Goal: Contribute content: Add original content to the website for others to see

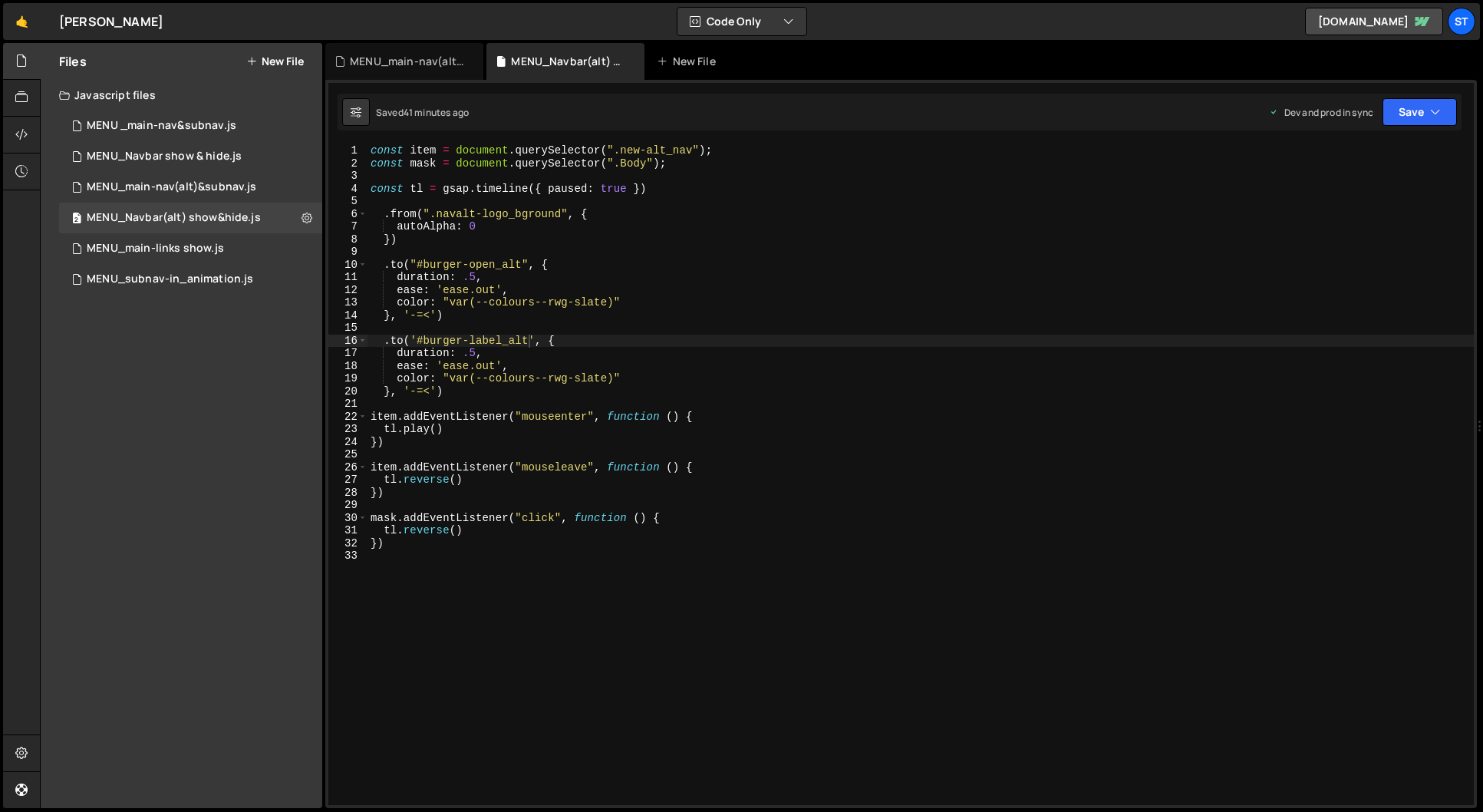
scroll to position [0, 11]
click at [180, 129] on div "MENU _main-nav&subnav.js" at bounding box center [161, 126] width 150 height 14
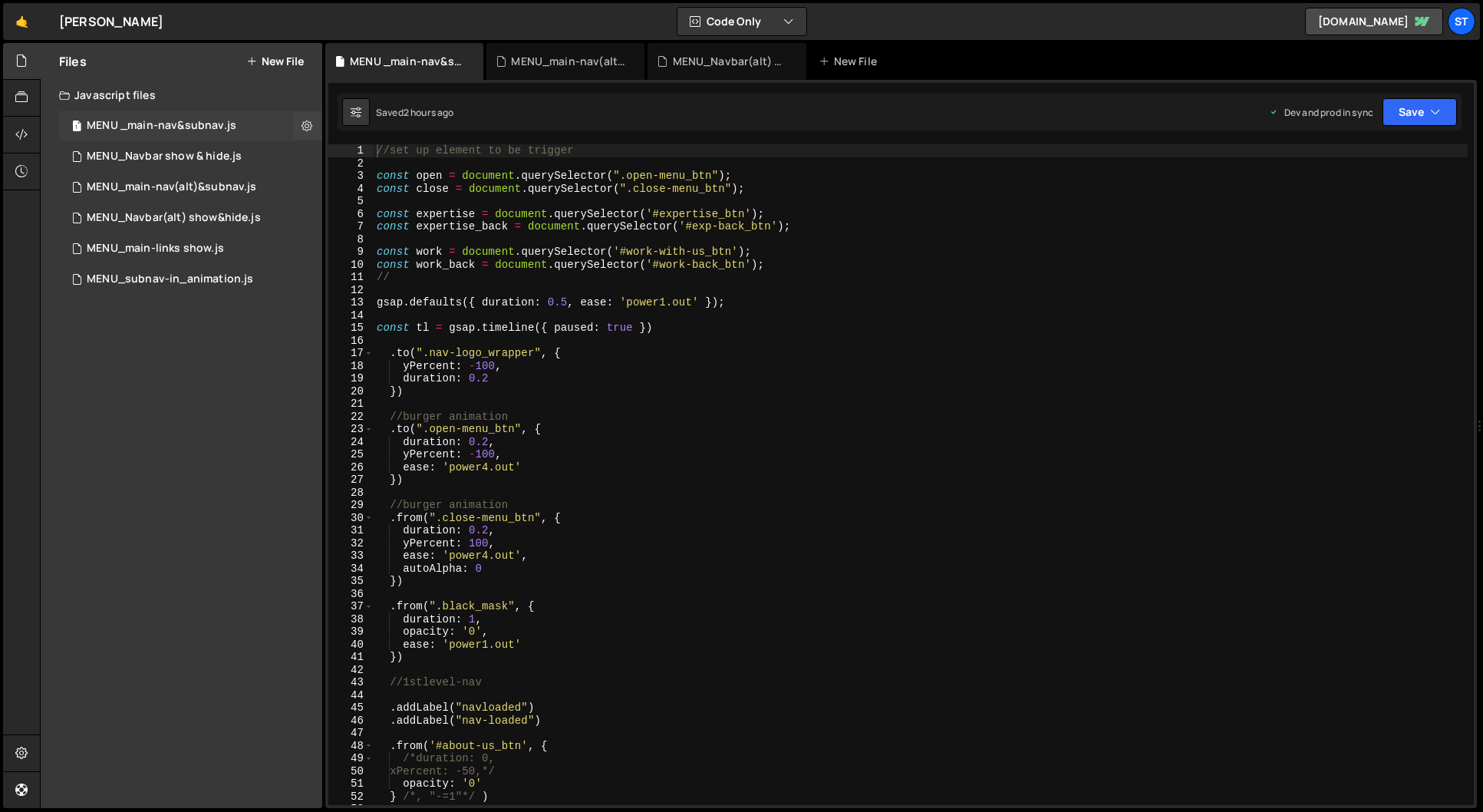
scroll to position [4255, 0]
click at [191, 158] on div "MENU_Navbar show & hide.js" at bounding box center [164, 156] width 155 height 14
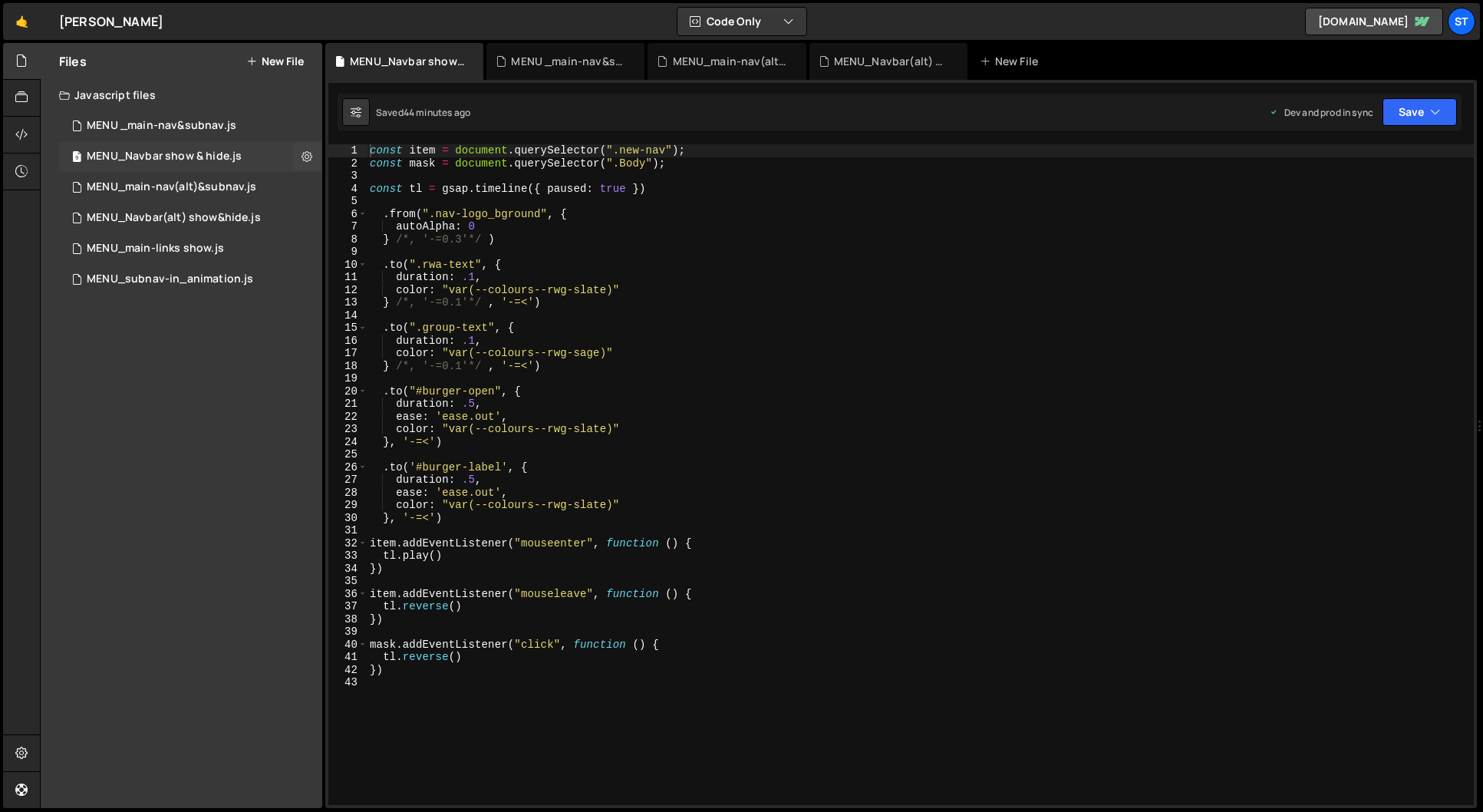
scroll to position [3285, 0]
click at [215, 221] on div "MENU_Navbar(alt) show&hide.js" at bounding box center [174, 218] width 174 height 14
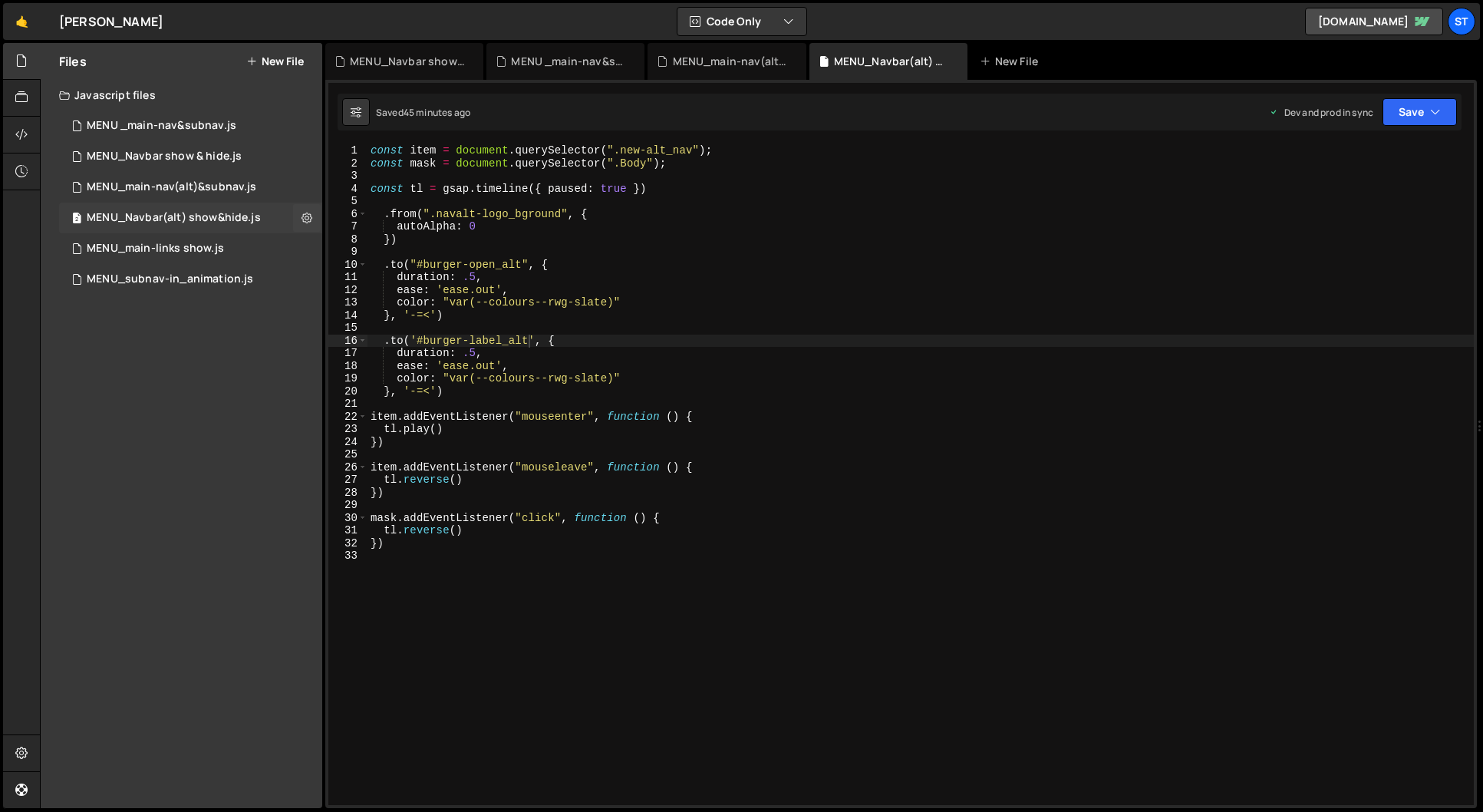
scroll to position [0, 0]
click at [212, 150] on div "MENU_Navbar show & hide.js" at bounding box center [164, 156] width 155 height 14
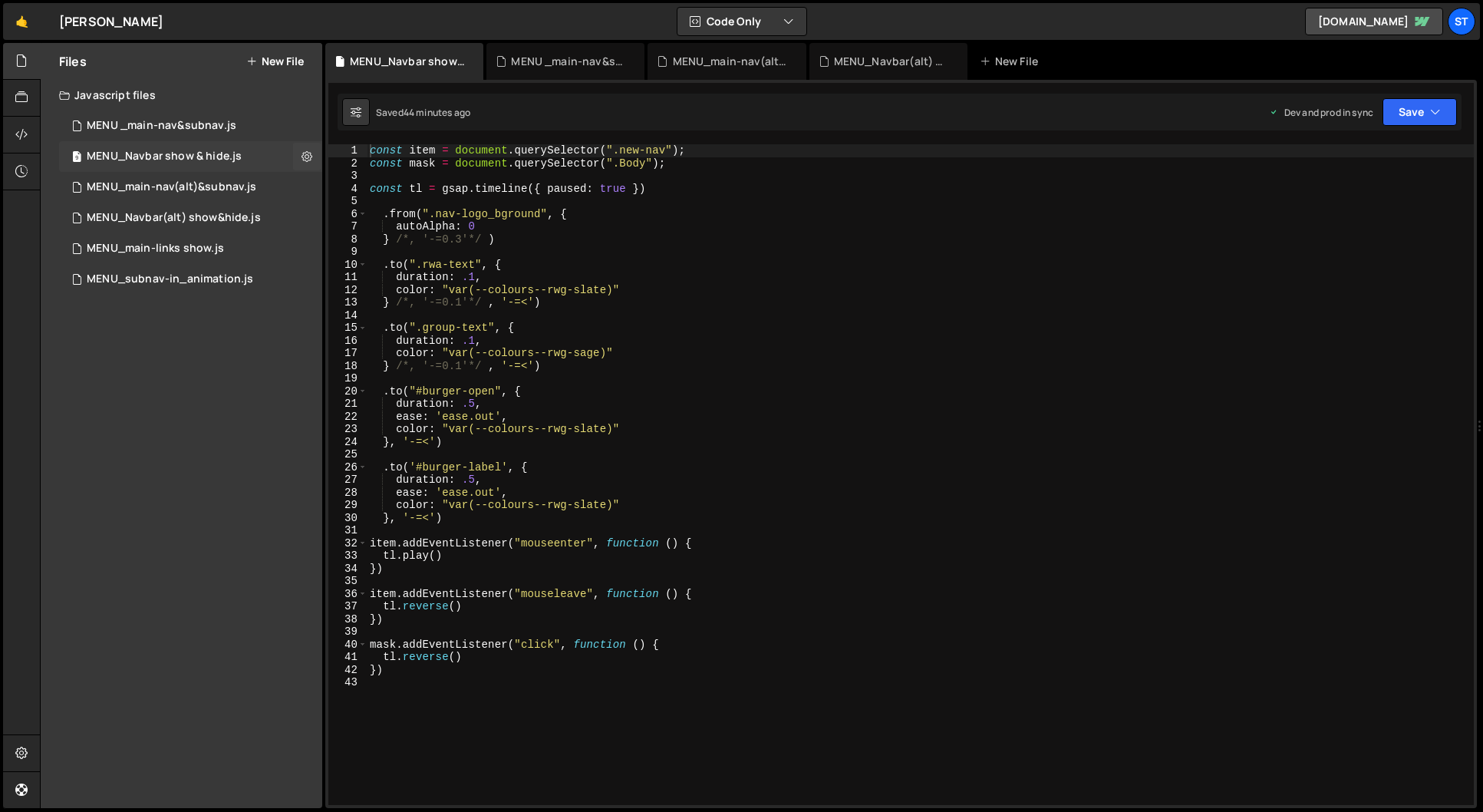
scroll to position [3285, 0]
click at [229, 216] on div "MENU_Navbar(alt) show&hide.js" at bounding box center [174, 218] width 174 height 14
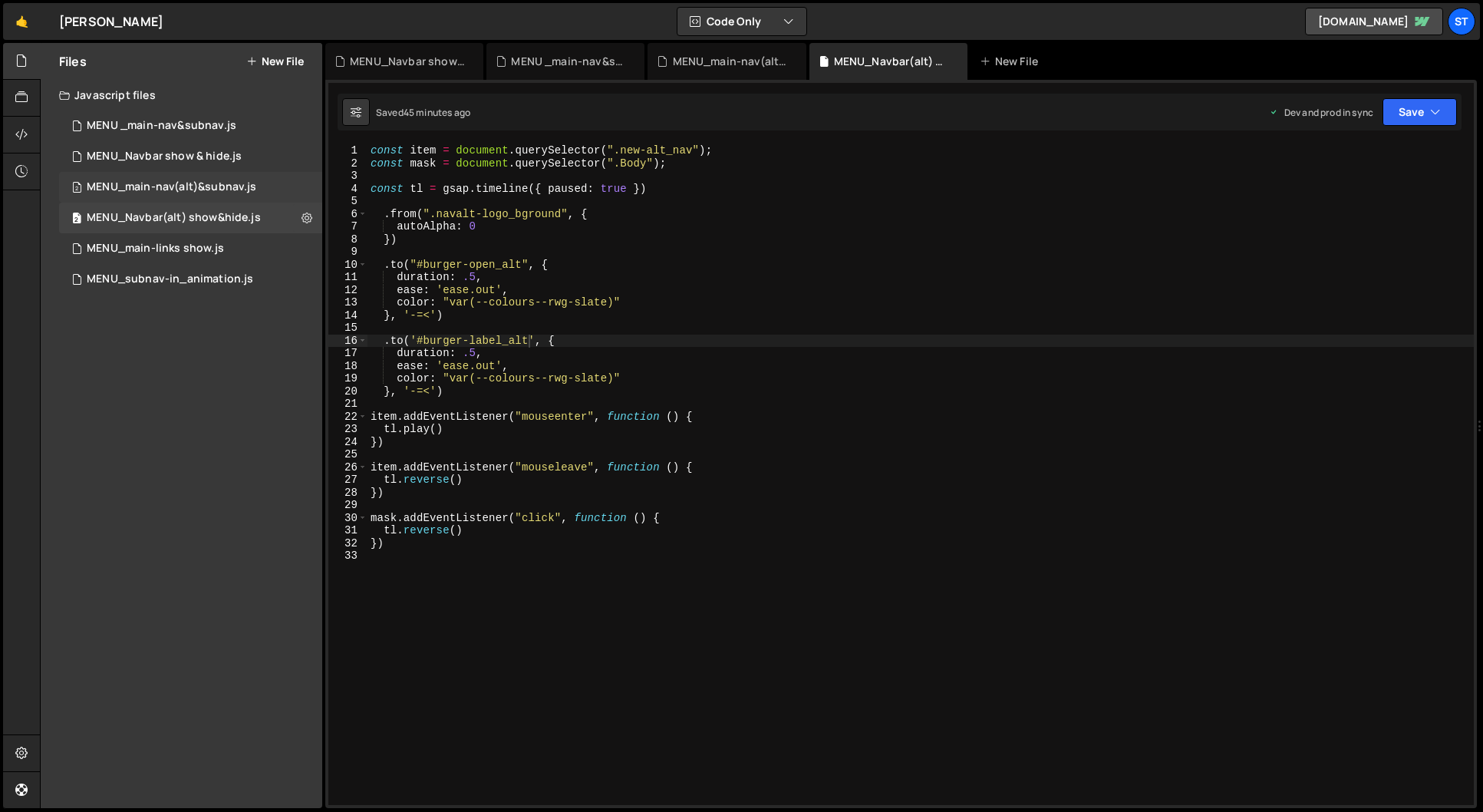
click at [226, 188] on div "MENU_main-nav(alt)&subnav.js" at bounding box center [172, 187] width 170 height 14
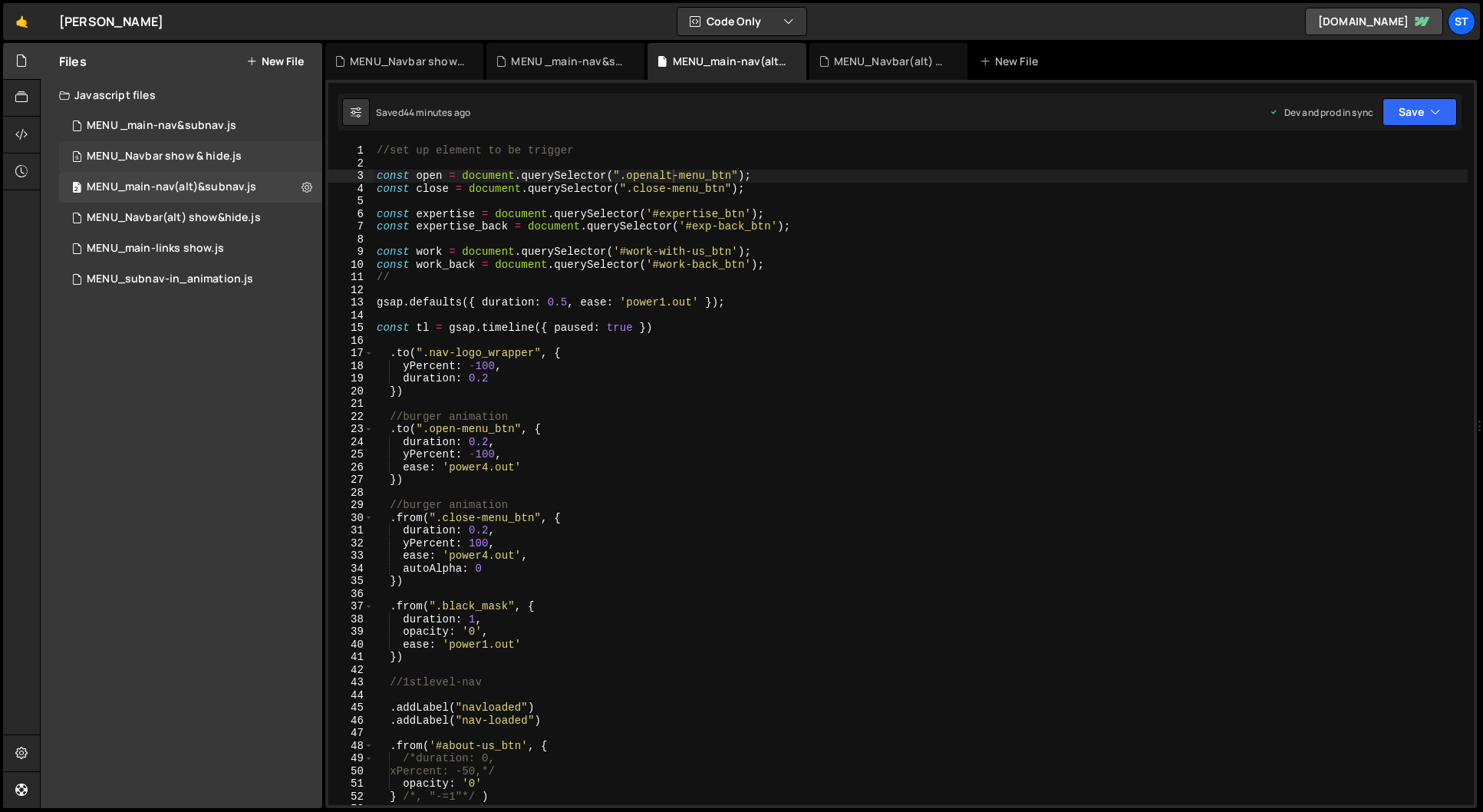
click at [221, 157] on div "MENU_Navbar show & hide.js" at bounding box center [164, 156] width 155 height 14
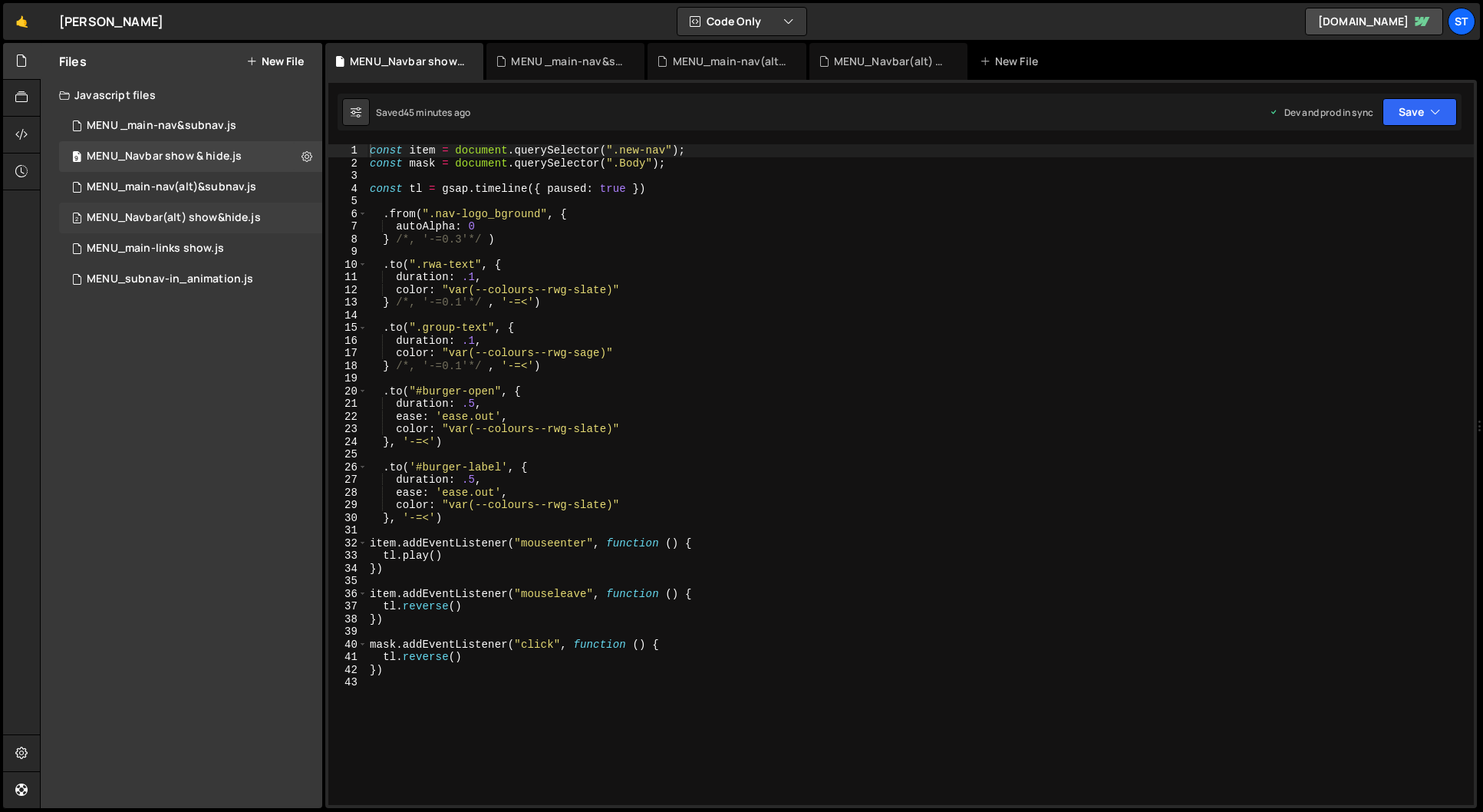
scroll to position [3285, 0]
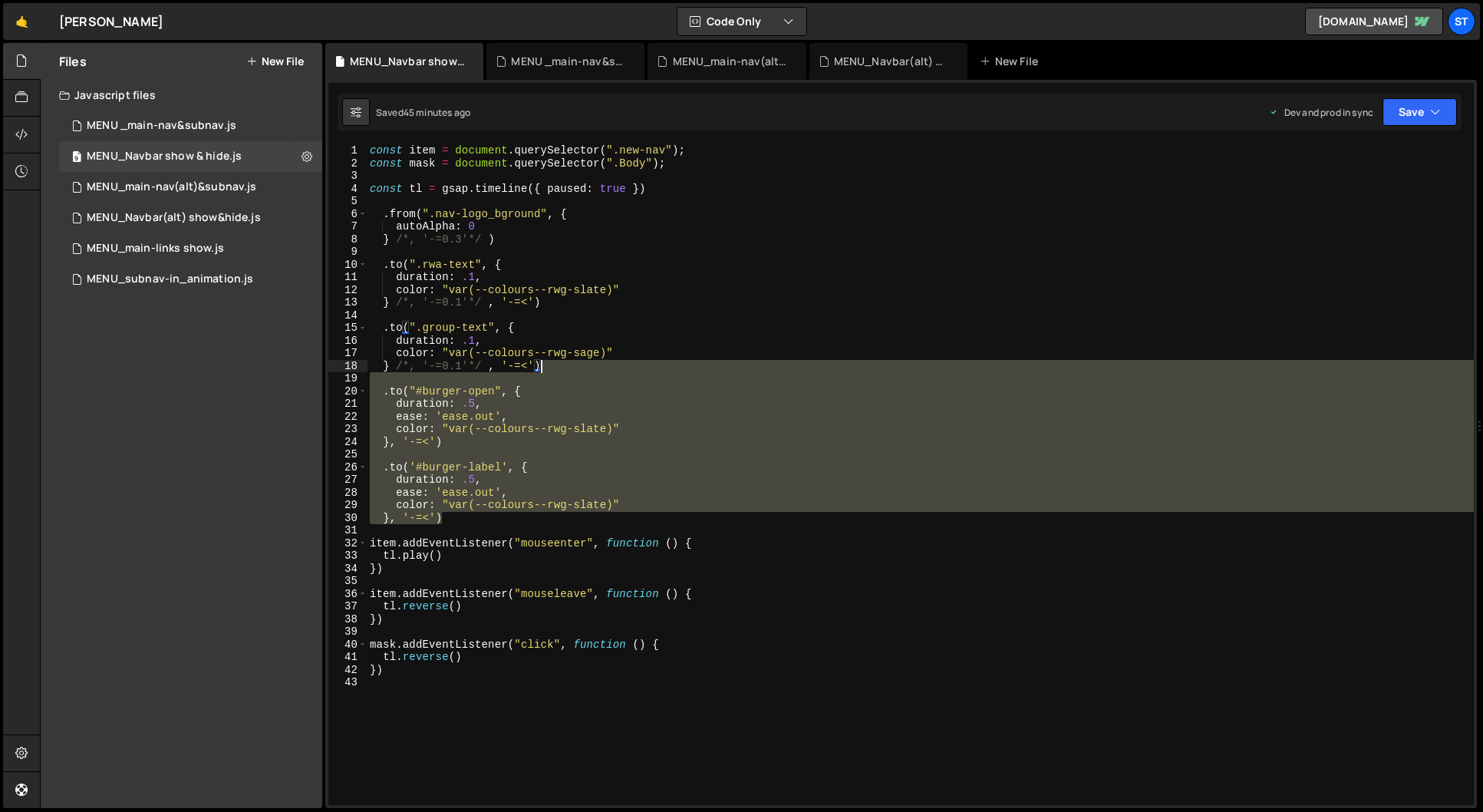
drag, startPoint x: 449, startPoint y: 517, endPoint x: 552, endPoint y: 368, distance: 181.1
click at [552, 368] on div "const item = document . querySelector ( ".new-nav" ) ; const mask = document . …" at bounding box center [920, 488] width 1107 height 686
type textarea "} /*, '-=0.1'*/ , '-=<')"
click at [173, 211] on div "MENU_Navbar(alt) show&hide.js" at bounding box center [174, 218] width 174 height 14
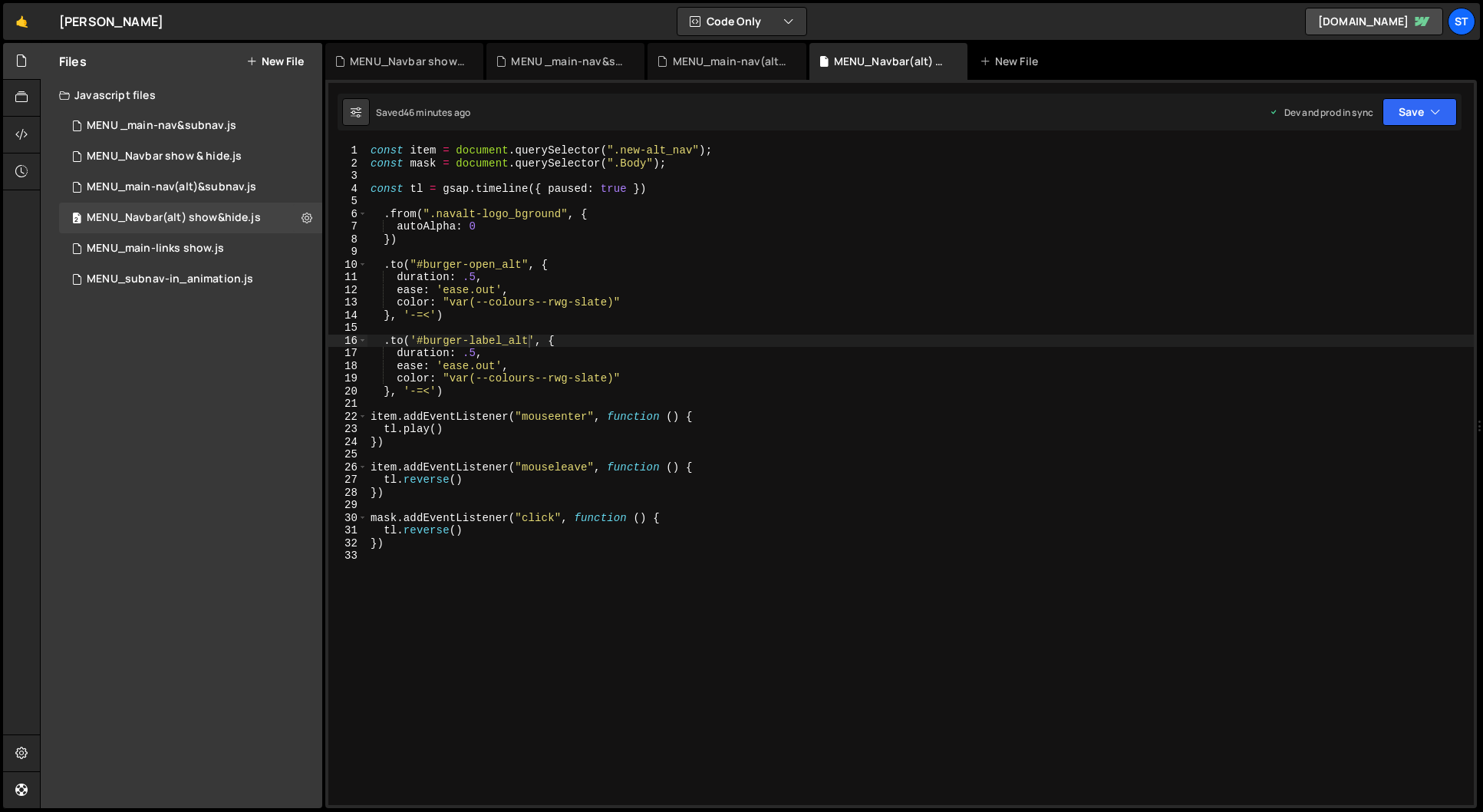
type textarea "}, '-=<')"
click at [440, 392] on div "const item = document . querySelector ( ".new-alt_nav" ) ; const mask = documen…" at bounding box center [920, 488] width 1106 height 686
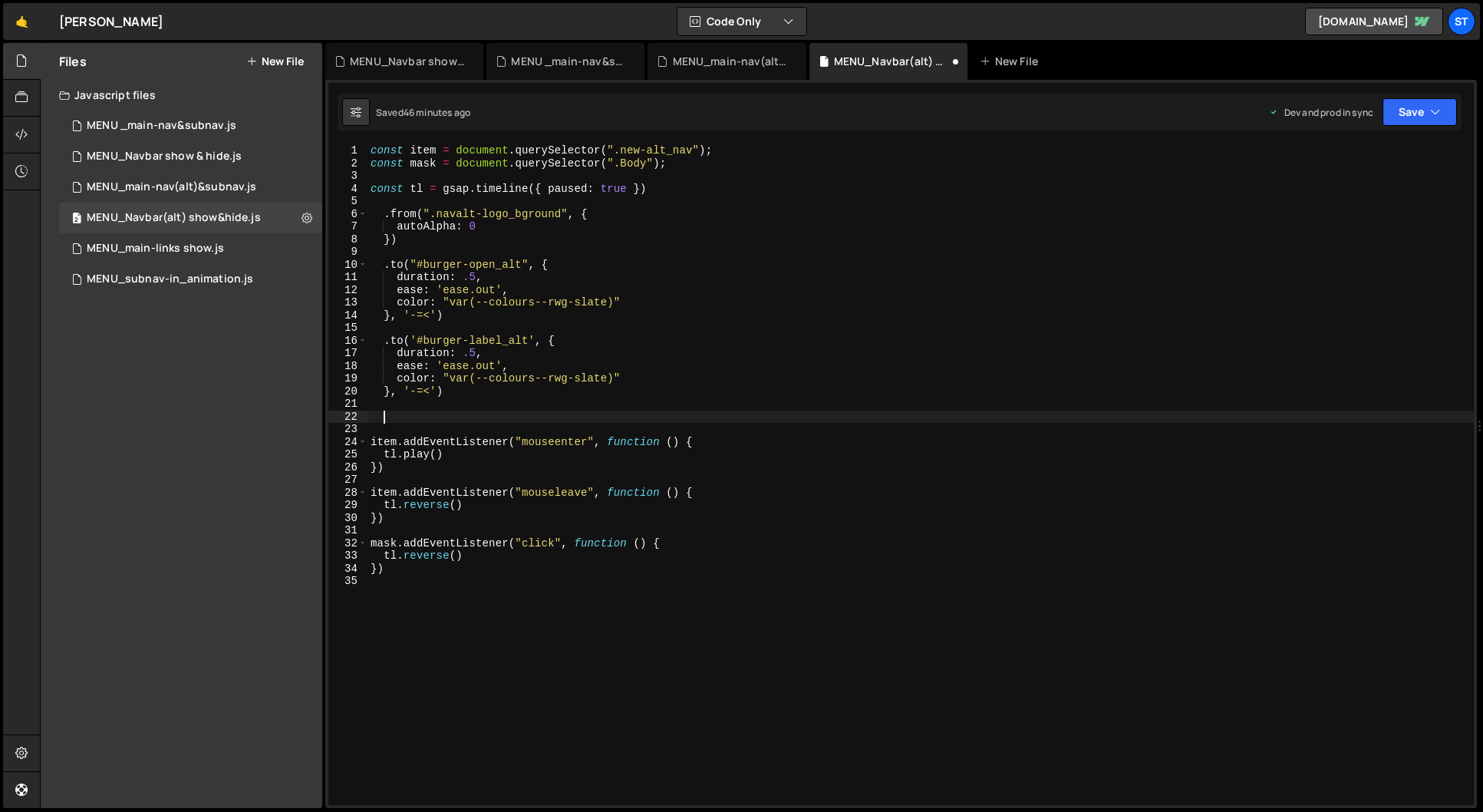
paste textarea "}, '-=<')"
type textarea "}, '-=<')"
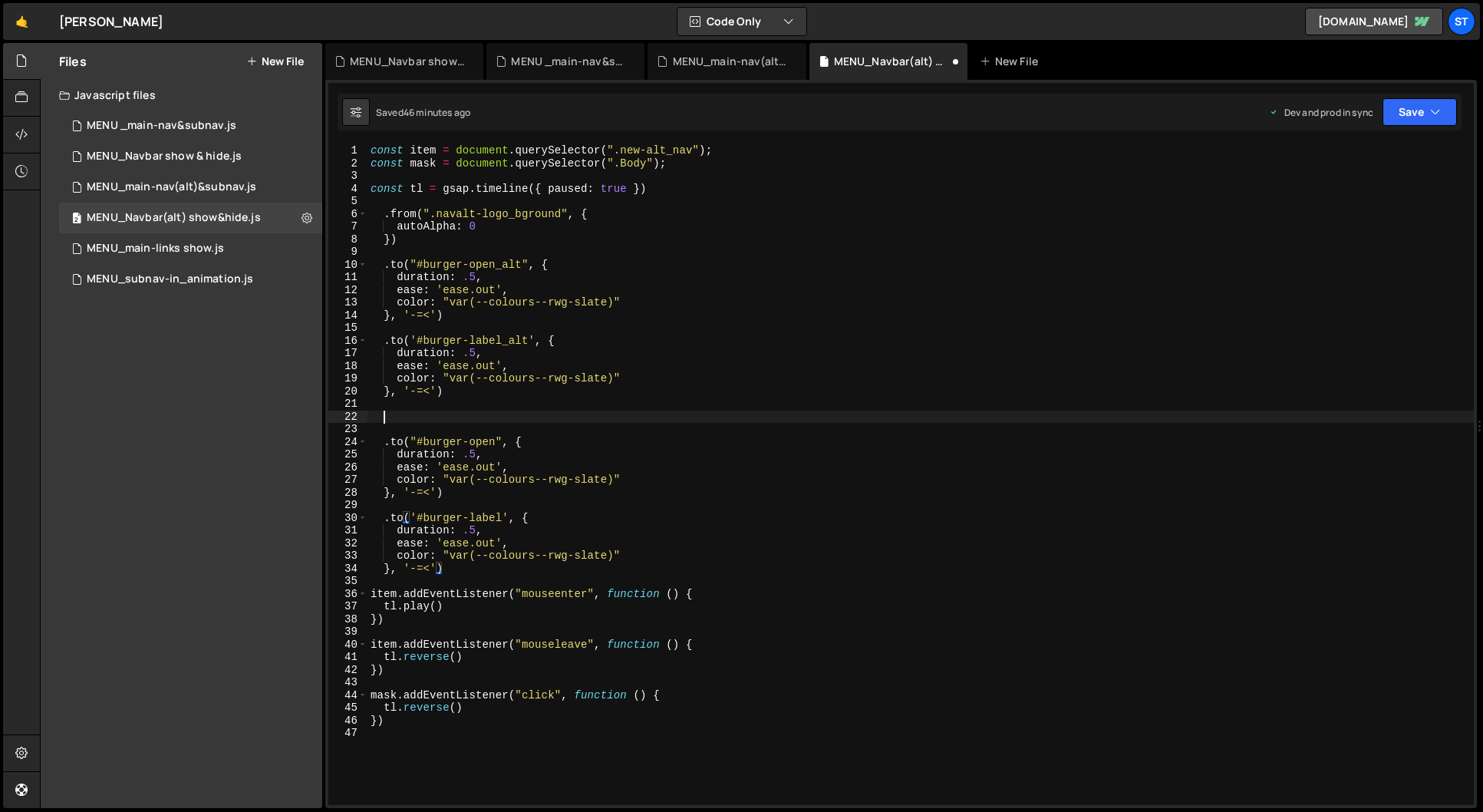
click at [464, 422] on div "const item = document . querySelector ( ".new-alt_nav" ) ; const mask = documen…" at bounding box center [920, 488] width 1106 height 686
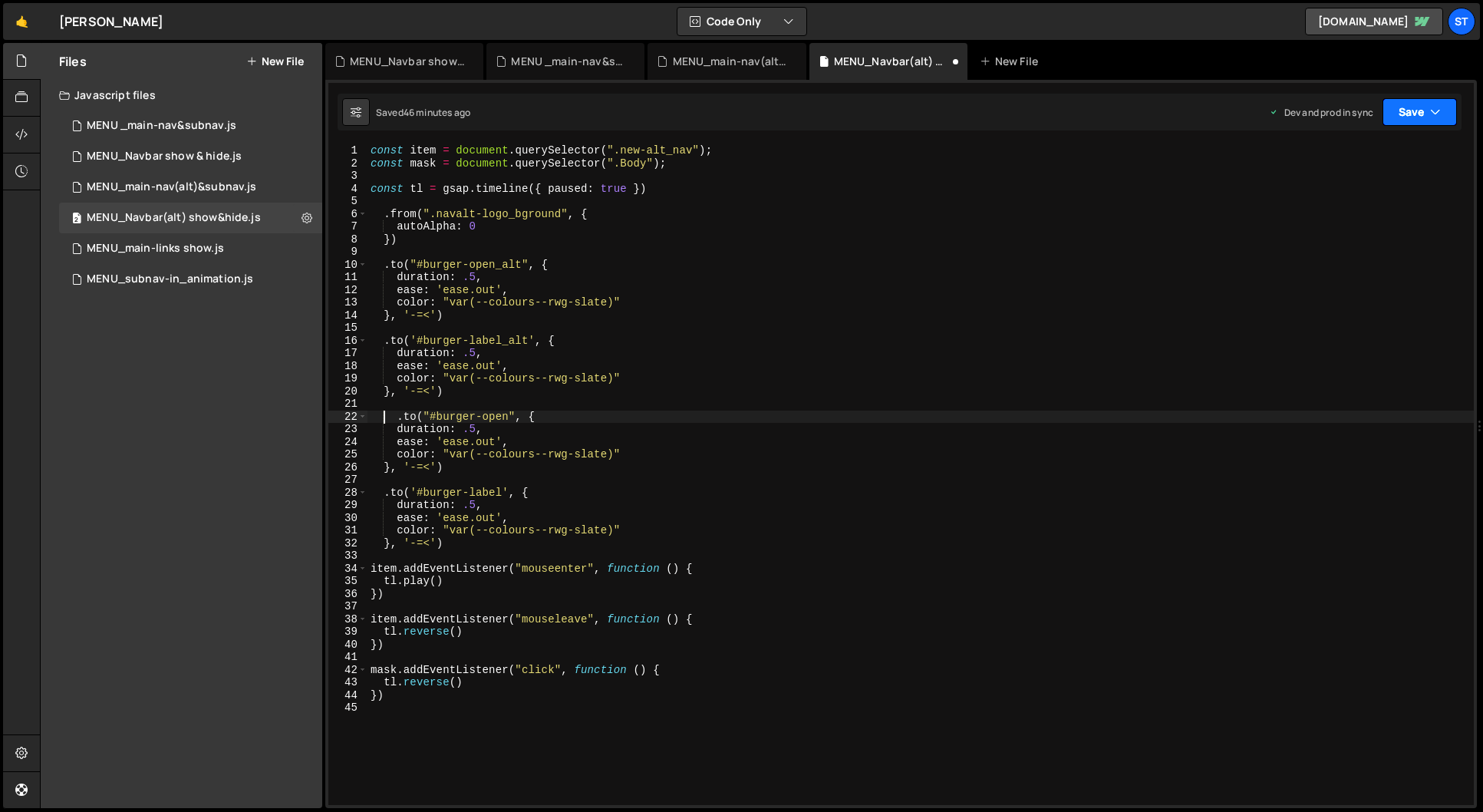
type textarea ".to("#burger-open", {"
click at [1427, 113] on button "Save" at bounding box center [1420, 112] width 74 height 28
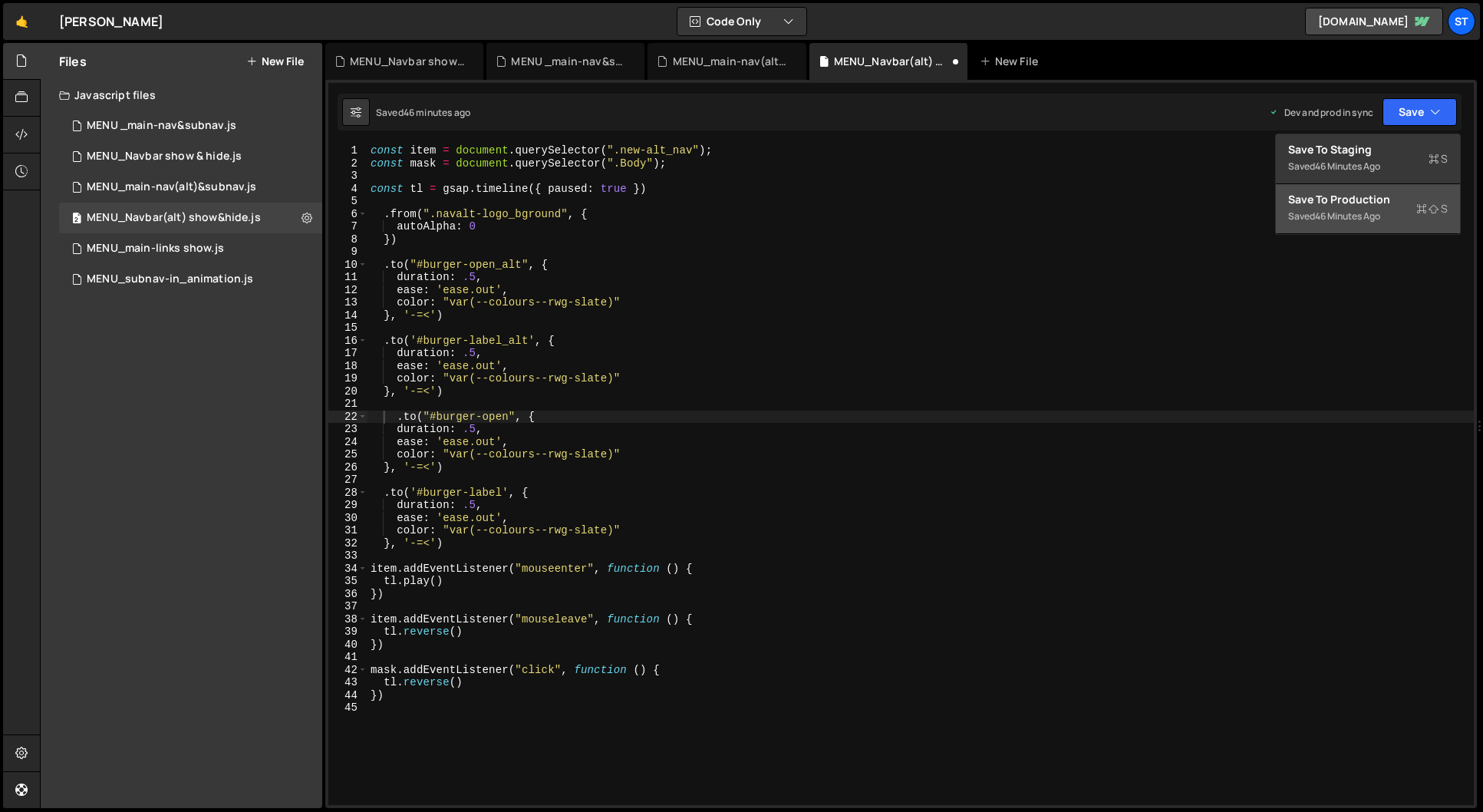
click at [1336, 196] on div "Save to Production S" at bounding box center [1367, 199] width 160 height 15
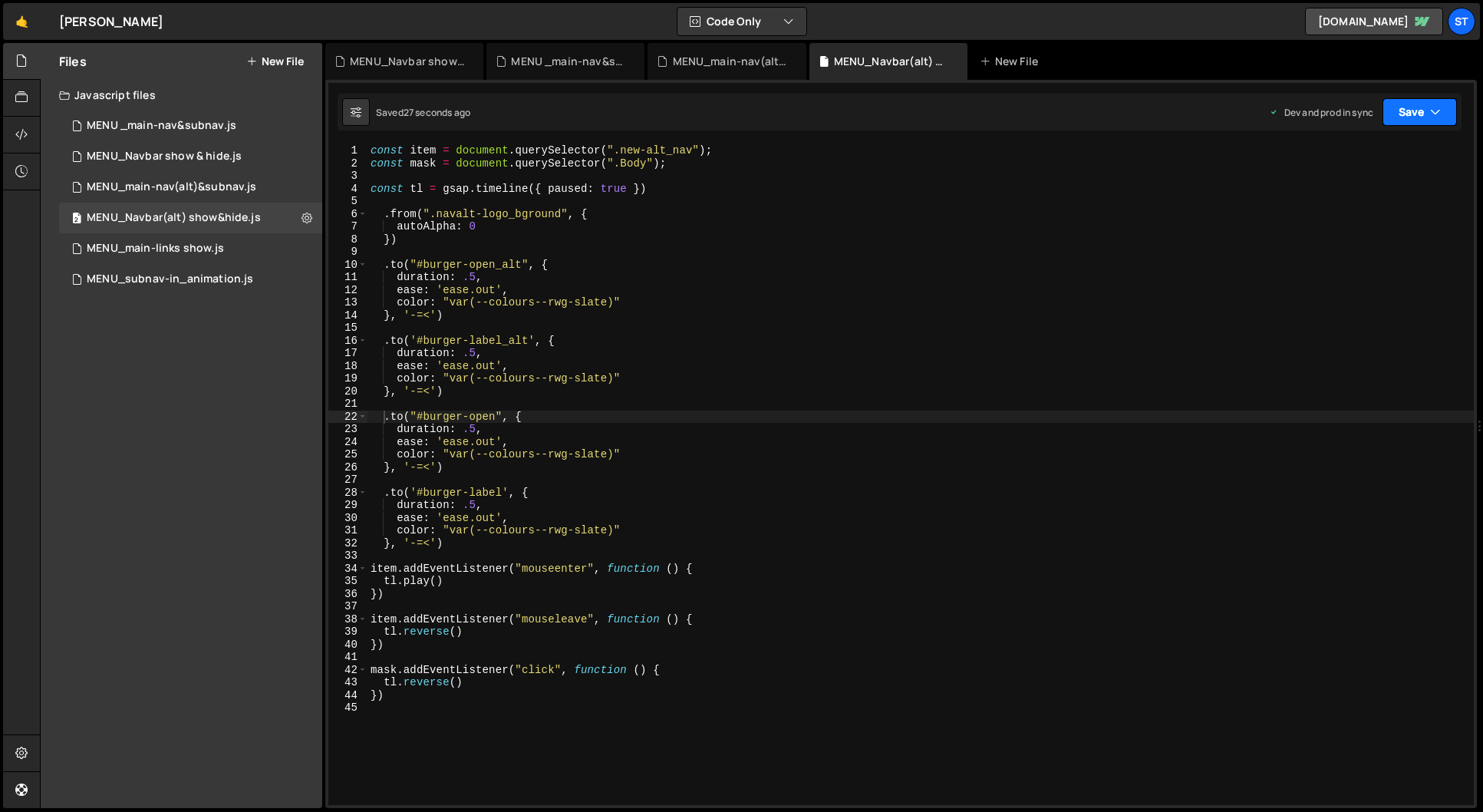
click at [1438, 118] on icon "button" at bounding box center [1435, 112] width 11 height 15
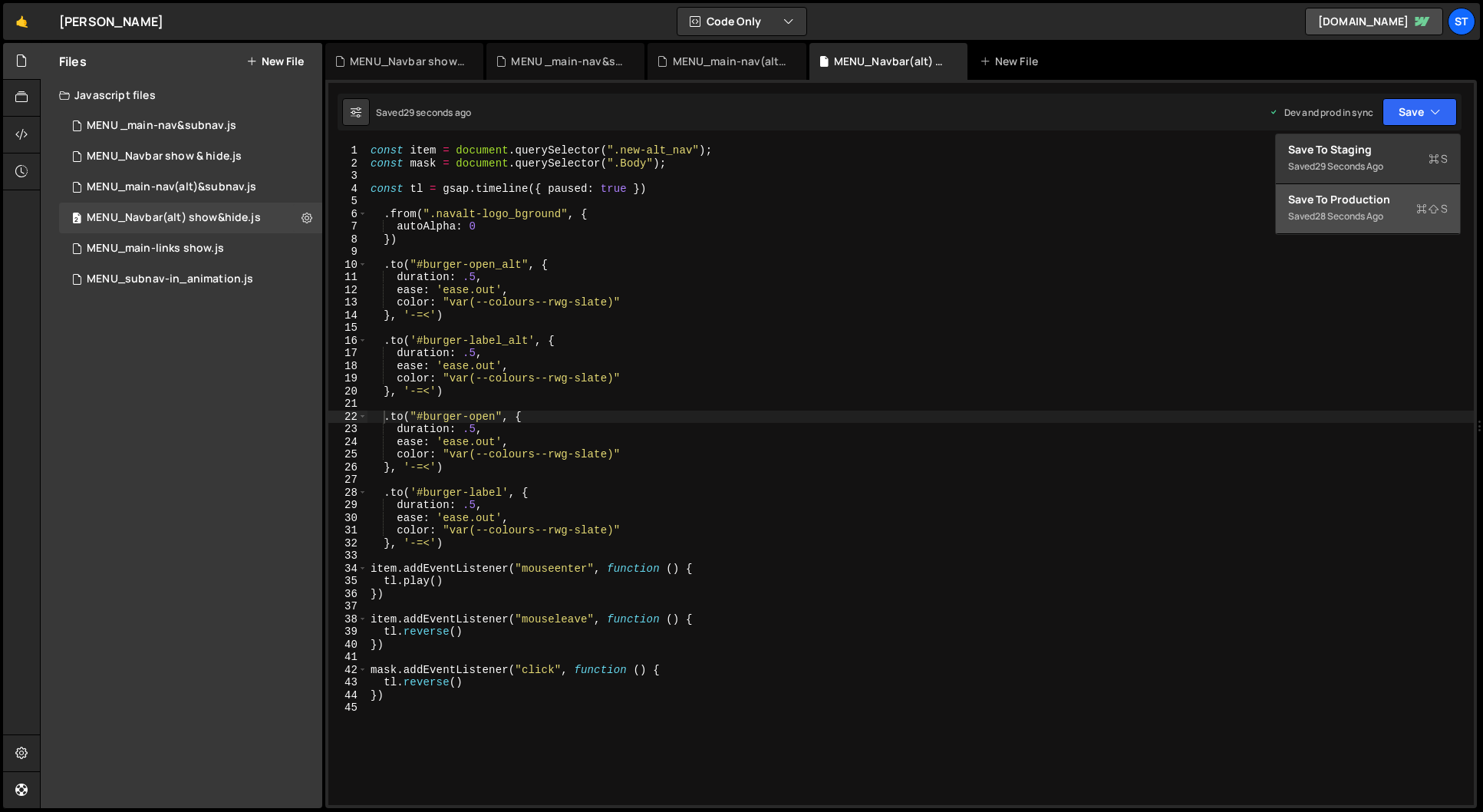
click at [1345, 209] on div "Saved 28 seconds ago" at bounding box center [1367, 216] width 160 height 19
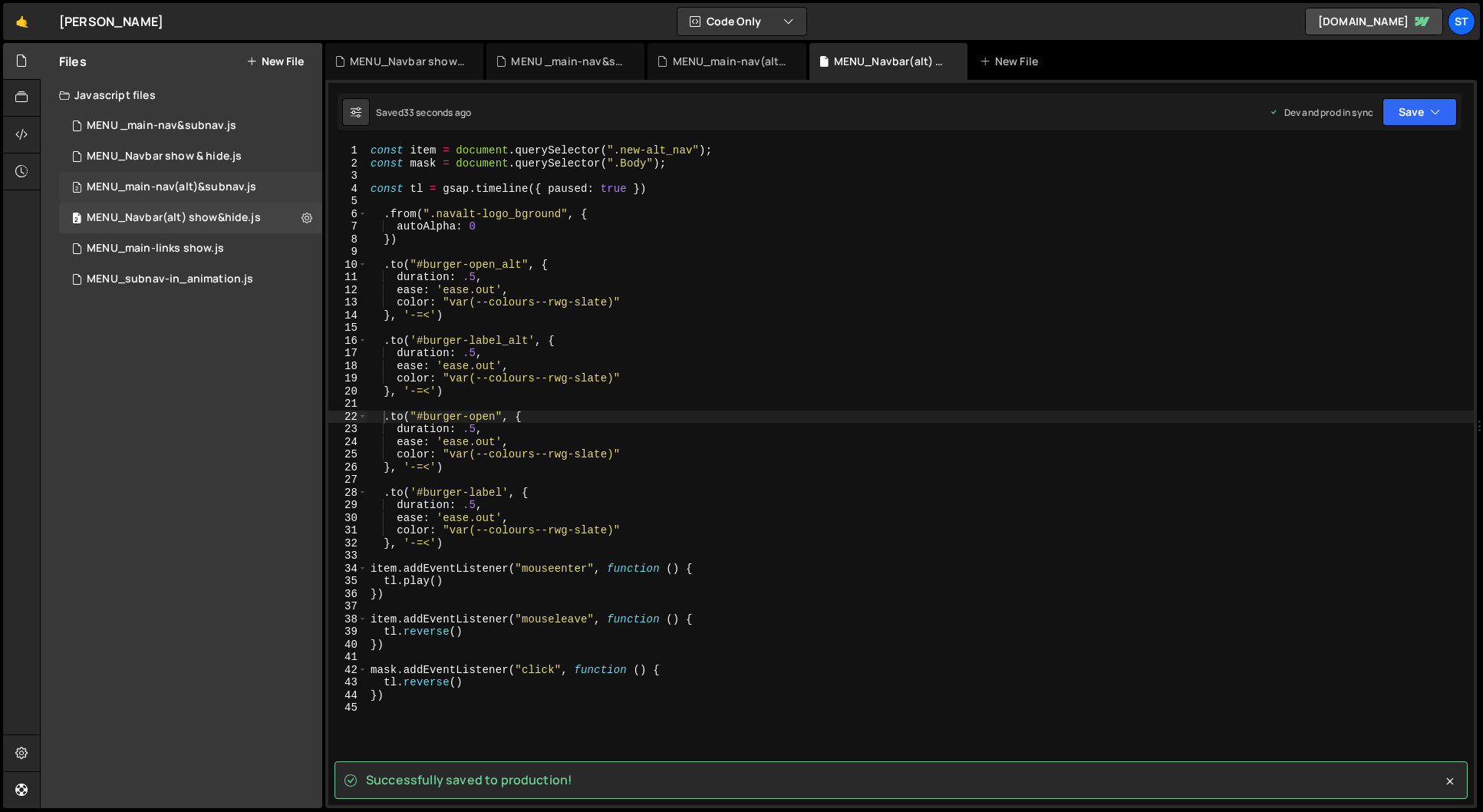
click at [206, 182] on div "MENU_main-nav(alt)&subnav.js" at bounding box center [172, 187] width 170 height 14
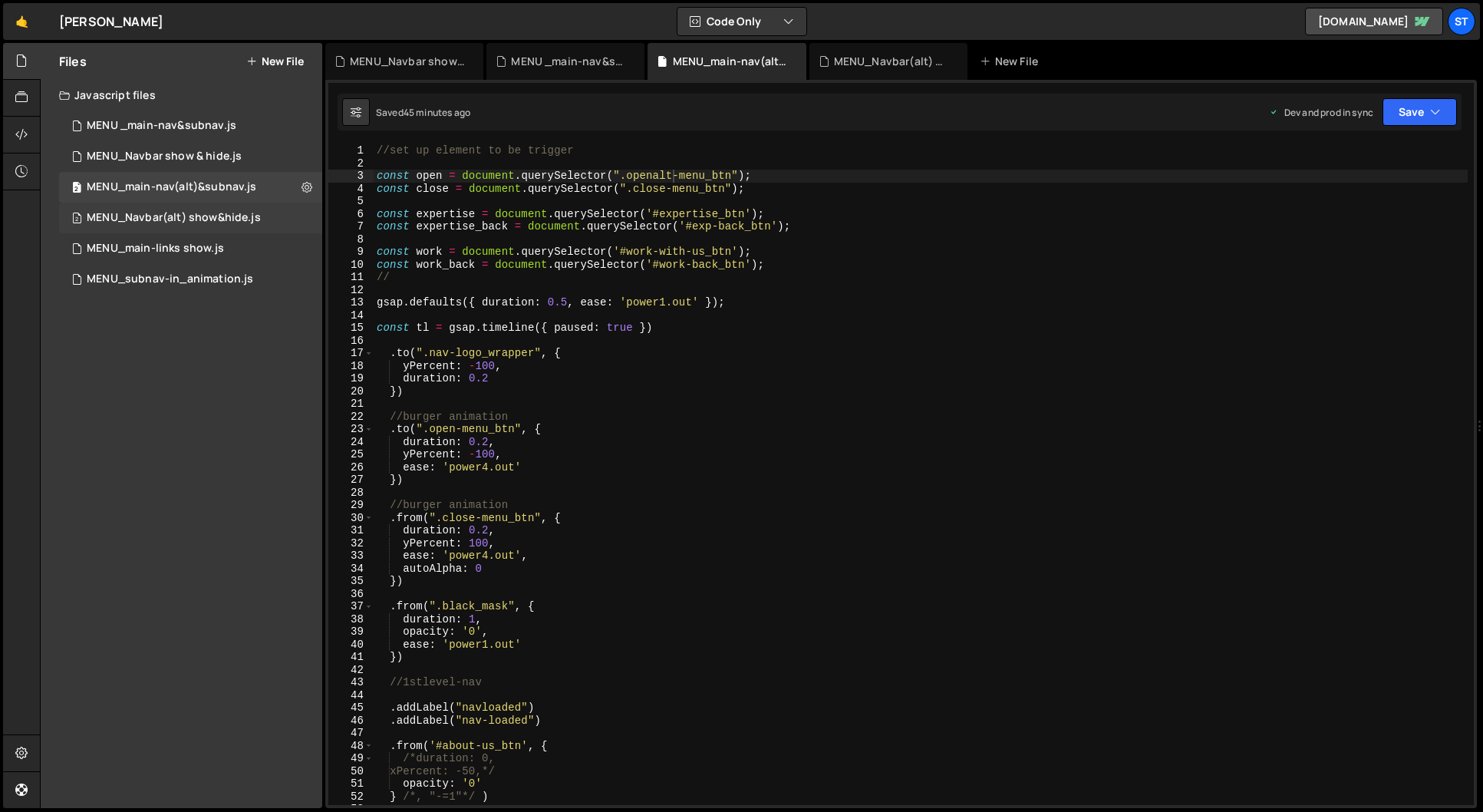
click at [246, 212] on div "MENU_Navbar(alt) show&hide.js" at bounding box center [174, 218] width 174 height 14
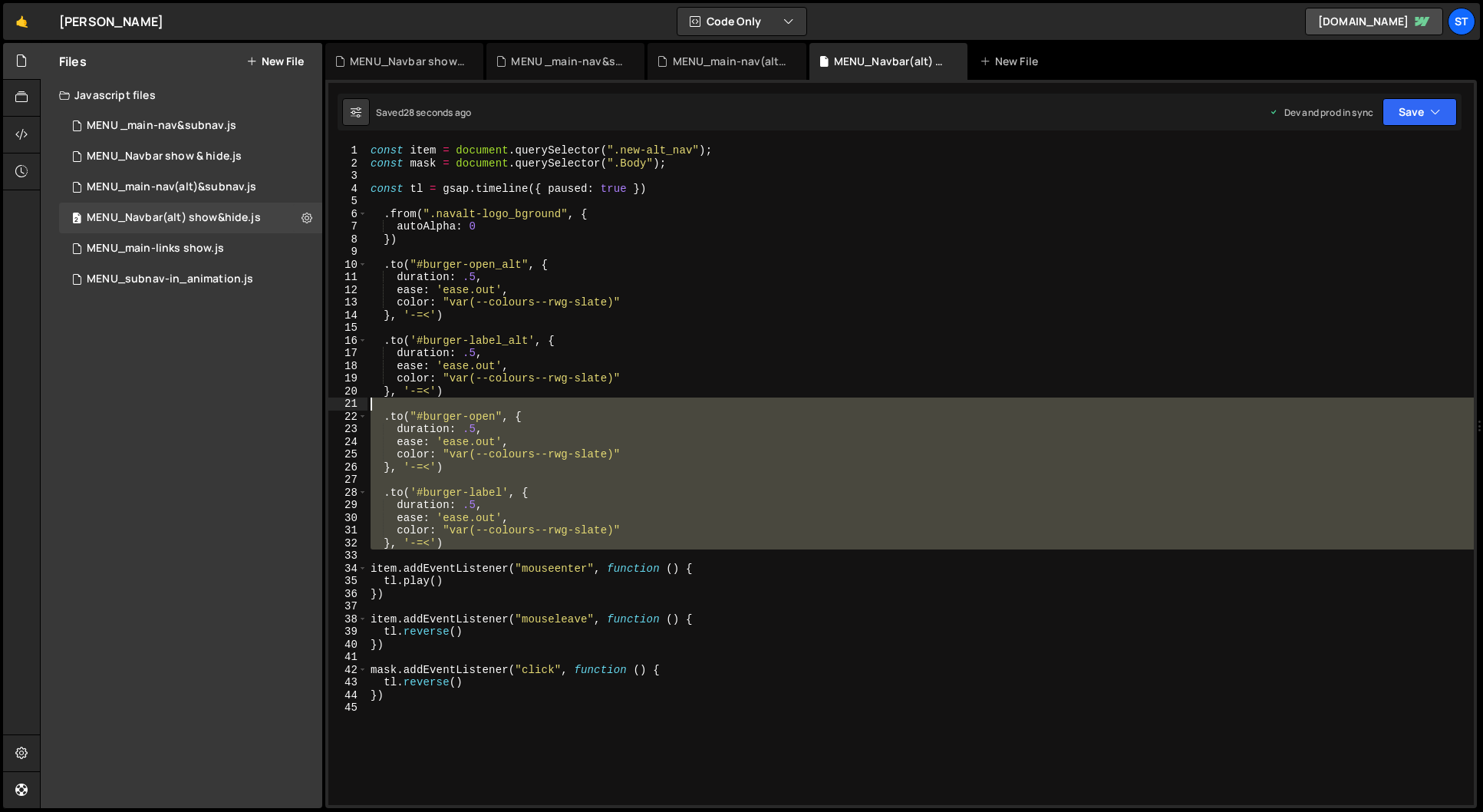
drag, startPoint x: 471, startPoint y: 551, endPoint x: 337, endPoint y: 409, distance: 195.2
click at [337, 409] on div "1 2 3 4 5 6 7 8 9 10 11 12 13 14 15 16 17 18 19 20 21 22 23 24 25 26 27 28 29 3…" at bounding box center [901, 475] width 1145 height 661
type textarea ".to("#burger-open", {"
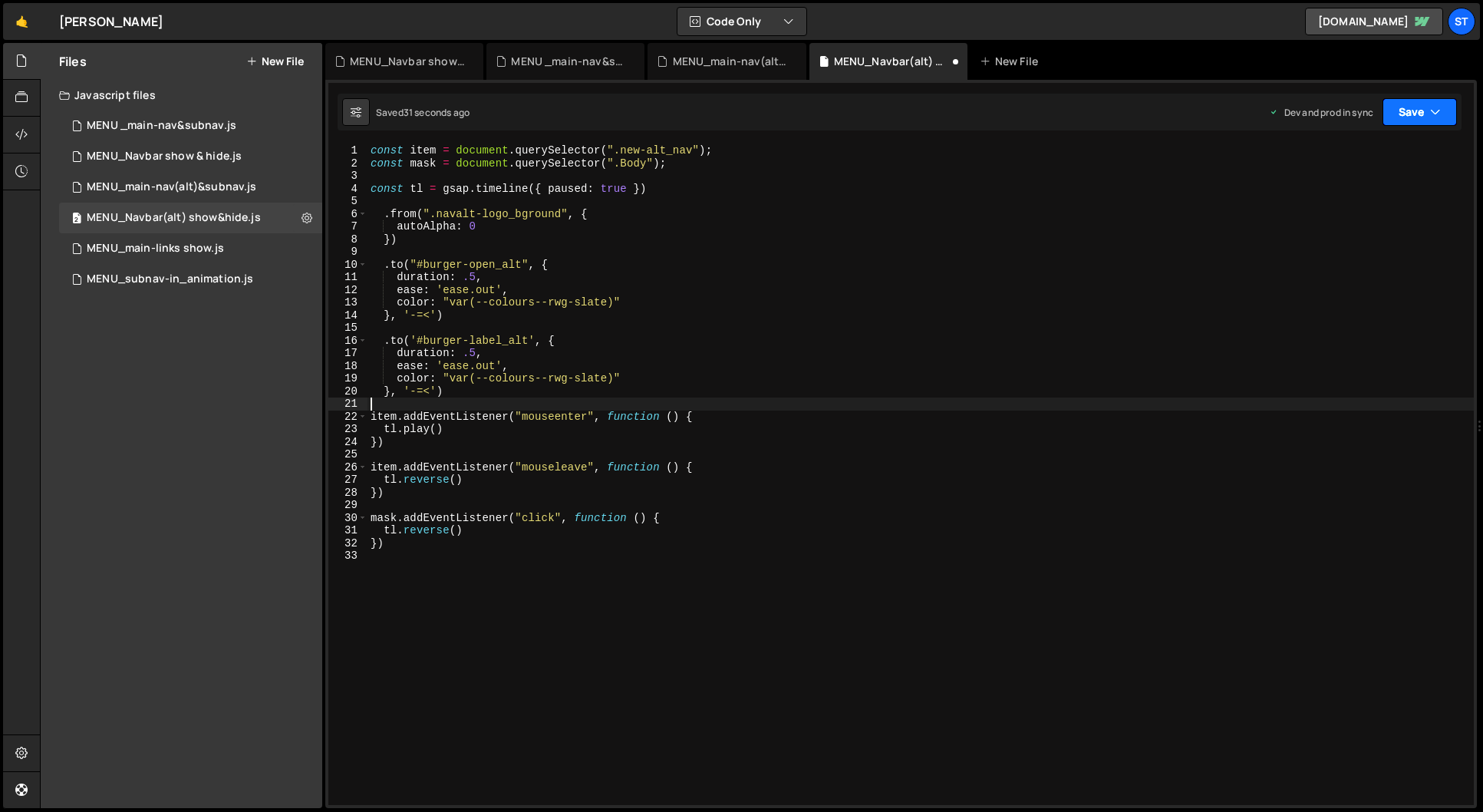
click at [1436, 107] on icon "button" at bounding box center [1435, 112] width 11 height 15
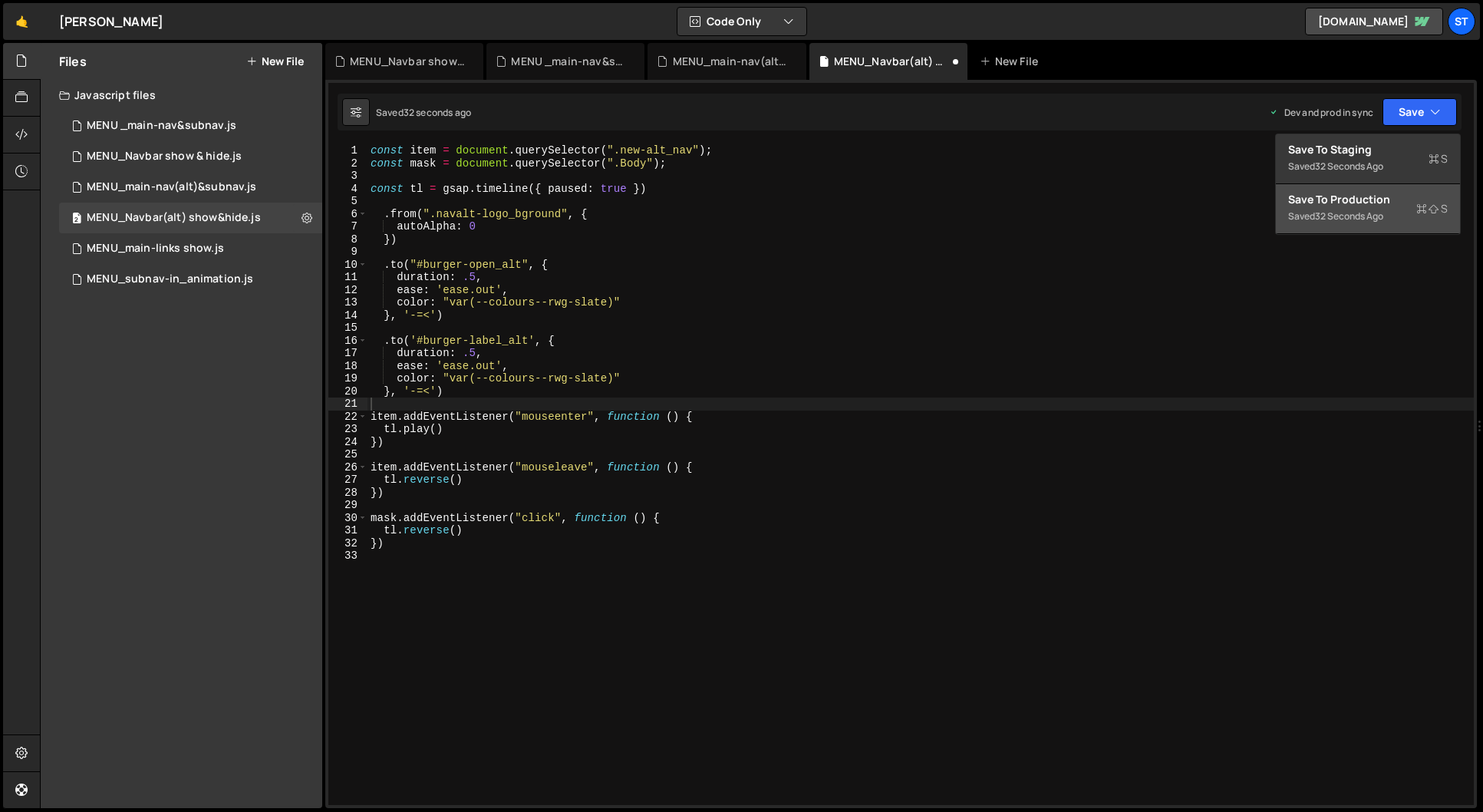
click at [1301, 207] on div "Saved 32 seconds ago" at bounding box center [1367, 216] width 160 height 19
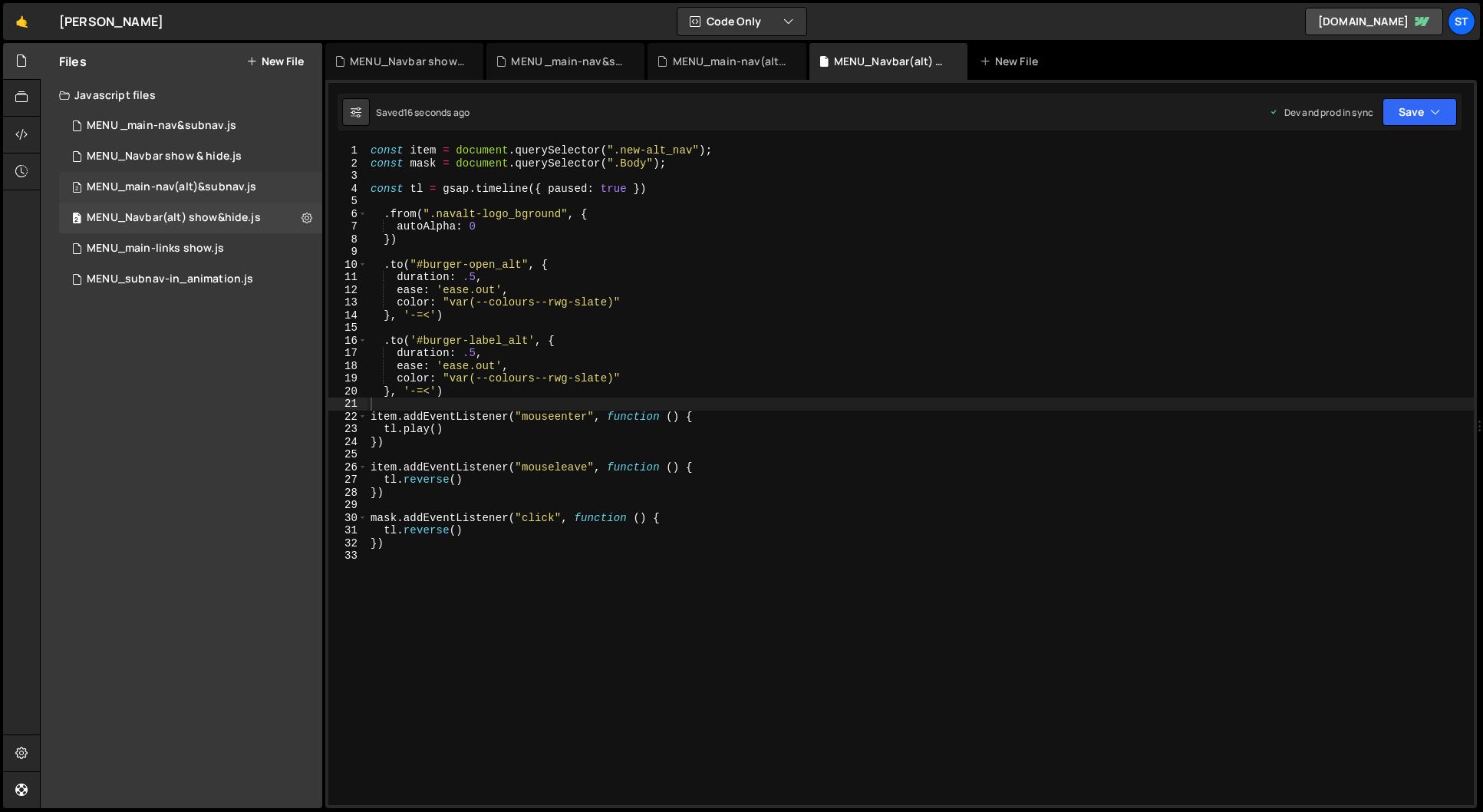
click at [210, 181] on div "MENU_main-nav(alt)&subnav.js" at bounding box center [172, 187] width 170 height 14
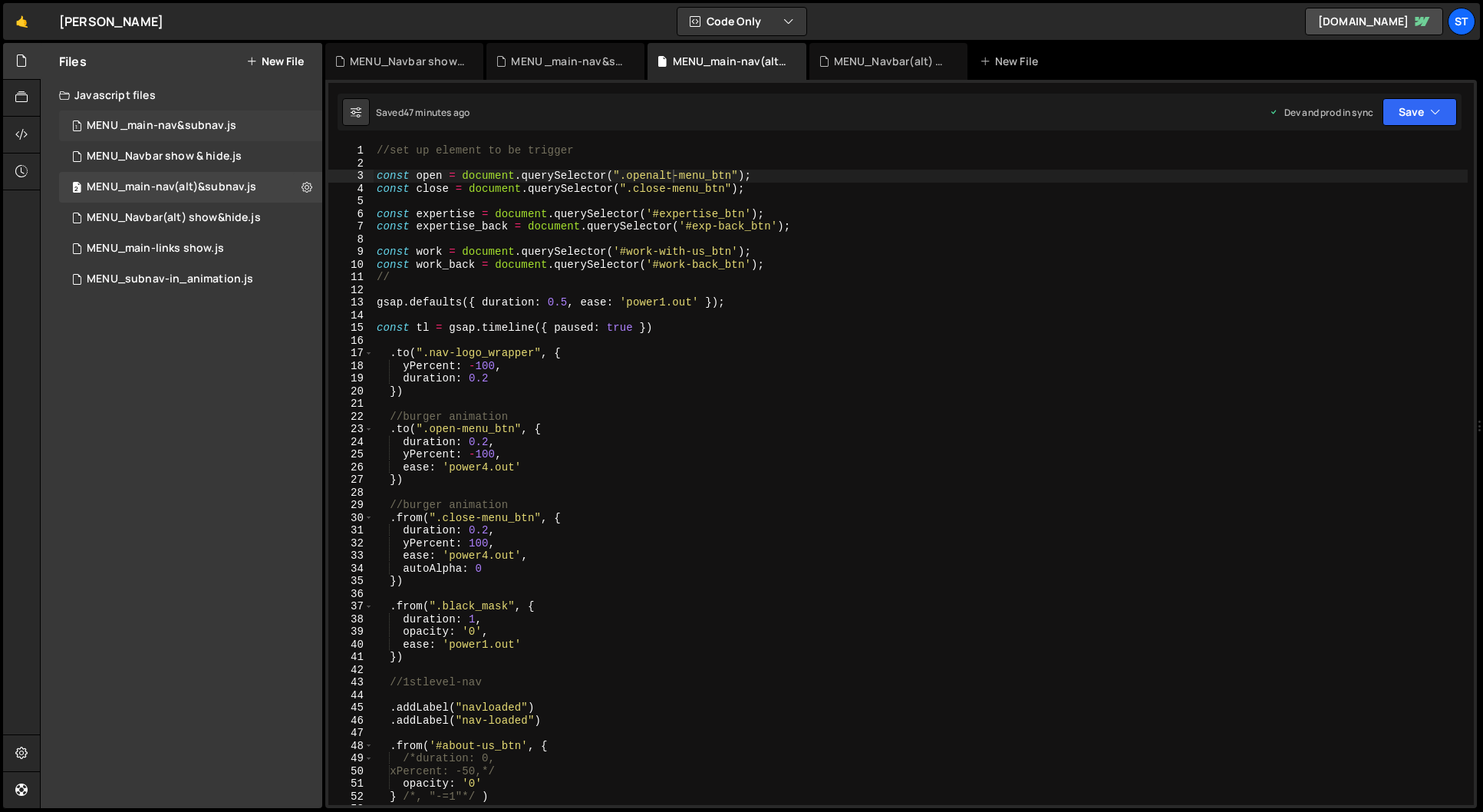
click at [206, 130] on div "MENU _main-nav&subnav.js" at bounding box center [161, 126] width 150 height 14
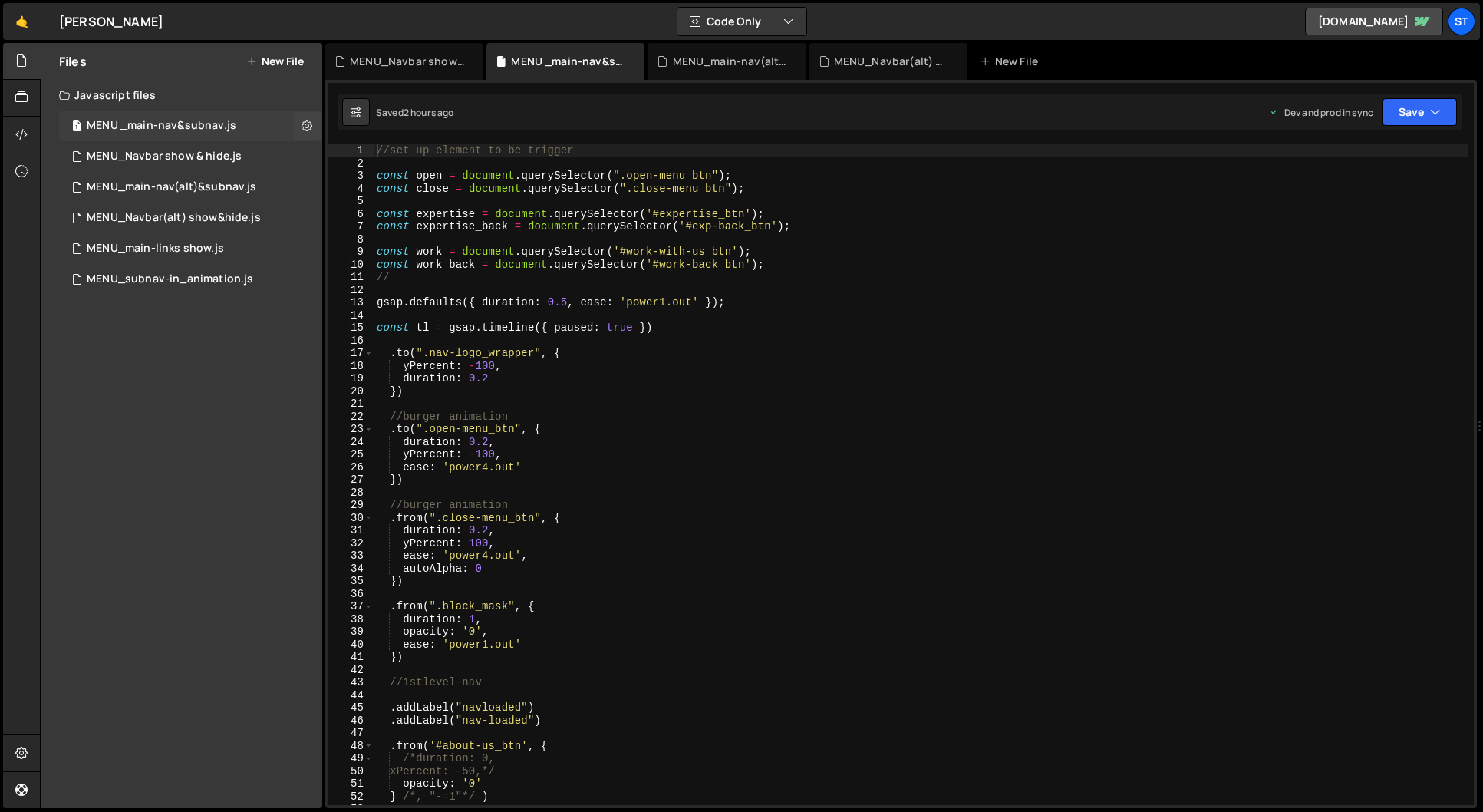
scroll to position [4255, 0]
click at [228, 187] on div "MENU_main-nav(alt)&subnav.js" at bounding box center [172, 187] width 170 height 14
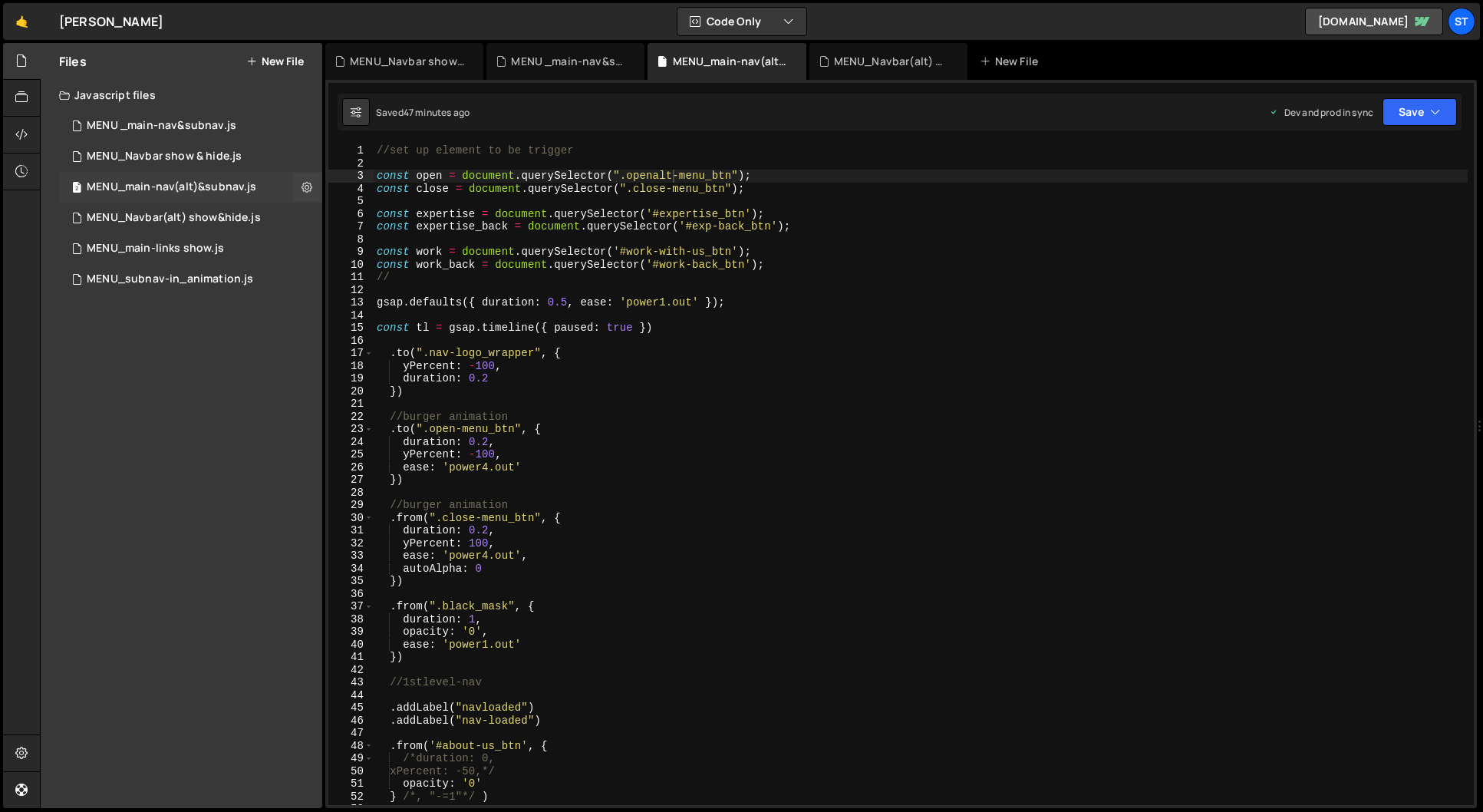
scroll to position [0, 0]
click at [212, 121] on div "MENU _main-nav&subnav.js" at bounding box center [161, 126] width 150 height 14
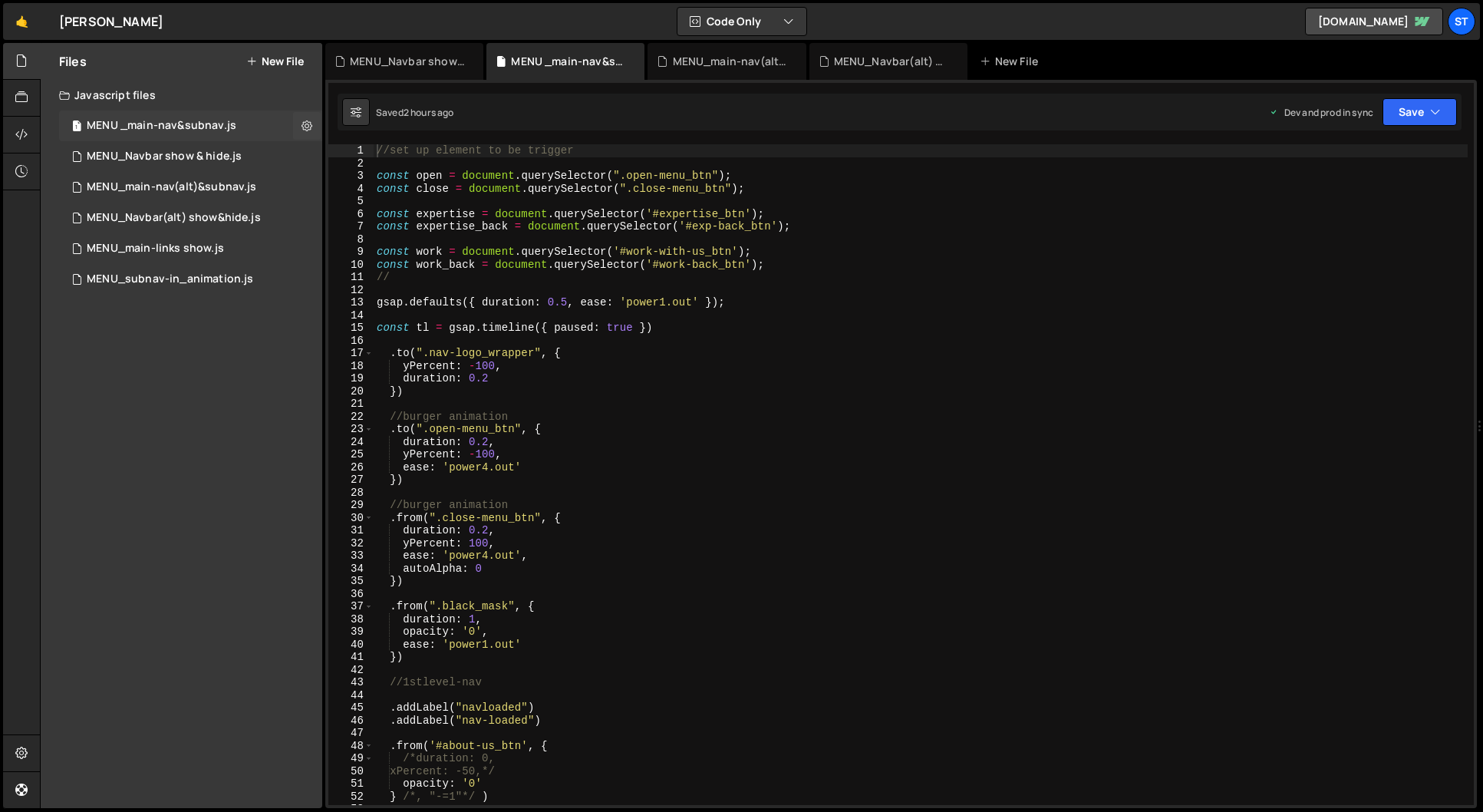
scroll to position [4255, 0]
click at [233, 191] on div "MENU_main-nav(alt)&subnav.js" at bounding box center [172, 187] width 170 height 14
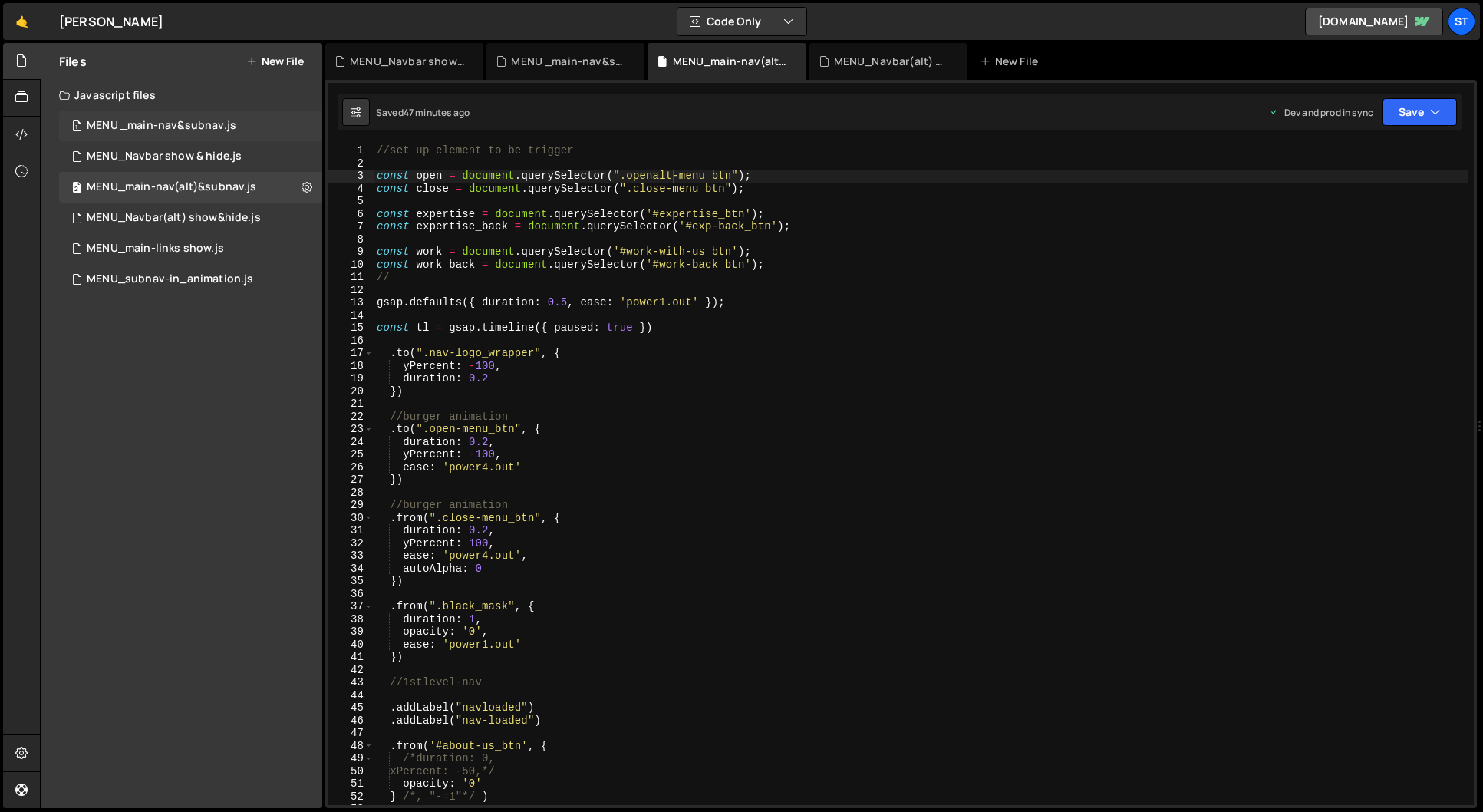
click at [210, 117] on div "1 MENU _main-nav&subnav.js 0" at bounding box center [190, 126] width 263 height 30
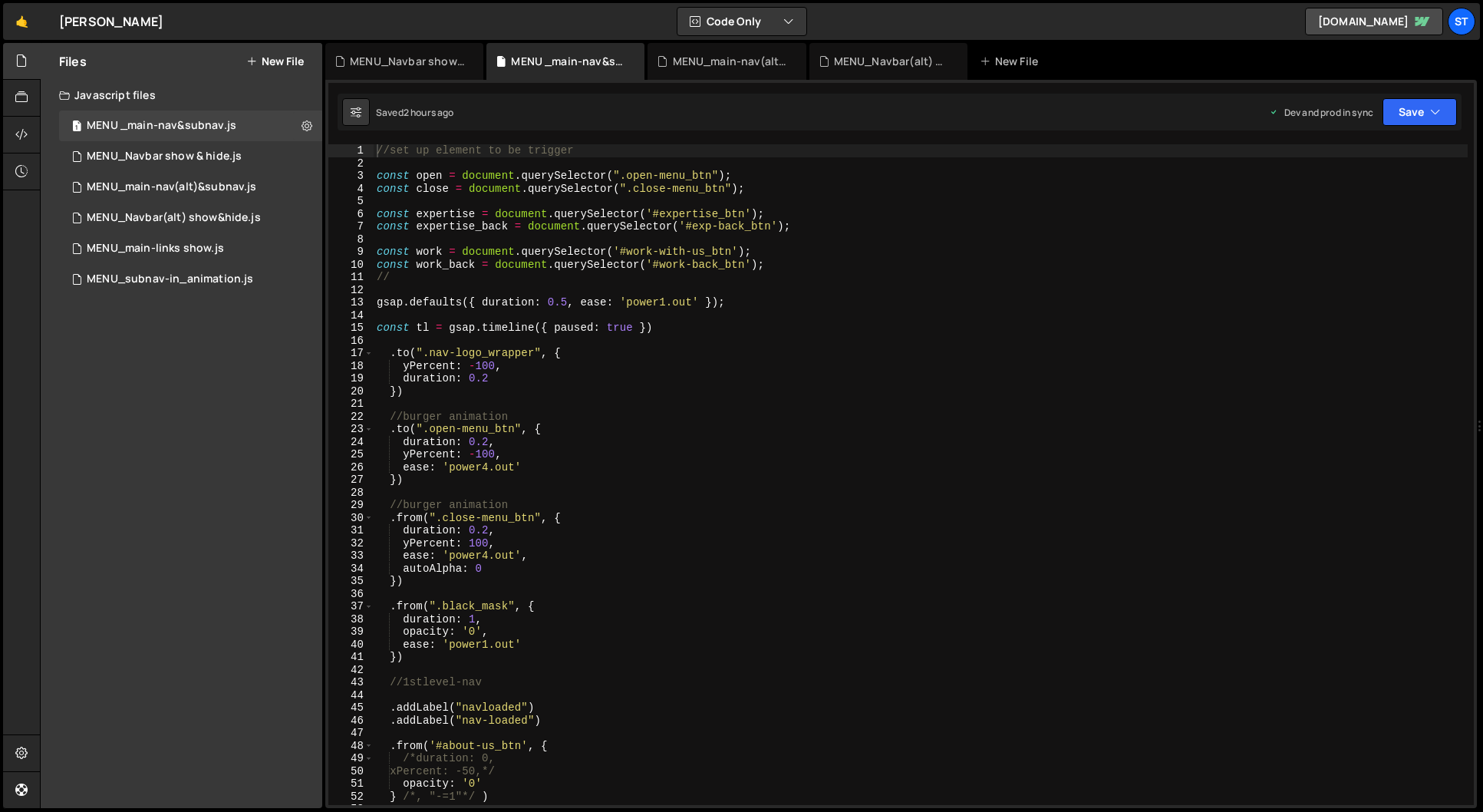
scroll to position [4255, 0]
click at [309, 127] on icon at bounding box center [307, 125] width 11 height 14
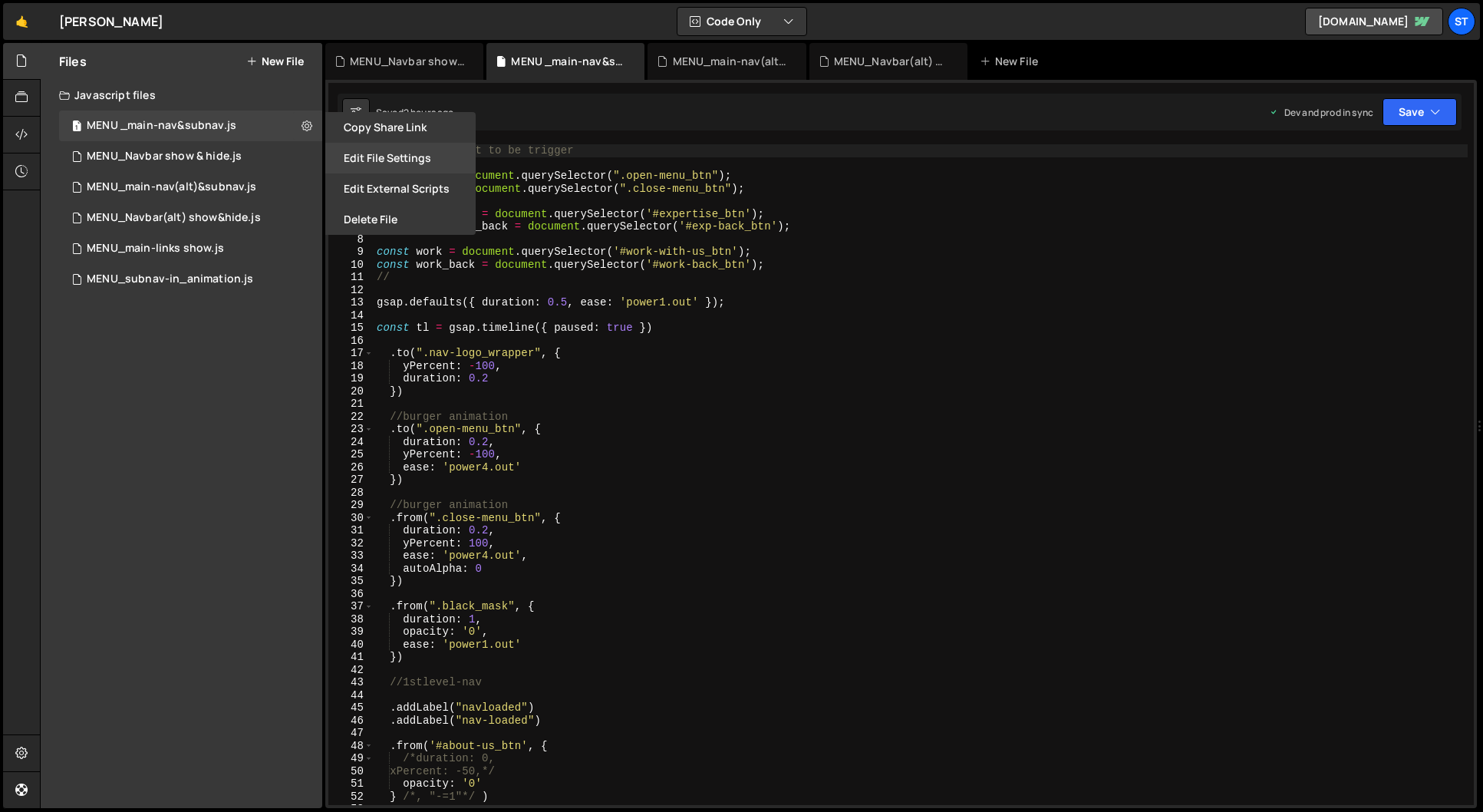
click at [406, 162] on button "Edit File Settings" at bounding box center [401, 158] width 150 height 30
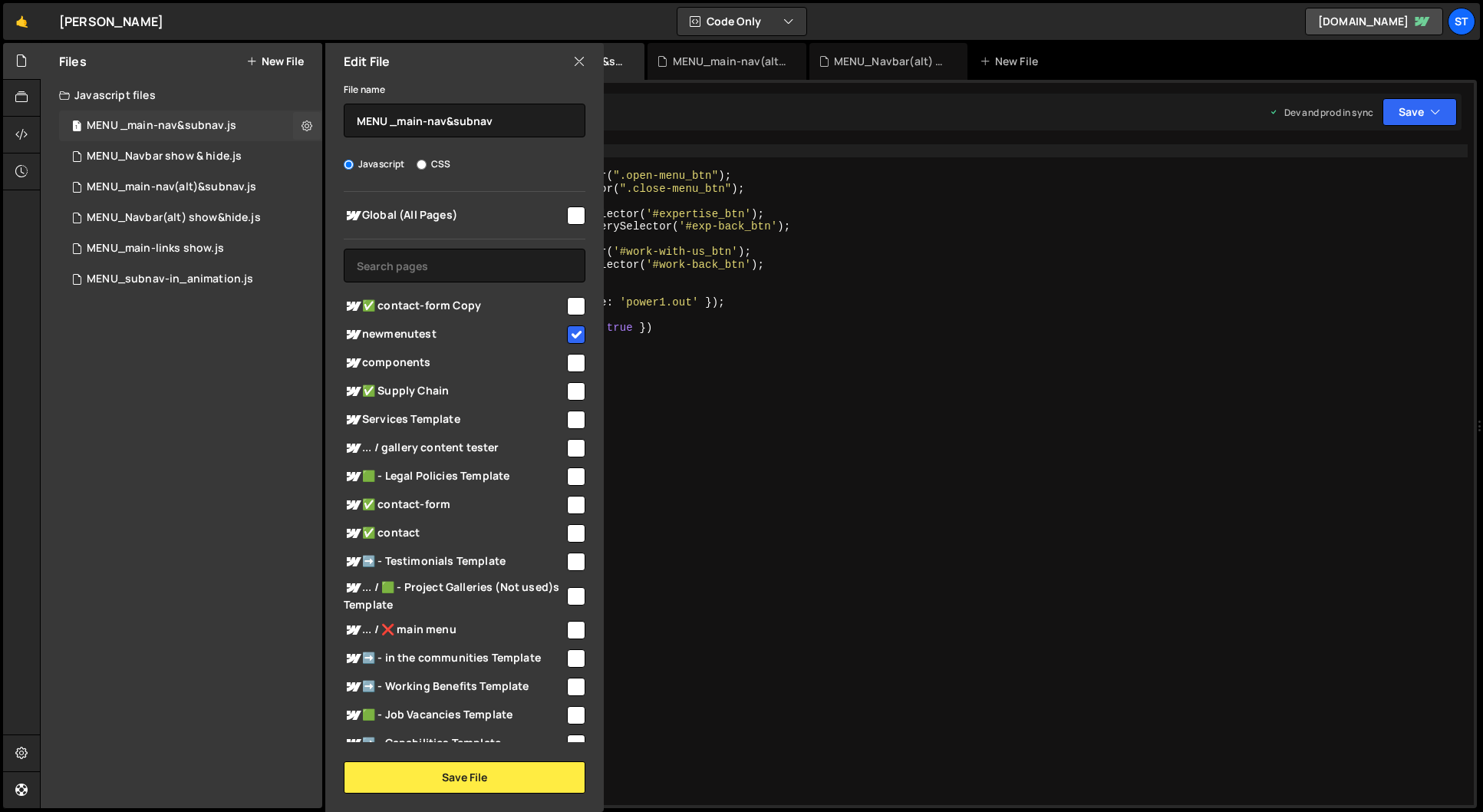
click at [218, 122] on div "MENU _main-nav&subnav.js" at bounding box center [161, 126] width 150 height 14
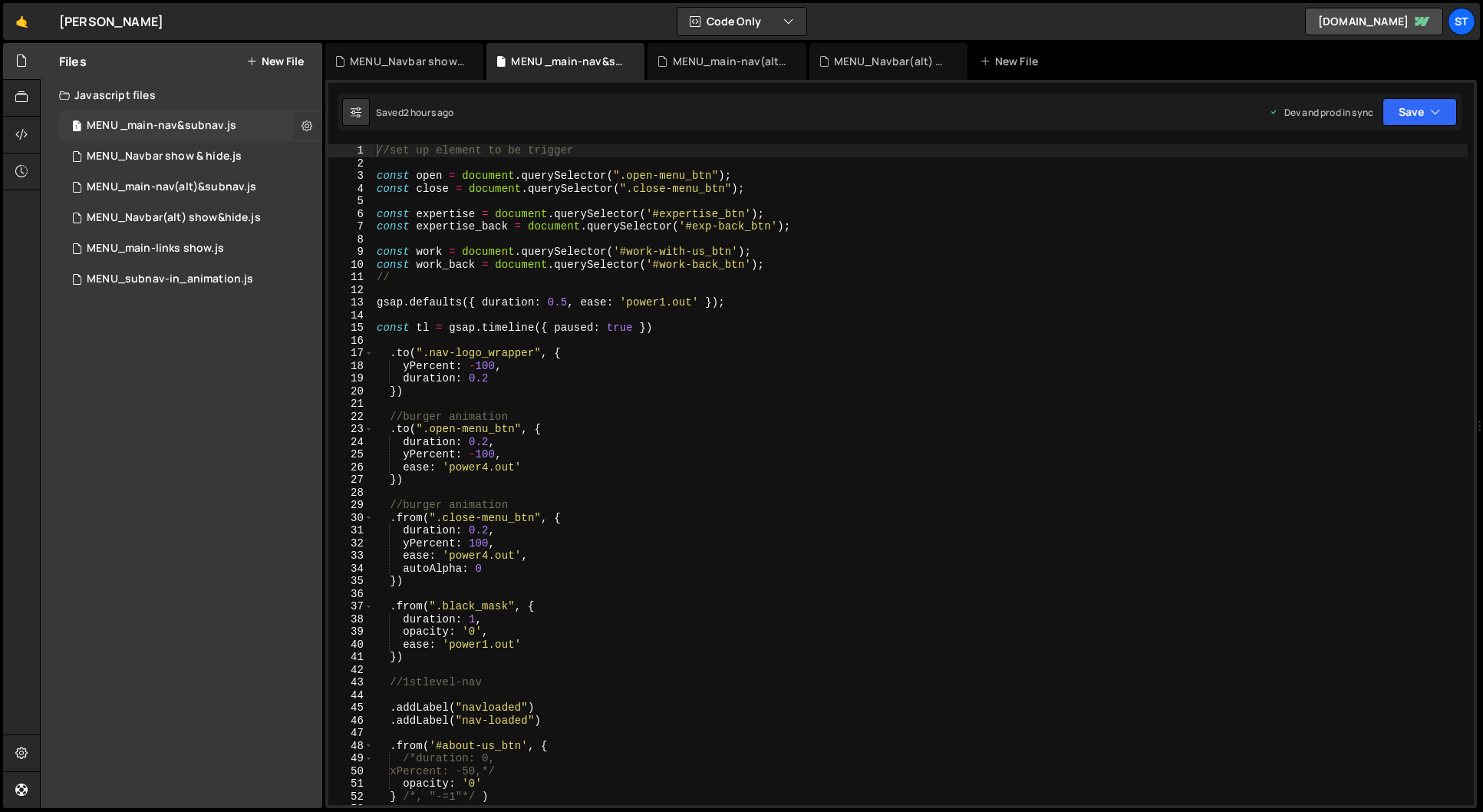
click at [306, 123] on icon at bounding box center [307, 125] width 11 height 14
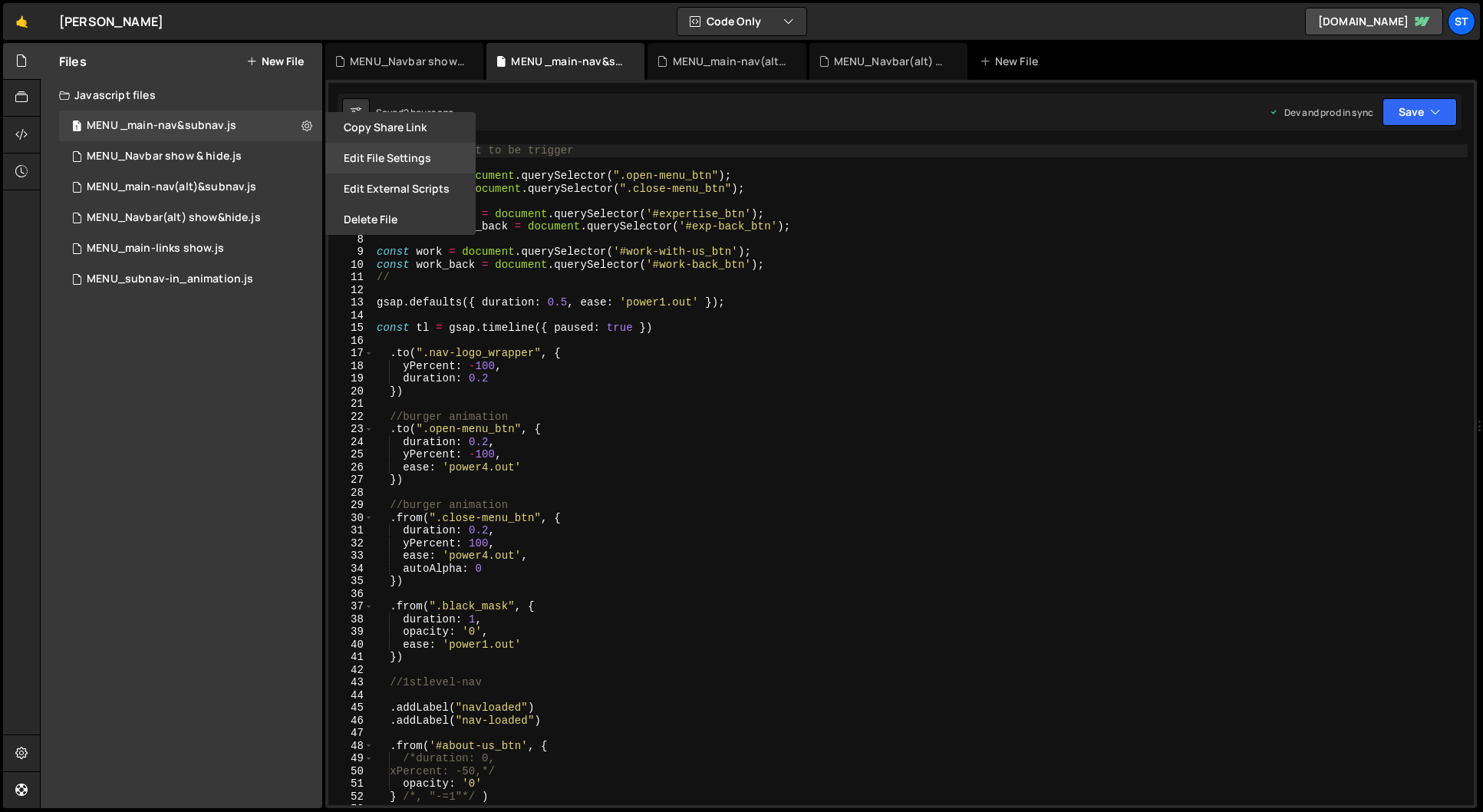
click at [412, 158] on button "Edit File Settings" at bounding box center [401, 158] width 150 height 30
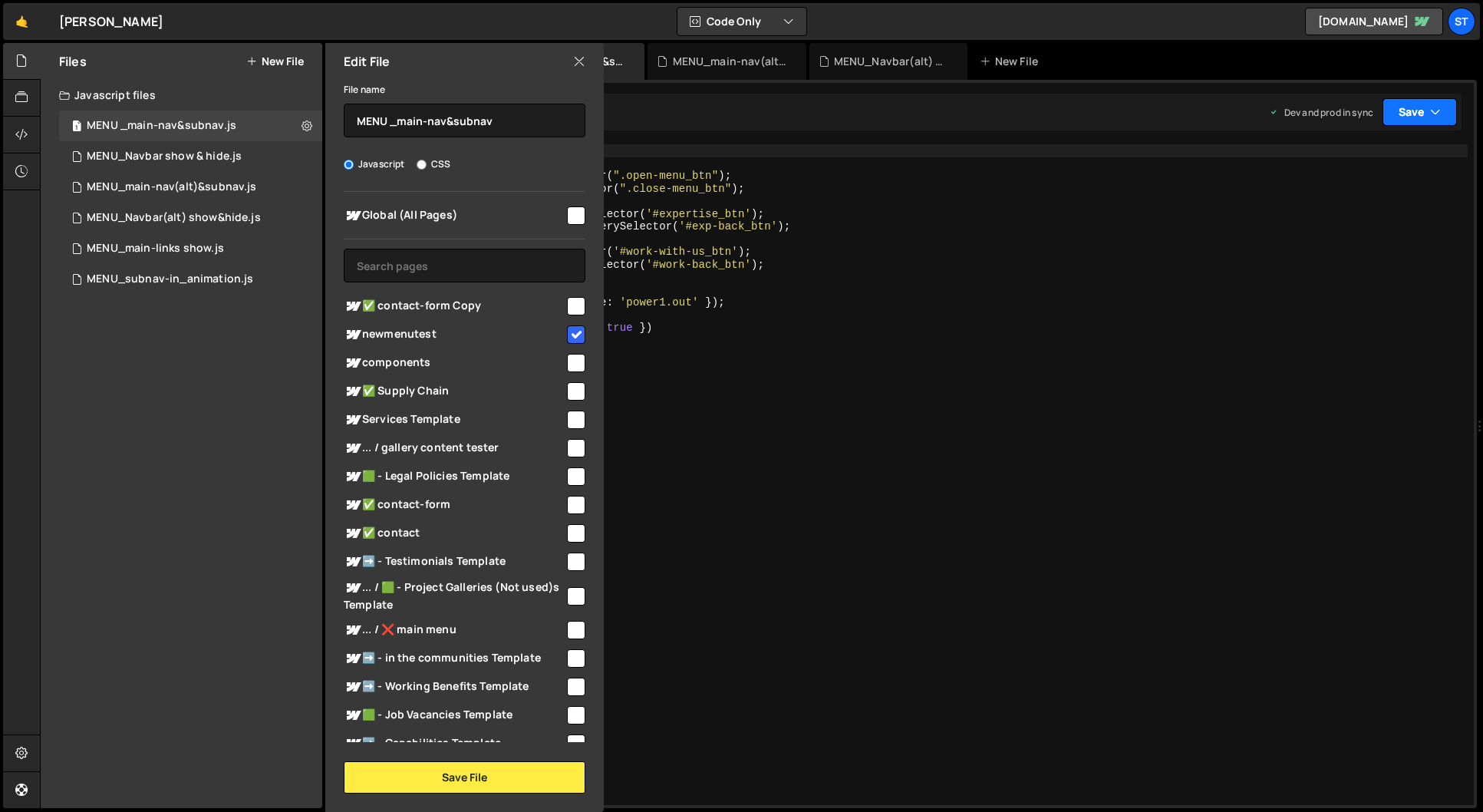
click at [1412, 112] on button "Save" at bounding box center [1420, 112] width 74 height 28
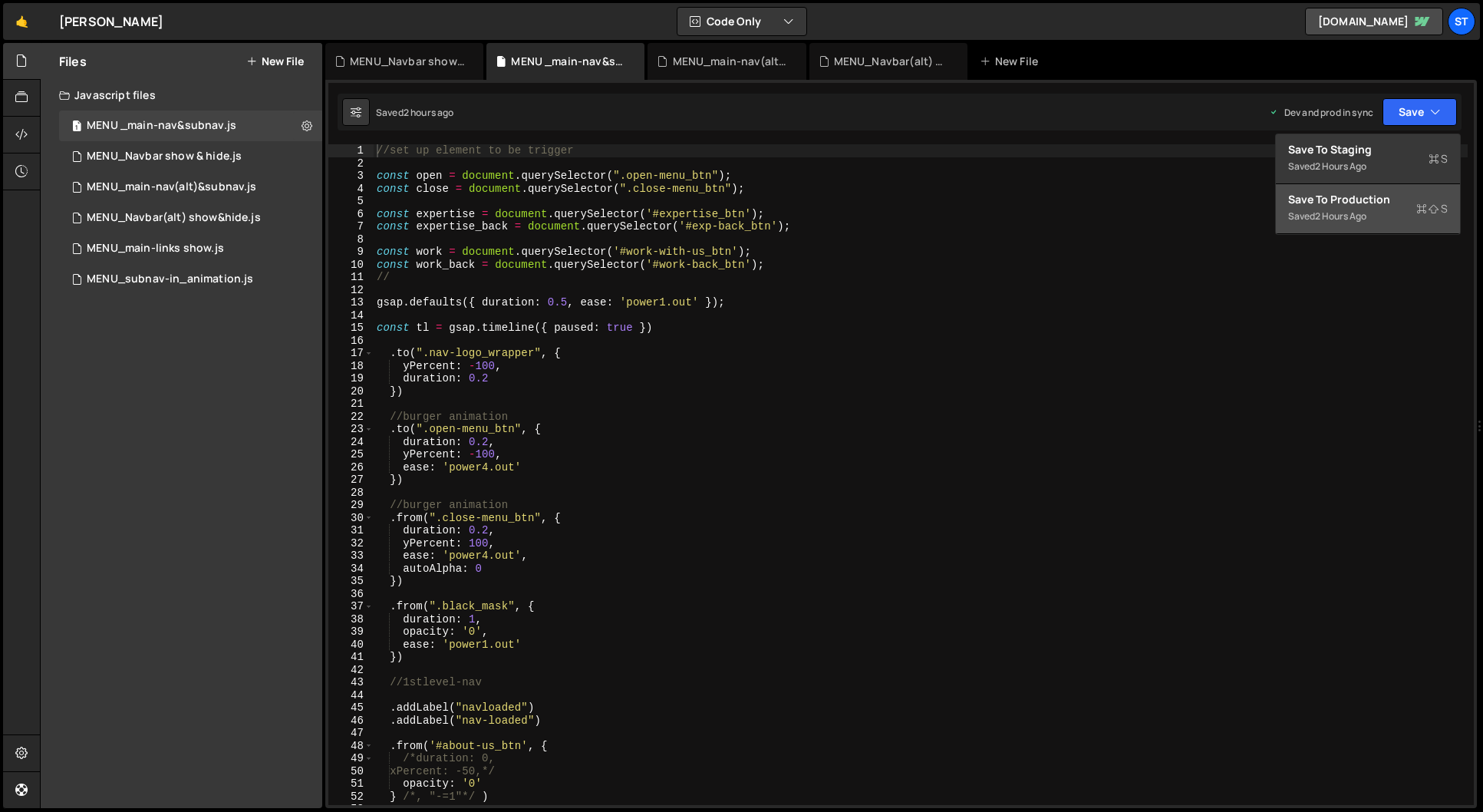
click at [1355, 213] on div "2 hours ago" at bounding box center [1340, 215] width 52 height 13
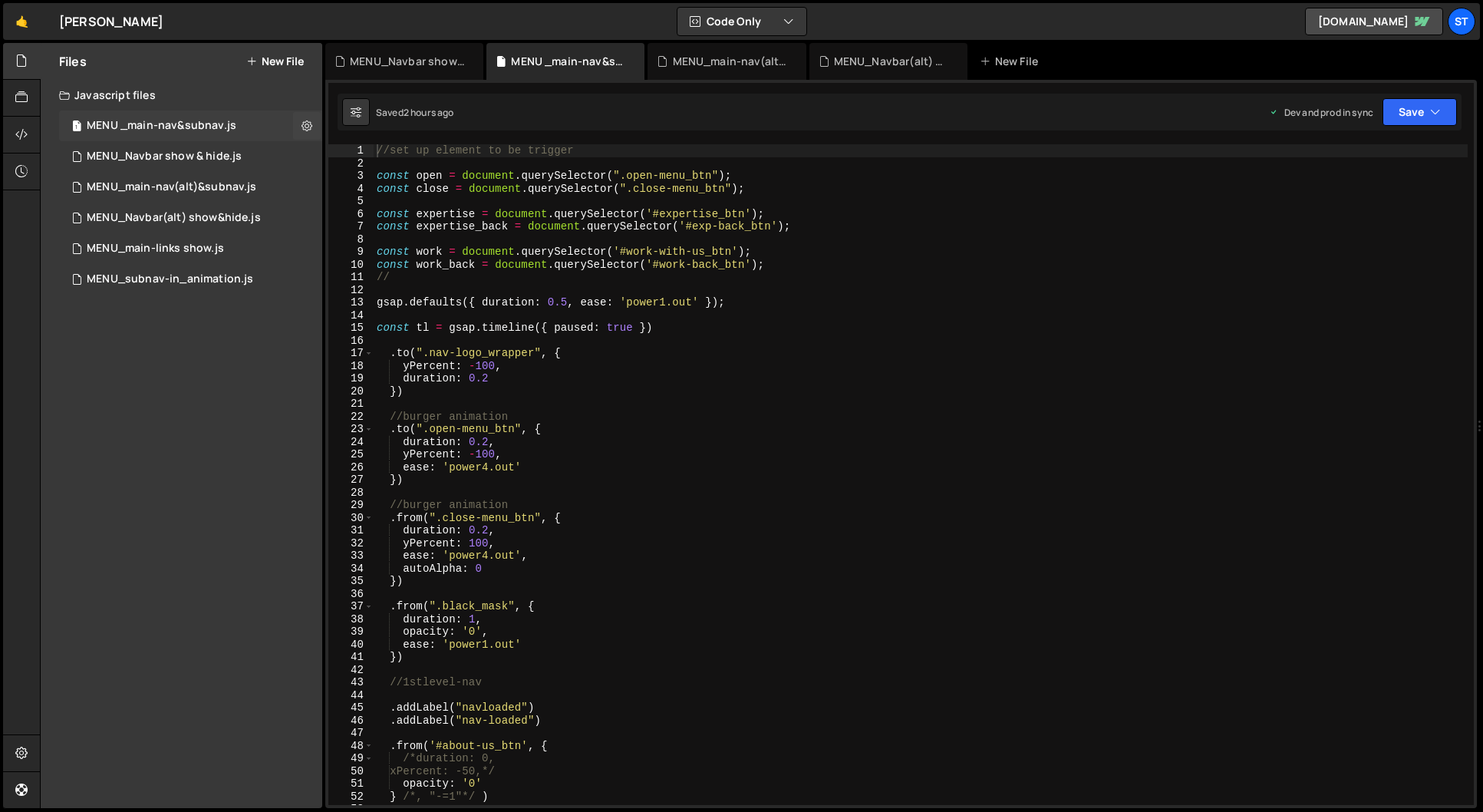
click at [189, 121] on div "MENU _main-nav&subnav.js" at bounding box center [161, 126] width 150 height 14
click at [201, 188] on div "MENU_main-nav(alt)&subnav.js" at bounding box center [172, 187] width 170 height 14
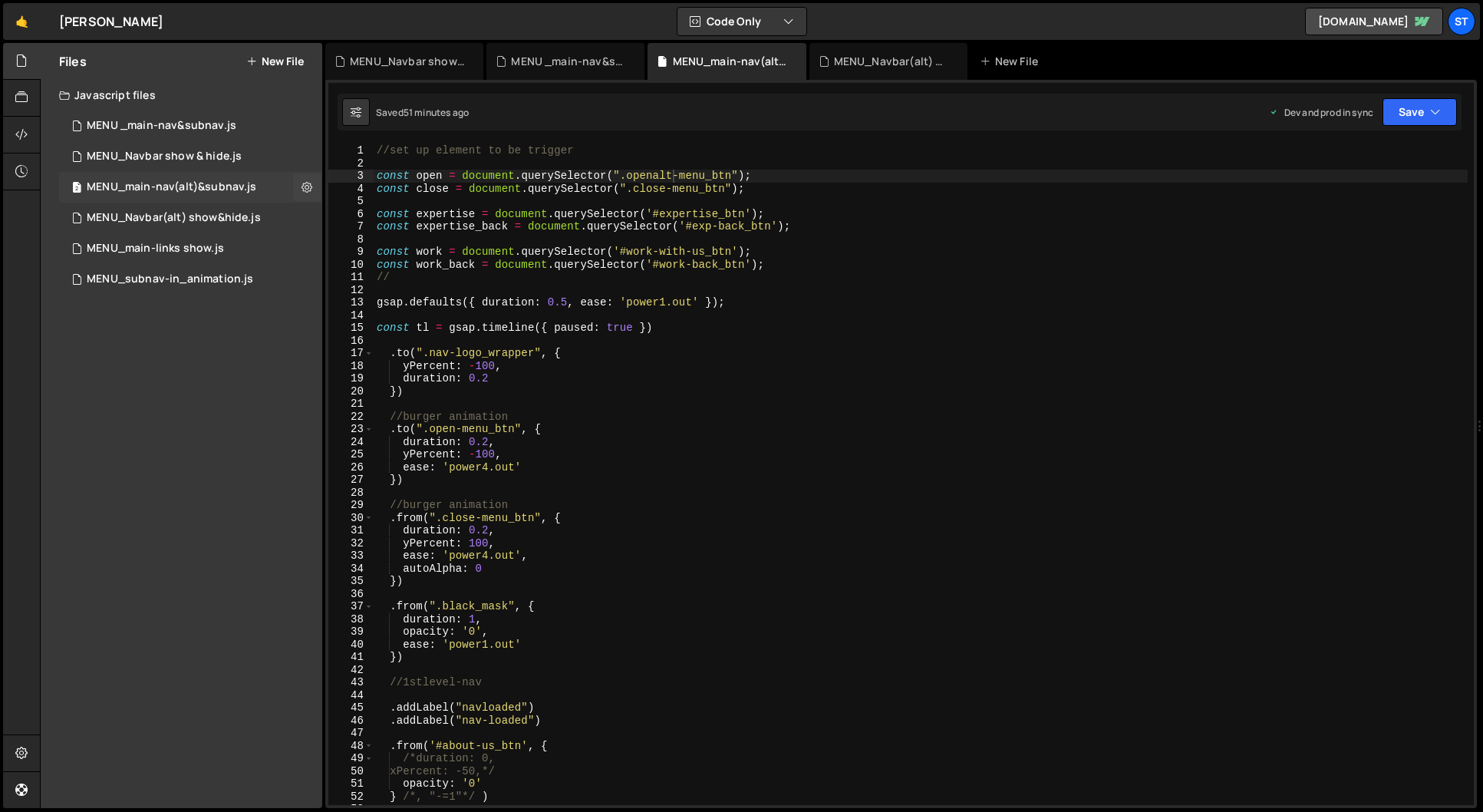
scroll to position [0, 0]
click at [311, 184] on icon at bounding box center [307, 186] width 11 height 14
type input "MENU_main-nav(alt)&subnav"
radio input "true"
checkbox input "true"
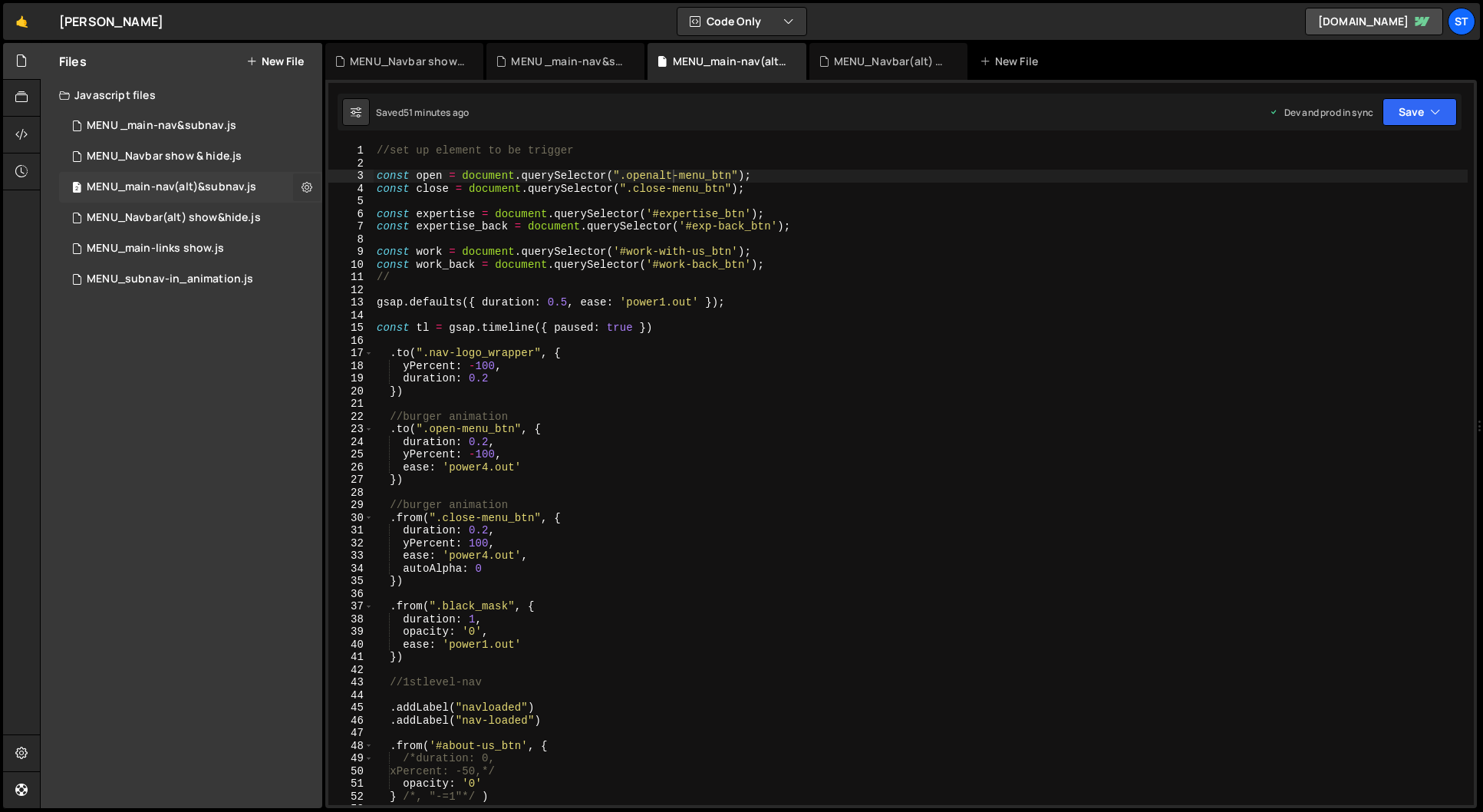
checkbox input "true"
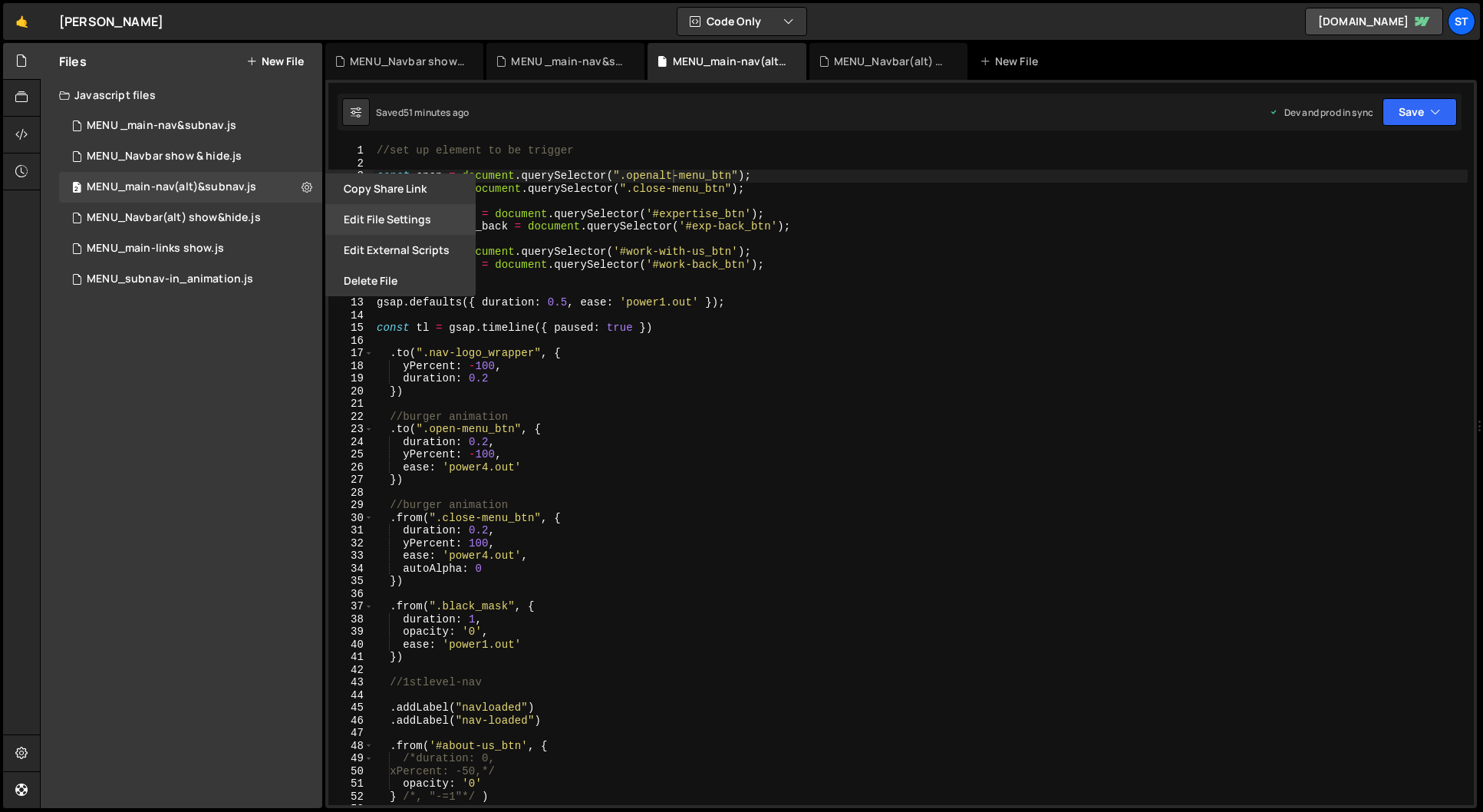
click at [383, 212] on button "Edit File Settings" at bounding box center [401, 219] width 150 height 30
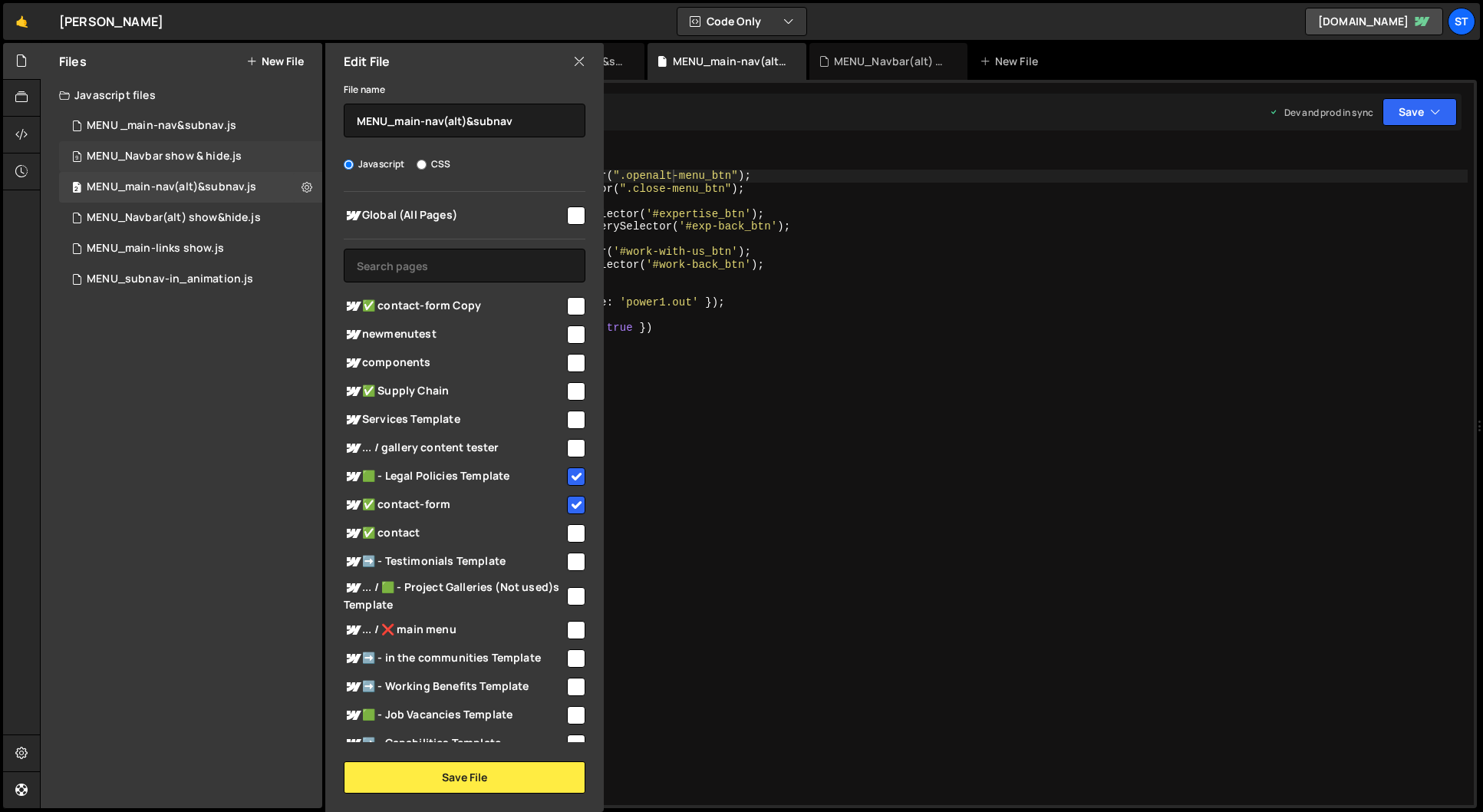
click at [237, 158] on div "MENU_Navbar show & hide.js" at bounding box center [164, 156] width 155 height 14
checkbox input "false"
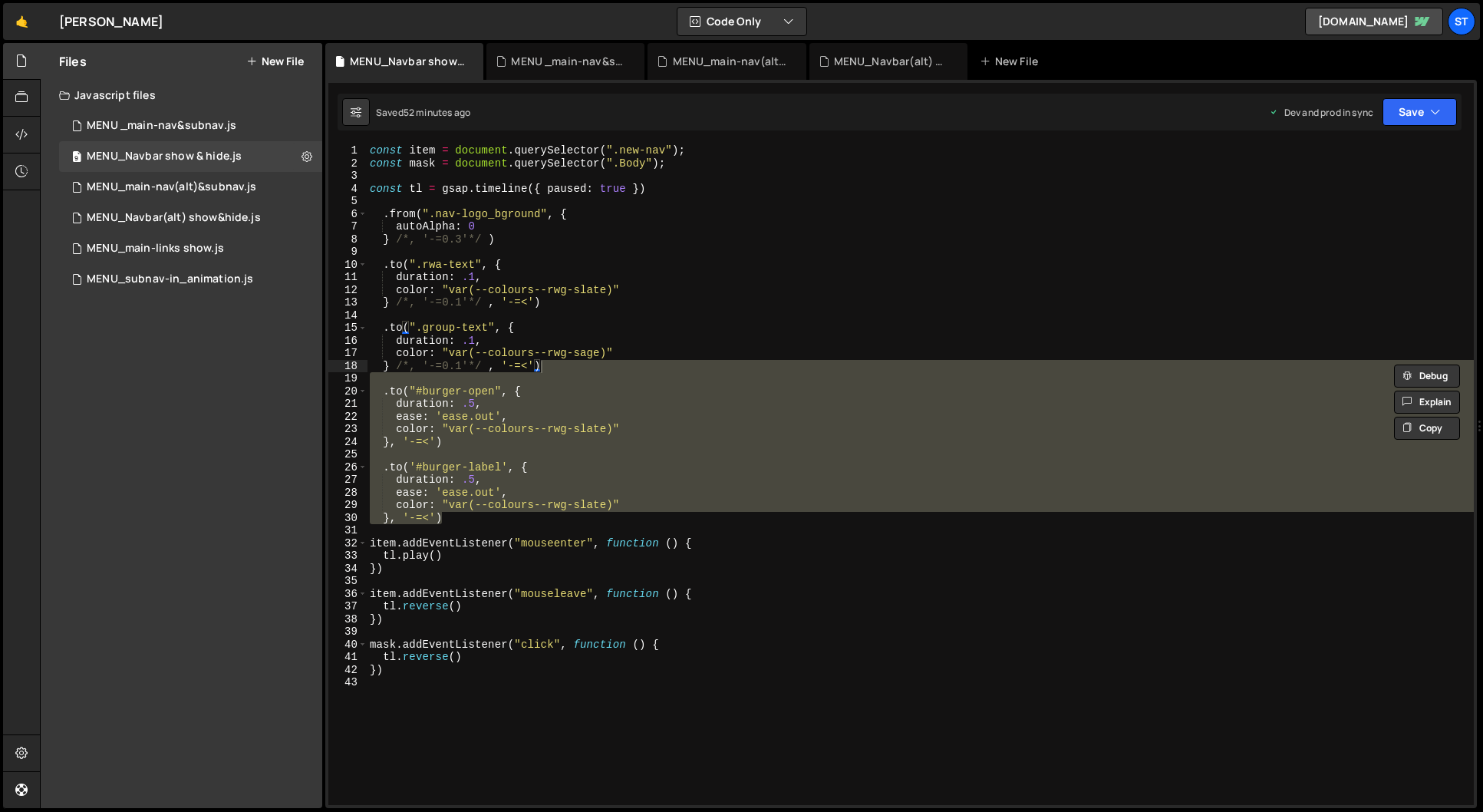
scroll to position [3285, 0]
click at [304, 157] on icon at bounding box center [307, 155] width 11 height 14
type input "MENU_Navbar show & hide"
radio input "true"
checkbox input "true"
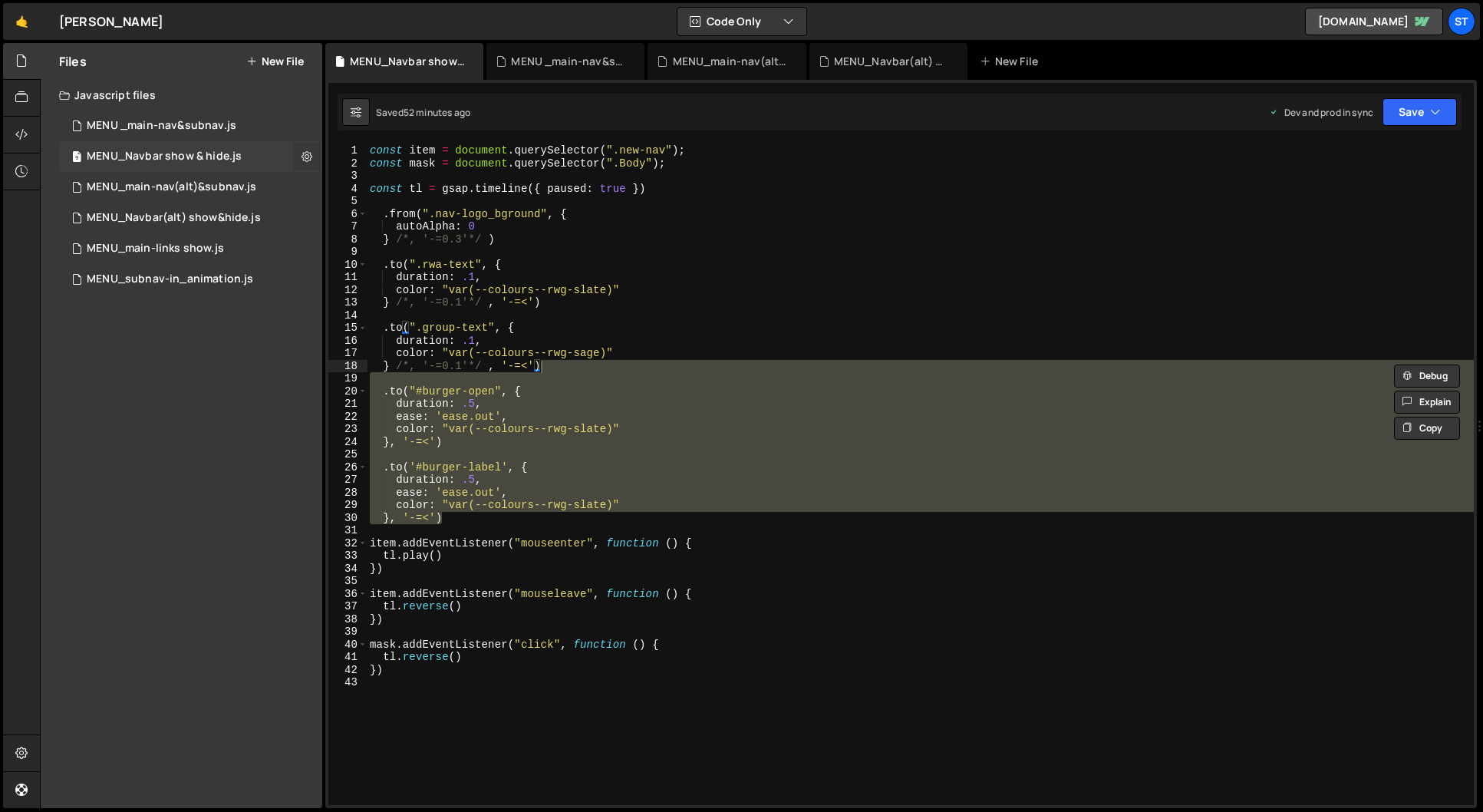
checkbox input "true"
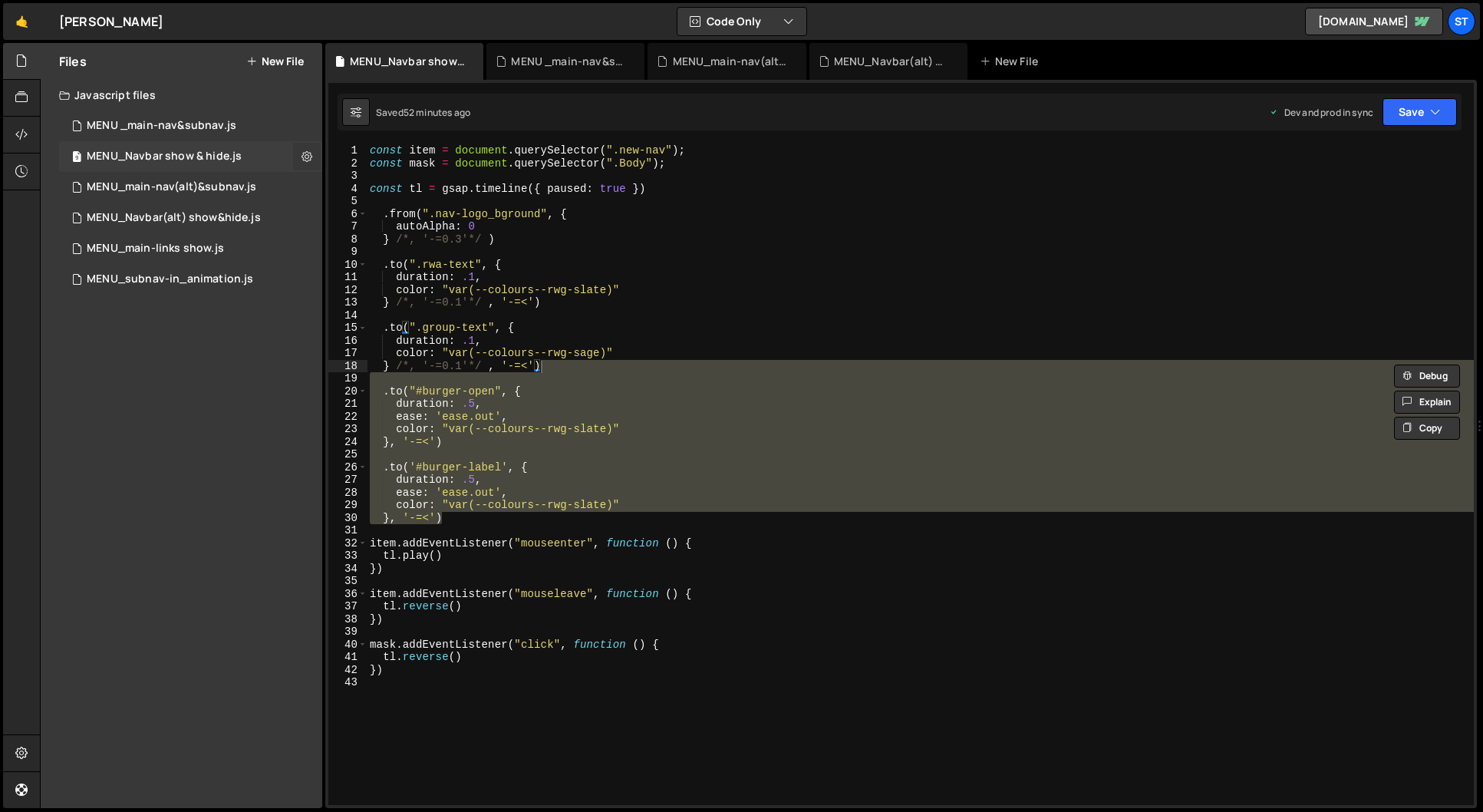
checkbox input "true"
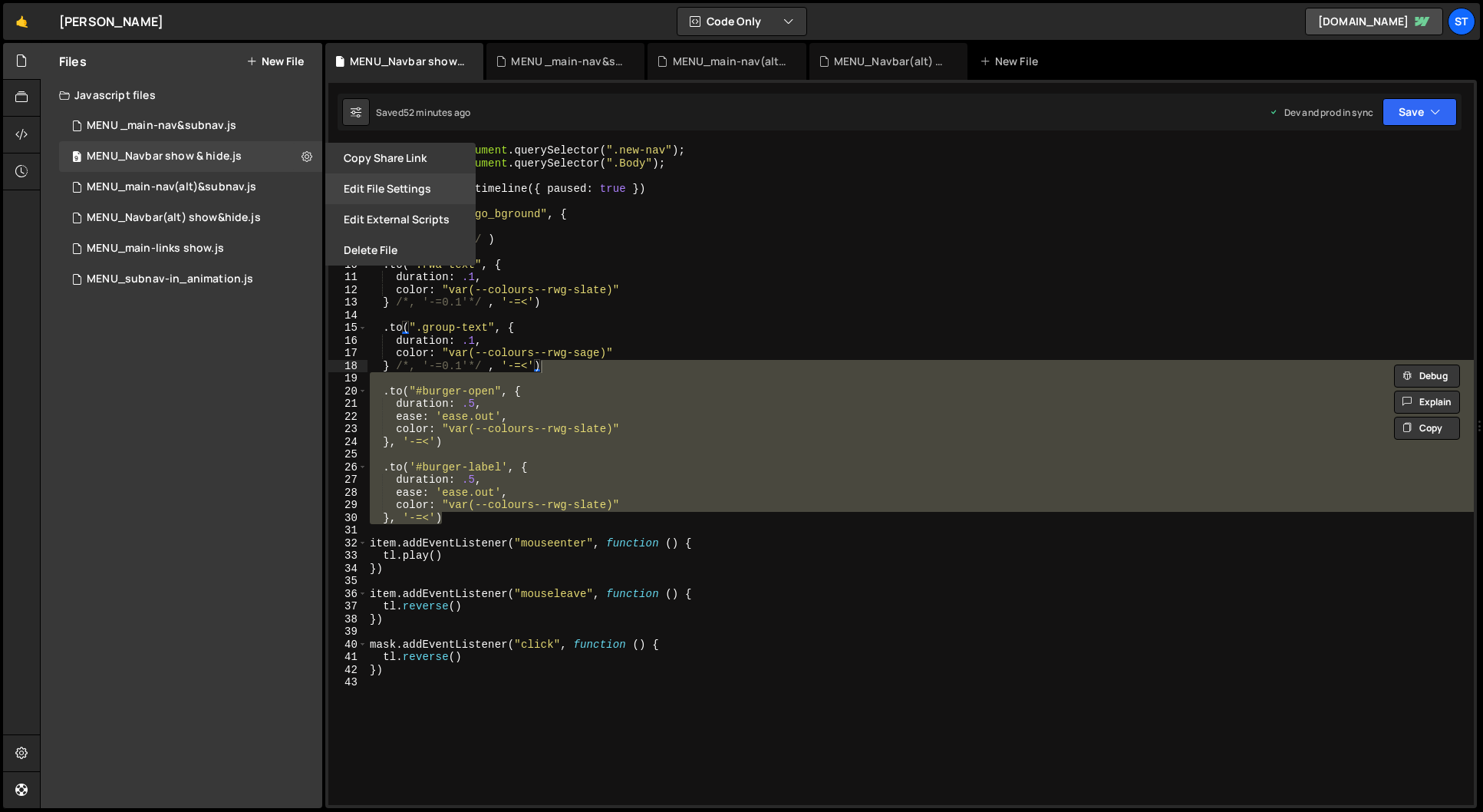
click at [442, 190] on button "Edit File Settings" at bounding box center [401, 188] width 150 height 30
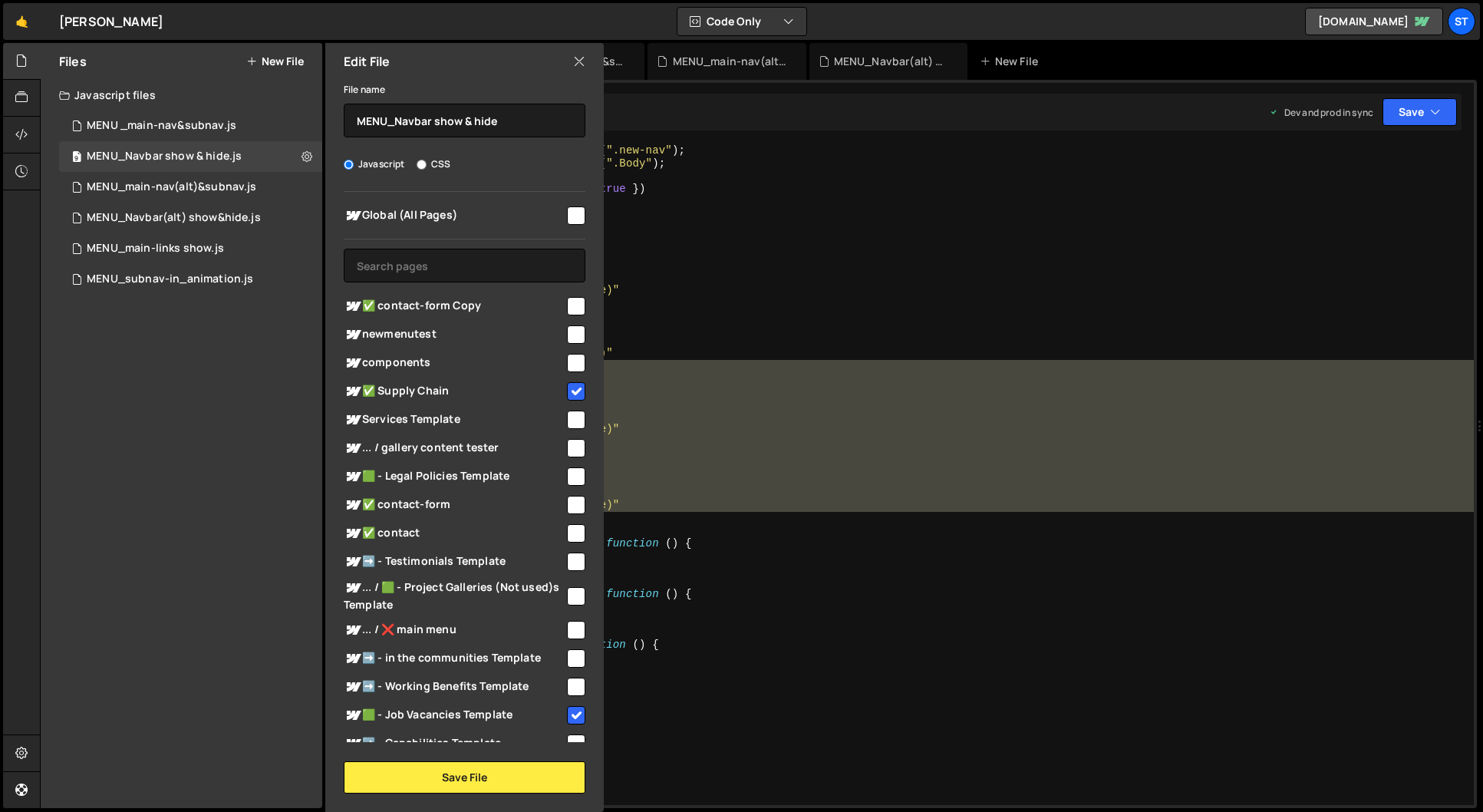
click at [572, 330] on input "checkbox" at bounding box center [576, 335] width 19 height 19
checkbox input "true"
click at [479, 771] on button "Save File" at bounding box center [465, 777] width 242 height 32
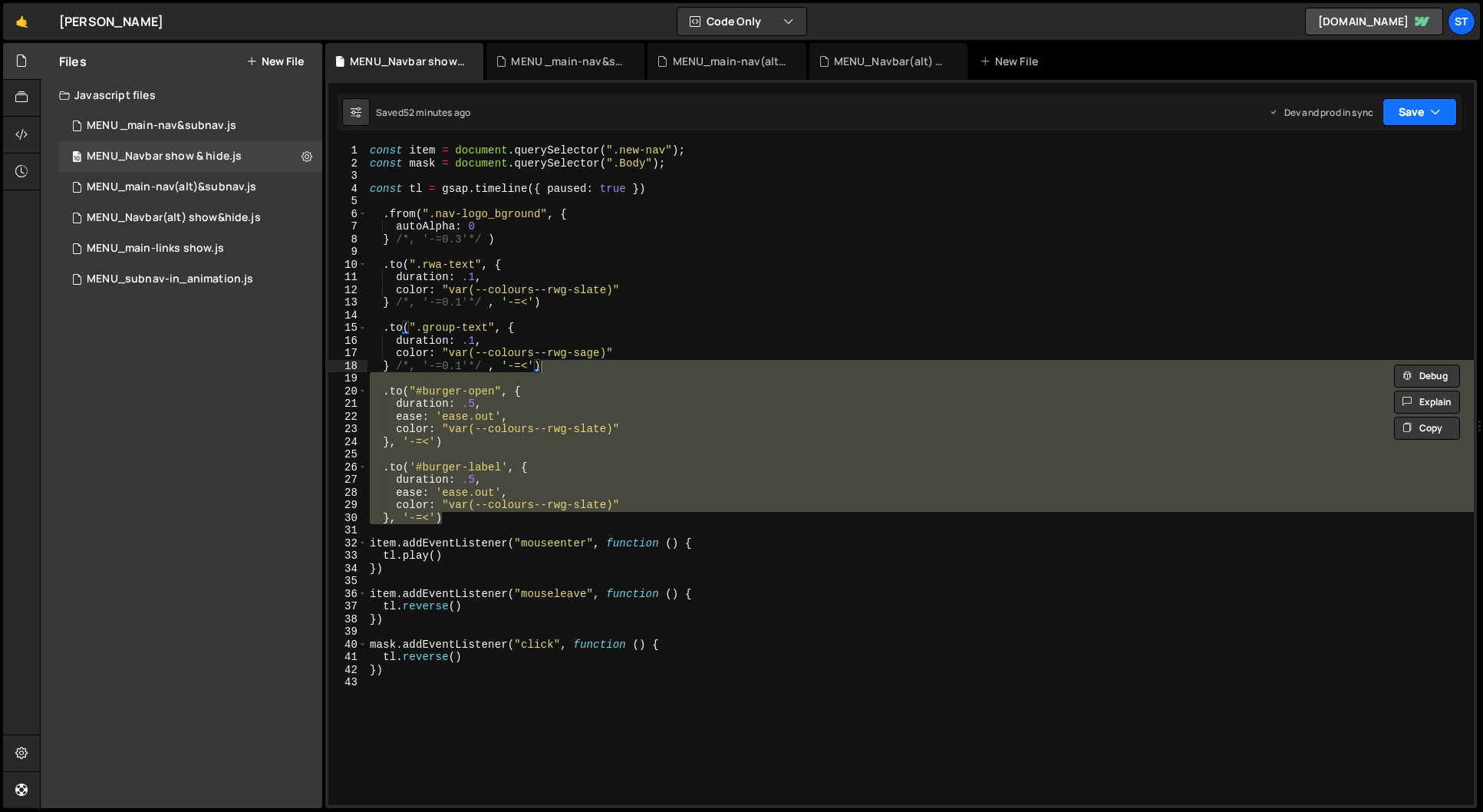
click at [1415, 105] on button "Save" at bounding box center [1420, 112] width 74 height 28
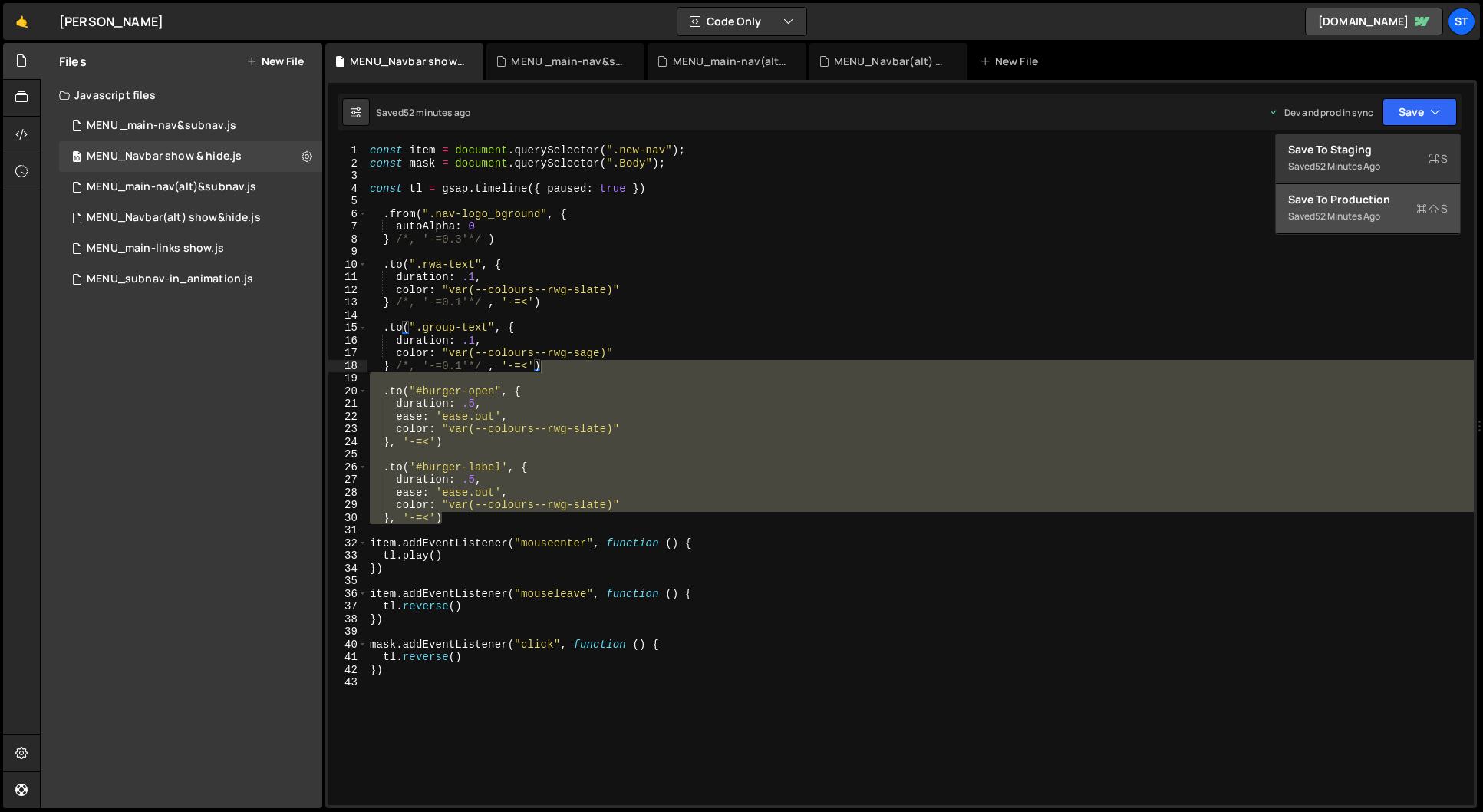
click at [1359, 208] on div "Saved 52 minutes ago" at bounding box center [1367, 216] width 160 height 19
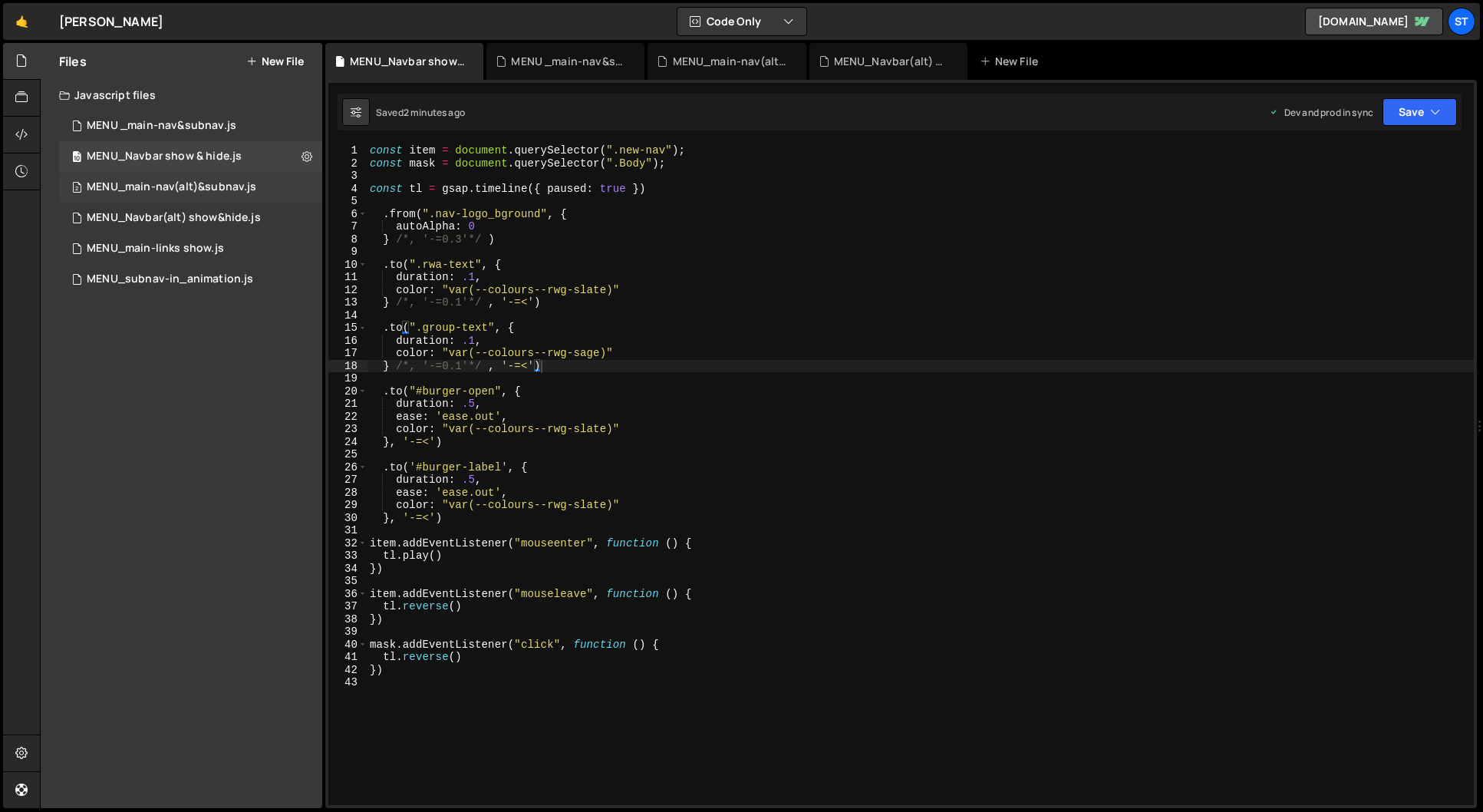
click at [120, 188] on div "MENU_main-nav(alt)&subnav.js" at bounding box center [172, 187] width 170 height 14
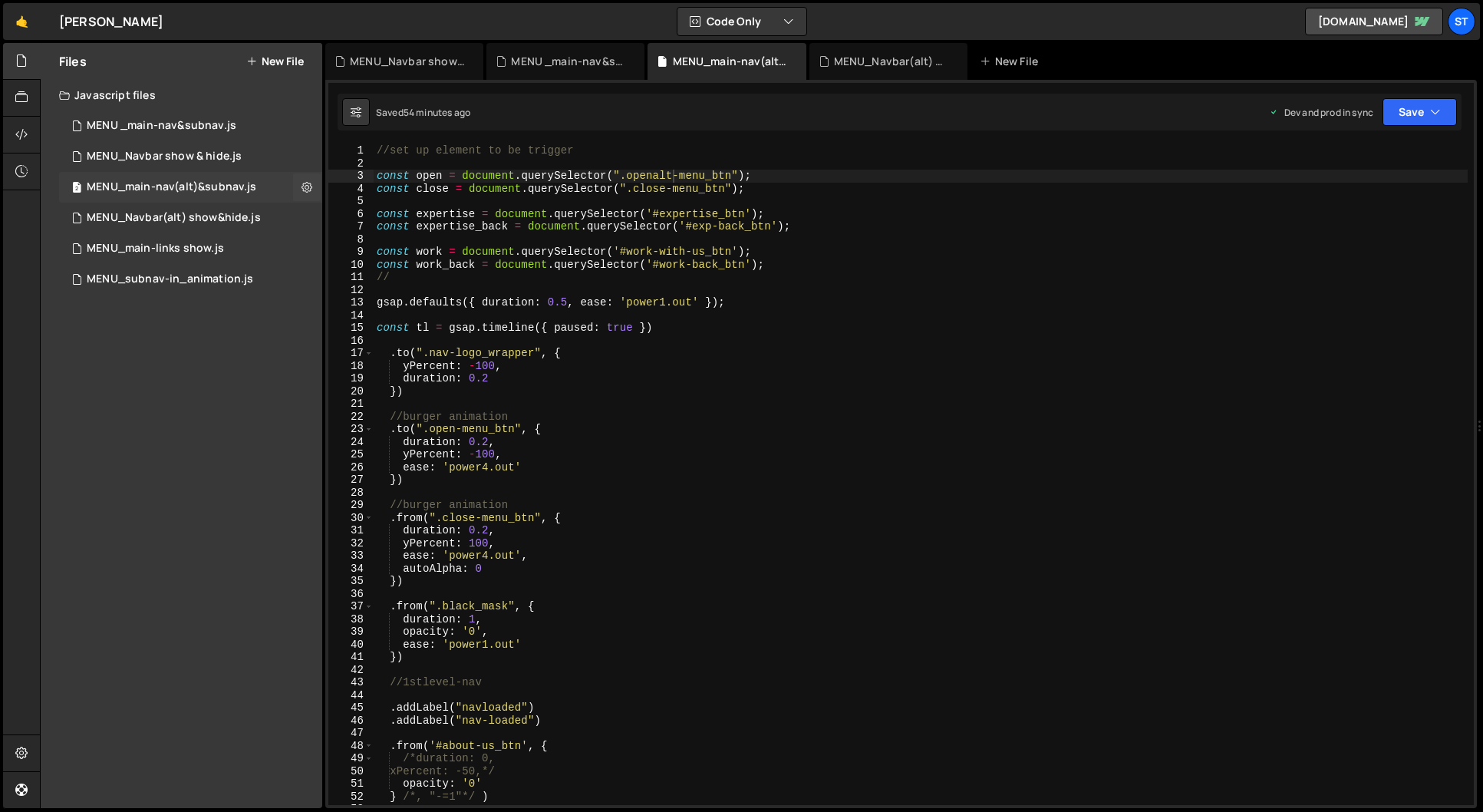
scroll to position [0, 0]
click at [308, 187] on icon at bounding box center [307, 186] width 11 height 14
type input "MENU_main-nav(alt)&subnav"
radio input "true"
checkbox input "true"
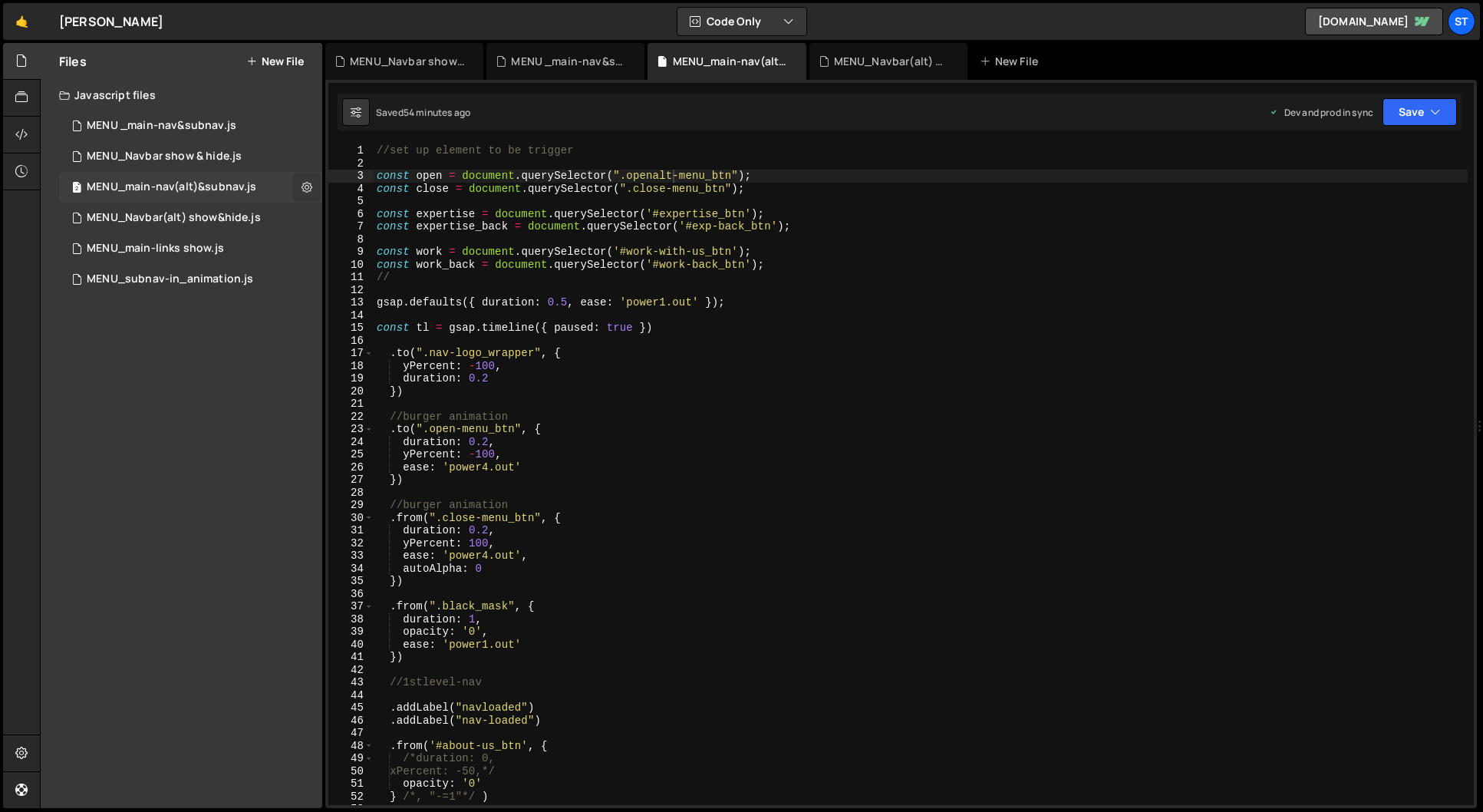
checkbox input "true"
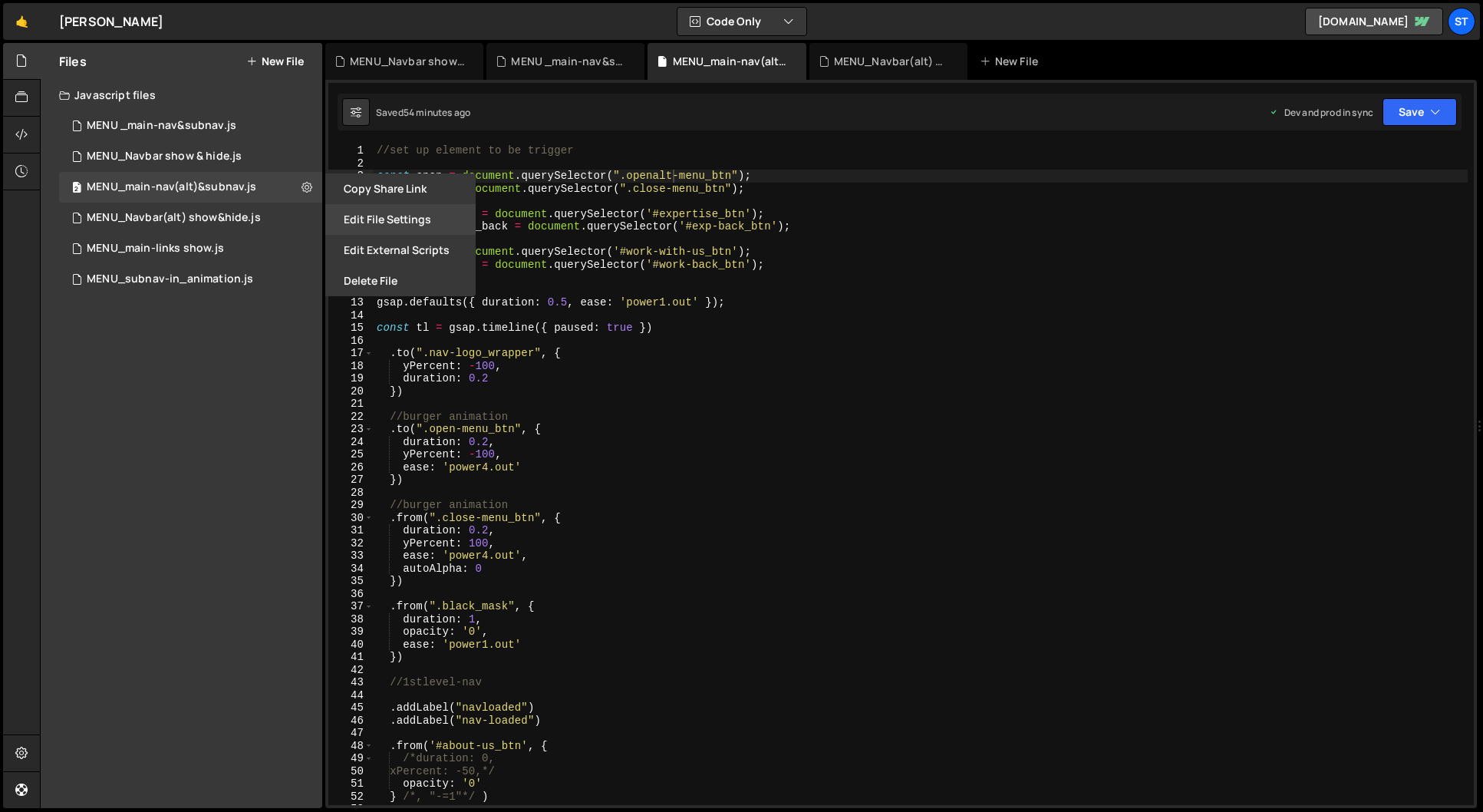
click at [379, 219] on button "Edit File Settings" at bounding box center [401, 219] width 150 height 30
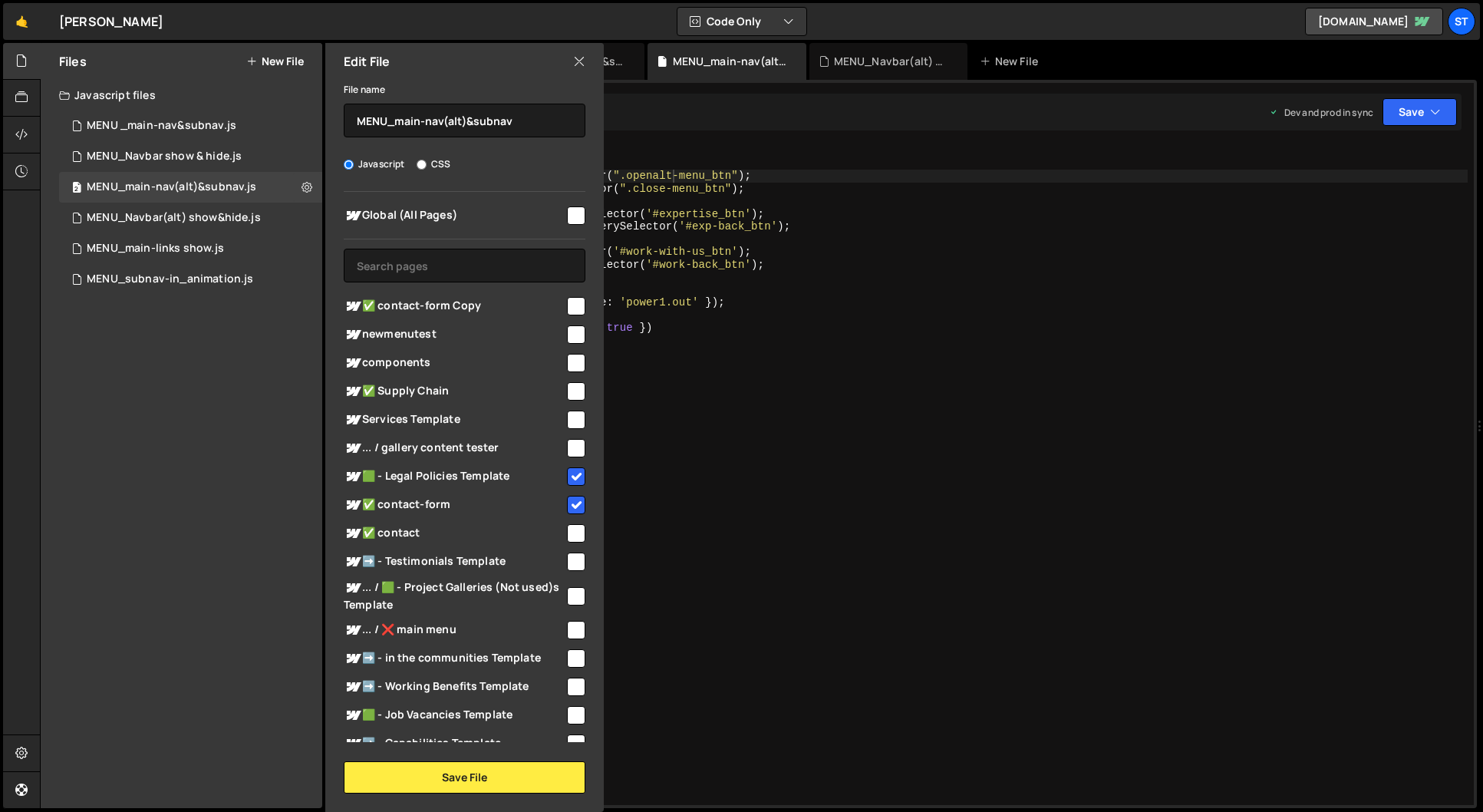
click at [577, 63] on icon at bounding box center [579, 62] width 13 height 17
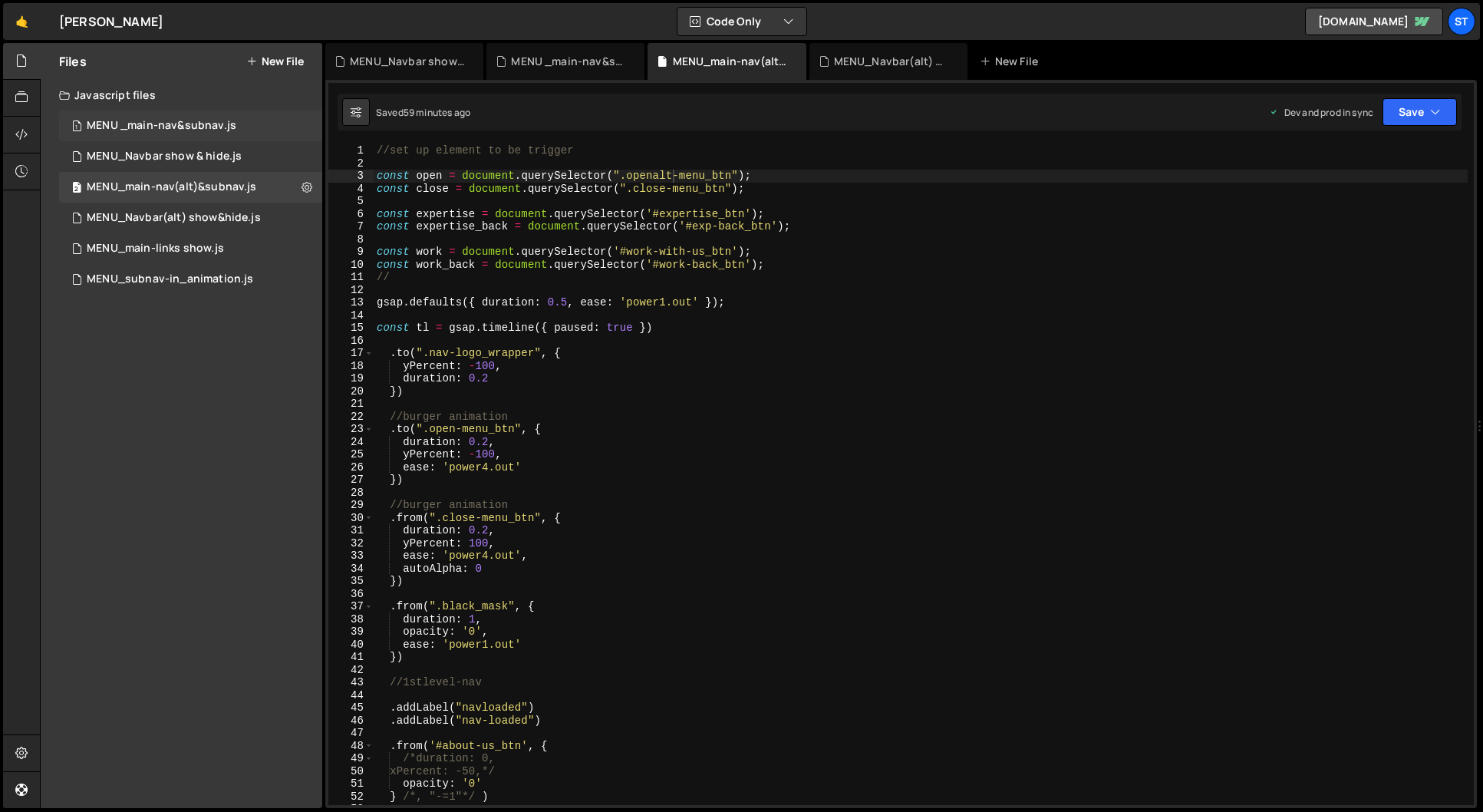
click at [216, 121] on div "MENU _main-nav&subnav.js" at bounding box center [161, 126] width 150 height 14
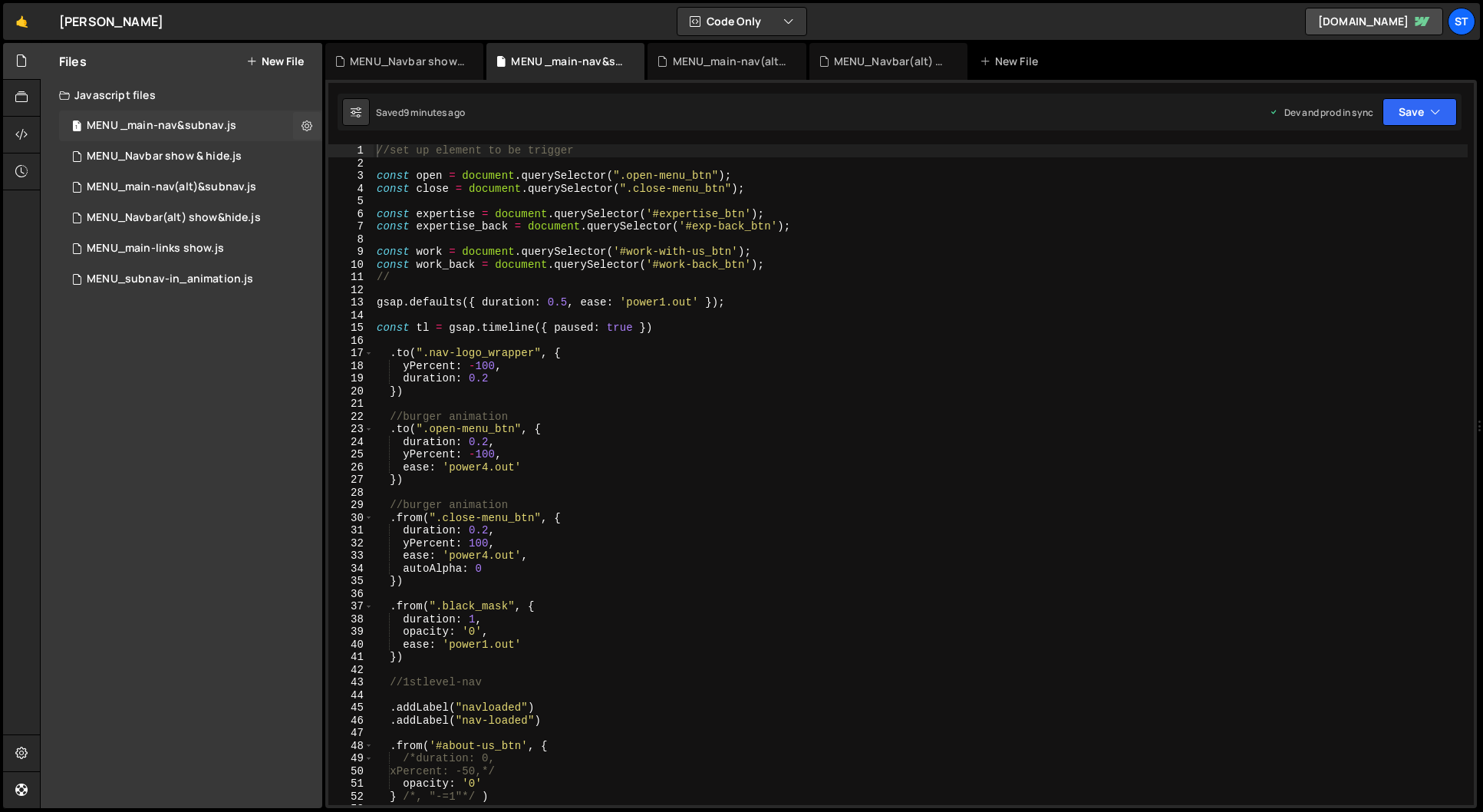
scroll to position [4255, 0]
click at [229, 158] on div "MENU_Navbar show & hide.js" at bounding box center [164, 156] width 155 height 14
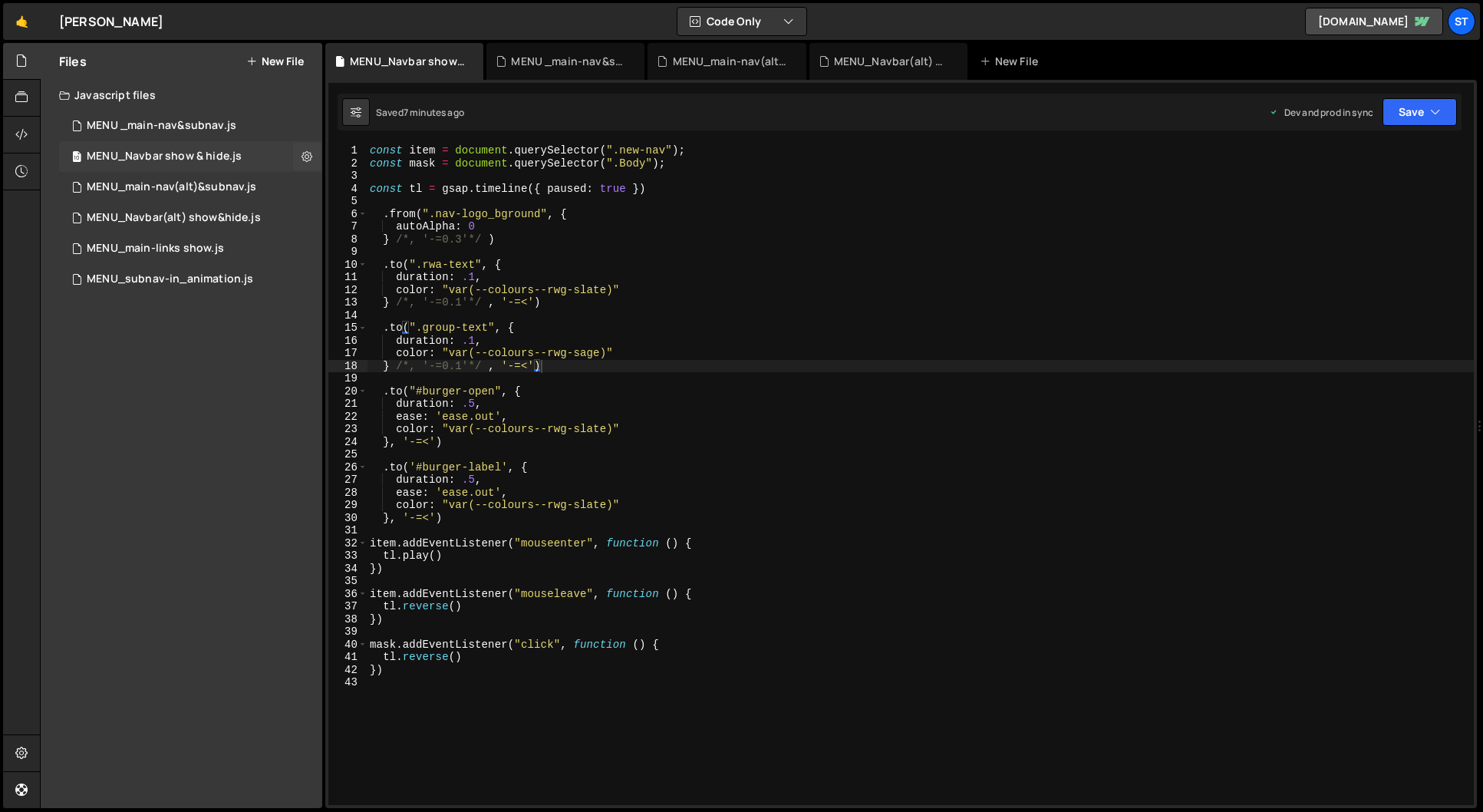
scroll to position [3285, 0]
click at [242, 221] on div "MENU_Navbar(alt) show&hide.js" at bounding box center [174, 218] width 174 height 14
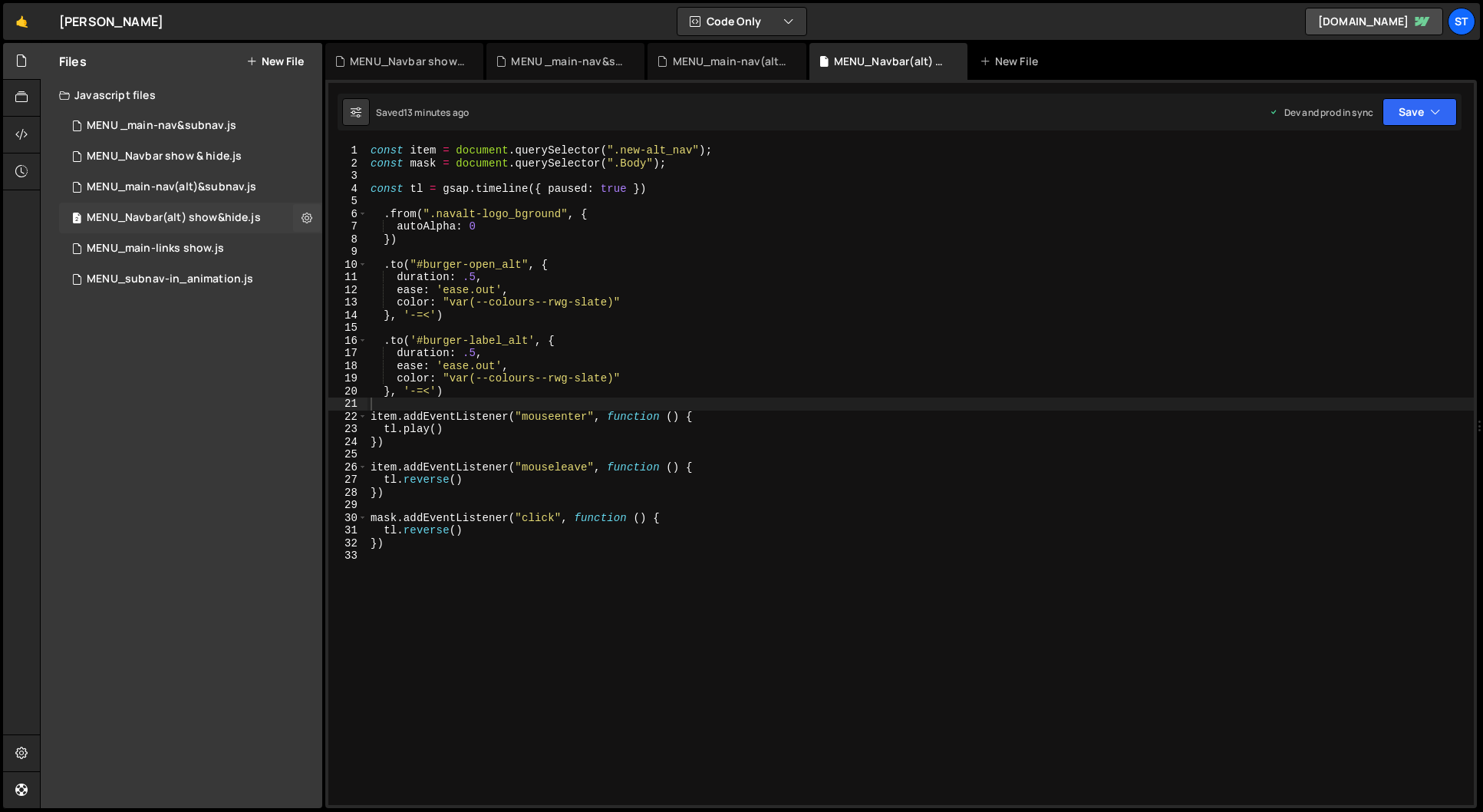
scroll to position [0, 0]
click at [214, 154] on div "MENU_Navbar show & hide.js" at bounding box center [164, 156] width 155 height 14
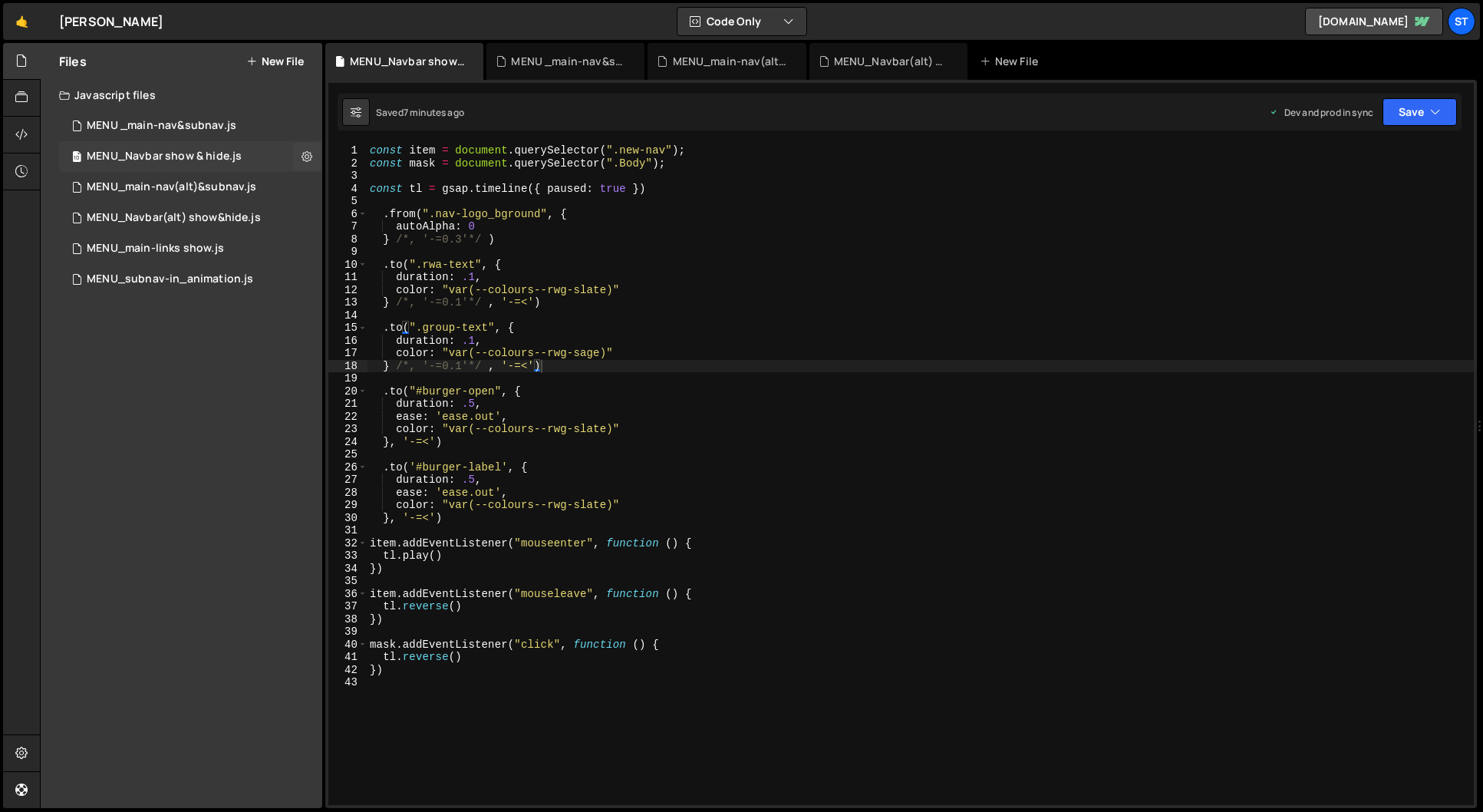
scroll to position [3285, 0]
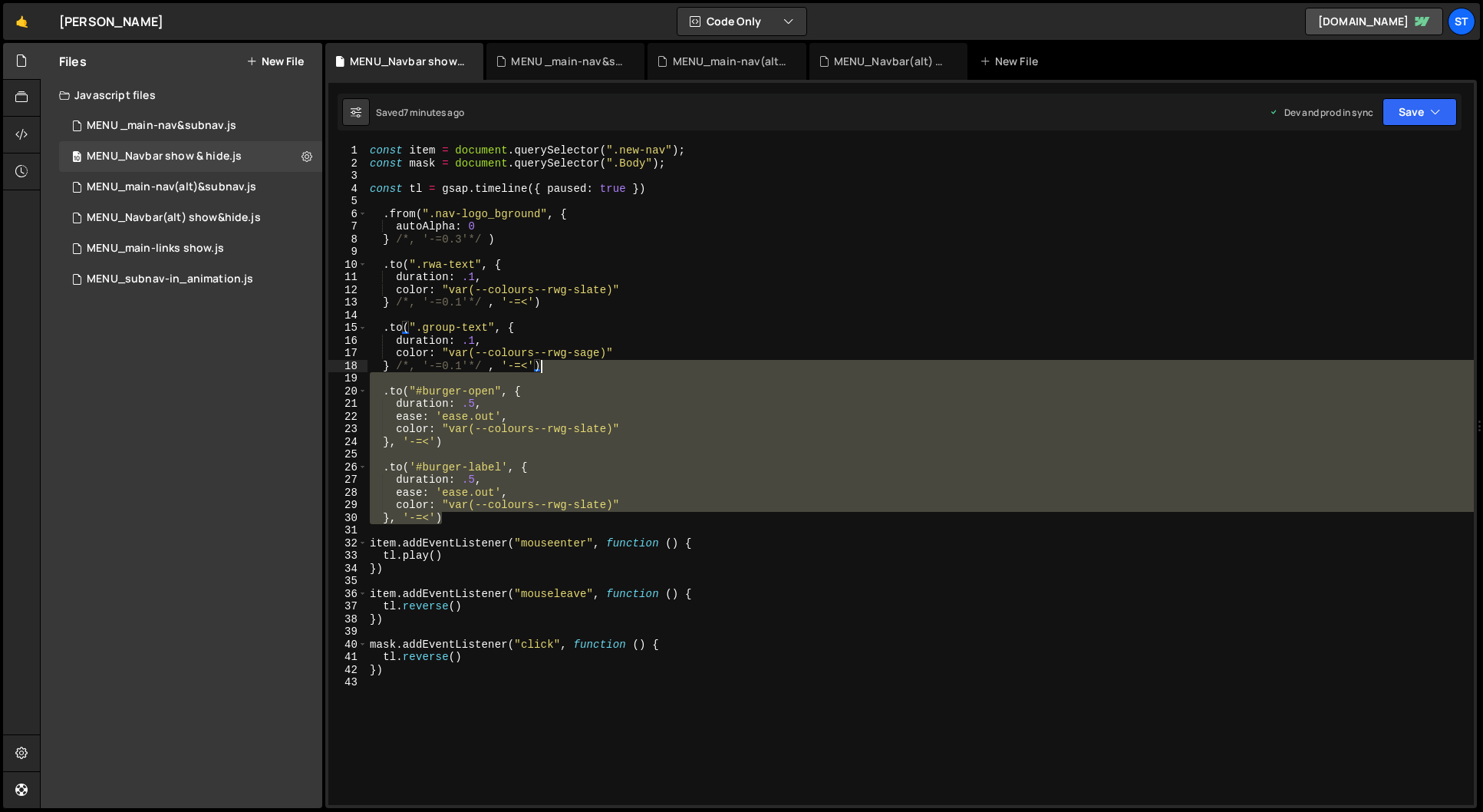
drag, startPoint x: 465, startPoint y: 521, endPoint x: 541, endPoint y: 369, distance: 169.9
click at [541, 369] on div "const item = document . querySelector ( ".new-nav" ) ; const mask = document . …" at bounding box center [920, 488] width 1107 height 686
type textarea "} /*, '-=0.1'*/ , '-=<')"
click at [191, 221] on div "MENU_Navbar(alt) show&hide.js" at bounding box center [174, 218] width 174 height 14
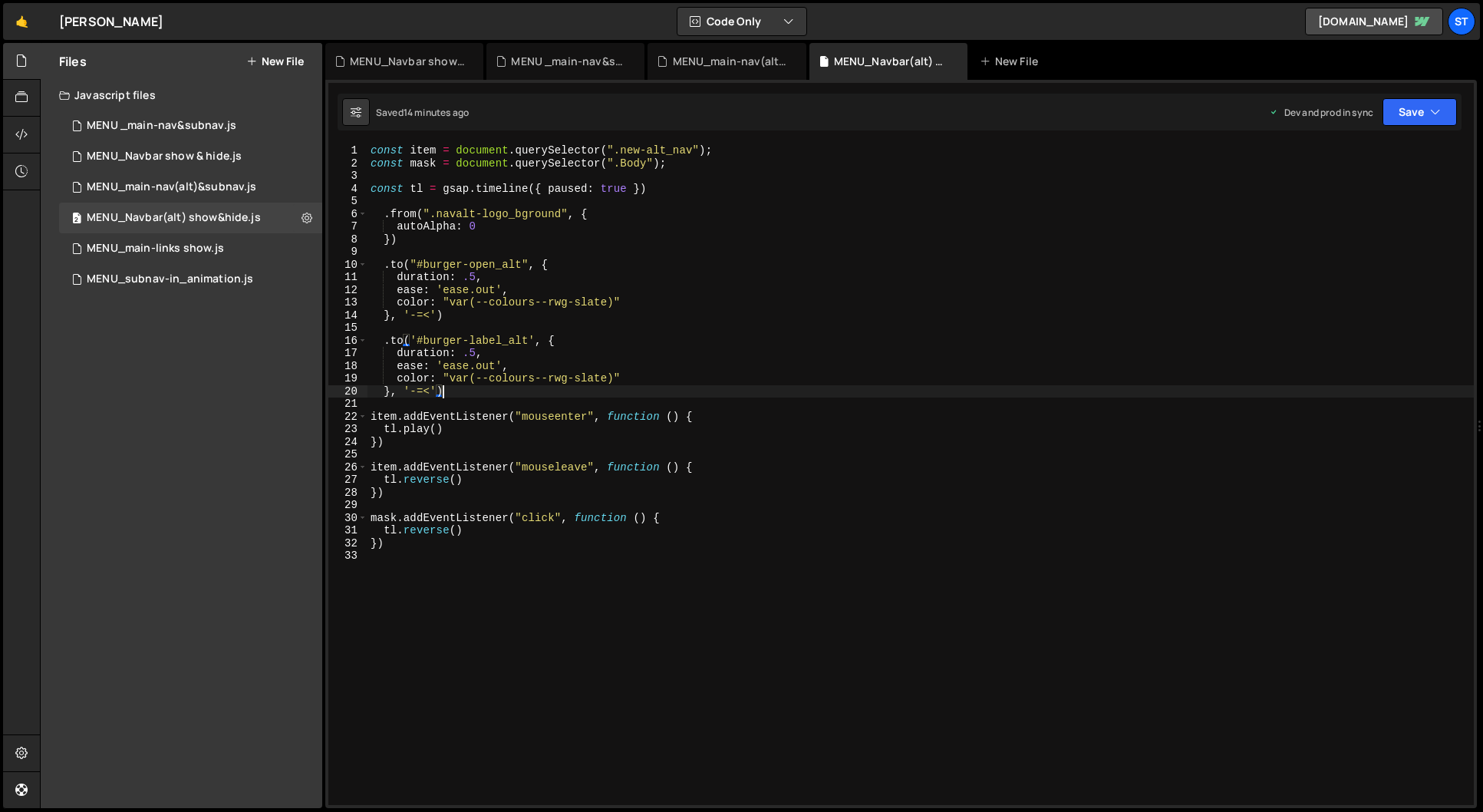
click at [461, 391] on div "const item = document . querySelector ( ".new-alt_nav" ) ; const mask = documen…" at bounding box center [920, 488] width 1106 height 686
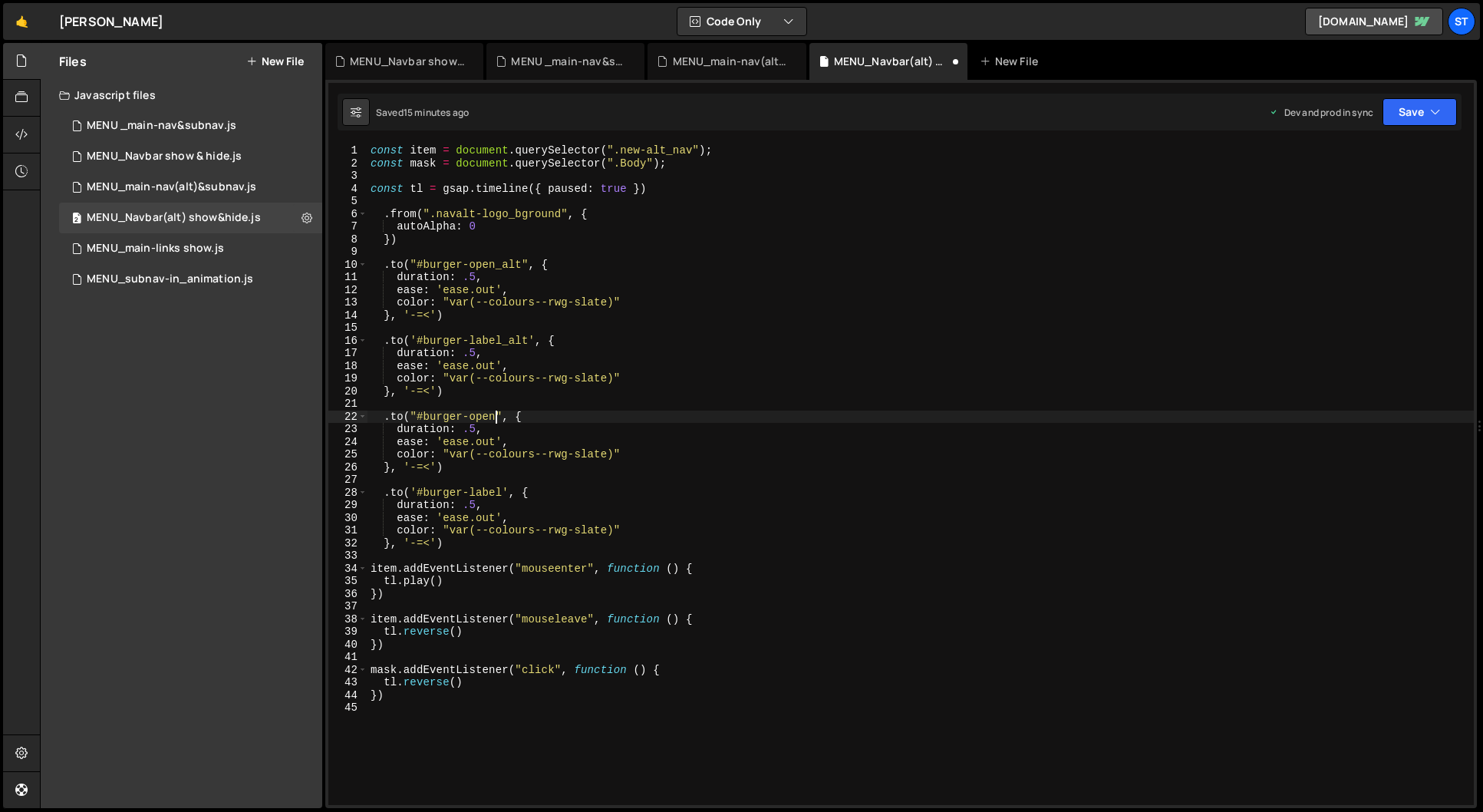
click at [496, 417] on div "const item = document . querySelector ( ".new-alt_nav" ) ; const mask = documen…" at bounding box center [920, 488] width 1106 height 686
drag, startPoint x: 521, startPoint y: 419, endPoint x: 423, endPoint y: 417, distance: 98.0
click at [423, 417] on div "const item = document . querySelector ( ".new-alt_nav" ) ; const mask = documen…" at bounding box center [920, 488] width 1106 height 686
click at [528, 419] on div "const item = document . querySelector ( ".new-alt_nav" ) ; const mask = documen…" at bounding box center [920, 488] width 1106 height 686
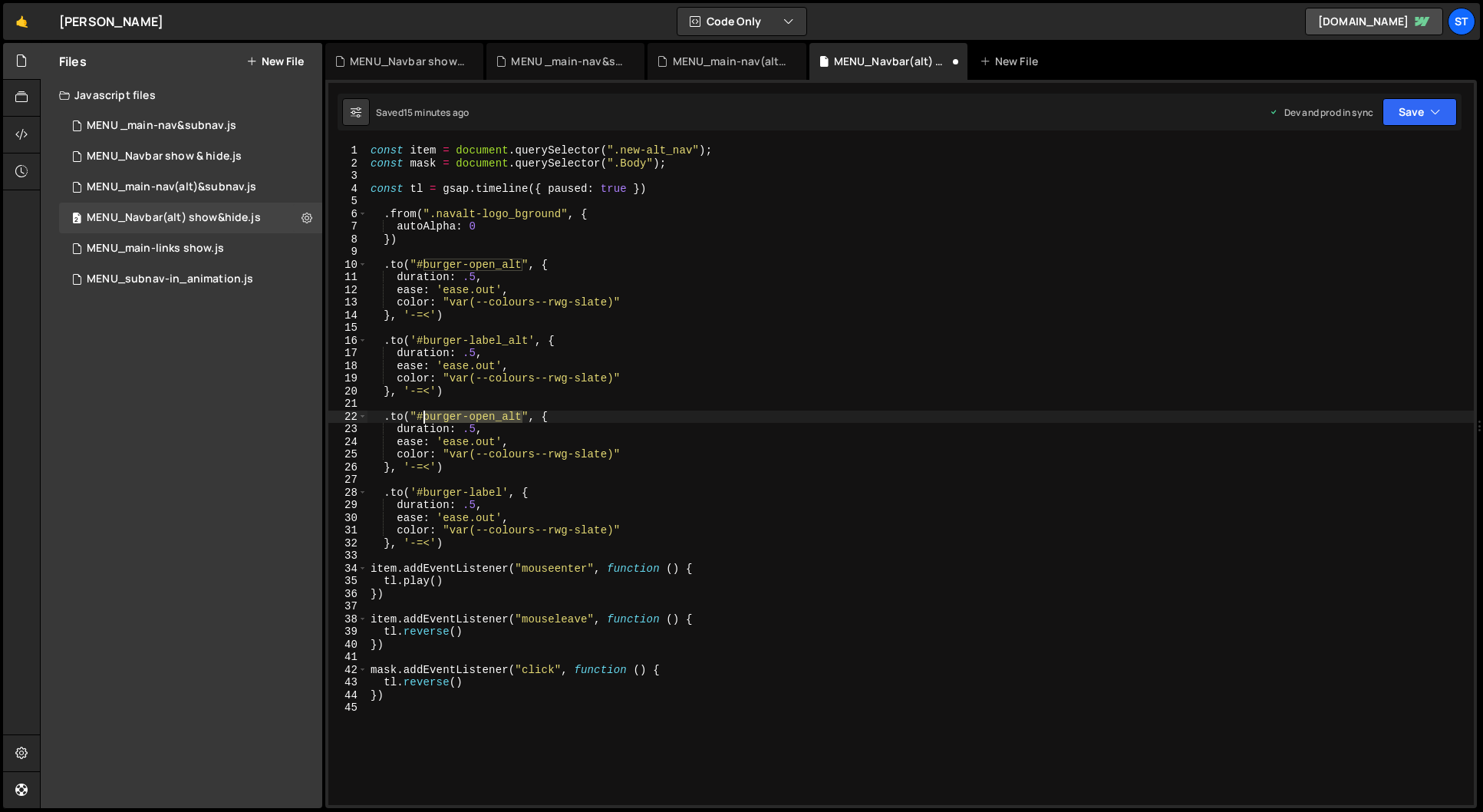
drag, startPoint x: 522, startPoint y: 417, endPoint x: 423, endPoint y: 414, distance: 99.0
click at [423, 414] on div "const item = document . querySelector ( ".new-alt_nav" ) ; const mask = documen…" at bounding box center [920, 488] width 1106 height 686
click at [521, 416] on div "const item = document . querySelector ( ".new-alt_nav" ) ; const mask = documen…" at bounding box center [920, 475] width 1106 height 661
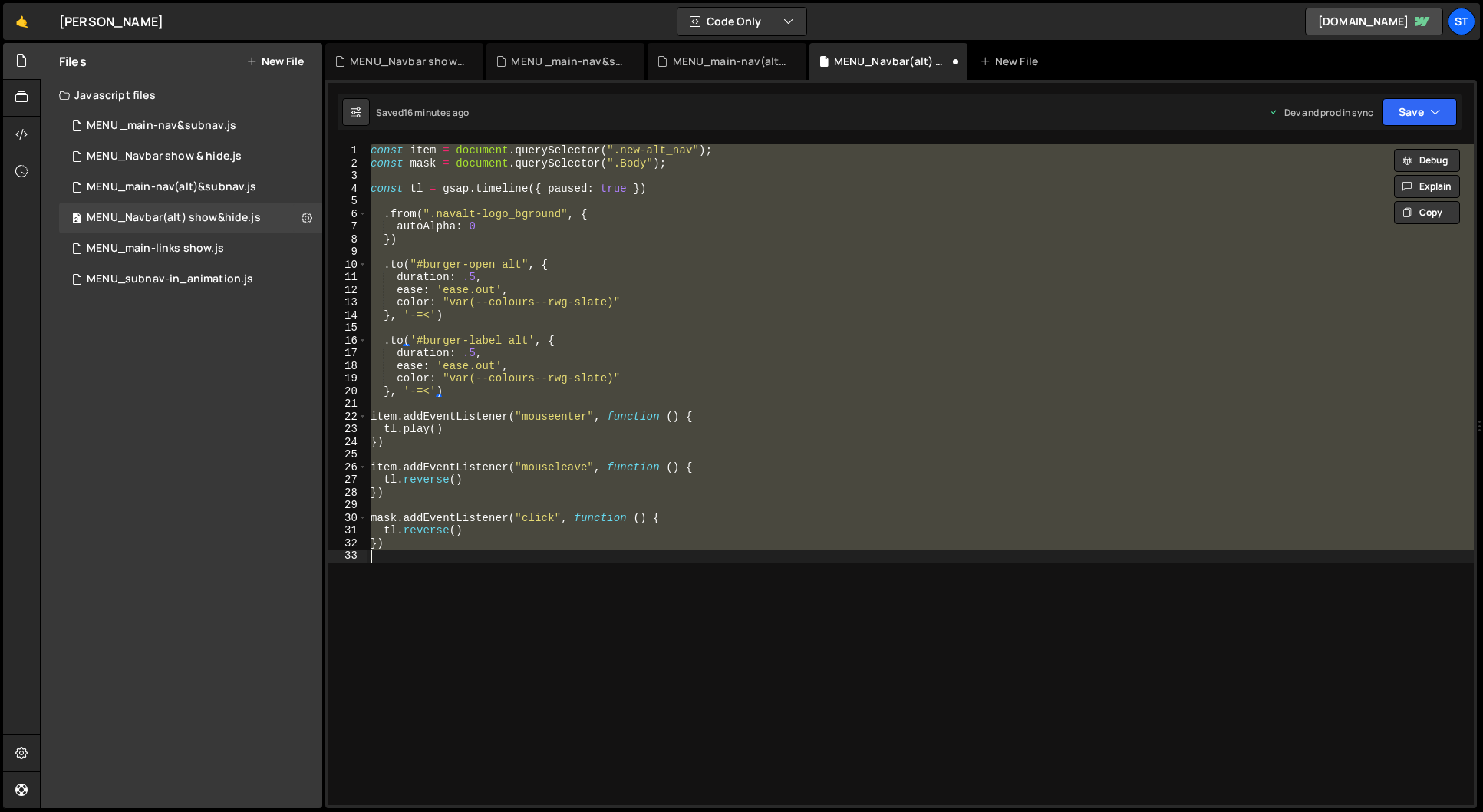
scroll to position [0, 0]
click at [217, 155] on div "MENU_Navbar show & hide.js" at bounding box center [164, 156] width 155 height 14
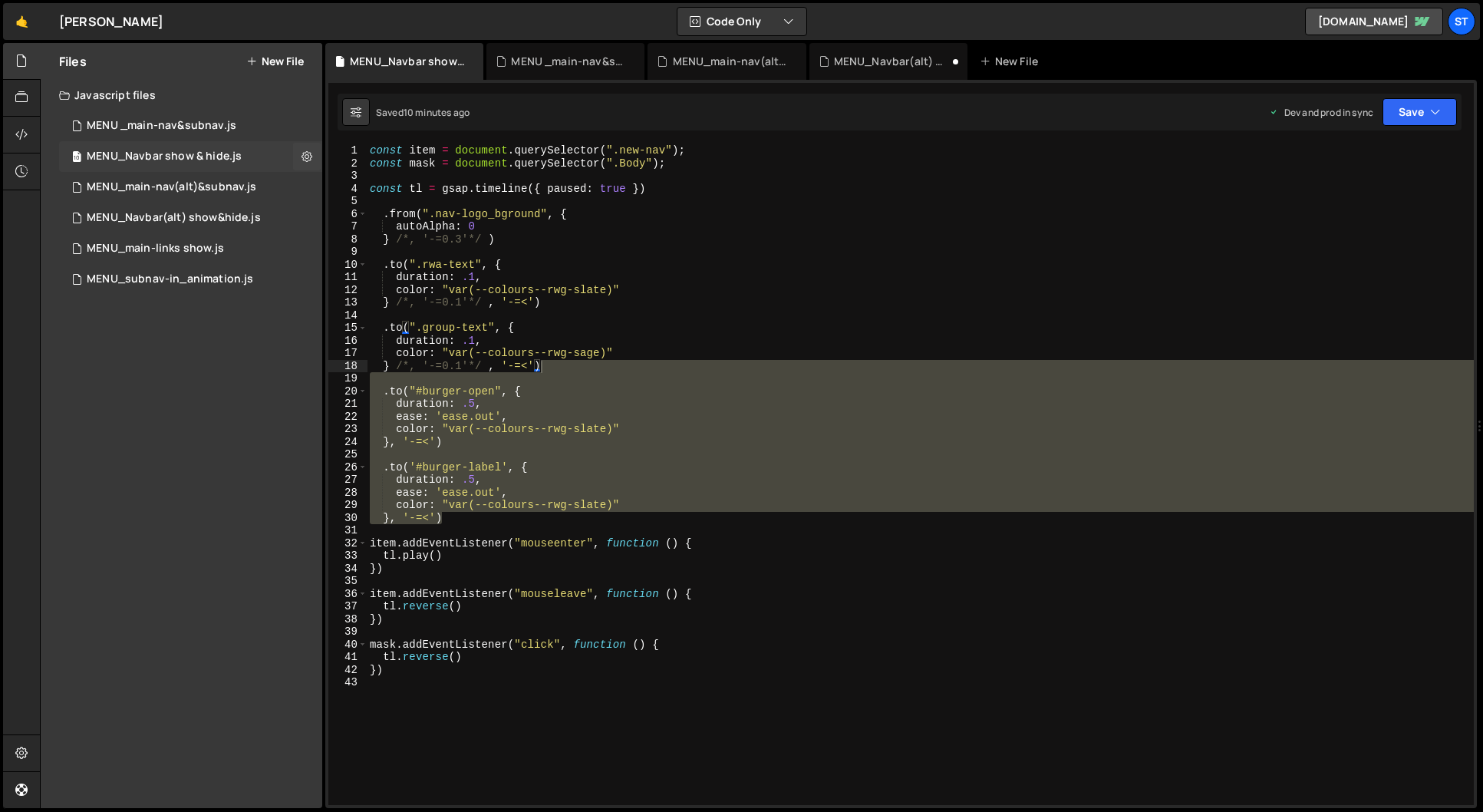
scroll to position [3285, 0]
click at [855, 55] on div "MENU_Navbar(alt) show&hide.js" at bounding box center [891, 62] width 115 height 15
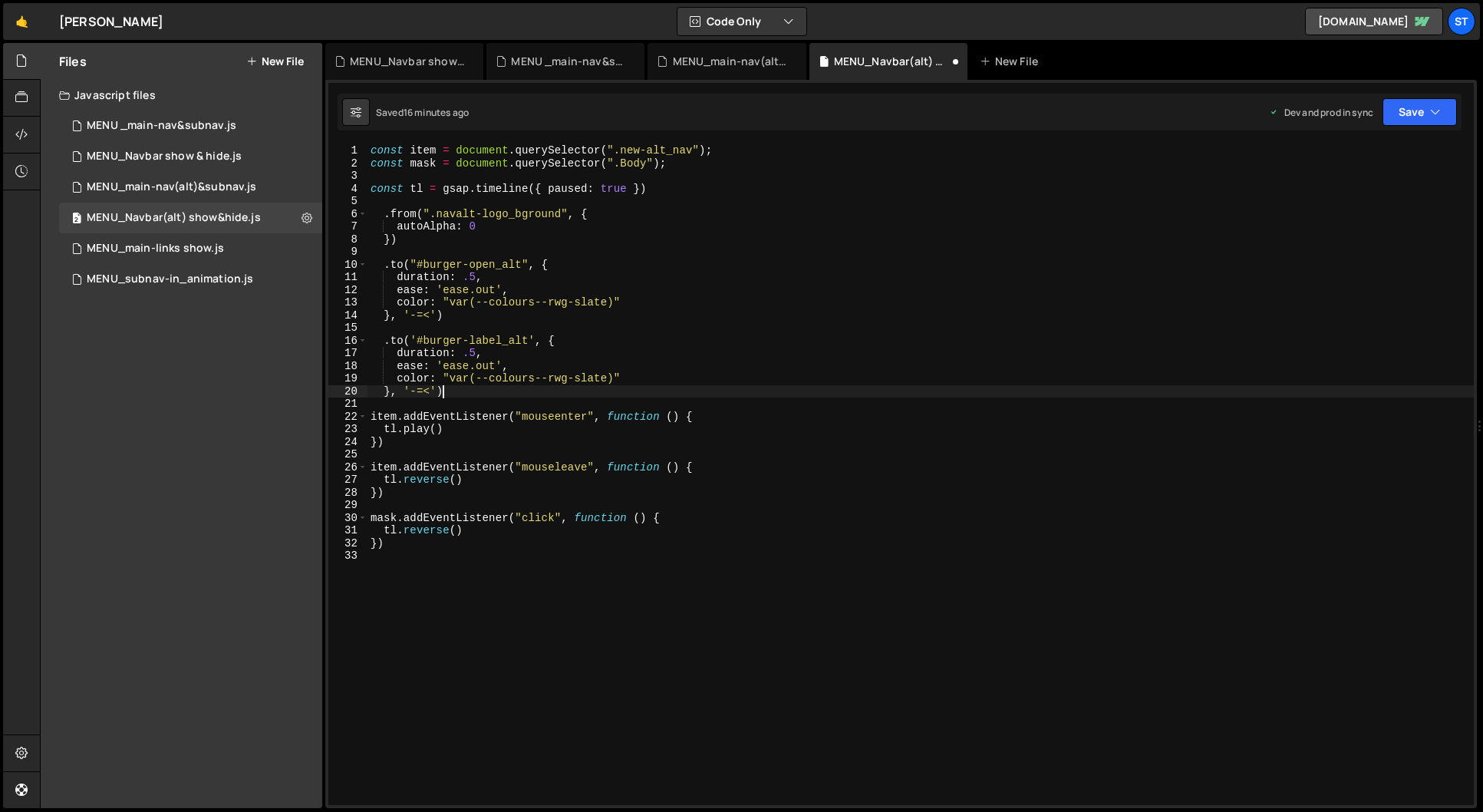
click at [485, 393] on div "const item = document . querySelector ( ".new-alt_nav" ) ; const mask = documen…" at bounding box center [920, 488] width 1106 height 686
paste textarea "burger-open_alt"
type textarea "}, '-=<')"
click at [579, 65] on div "MENU _main-nav&subnav.js" at bounding box center [569, 62] width 115 height 15
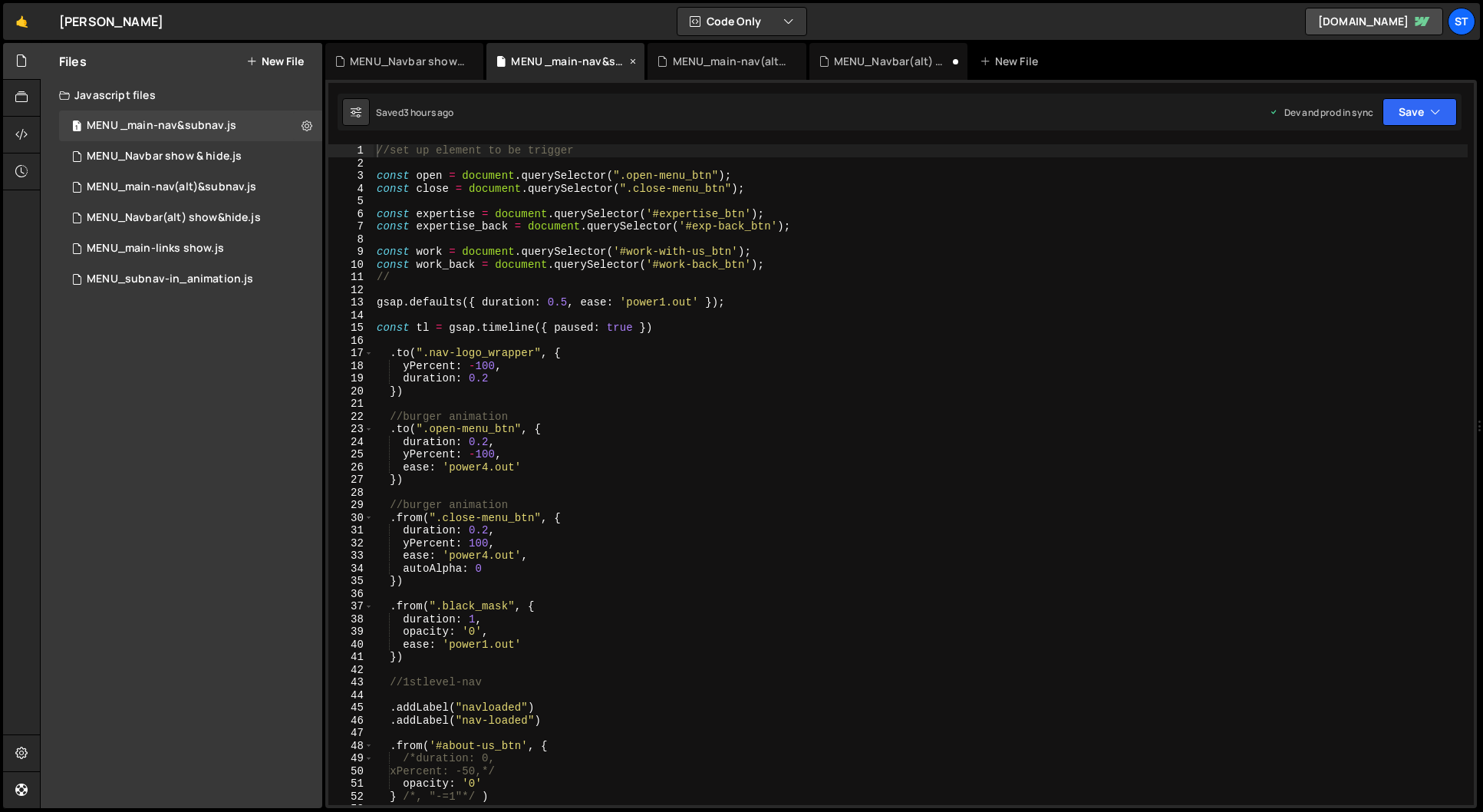
scroll to position [4255, 0]
click at [706, 60] on div "MENU_main-nav(alt)&subnav.js" at bounding box center [730, 62] width 115 height 15
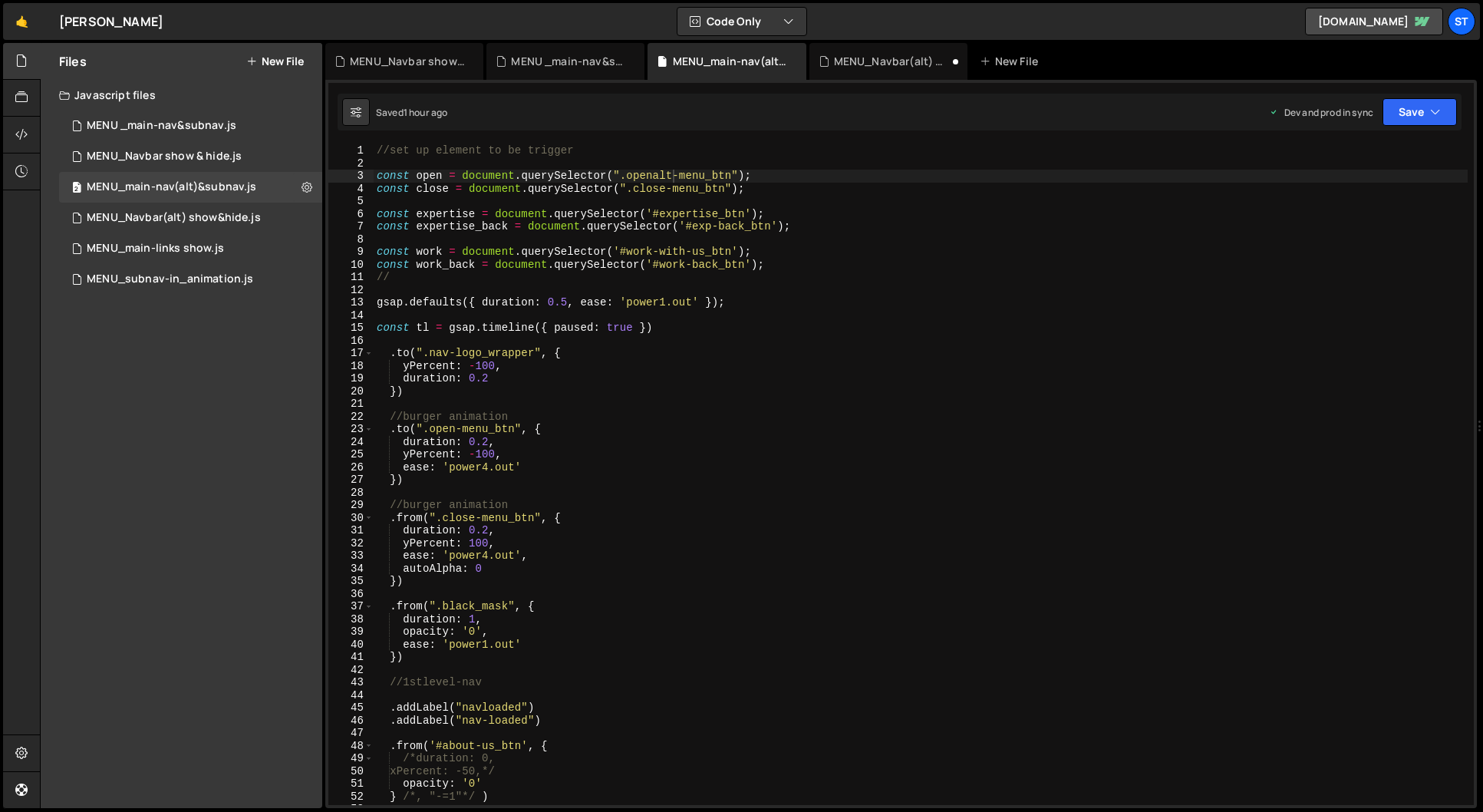
scroll to position [0, 1]
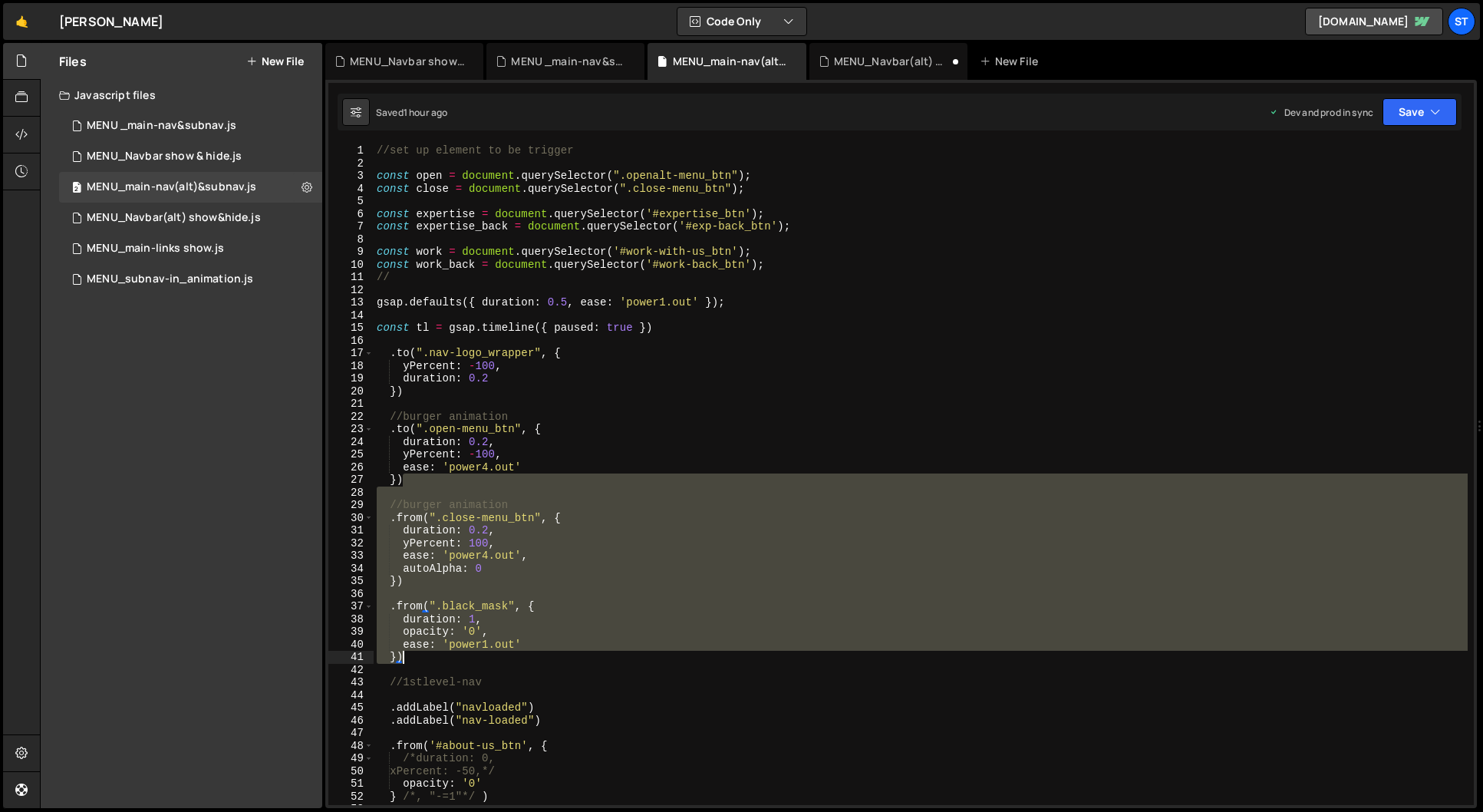
drag, startPoint x: 401, startPoint y: 484, endPoint x: 571, endPoint y: 651, distance: 238.3
click at [571, 651] on div "//set up element to be trigger const open = document . querySelector ( ".openal…" at bounding box center [920, 488] width 1094 height 686
type textarea "ease: 'power1.out' })"
click at [211, 152] on div "MENU_Navbar show & hide.js" at bounding box center [164, 156] width 155 height 14
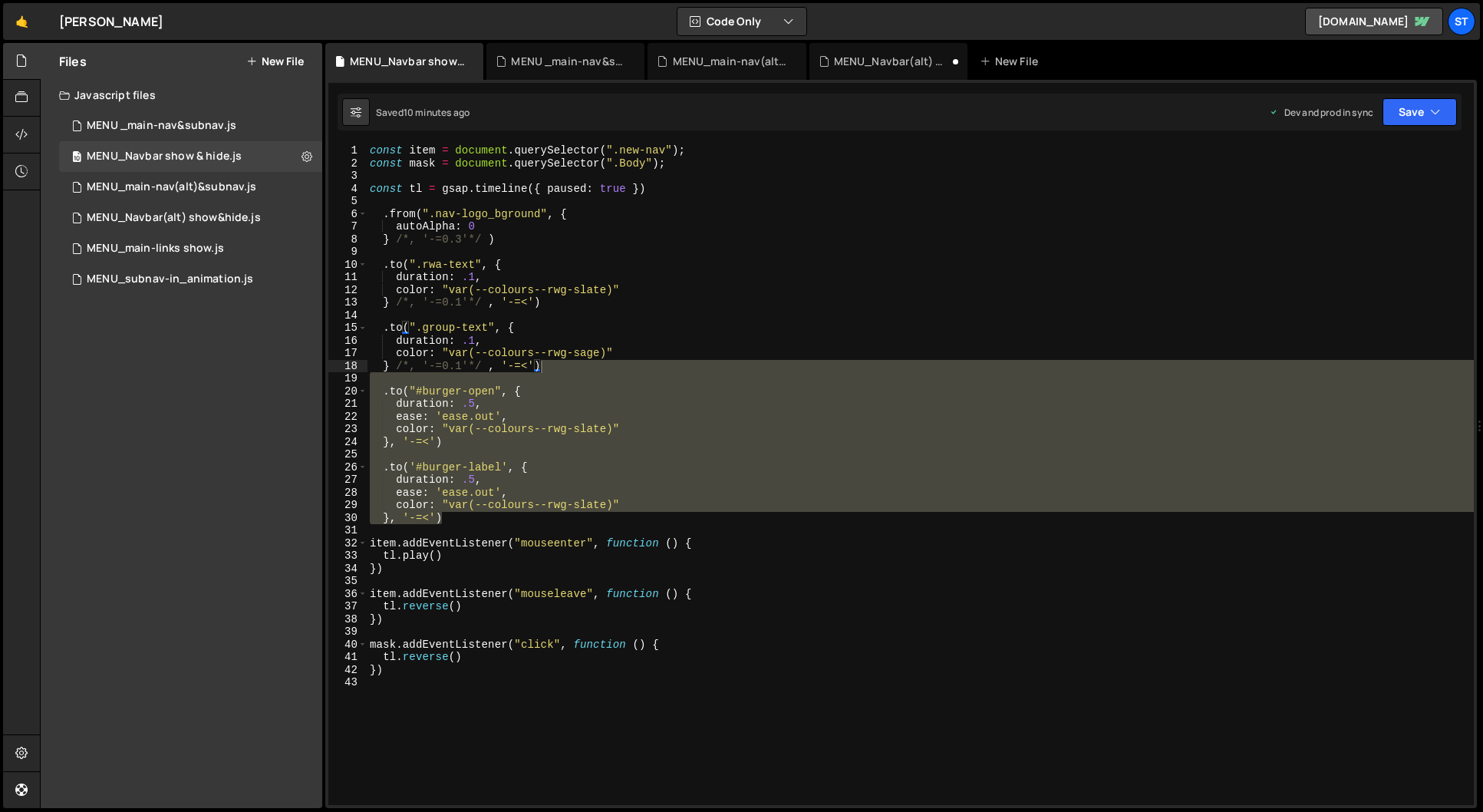
scroll to position [3285, 0]
click at [539, 367] on div "const item = document . querySelector ( ".new-nav" ) ; const mask = document . …" at bounding box center [920, 475] width 1107 height 661
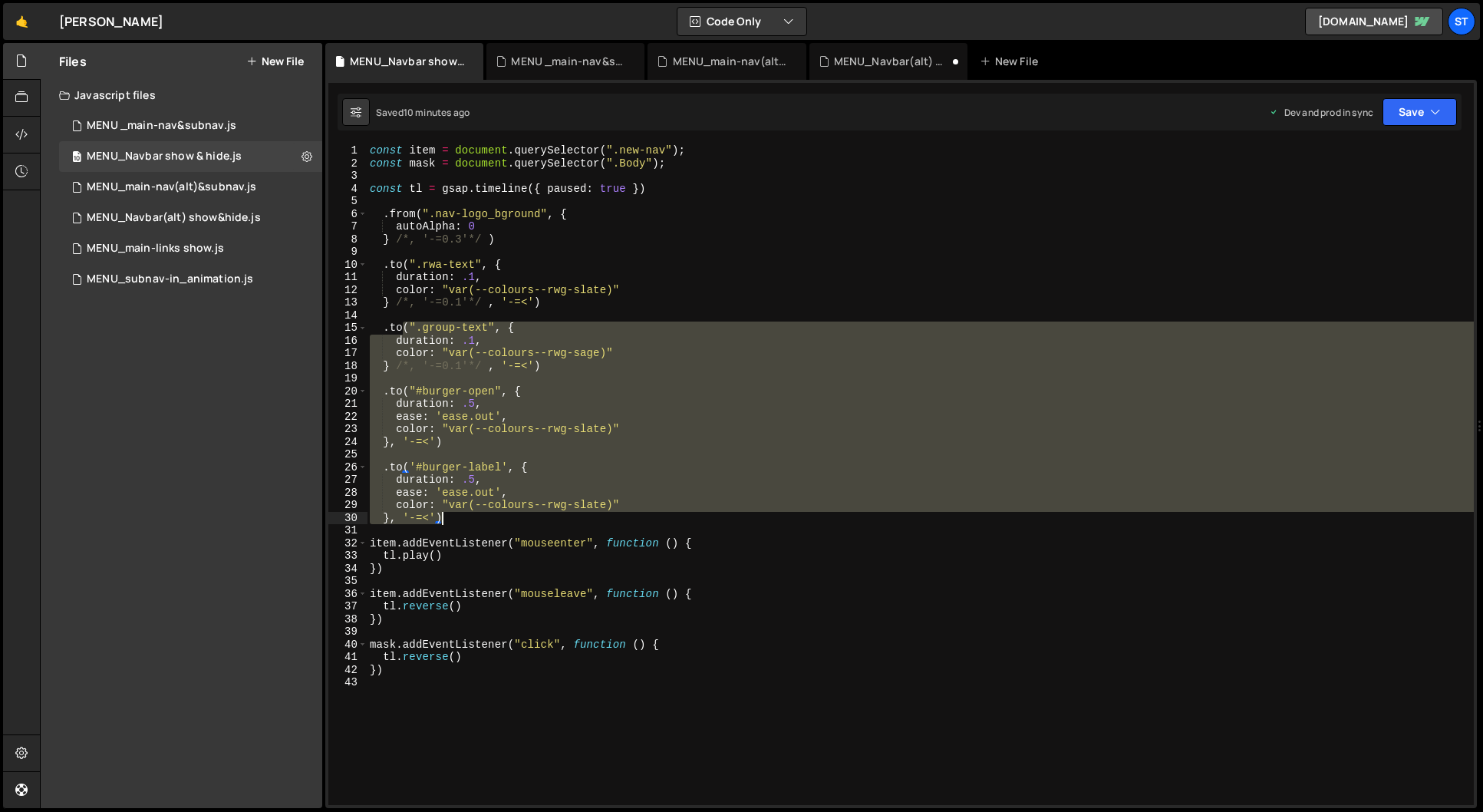
drag, startPoint x: 539, startPoint y: 367, endPoint x: 566, endPoint y: 514, distance: 149.5
click at [566, 514] on div "const item = document . querySelector ( ".new-nav" ) ; const mask = document . …" at bounding box center [920, 488] width 1107 height 686
type textarea "color: "var(--colours--rwg-slate)" }, '-=<')"
click at [194, 220] on div "MENU_Navbar(alt) show&hide.js" at bounding box center [174, 218] width 174 height 14
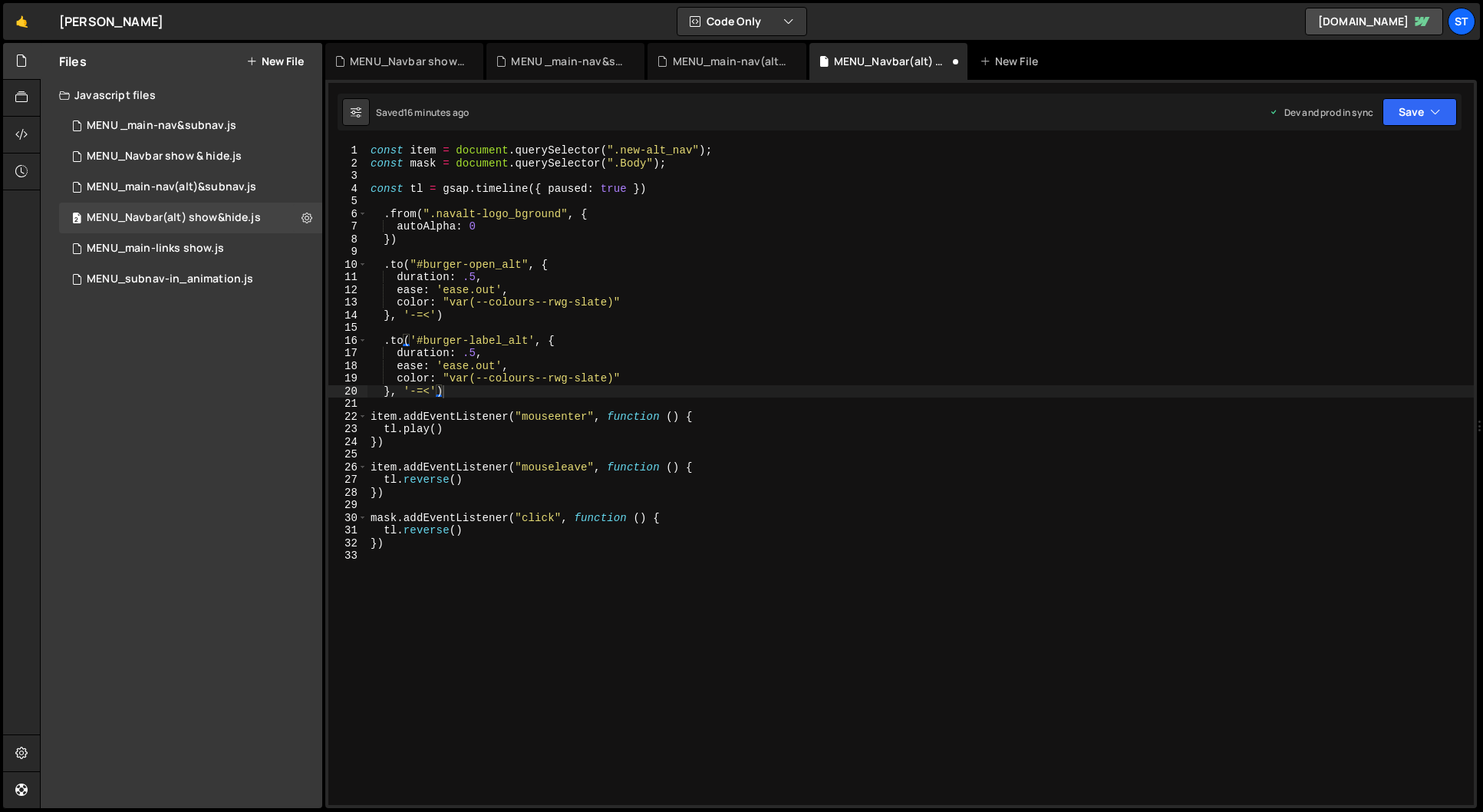
click at [445, 393] on div "const item = document . querySelector ( ".new-alt_nav" ) ; const mask = documen…" at bounding box center [920, 488] width 1106 height 686
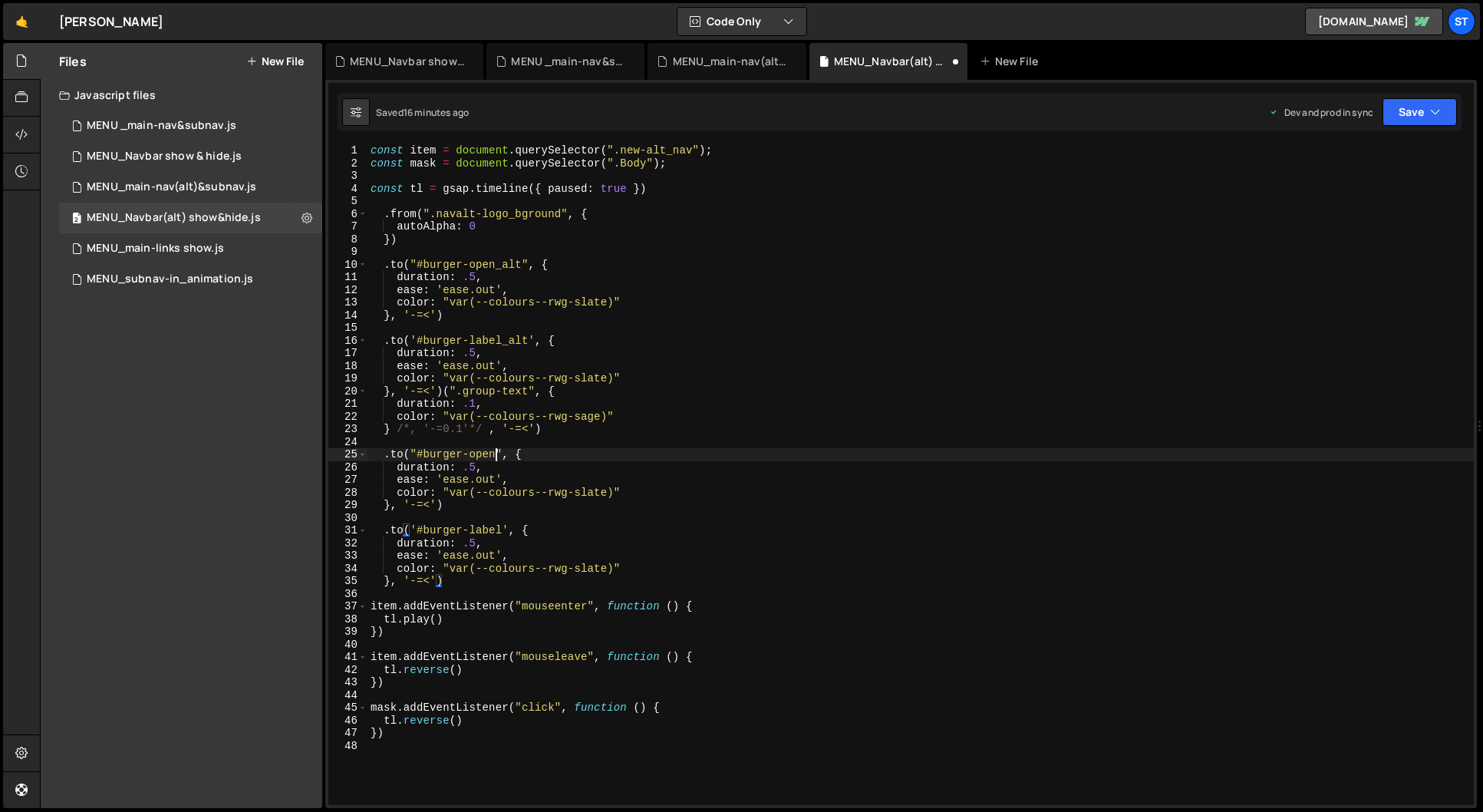
click at [495, 460] on div "const item = document . querySelector ( ".new-alt_nav" ) ; const mask = documen…" at bounding box center [920, 488] width 1106 height 686
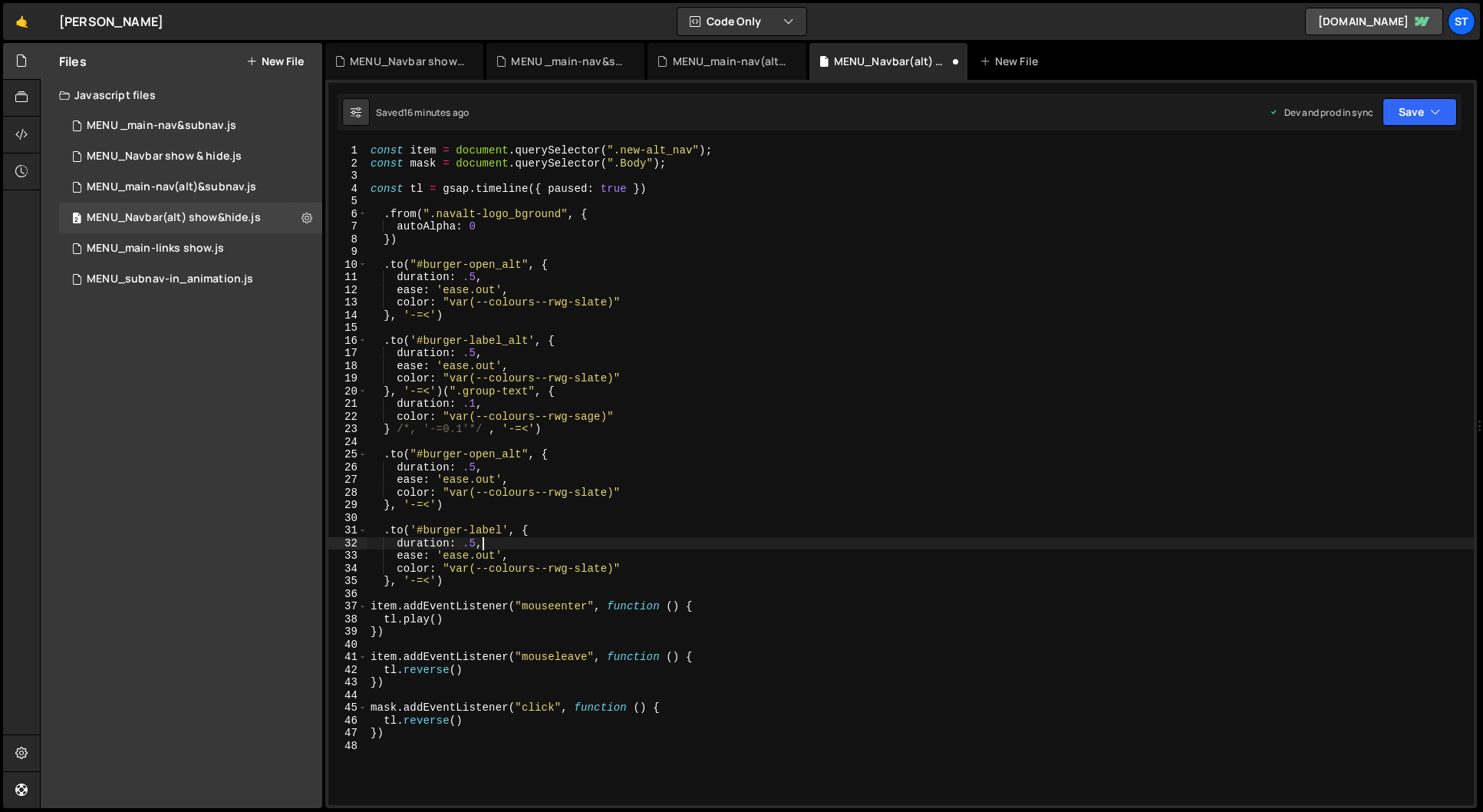
click at [606, 542] on div "const item = document . querySelector ( ".new-alt_nav" ) ; const mask = documen…" at bounding box center [920, 488] width 1106 height 686
click at [504, 531] on div "const item = document . querySelector ( ".new-alt_nav" ) ; const mask = documen…" at bounding box center [920, 488] width 1106 height 686
type textarea ".to('#burger-label-alt', {"
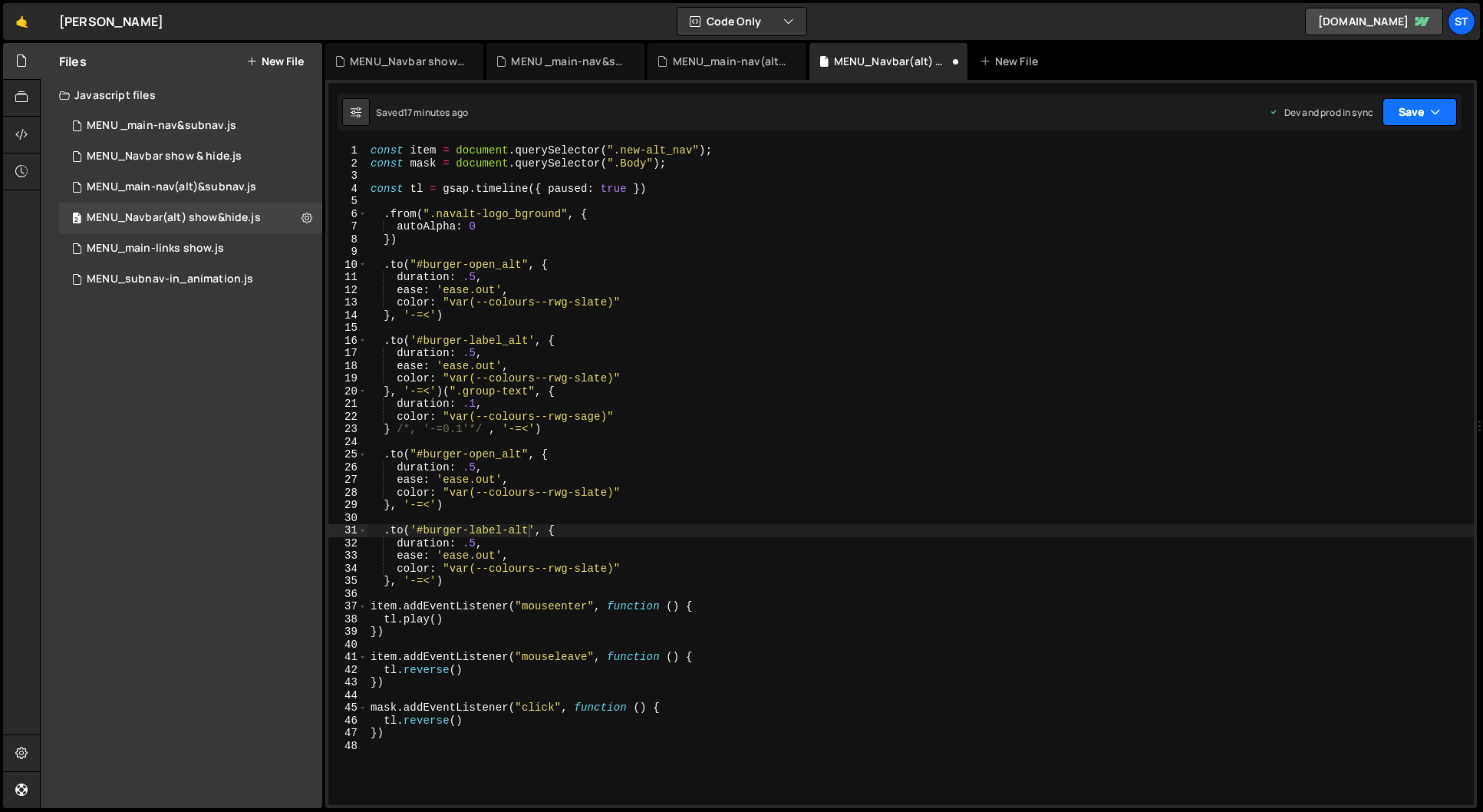
click at [1442, 106] on button "Save" at bounding box center [1420, 112] width 74 height 28
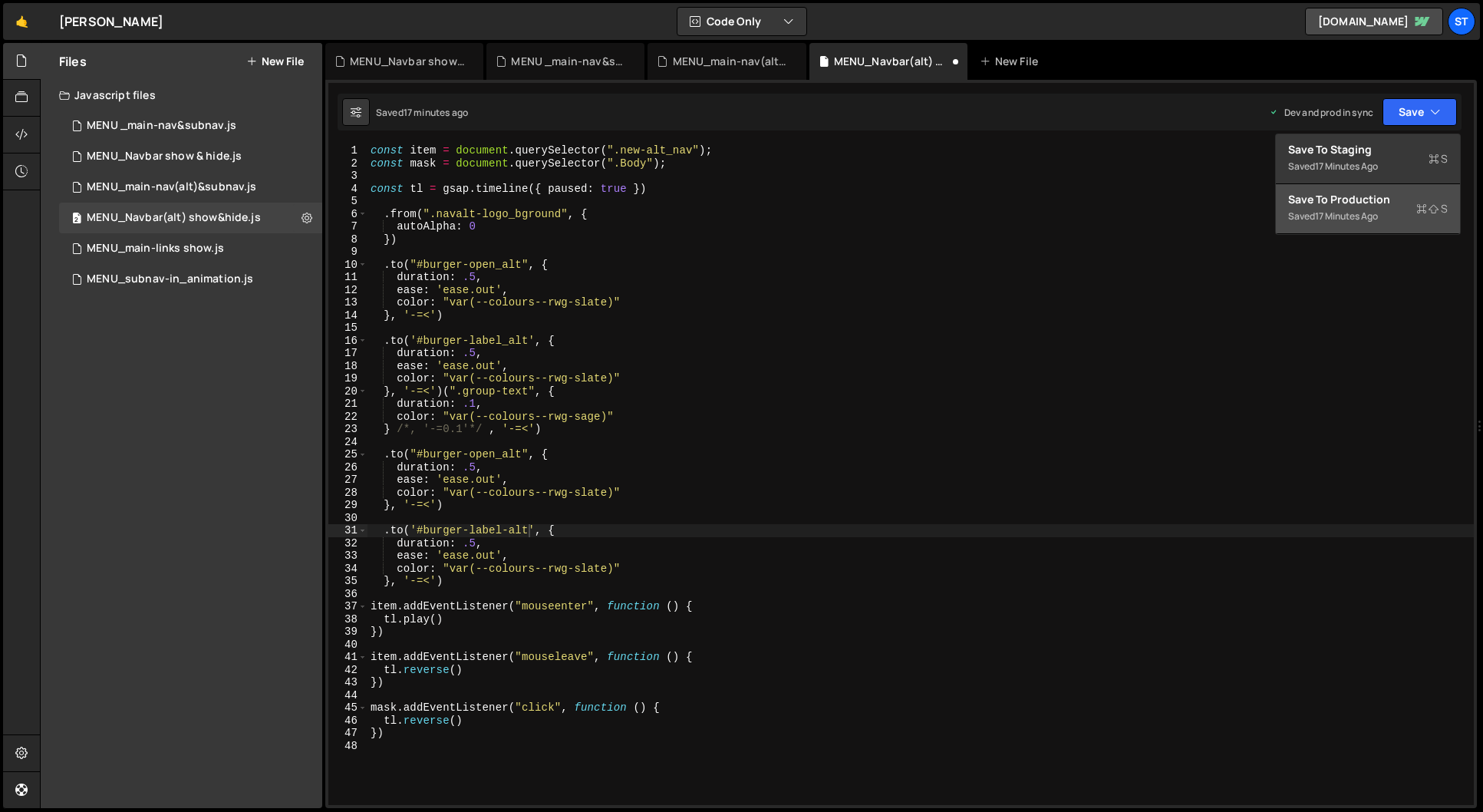
click at [1399, 197] on div "Save to Production S" at bounding box center [1367, 199] width 160 height 15
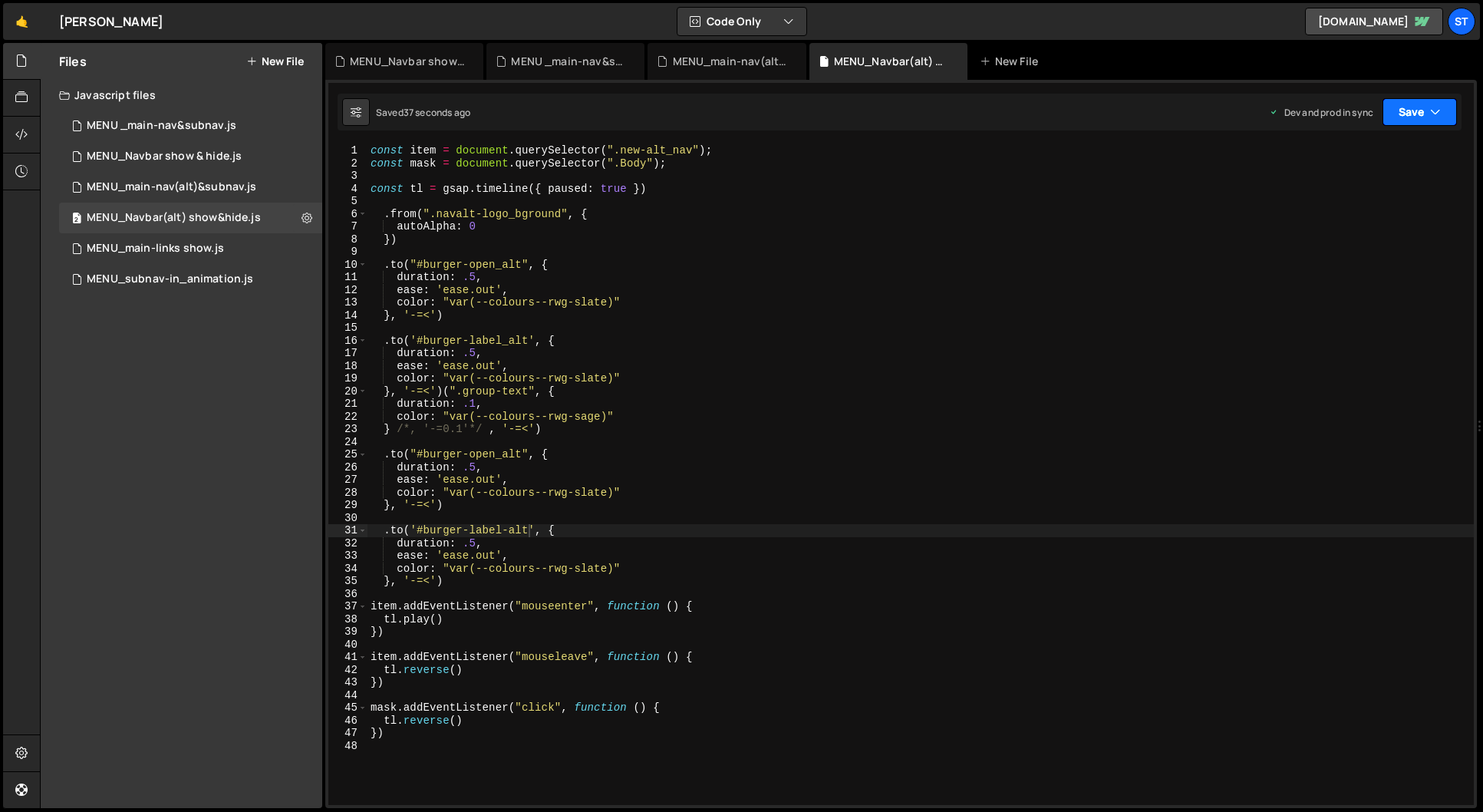
click at [1428, 115] on button "Save" at bounding box center [1420, 112] width 74 height 28
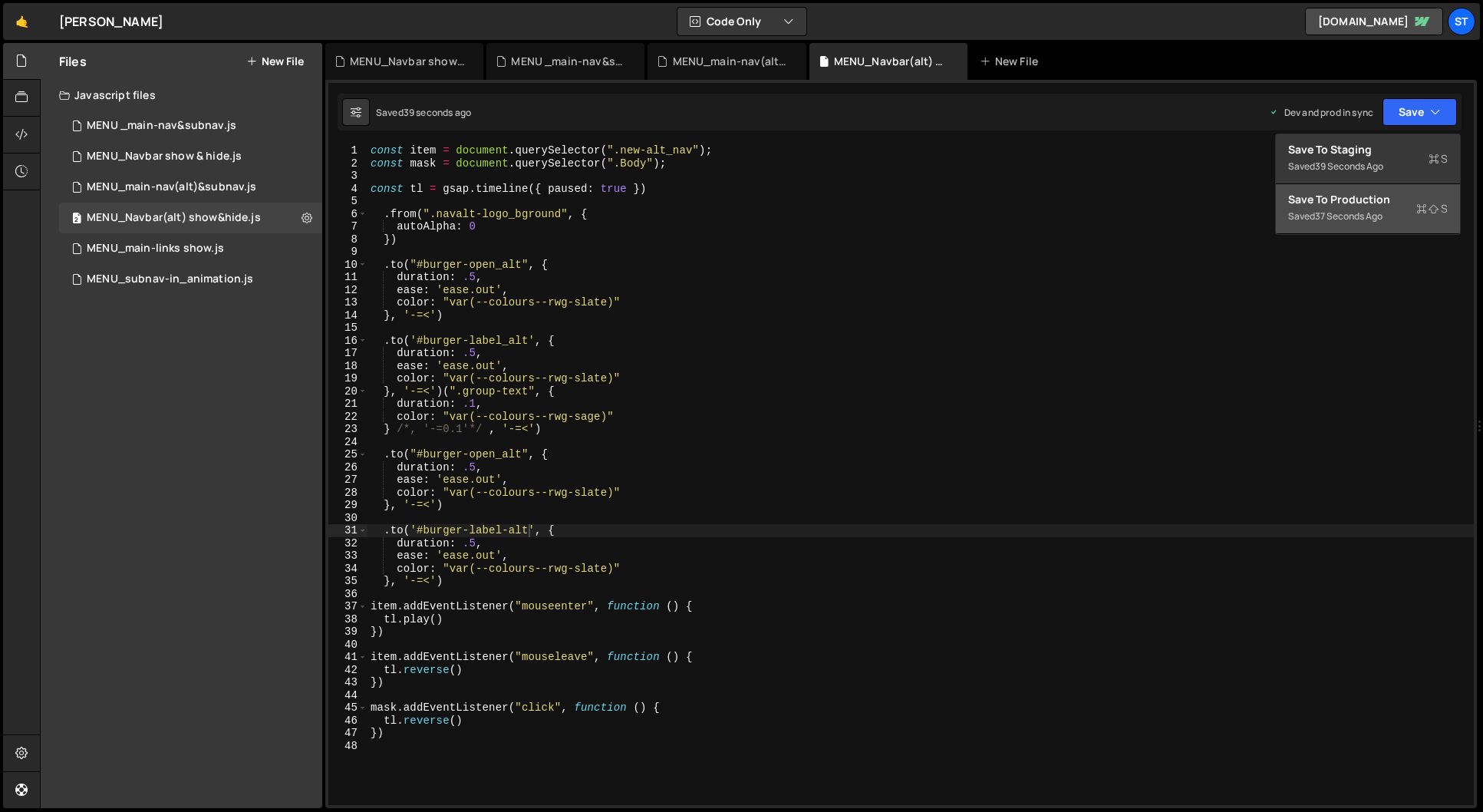
click at [1386, 209] on div "Saved 37 seconds ago" at bounding box center [1367, 216] width 160 height 19
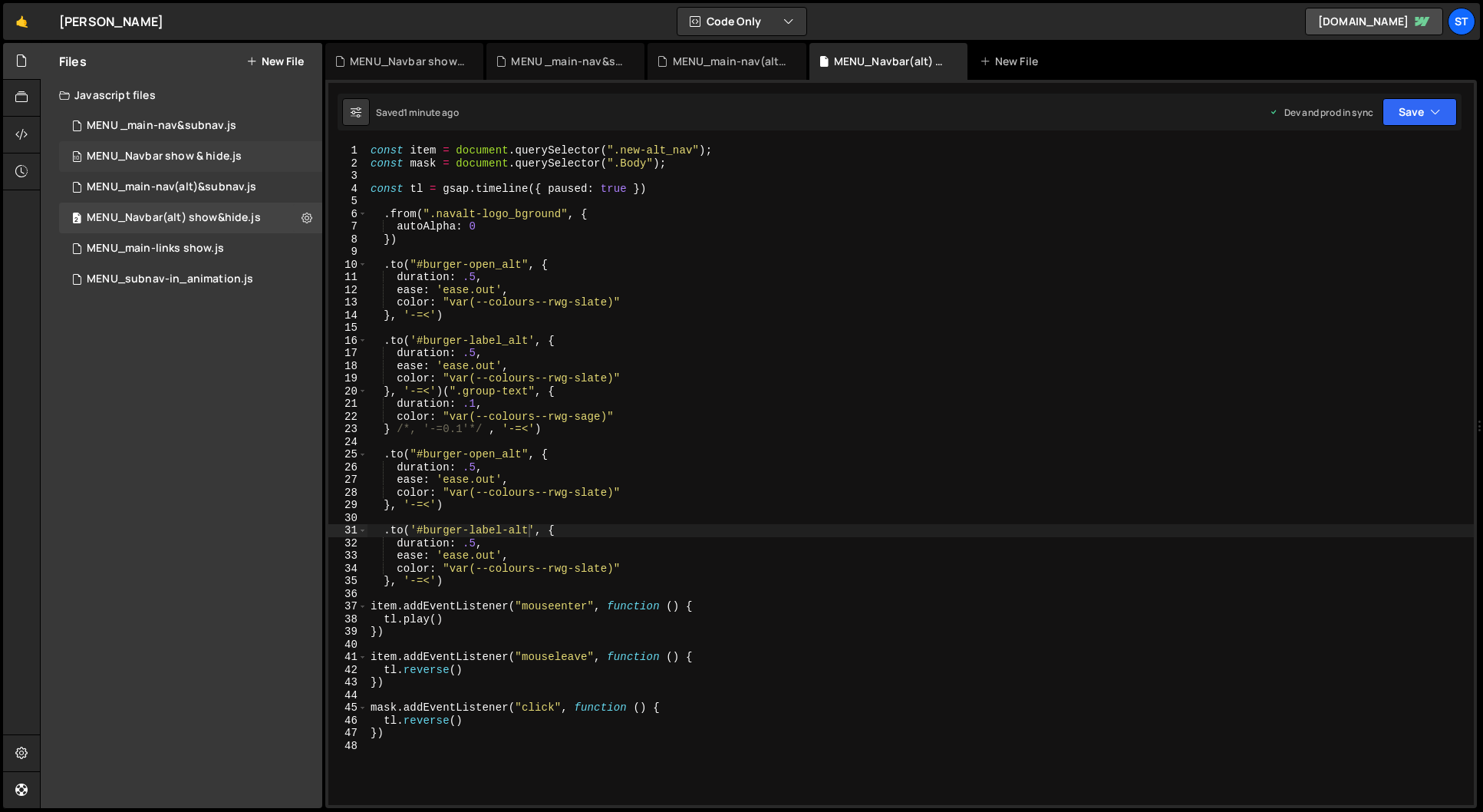
click at [184, 155] on div "MENU_Navbar show & hide.js" at bounding box center [164, 156] width 155 height 14
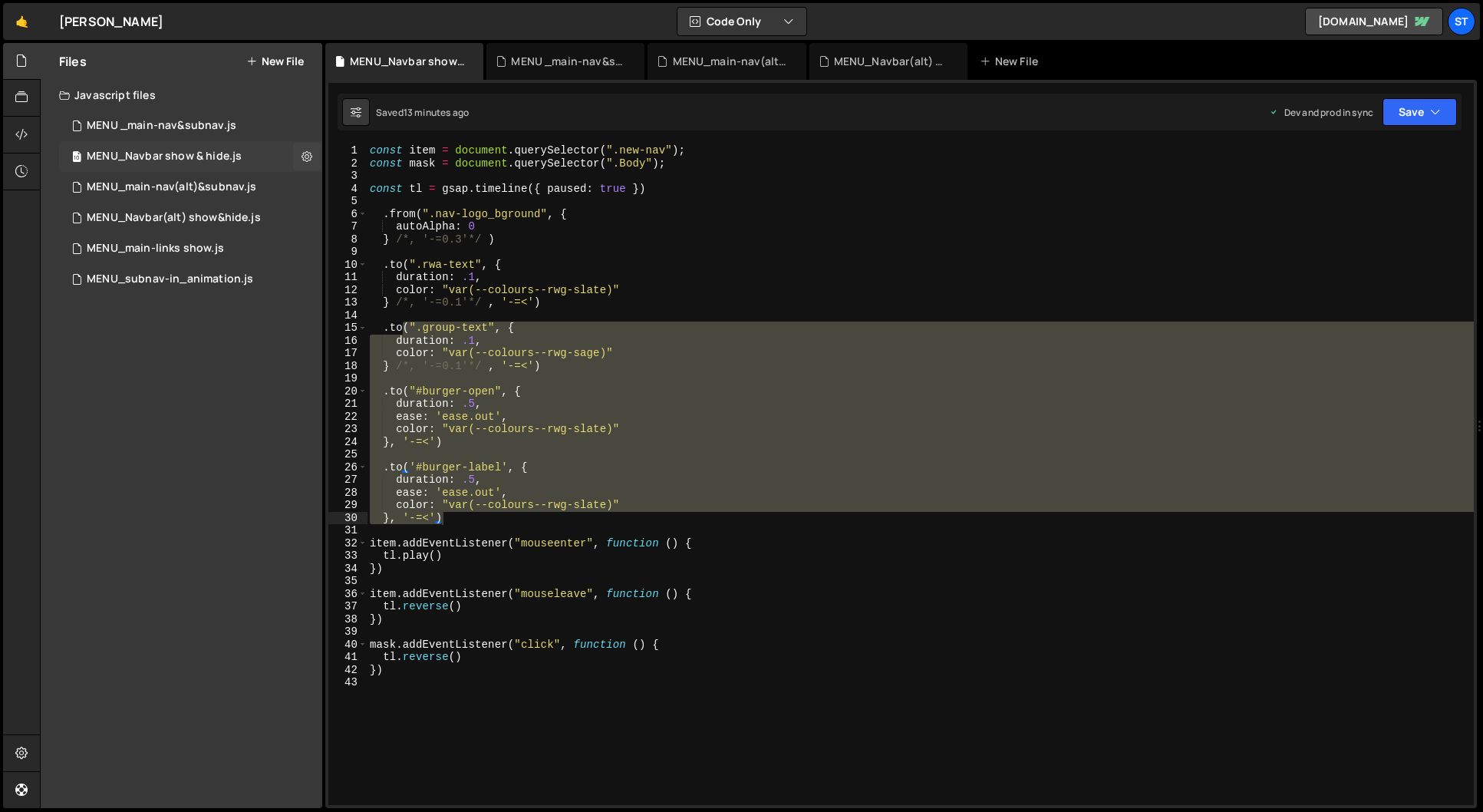
scroll to position [3285, 0]
click at [537, 392] on div "const item = document . querySelector ( ".new-nav" ) ; const mask = document . …" at bounding box center [920, 475] width 1107 height 661
type textarea ".to("#burger-open", {"
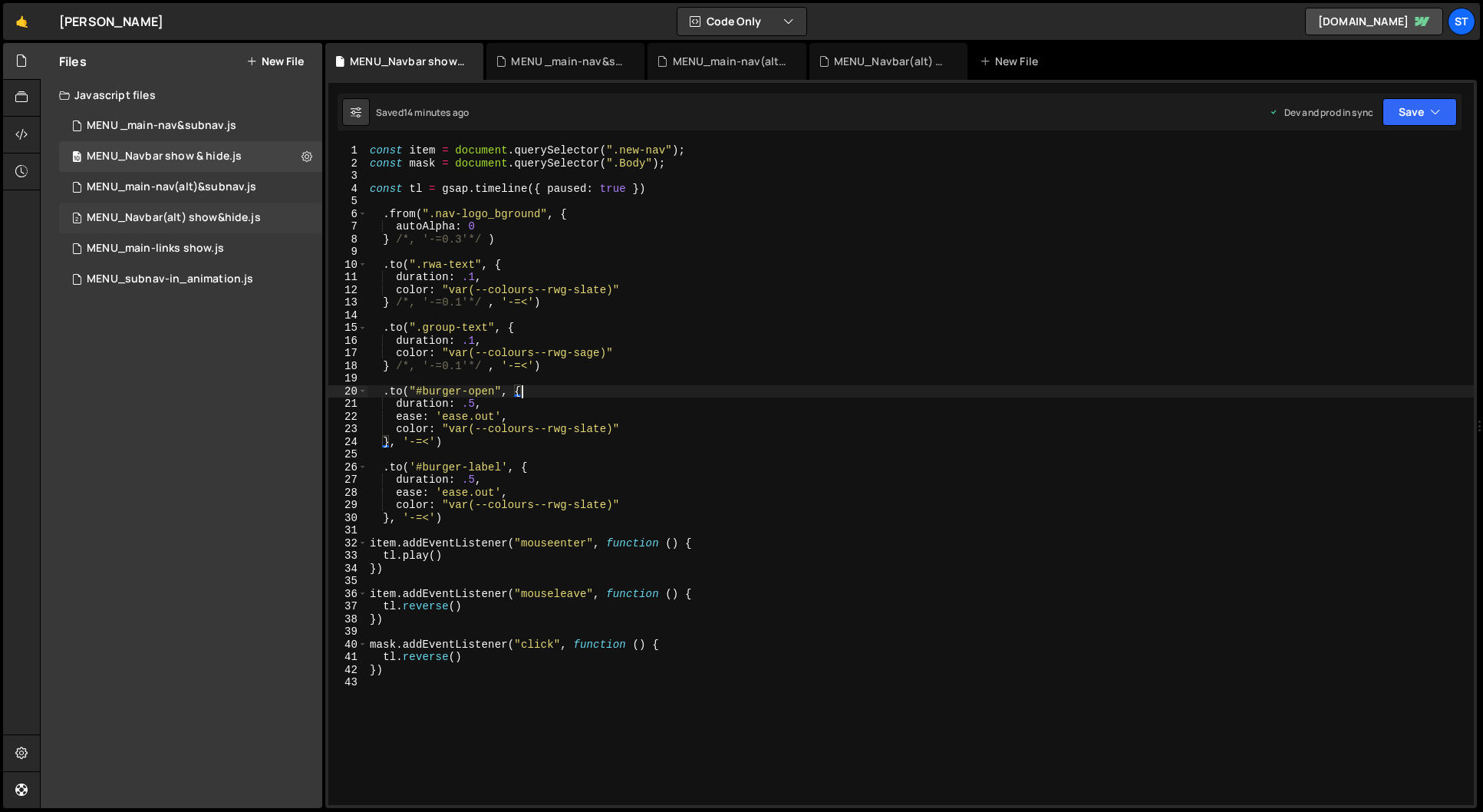
click at [188, 218] on div "MENU_Navbar(alt) show&hide.js" at bounding box center [174, 218] width 174 height 14
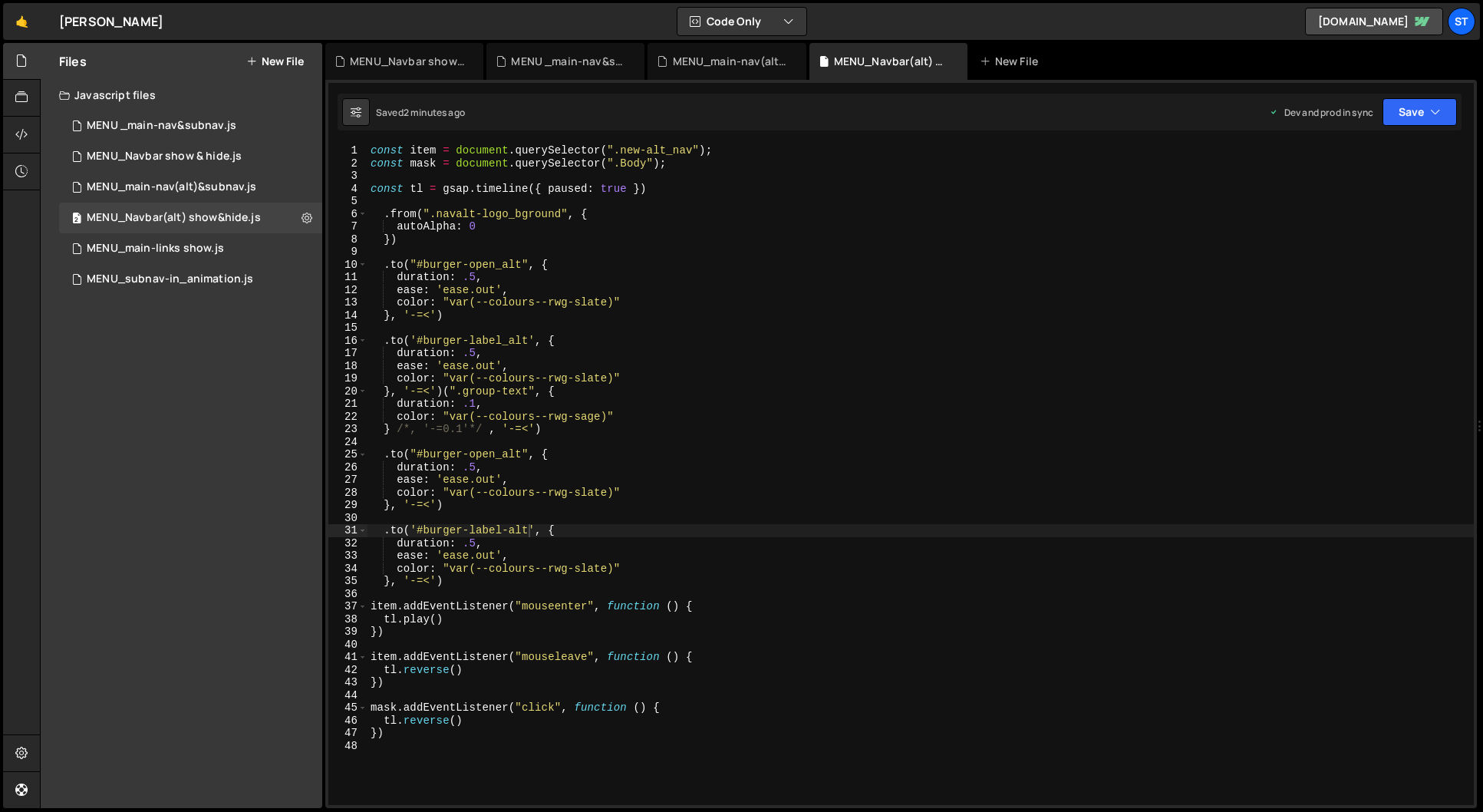
scroll to position [0, 4]
click at [454, 504] on div "const item = document . querySelector ( ".new-alt_nav" ) ; const mask = documen…" at bounding box center [920, 488] width 1106 height 686
click at [211, 152] on div "MENU_Navbar show & hide.js" at bounding box center [164, 156] width 155 height 14
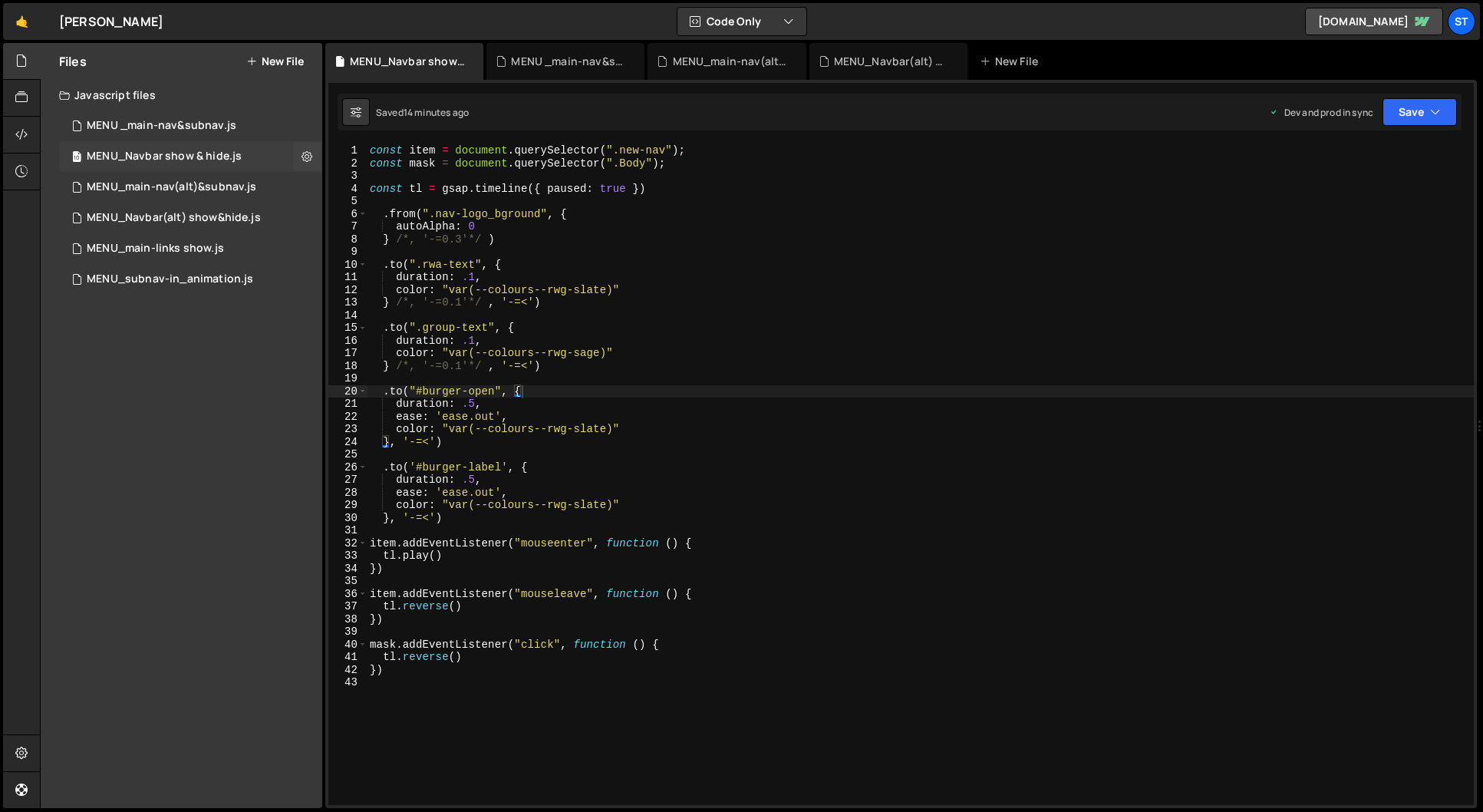
scroll to position [3285, 0]
click at [232, 213] on div "MENU_Navbar(alt) show&hide.js" at bounding box center [174, 218] width 174 height 14
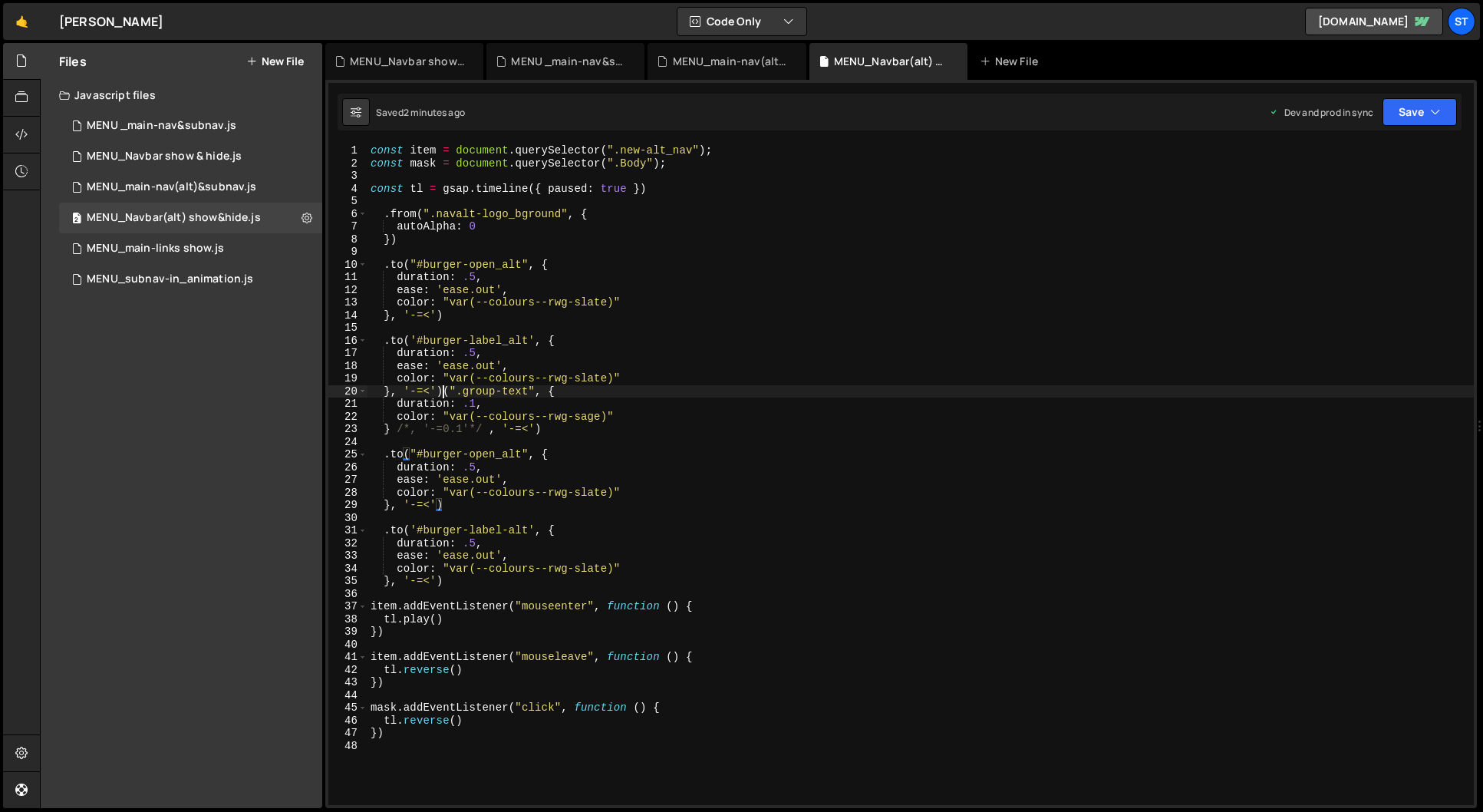
click at [442, 392] on div "const item = document . querySelector ( ".new-alt_nav" ) ; const mask = documen…" at bounding box center [920, 488] width 1106 height 686
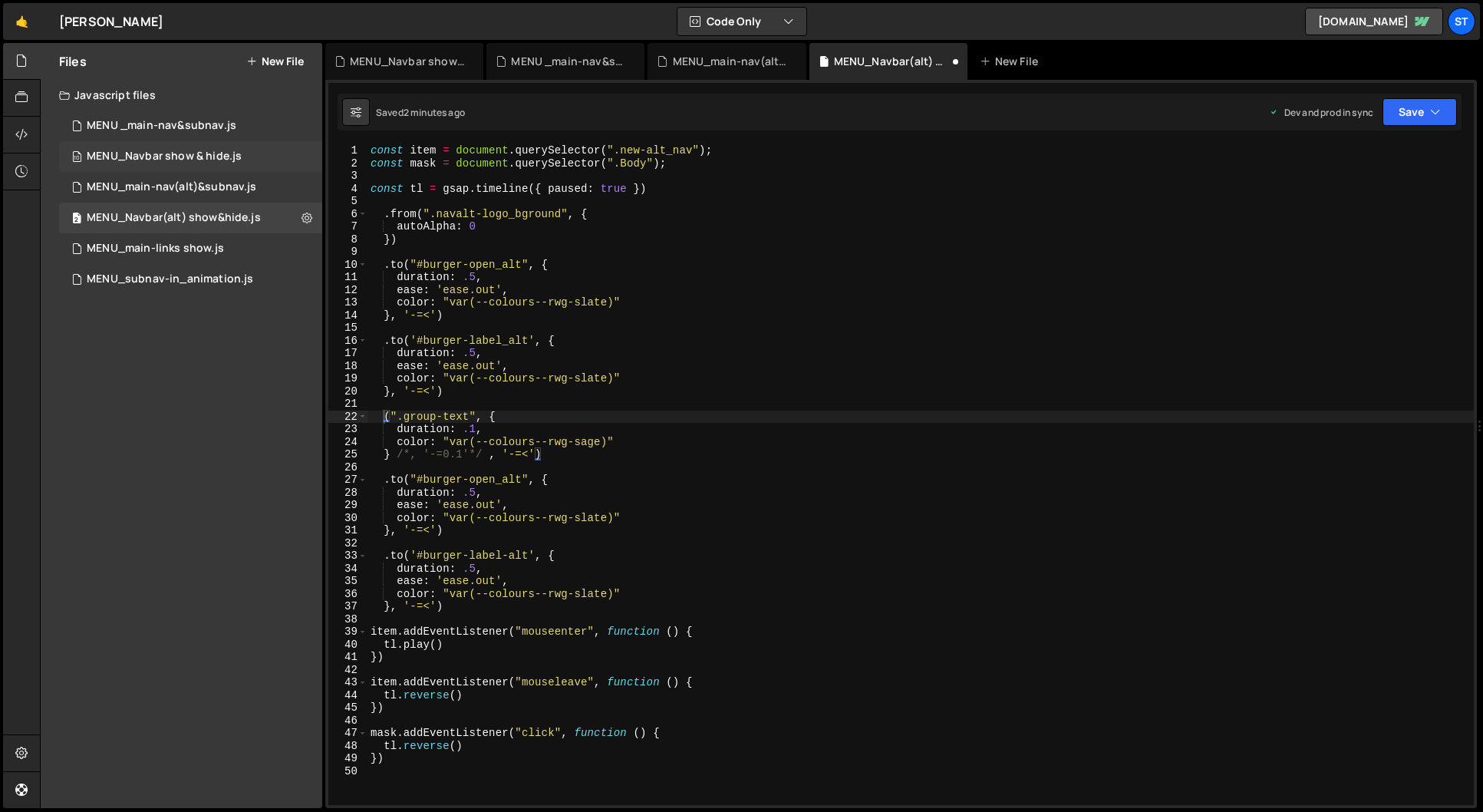
click at [259, 154] on div "10 MENU_Navbar show & hide.js 0" at bounding box center [190, 156] width 263 height 30
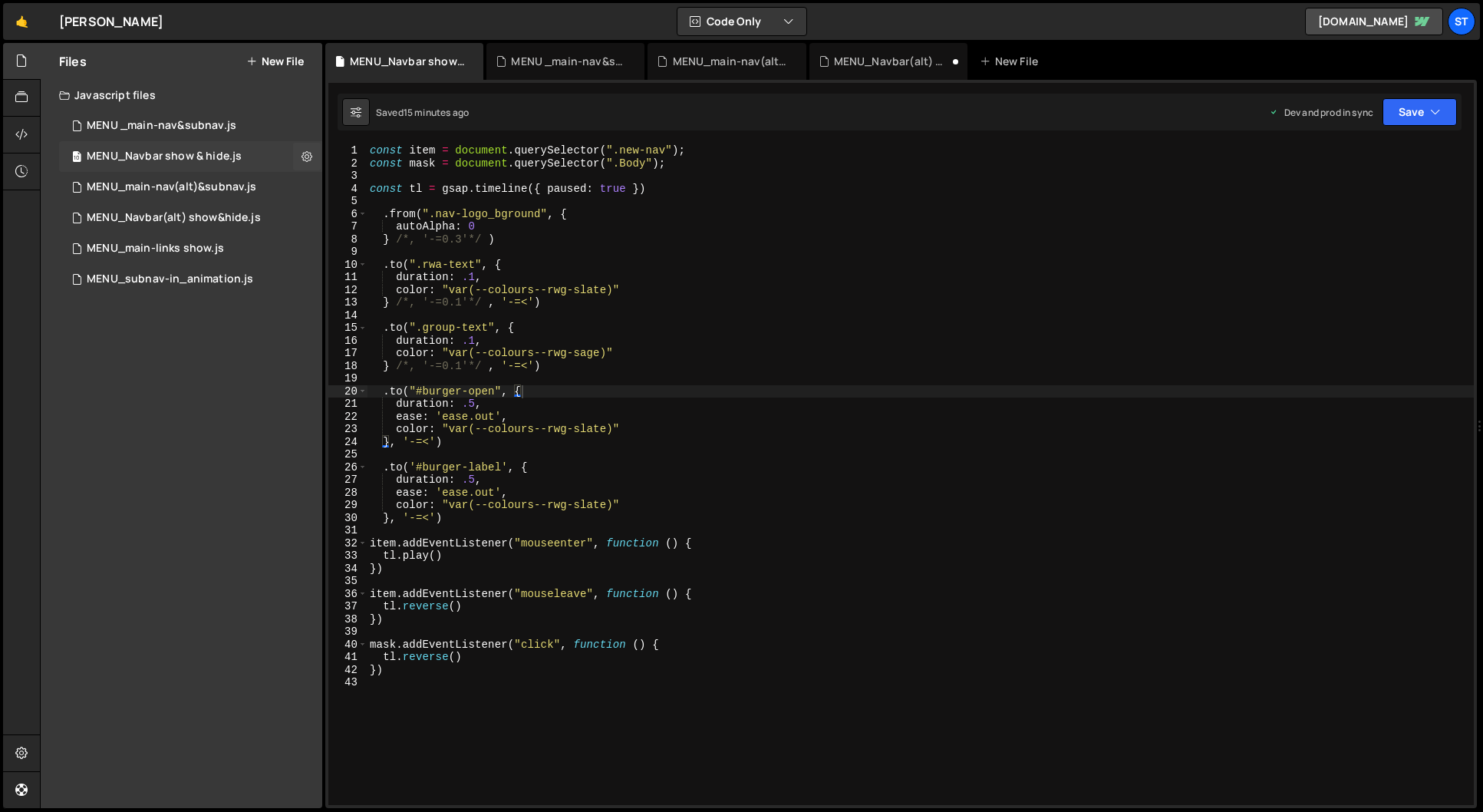
scroll to position [3285, 0]
click at [242, 214] on div "MENU_Navbar(alt) show&hide.js" at bounding box center [174, 218] width 174 height 14
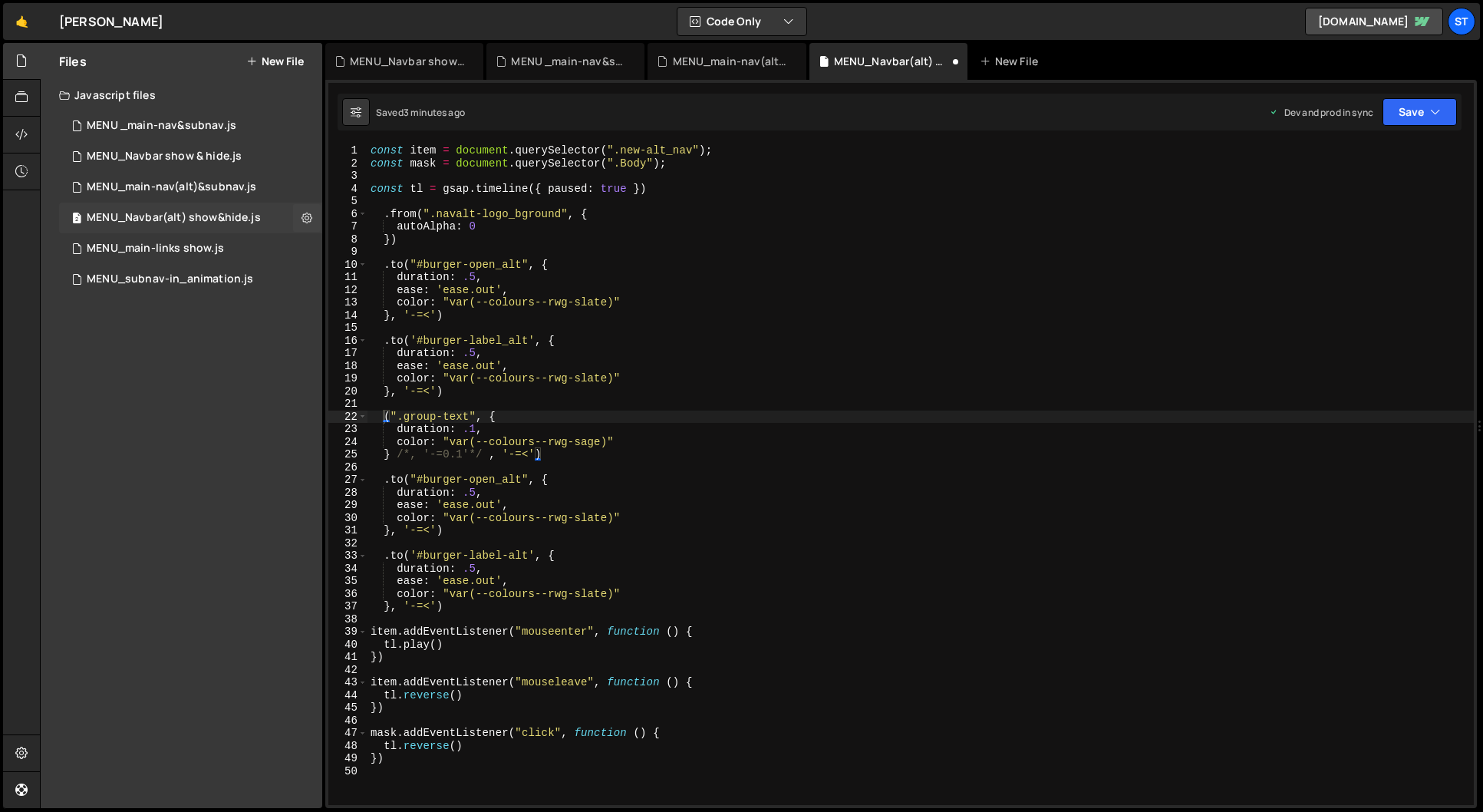
scroll to position [0, 0]
click at [236, 147] on div "10 MENU_Navbar show & hide.js 0" at bounding box center [190, 156] width 263 height 30
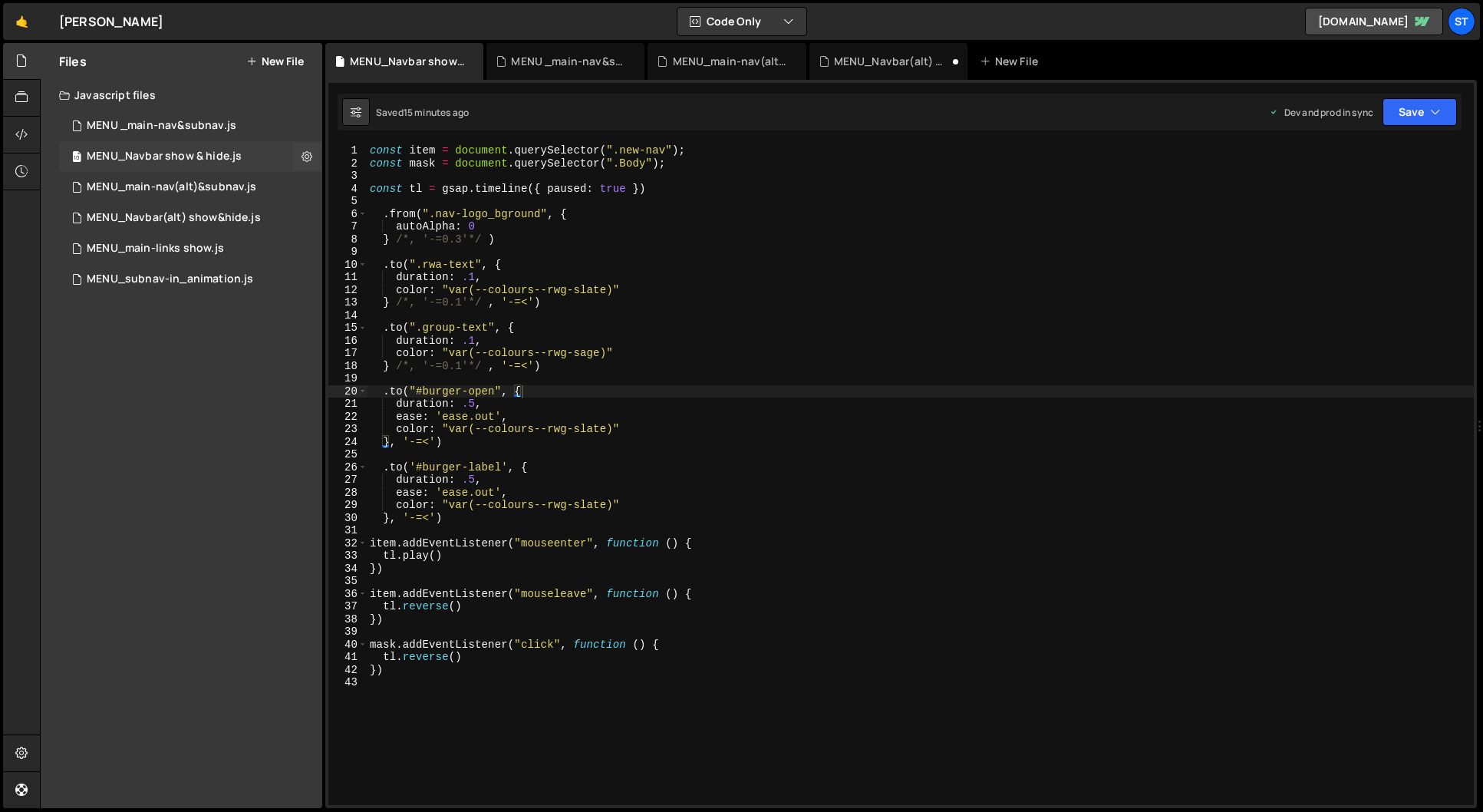
scroll to position [3285, 0]
click at [244, 215] on div "MENU_Navbar(alt) show&hide.js" at bounding box center [174, 218] width 174 height 14
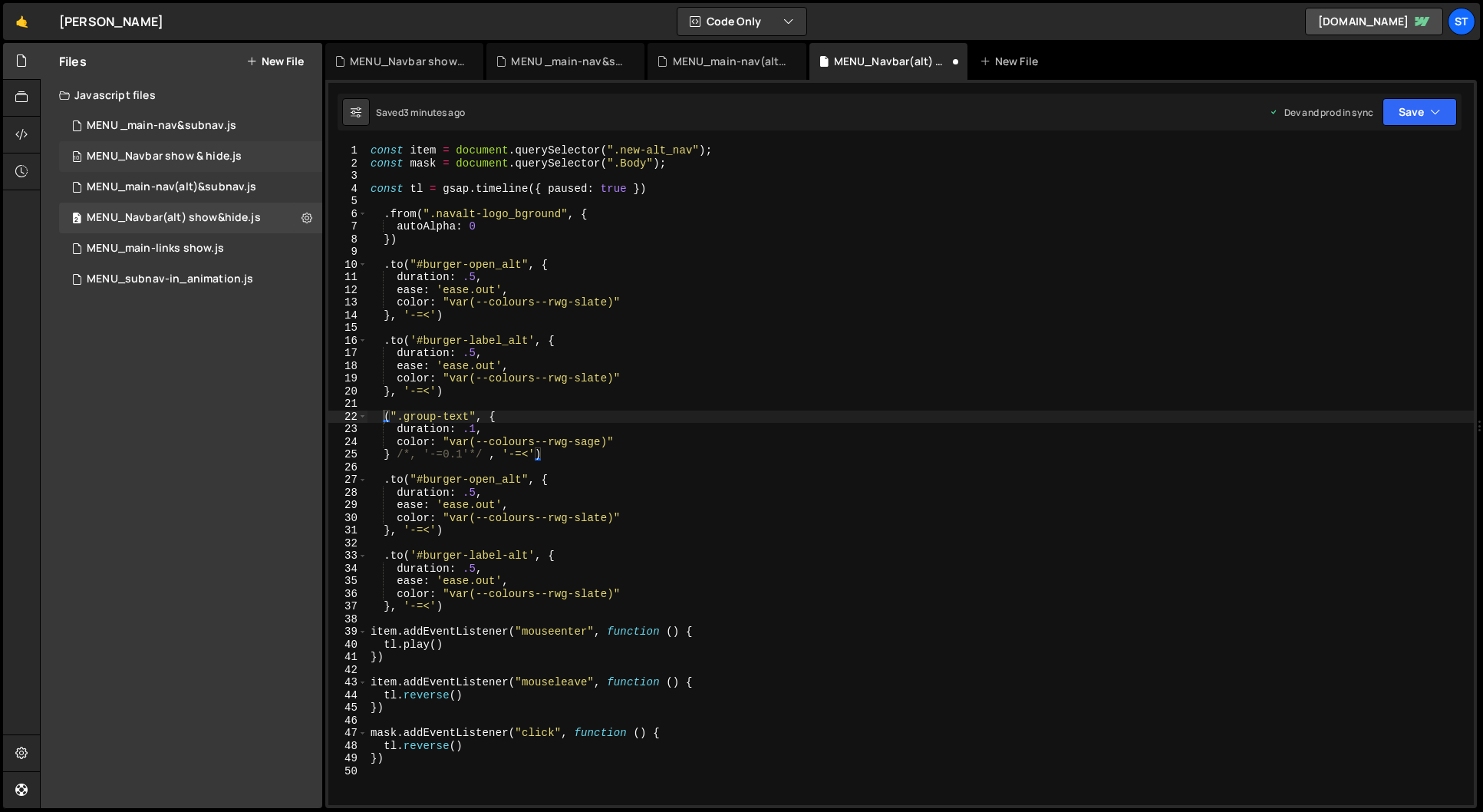
click at [234, 154] on div "MENU_Navbar show & hide.js" at bounding box center [164, 156] width 155 height 14
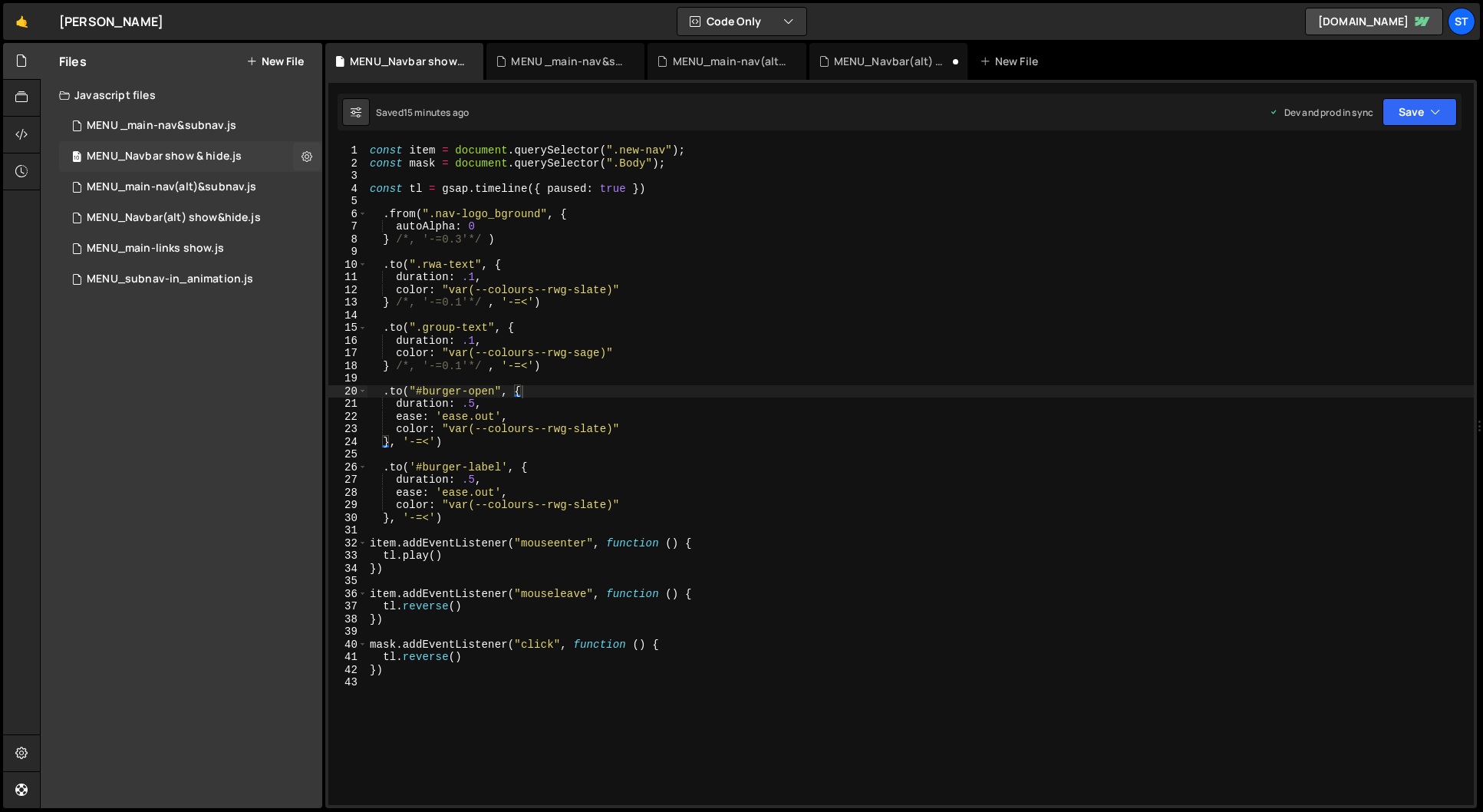
scroll to position [3285, 0]
click at [242, 213] on div "MENU_Navbar(alt) show&hide.js" at bounding box center [174, 218] width 174 height 14
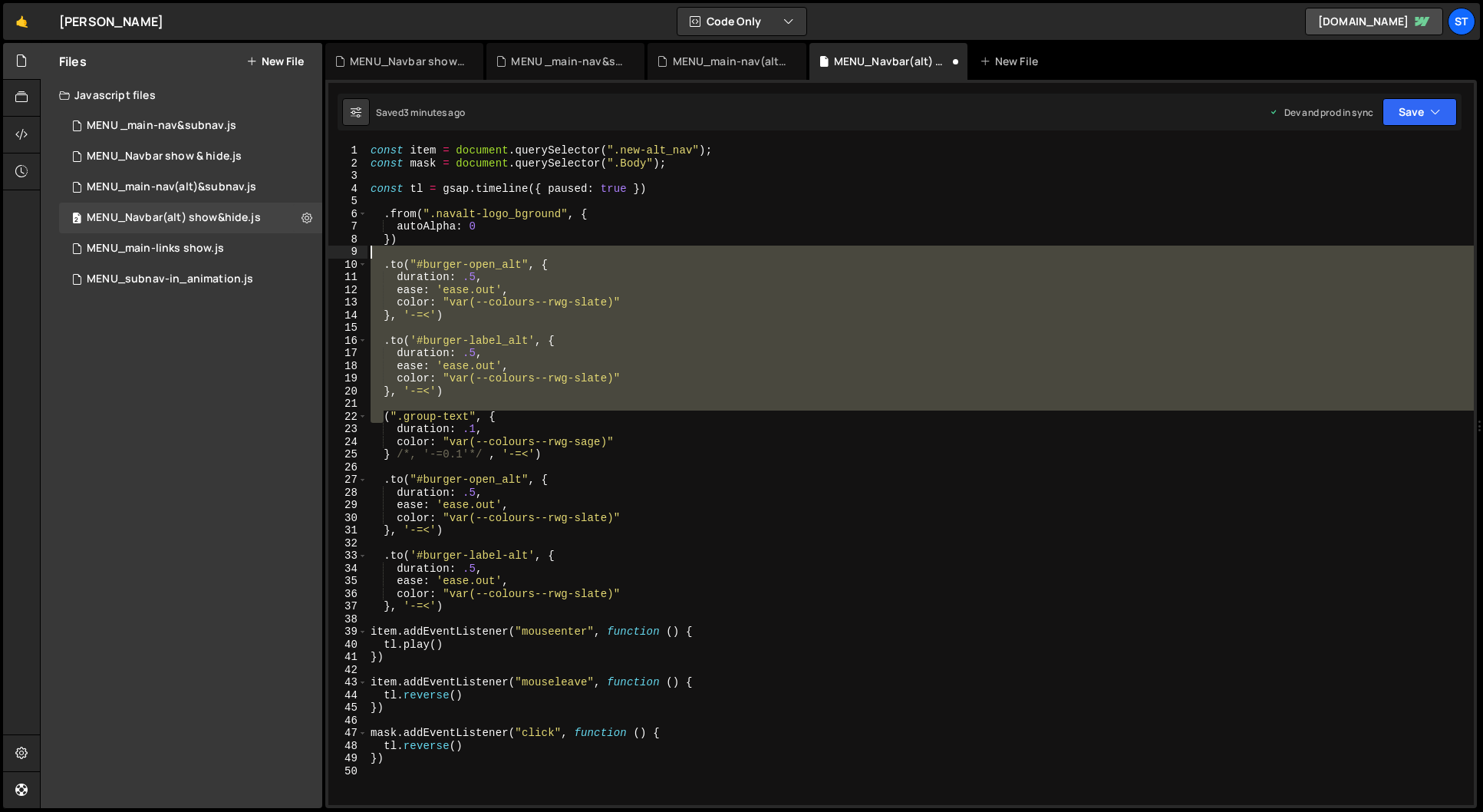
drag, startPoint x: 384, startPoint y: 416, endPoint x: 331, endPoint y: 251, distance: 173.3
click at [331, 251] on div "(".group-text", { 1 2 3 4 5 6 7 8 9 10 11 12 13 14 15 16 17 18 19 20 21 22 23 2…" at bounding box center [901, 475] width 1145 height 661
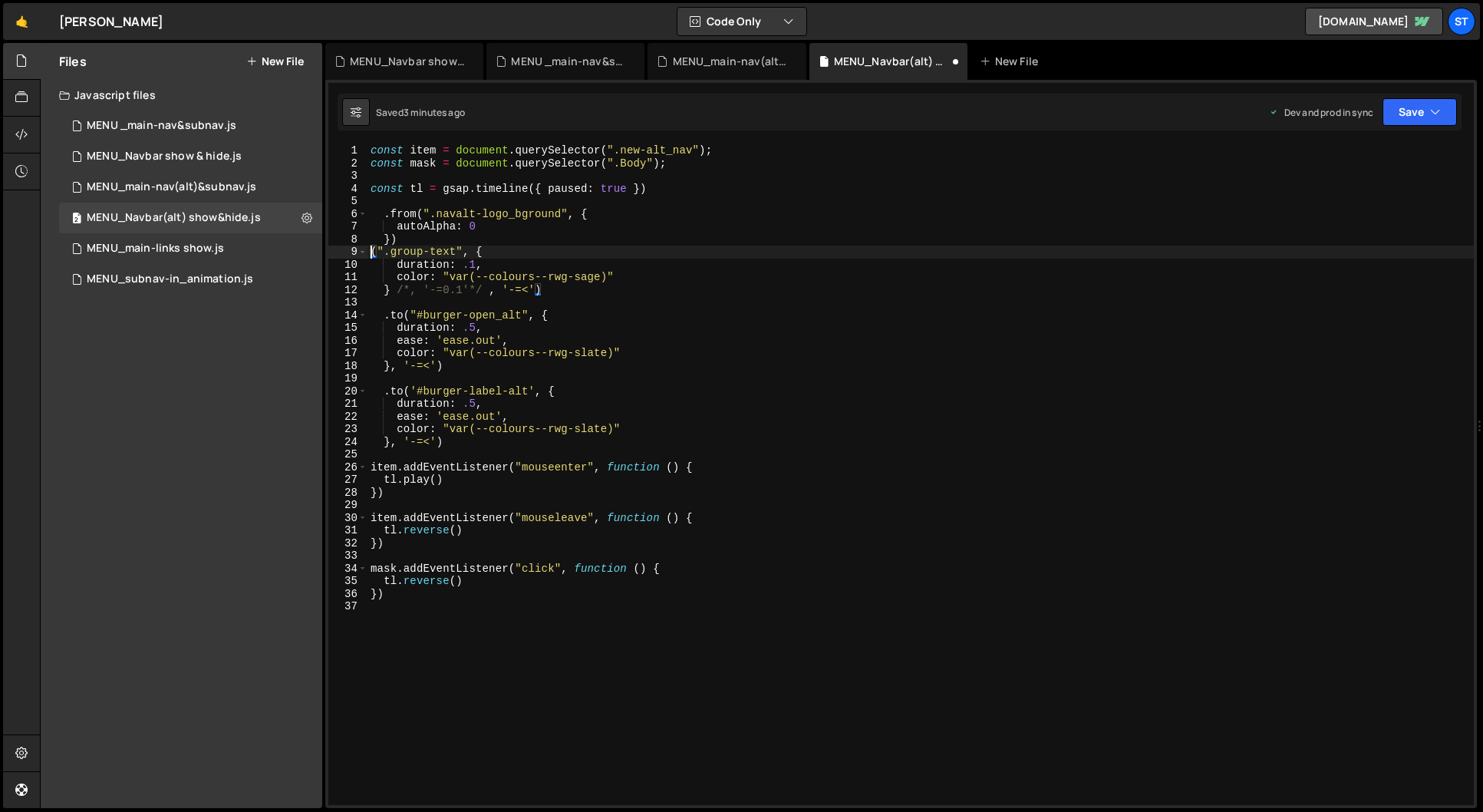
type textarea "(".group-text", {"
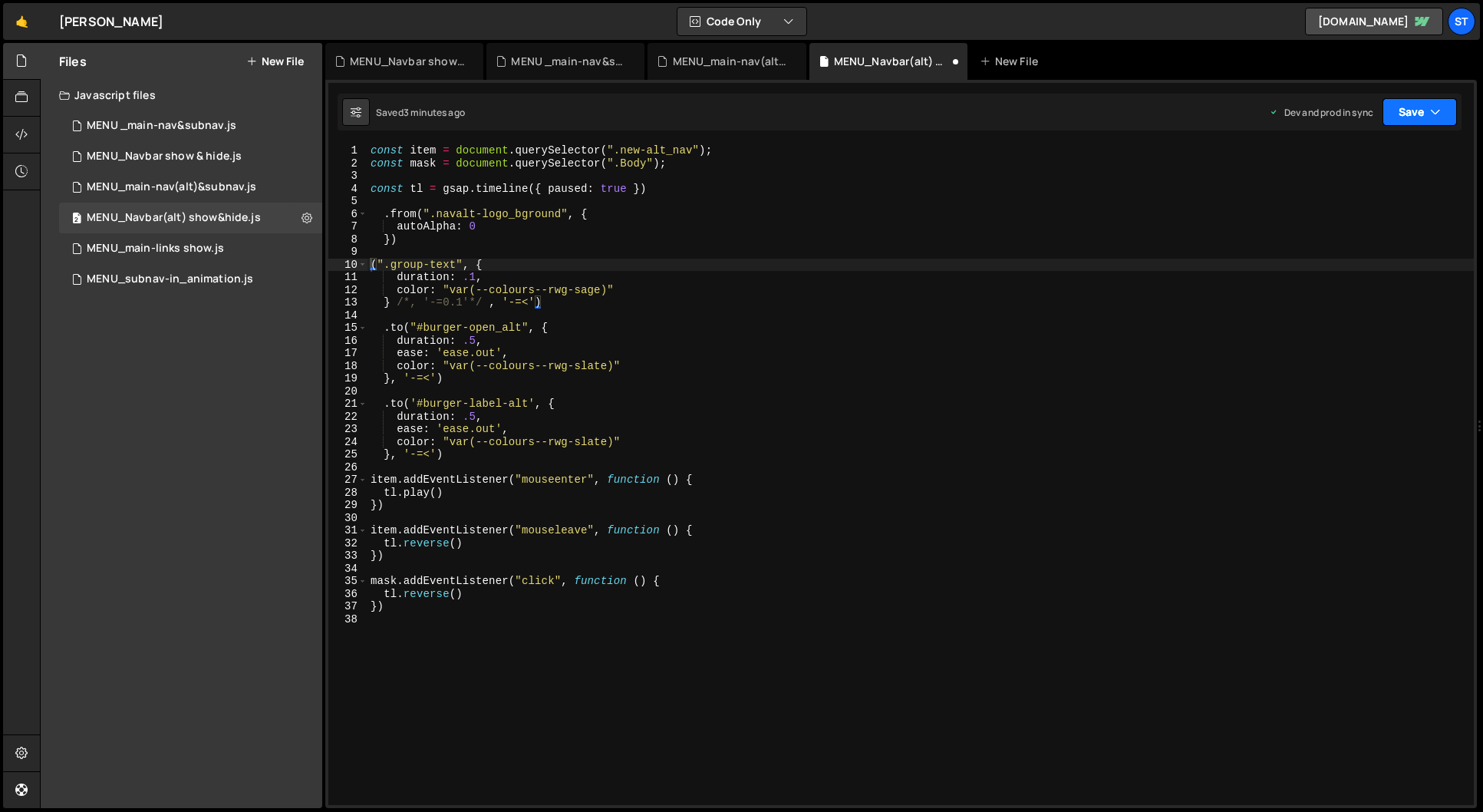
click at [1434, 110] on icon "button" at bounding box center [1435, 112] width 11 height 15
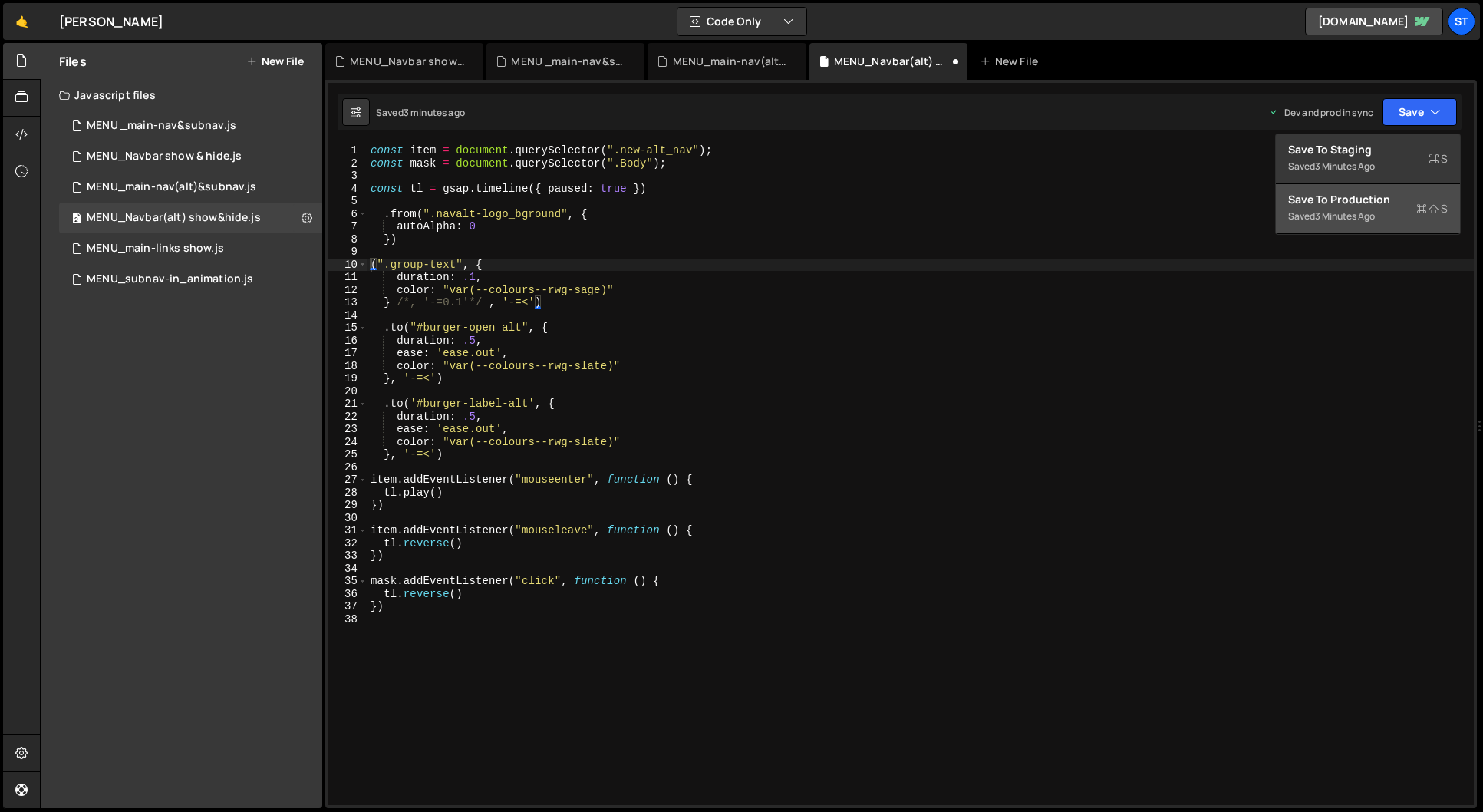
click at [1351, 208] on div "Saved 3 minutes ago" at bounding box center [1367, 216] width 160 height 19
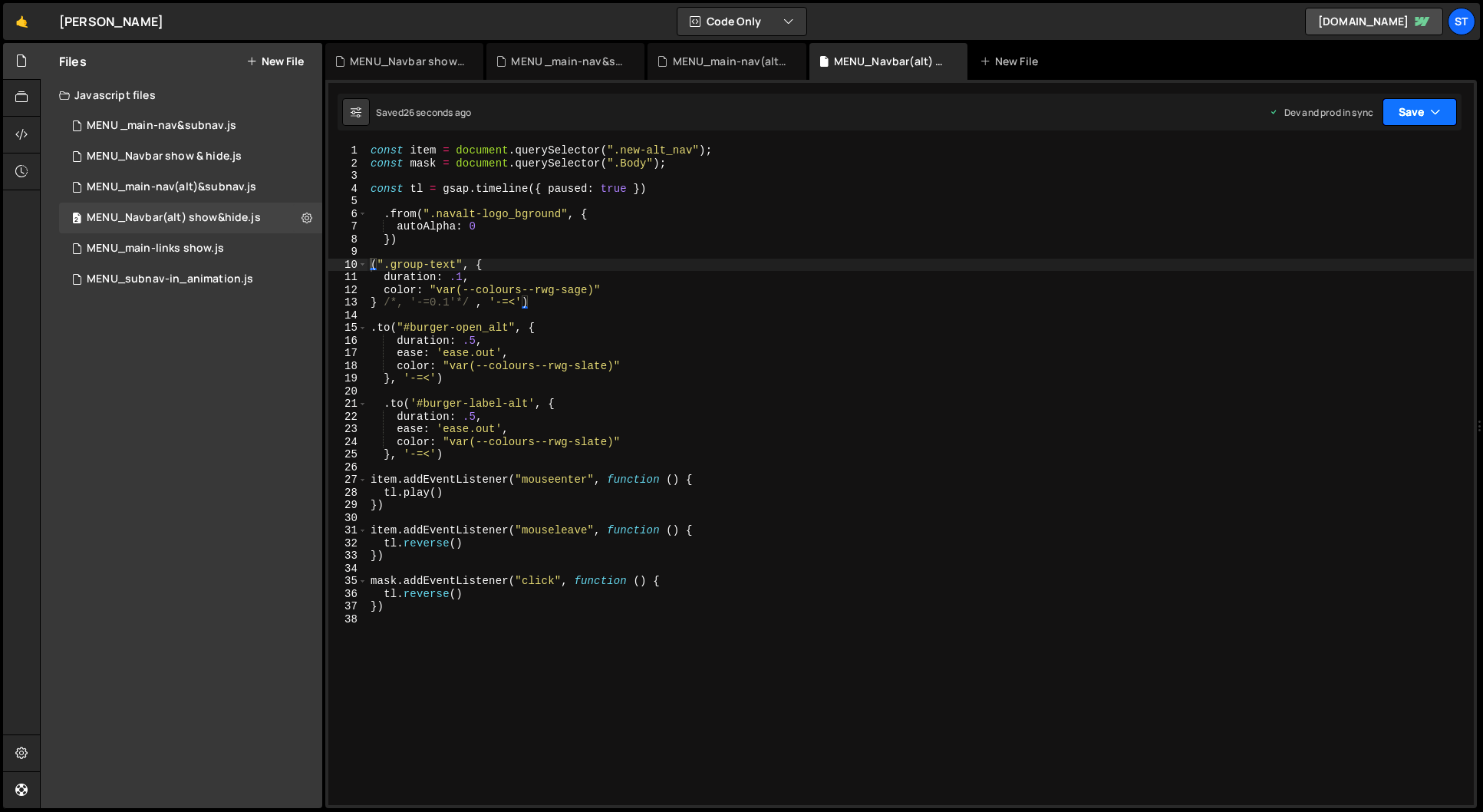
click at [1425, 107] on button "Save" at bounding box center [1420, 112] width 74 height 28
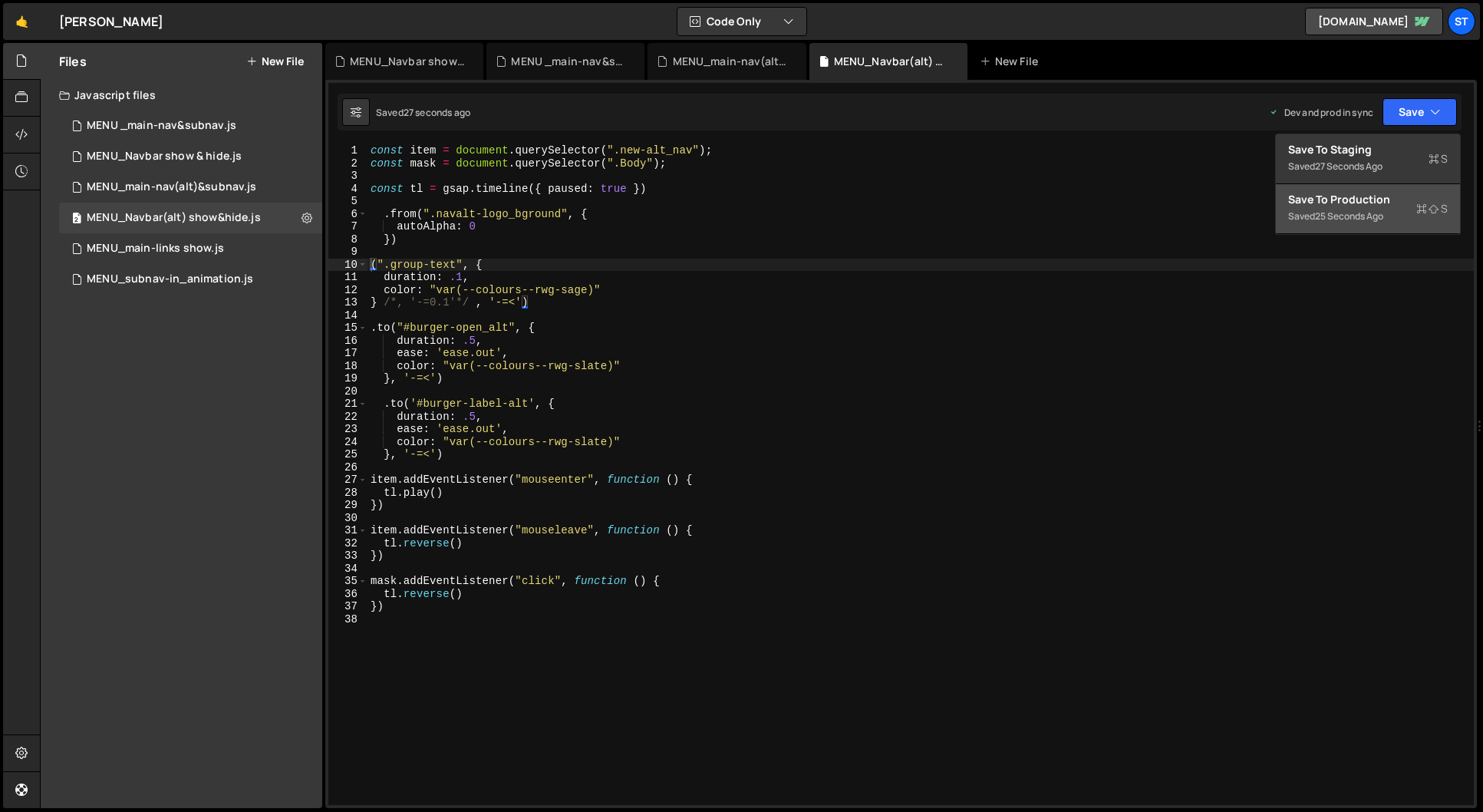
click at [1363, 201] on div "Save to Production S" at bounding box center [1367, 199] width 160 height 15
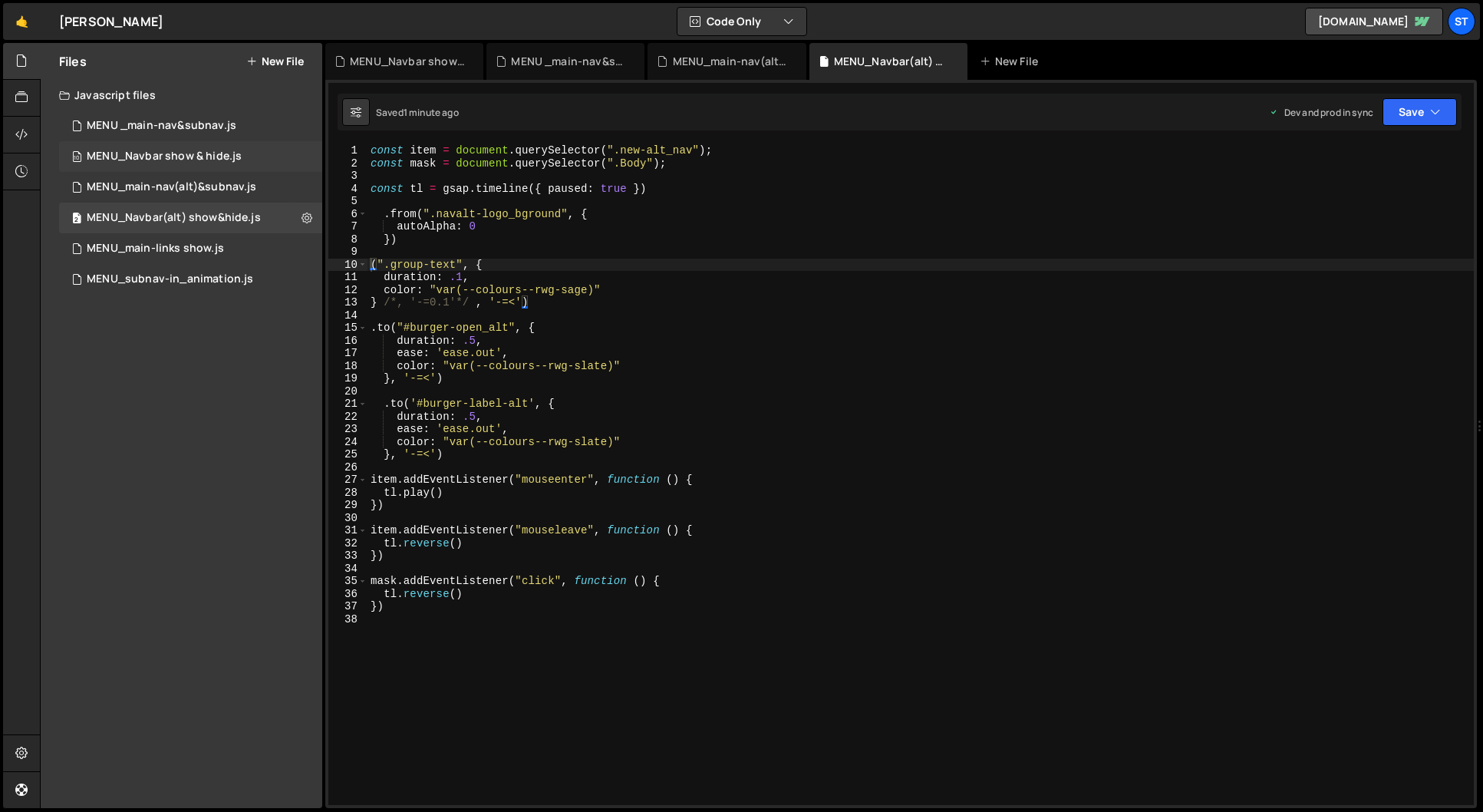
click at [216, 151] on div "MENU_Navbar show & hide.js" at bounding box center [164, 156] width 155 height 14
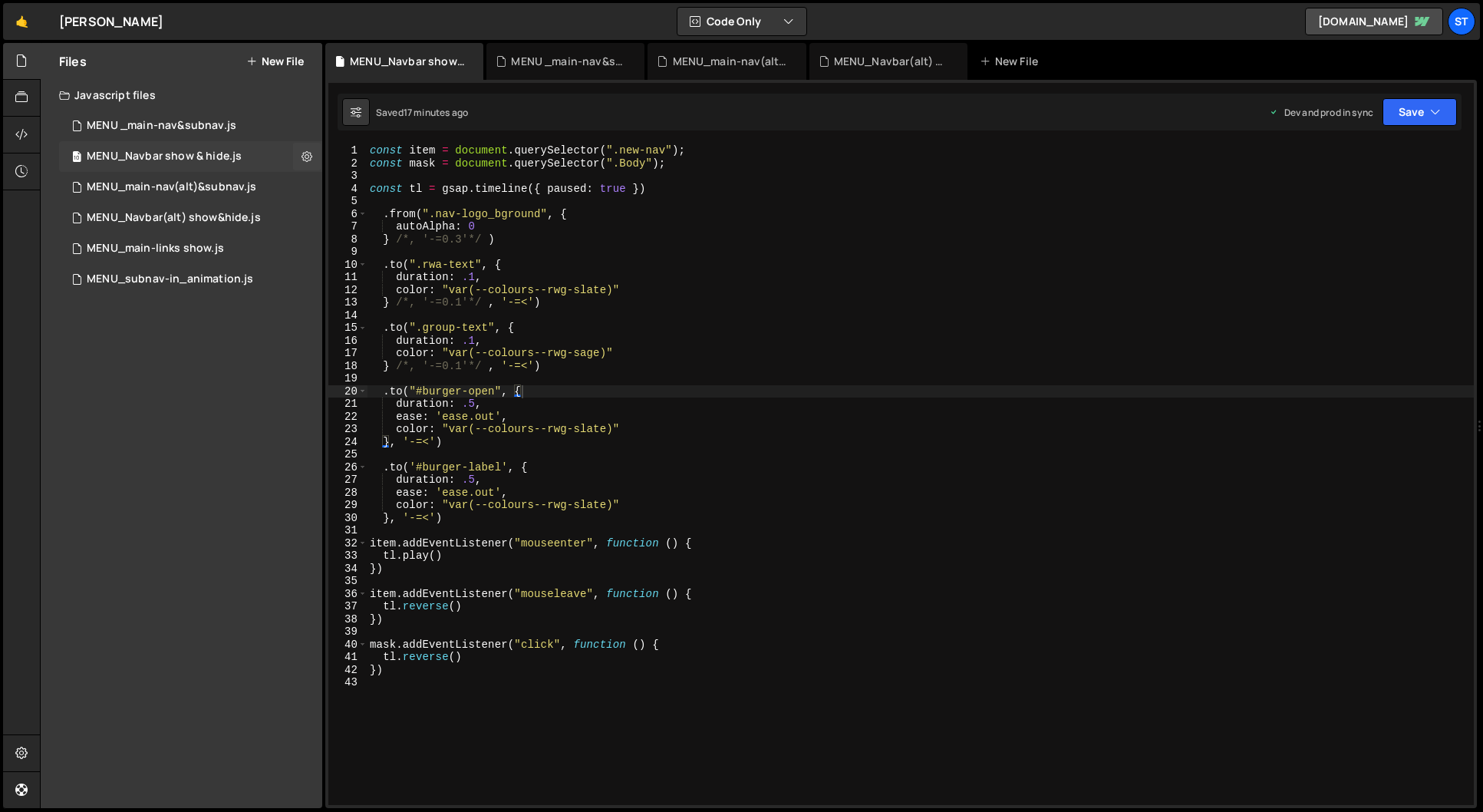
scroll to position [3285, 0]
click at [245, 218] on div "MENU_Navbar(alt) show&hide.js" at bounding box center [174, 218] width 174 height 14
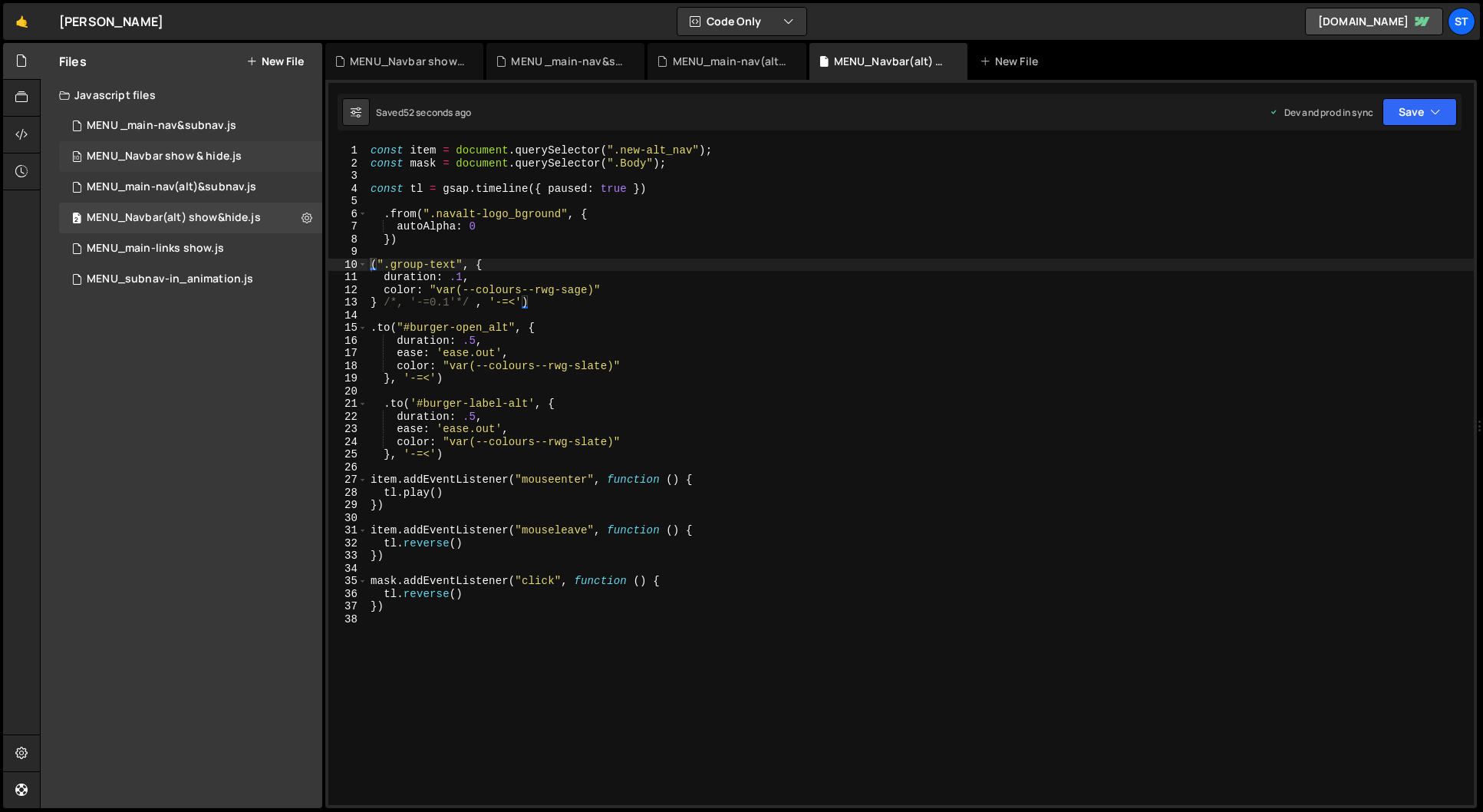
click at [232, 150] on div "MENU_Navbar show & hide.js" at bounding box center [164, 156] width 155 height 14
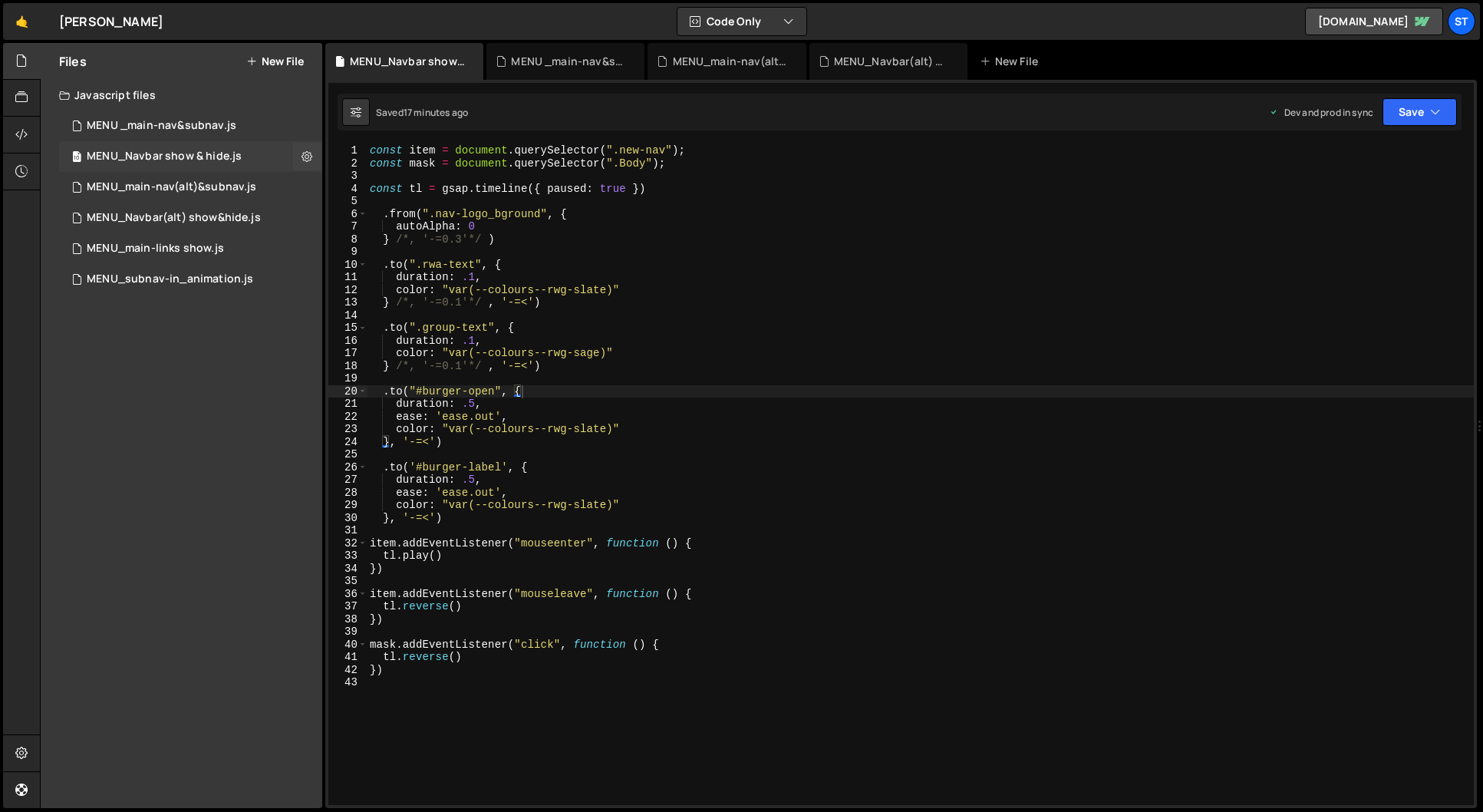
scroll to position [3285, 0]
click at [246, 211] on div "MENU_Navbar(alt) show&hide.js" at bounding box center [174, 218] width 174 height 14
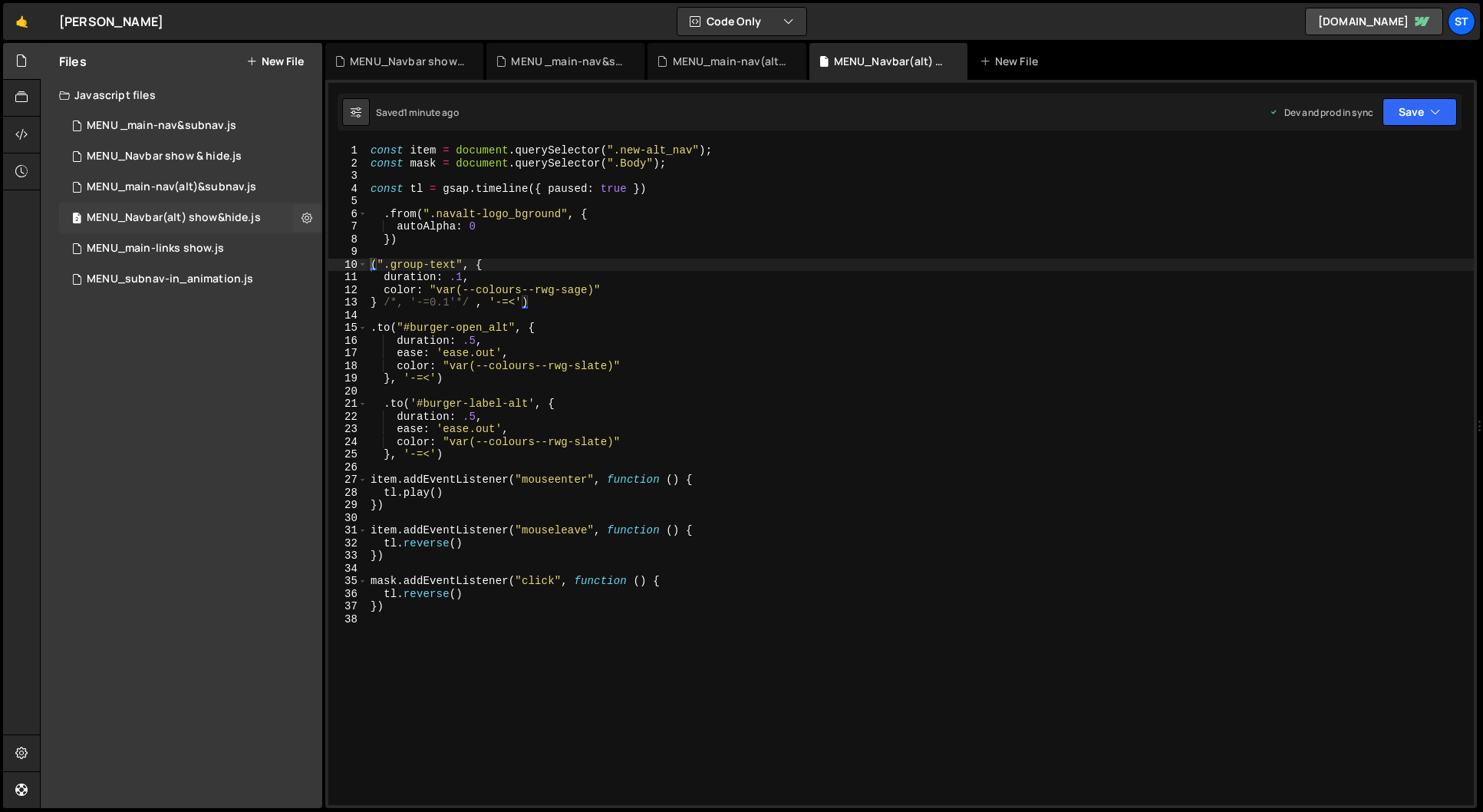
scroll to position [0, 0]
click at [237, 154] on div "MENU_Navbar show & hide.js" at bounding box center [164, 156] width 155 height 14
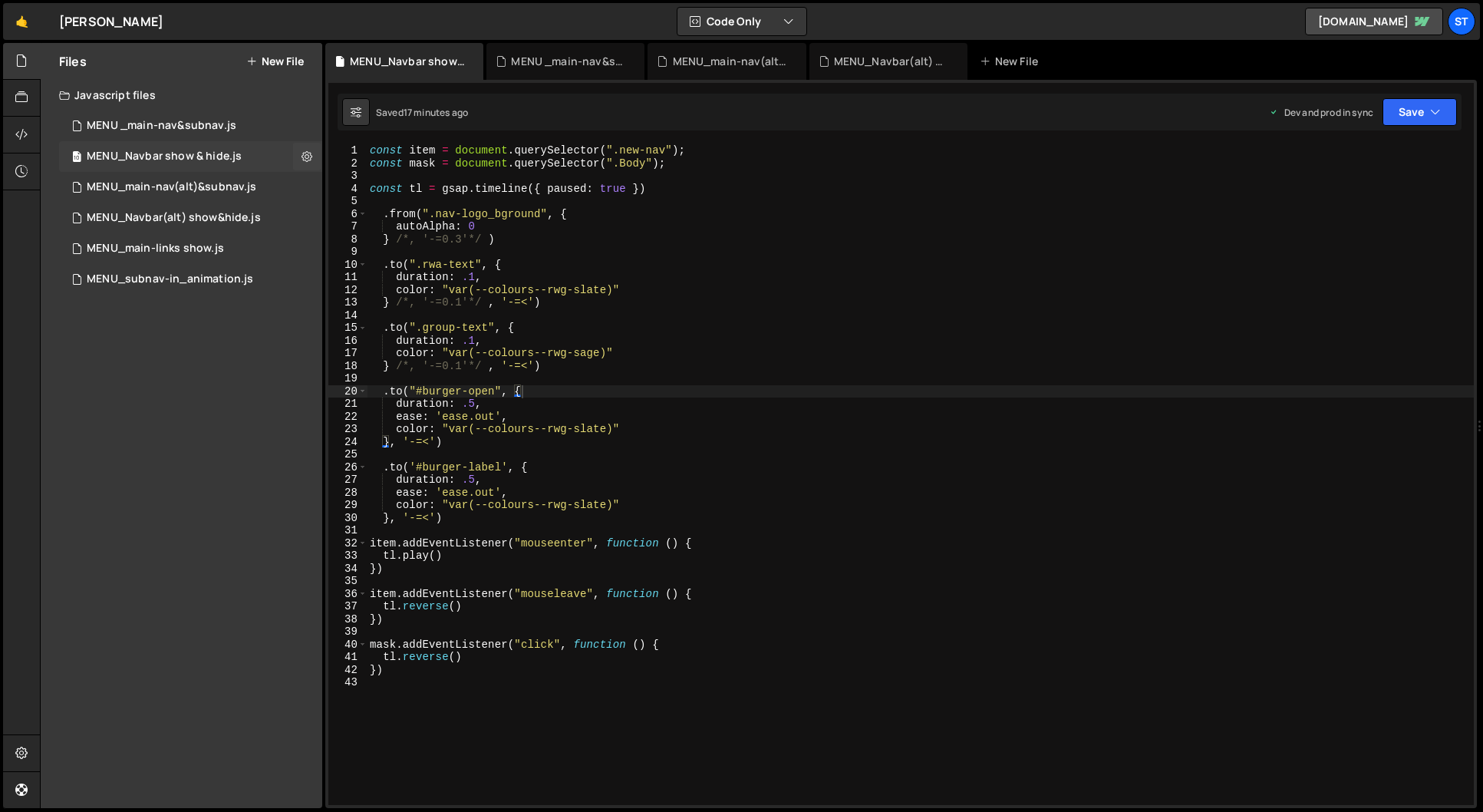
scroll to position [3285, 0]
click at [243, 213] on div "MENU_Navbar(alt) show&hide.js" at bounding box center [174, 218] width 174 height 14
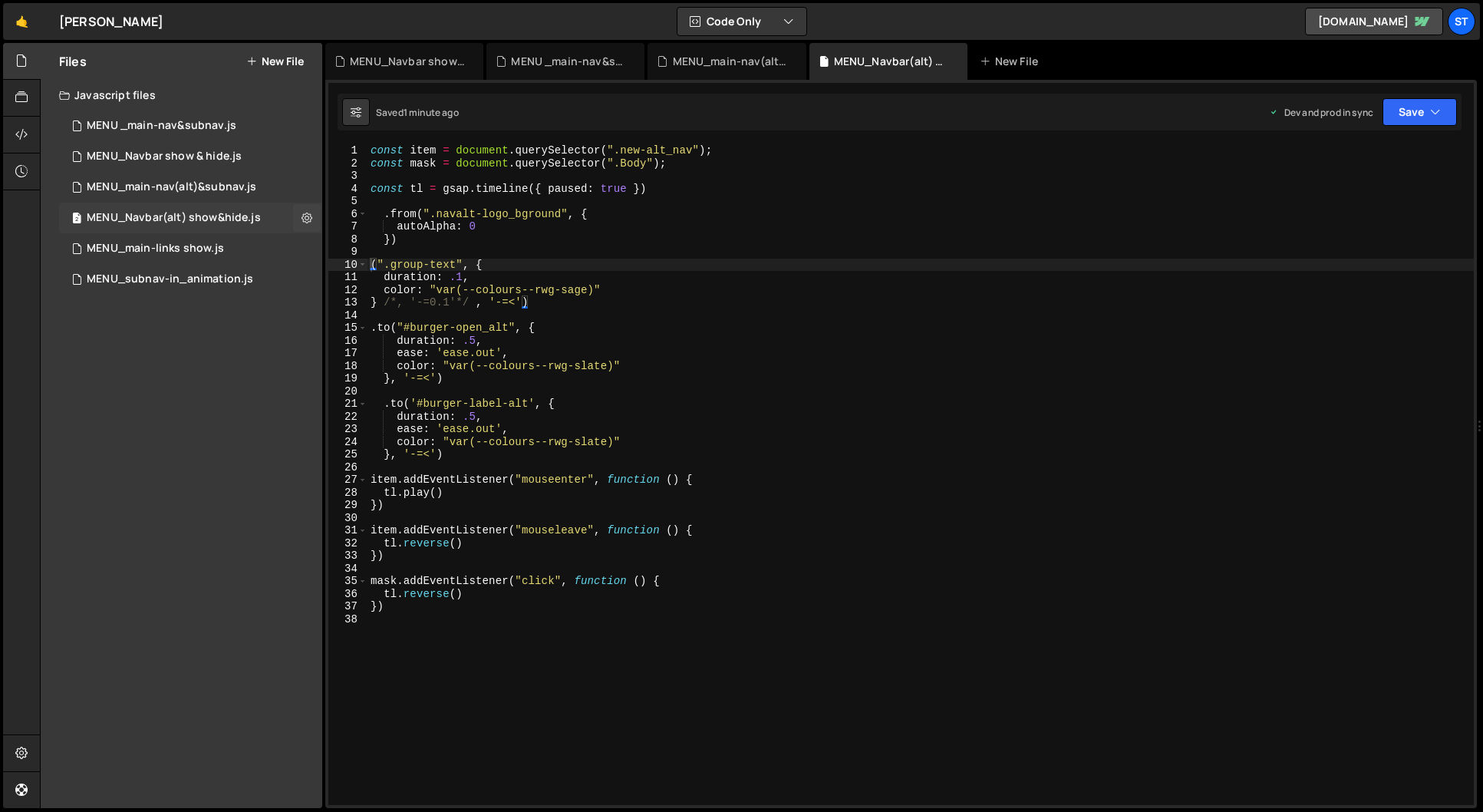
scroll to position [0, 0]
click at [225, 150] on div "MENU_Navbar show & hide.js" at bounding box center [164, 156] width 155 height 14
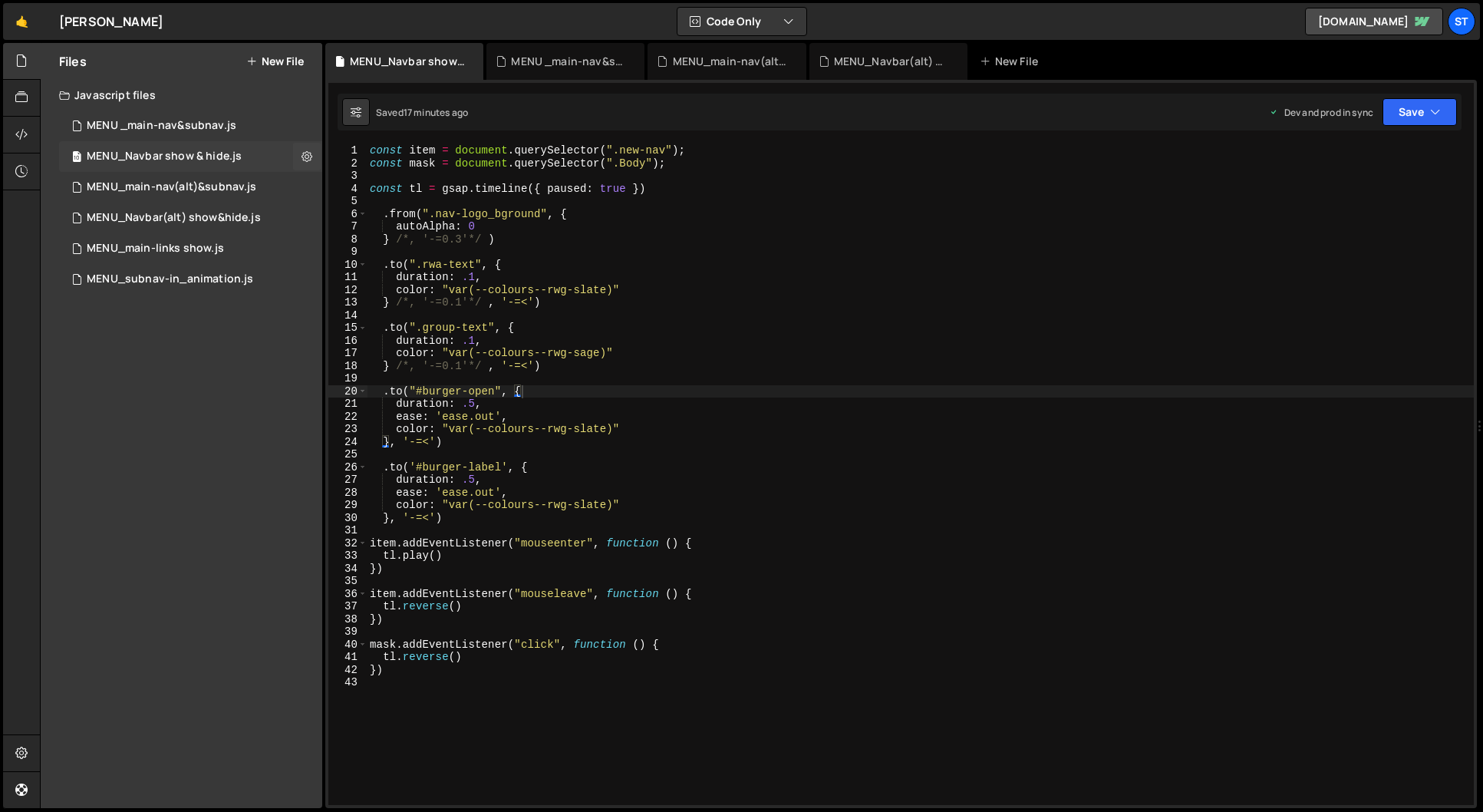
scroll to position [3285, 0]
click at [246, 215] on div "MENU_Navbar(alt) show&hide.js" at bounding box center [174, 218] width 174 height 14
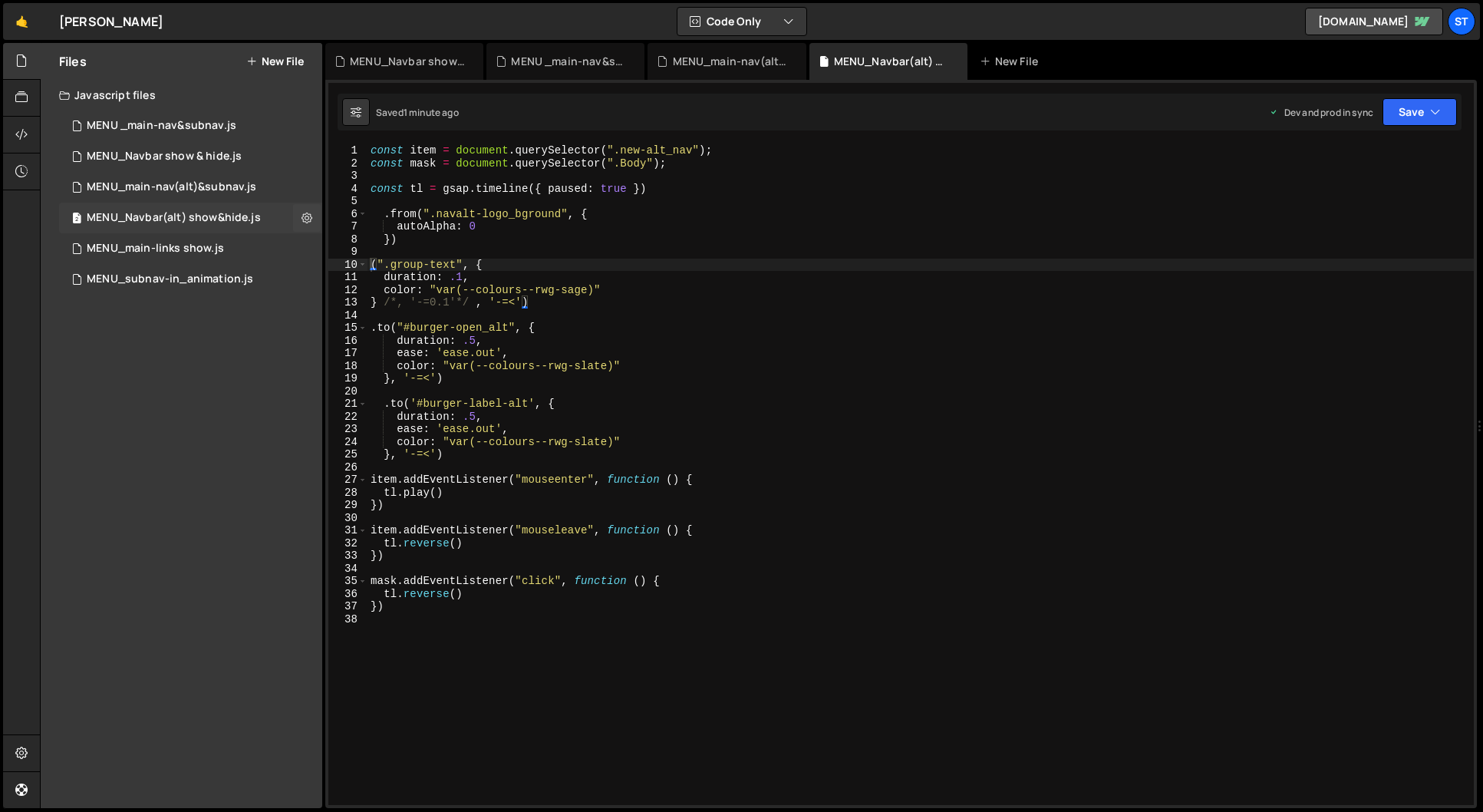
scroll to position [0, 0]
click at [224, 150] on div "MENU_Navbar show & hide.js" at bounding box center [164, 156] width 155 height 14
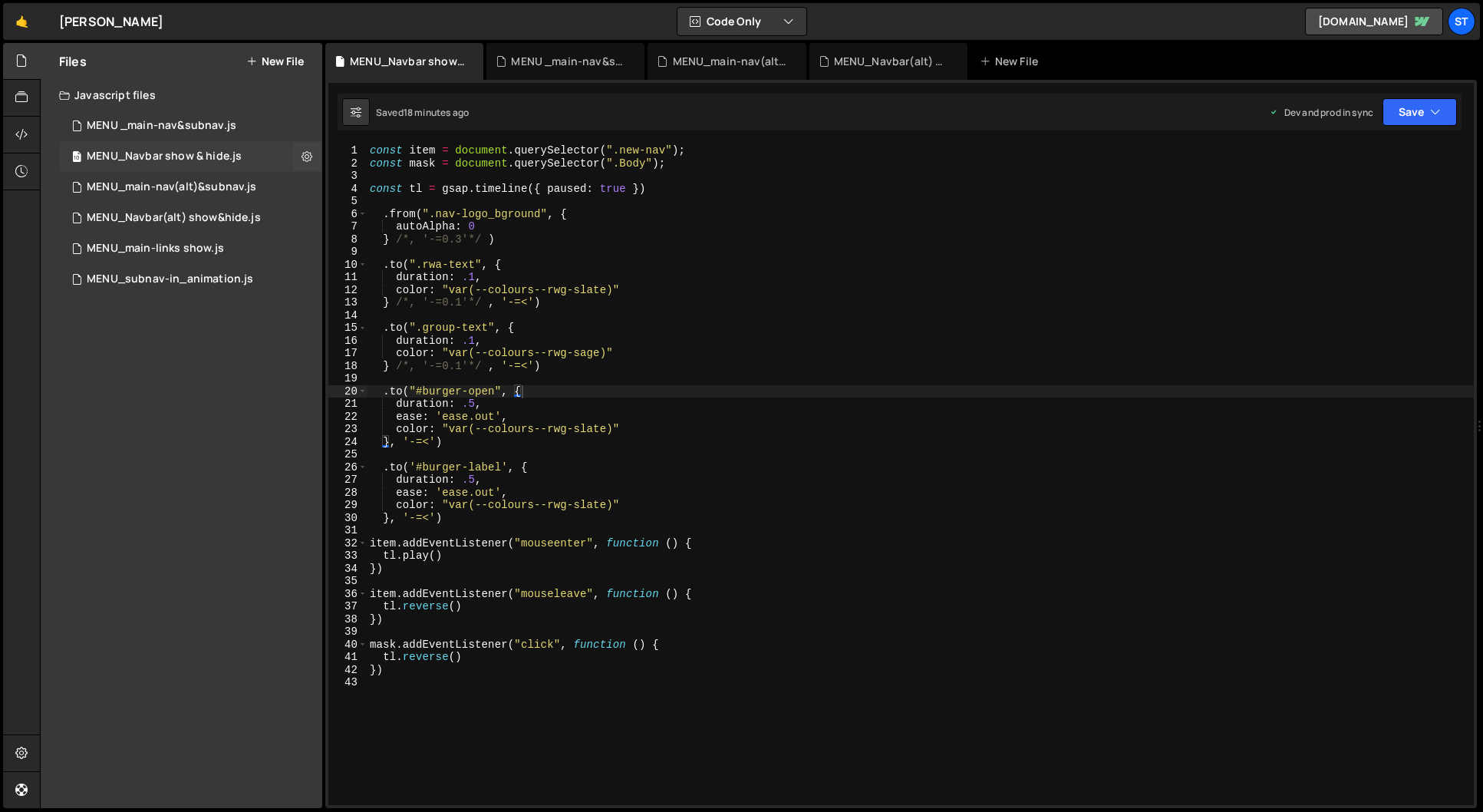
scroll to position [3285, 0]
click at [231, 212] on div "MENU_Navbar(alt) show&hide.js" at bounding box center [174, 218] width 174 height 14
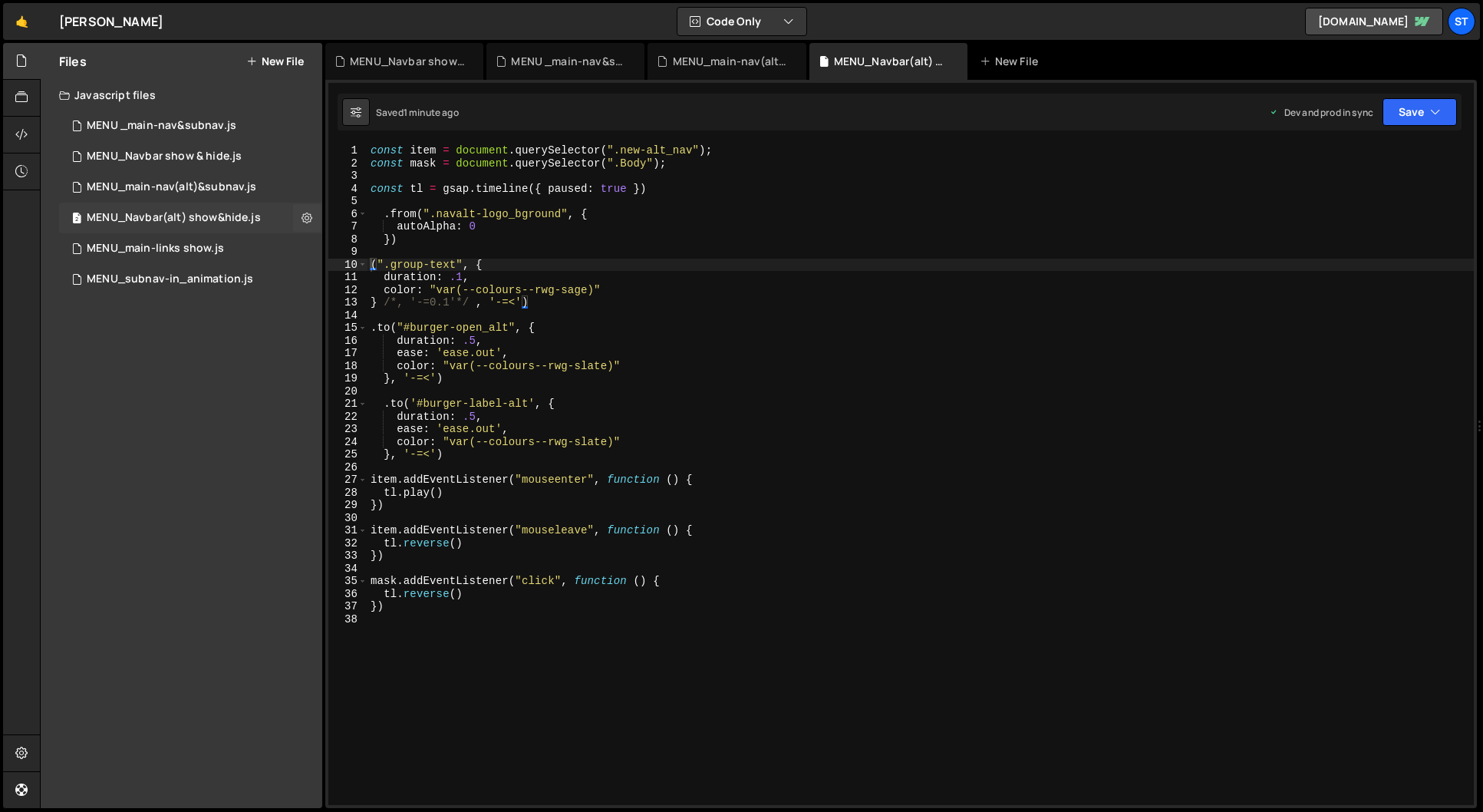
scroll to position [0, 0]
click at [241, 151] on div "10 MENU_Navbar show & hide.js 0" at bounding box center [190, 156] width 263 height 30
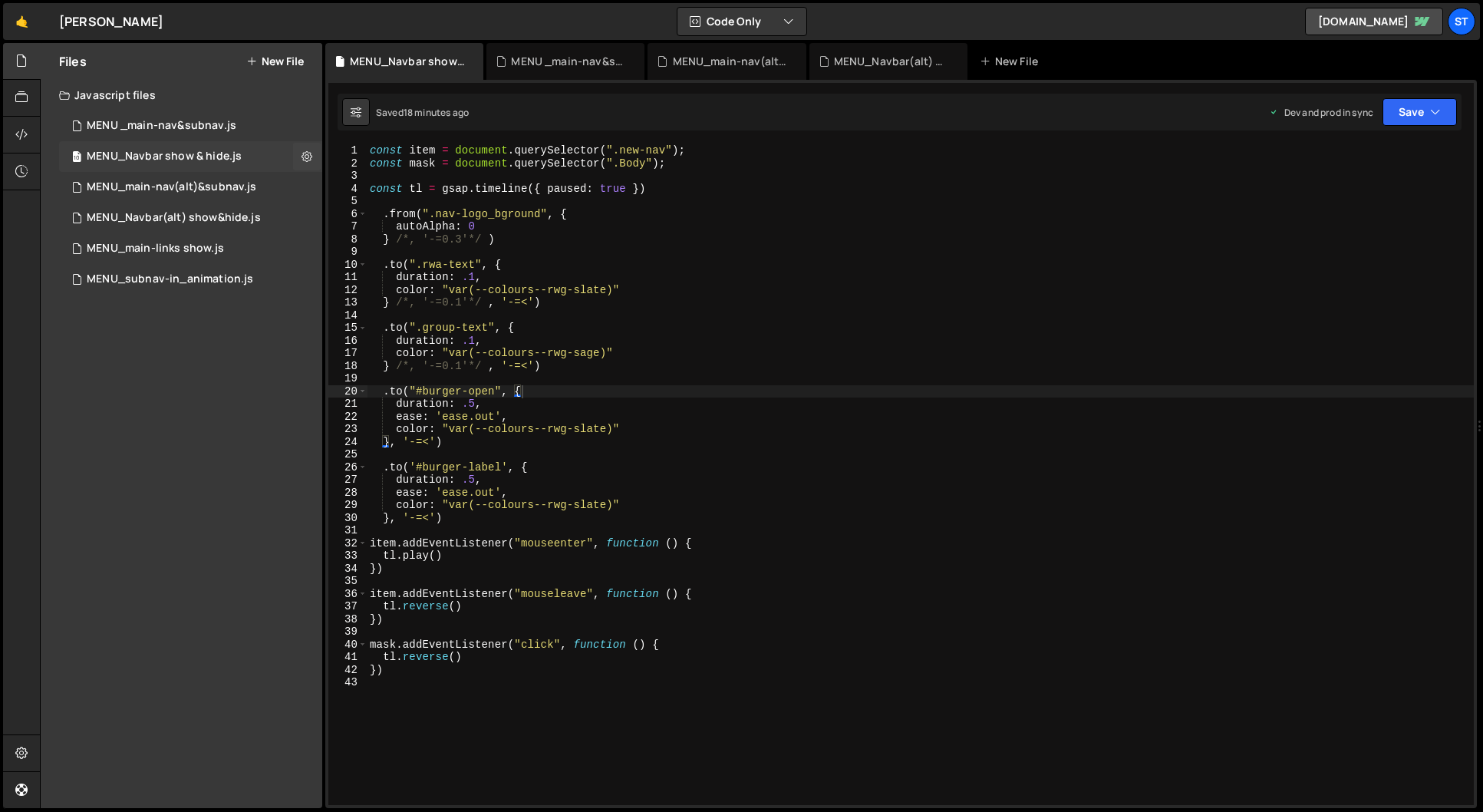
scroll to position [3285, 0]
click at [247, 221] on div "MENU_Navbar(alt) show&hide.js" at bounding box center [174, 218] width 174 height 14
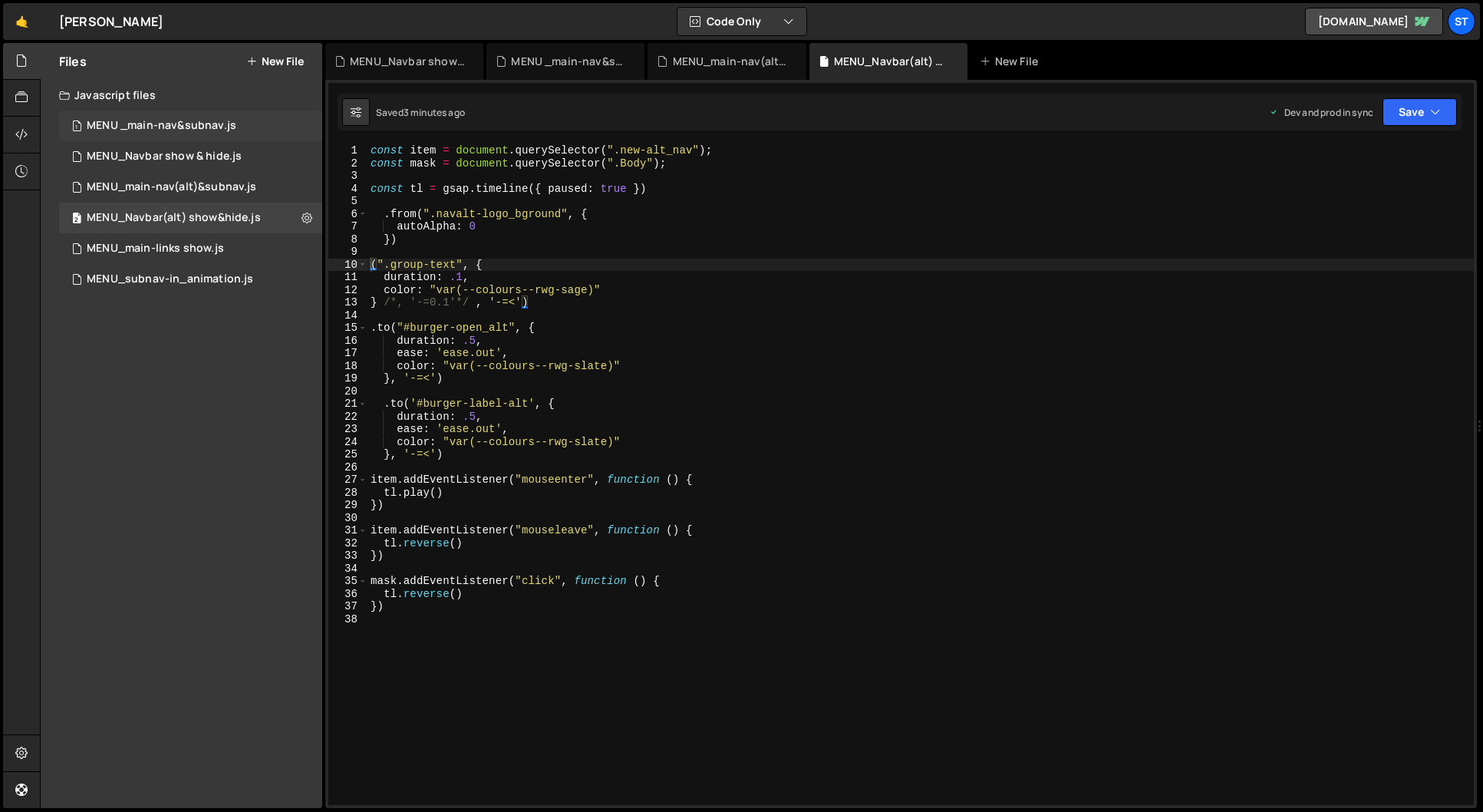
click at [193, 124] on div "MENU _main-nav&subnav.js" at bounding box center [161, 126] width 150 height 14
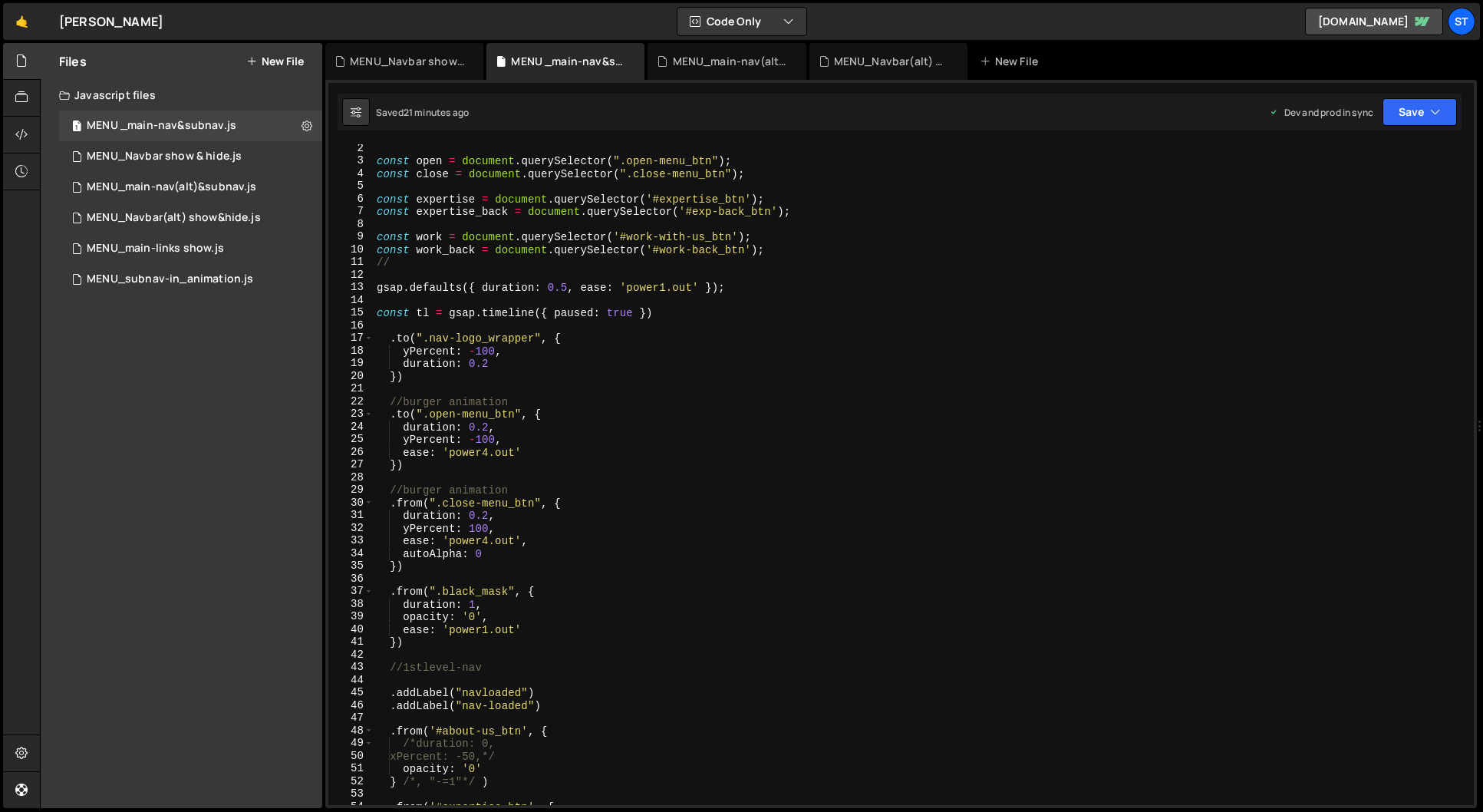
scroll to position [17, 0]
click at [208, 180] on div "MENU_main-nav(alt)&subnav.js" at bounding box center [172, 187] width 170 height 14
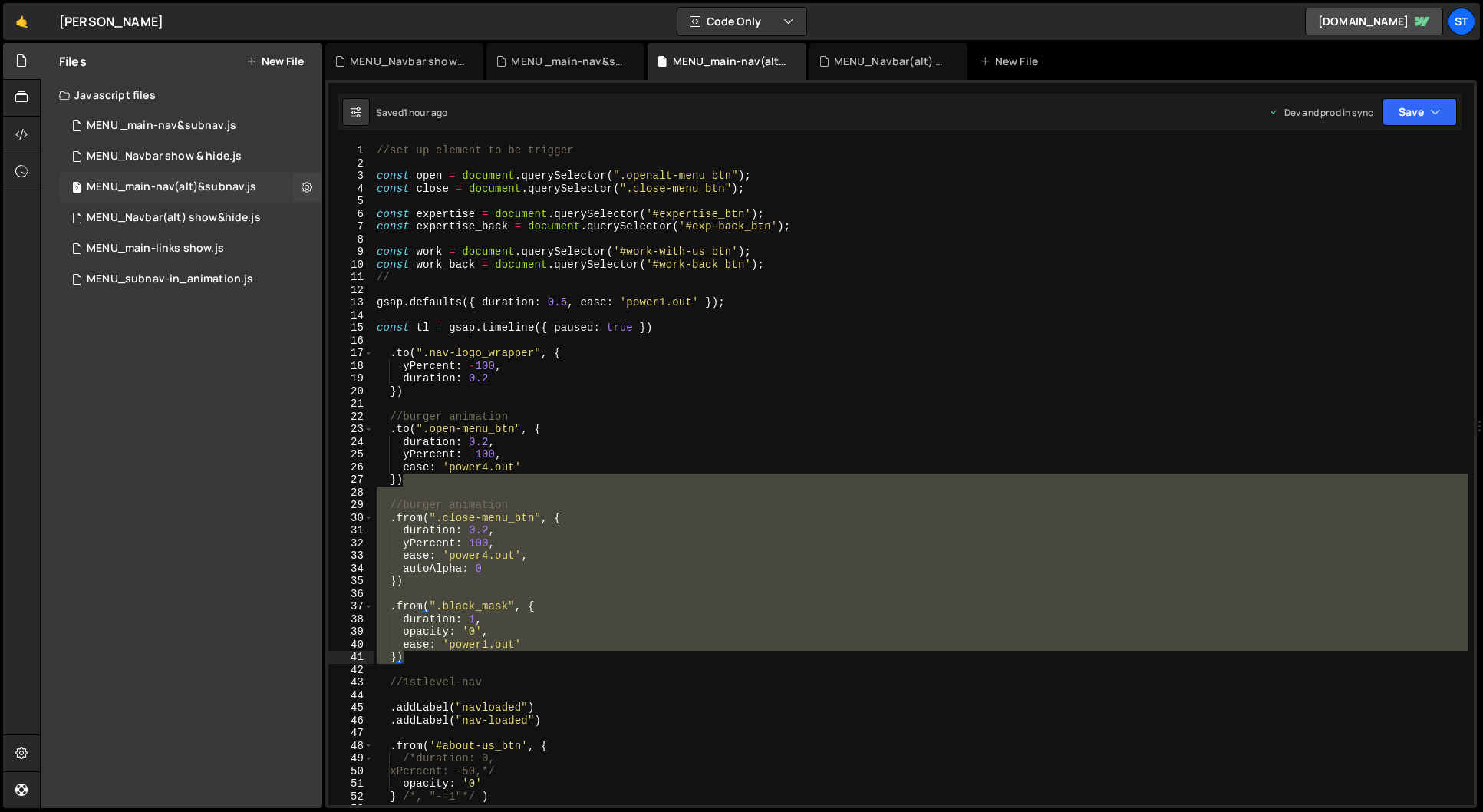
scroll to position [0, 0]
click at [592, 589] on div "//set up element to be trigger const open = document . querySelector ( ".openal…" at bounding box center [920, 475] width 1094 height 661
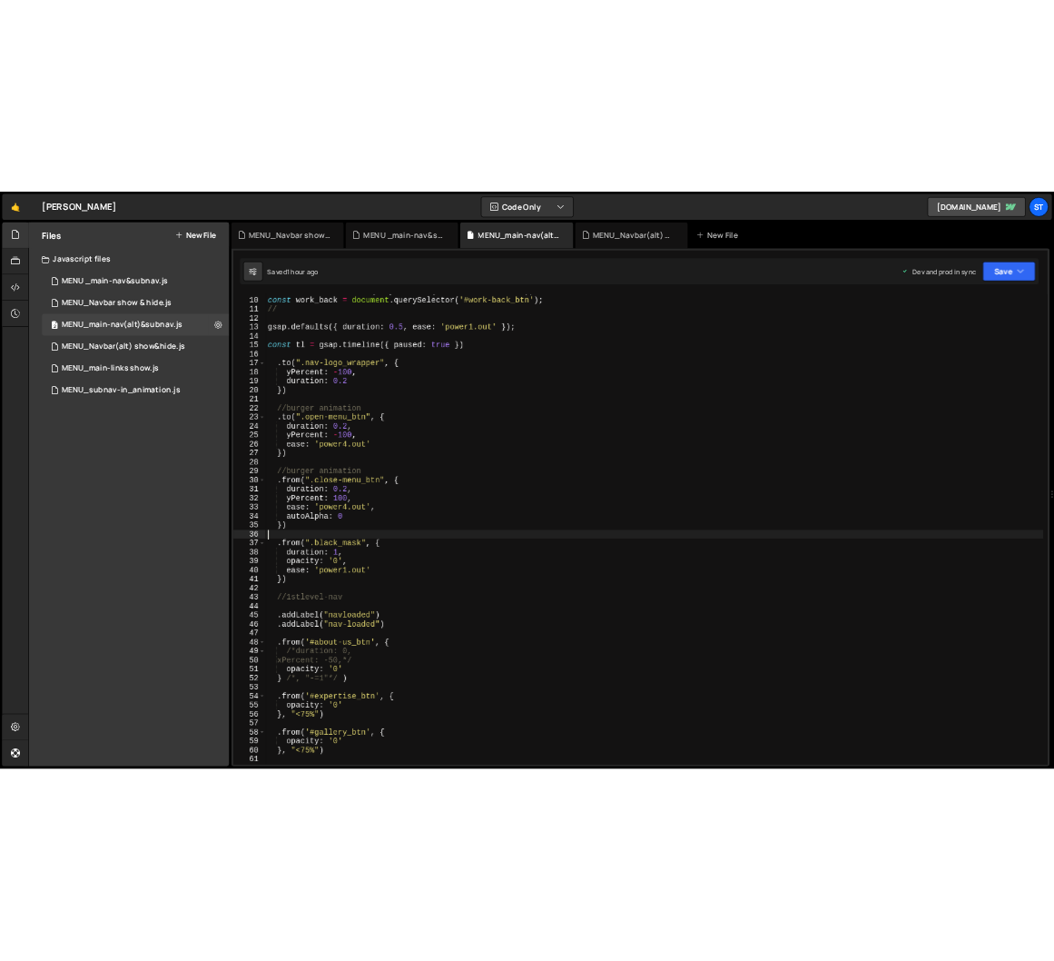
scroll to position [166, 0]
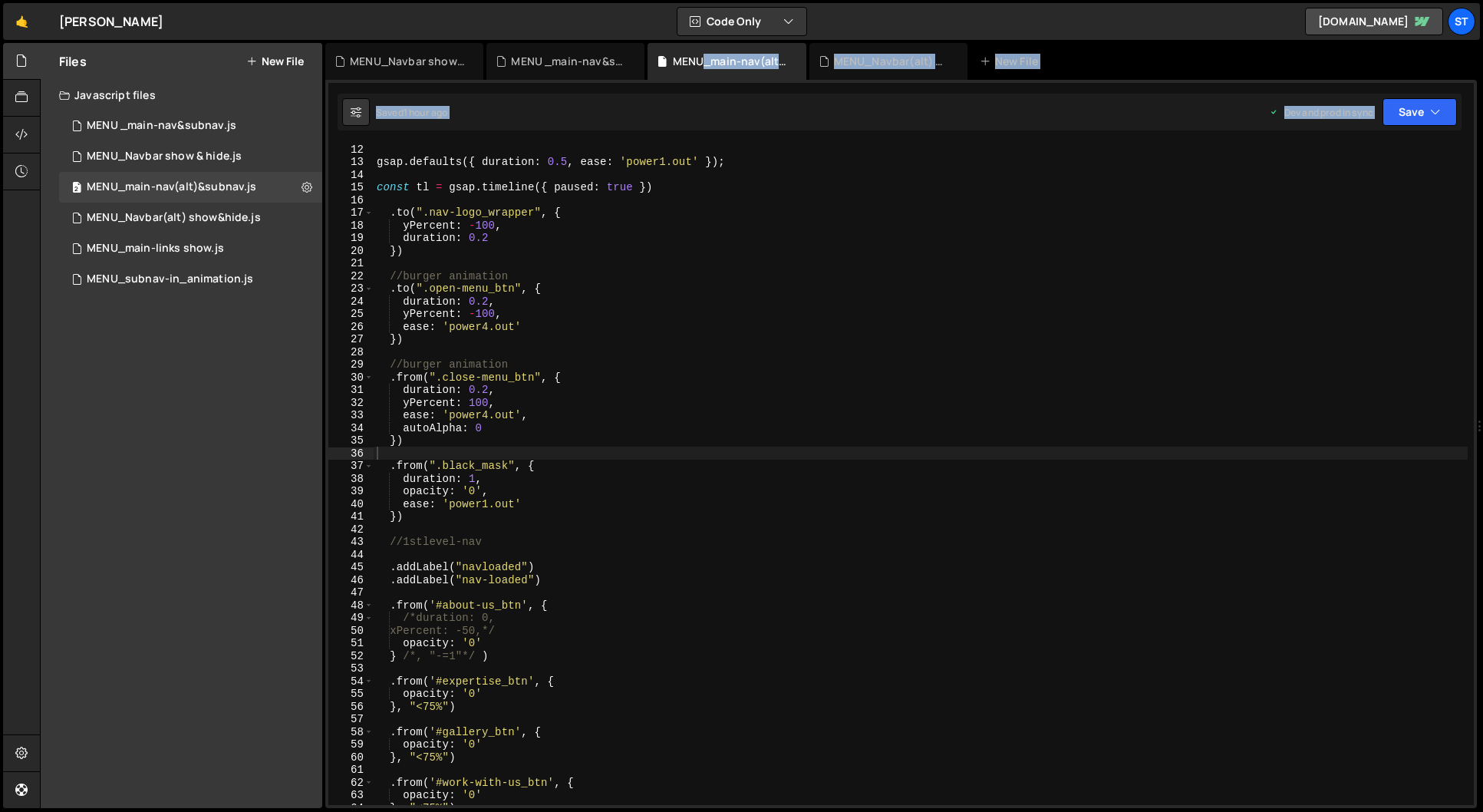
drag, startPoint x: 704, startPoint y: 57, endPoint x: 668, endPoint y: 138, distance: 88.6
click at [668, 138] on div "Debug Explain Copy MENU_Navbar show & hide.js MENU _main-nav&subnav.js MENU_mai…" at bounding box center [901, 426] width 1152 height 766
drag, startPoint x: 1480, startPoint y: 161, endPoint x: 1470, endPoint y: 176, distance: 18.0
click at [1460, 173] on div "Files New File Javascript files 1 MENU _main-nav&subnav.js 0 10 MENU_Navbar sho…" at bounding box center [761, 426] width 1443 height 766
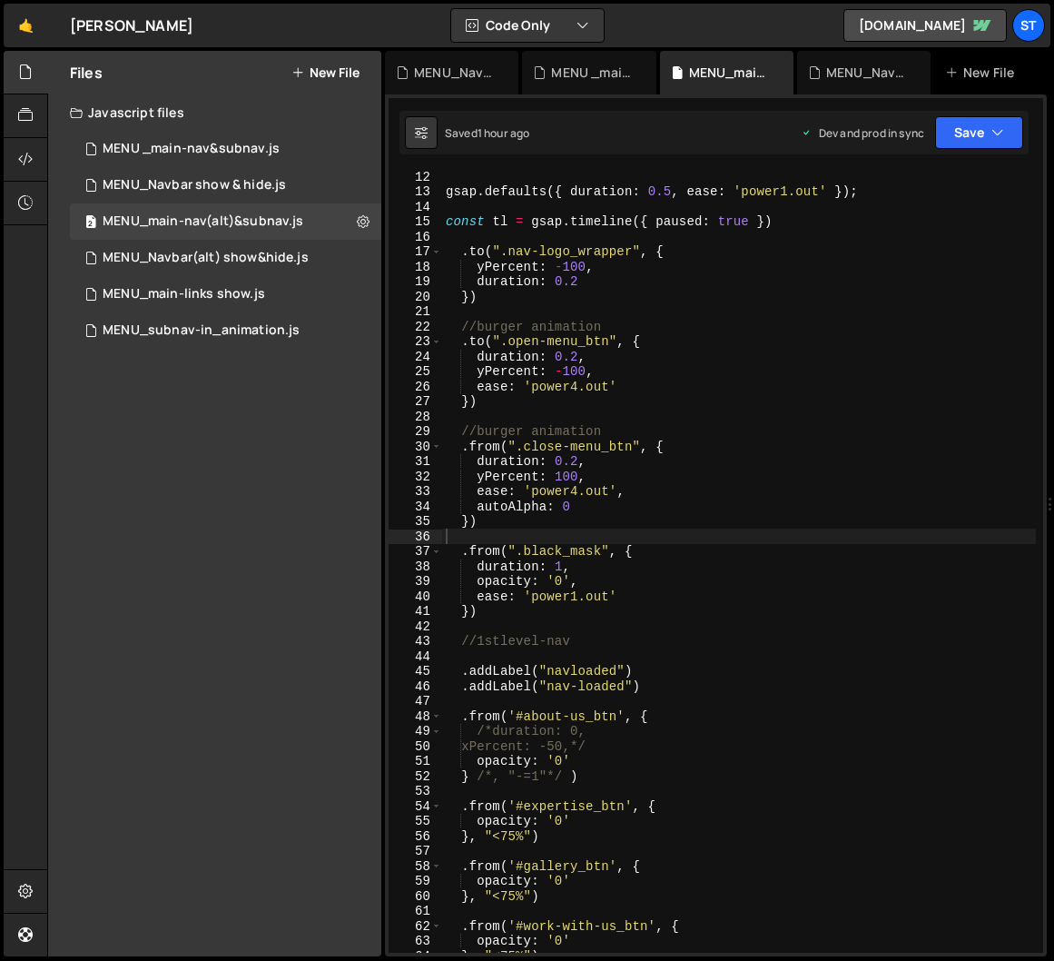
scroll to position [0, 0]
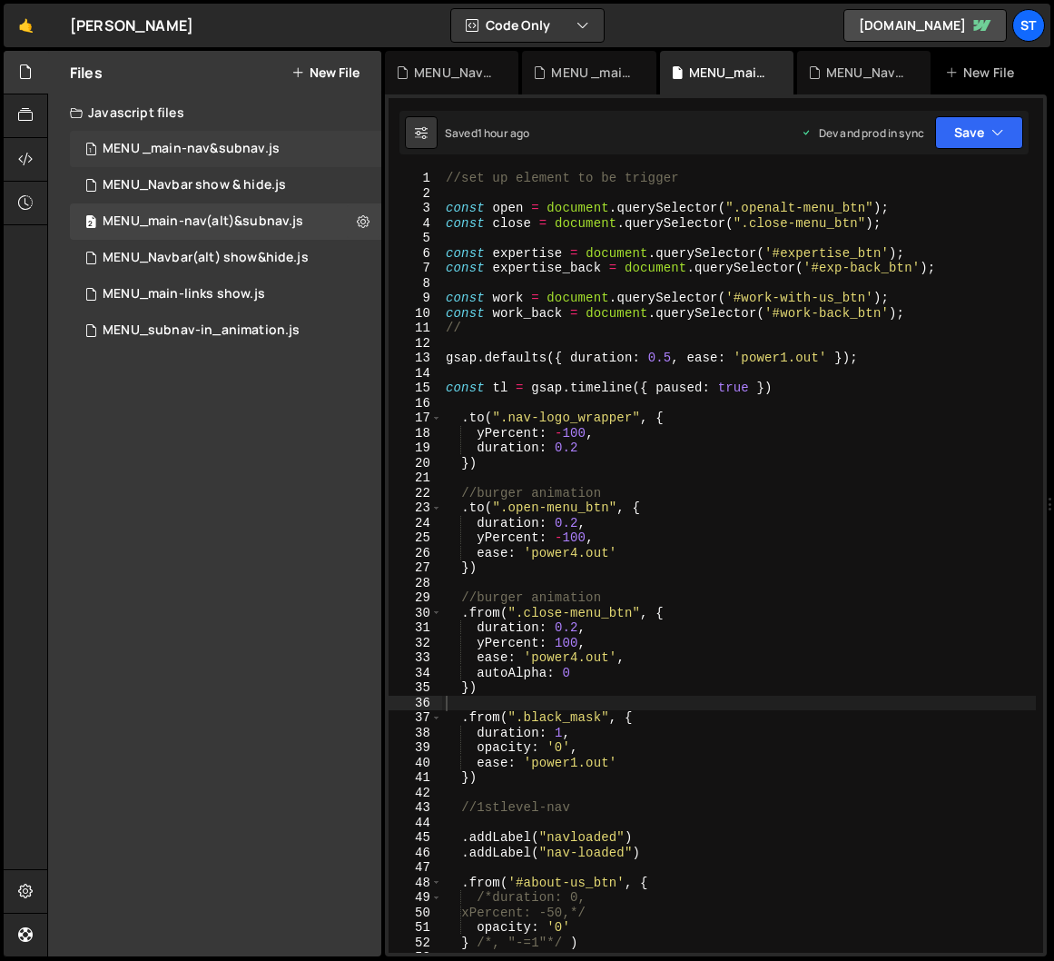
click at [214, 143] on div "MENU _main-nav&subnav.js" at bounding box center [191, 149] width 177 height 16
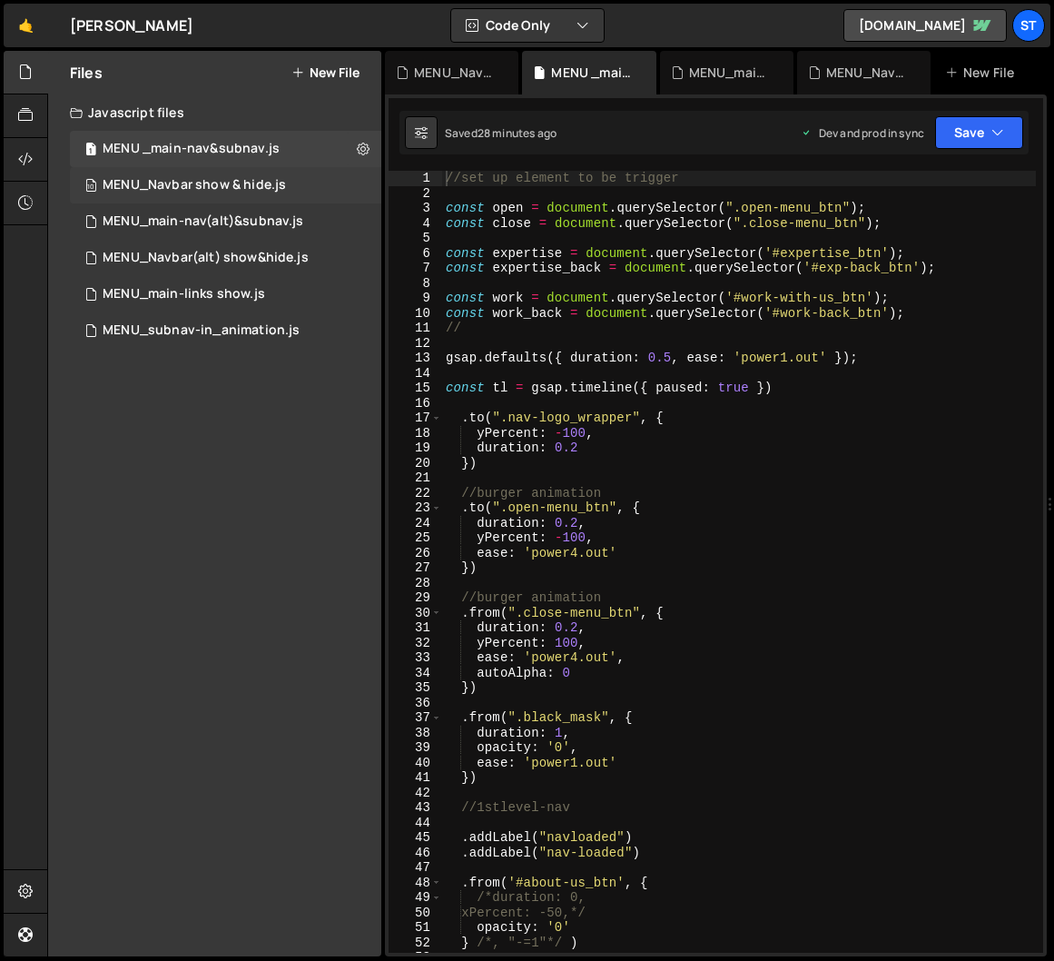
click at [200, 185] on div "MENU_Navbar show & hide.js" at bounding box center [194, 185] width 183 height 16
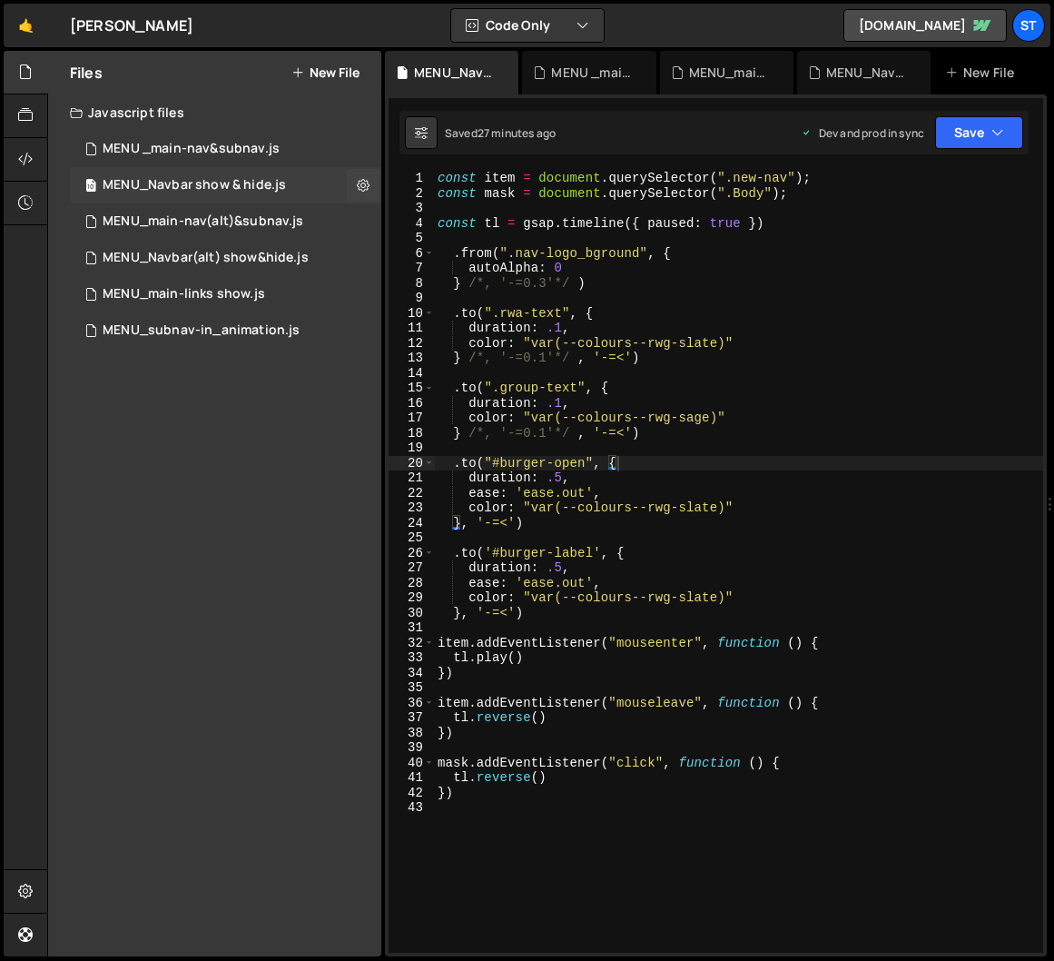
scroll to position [3888, 0]
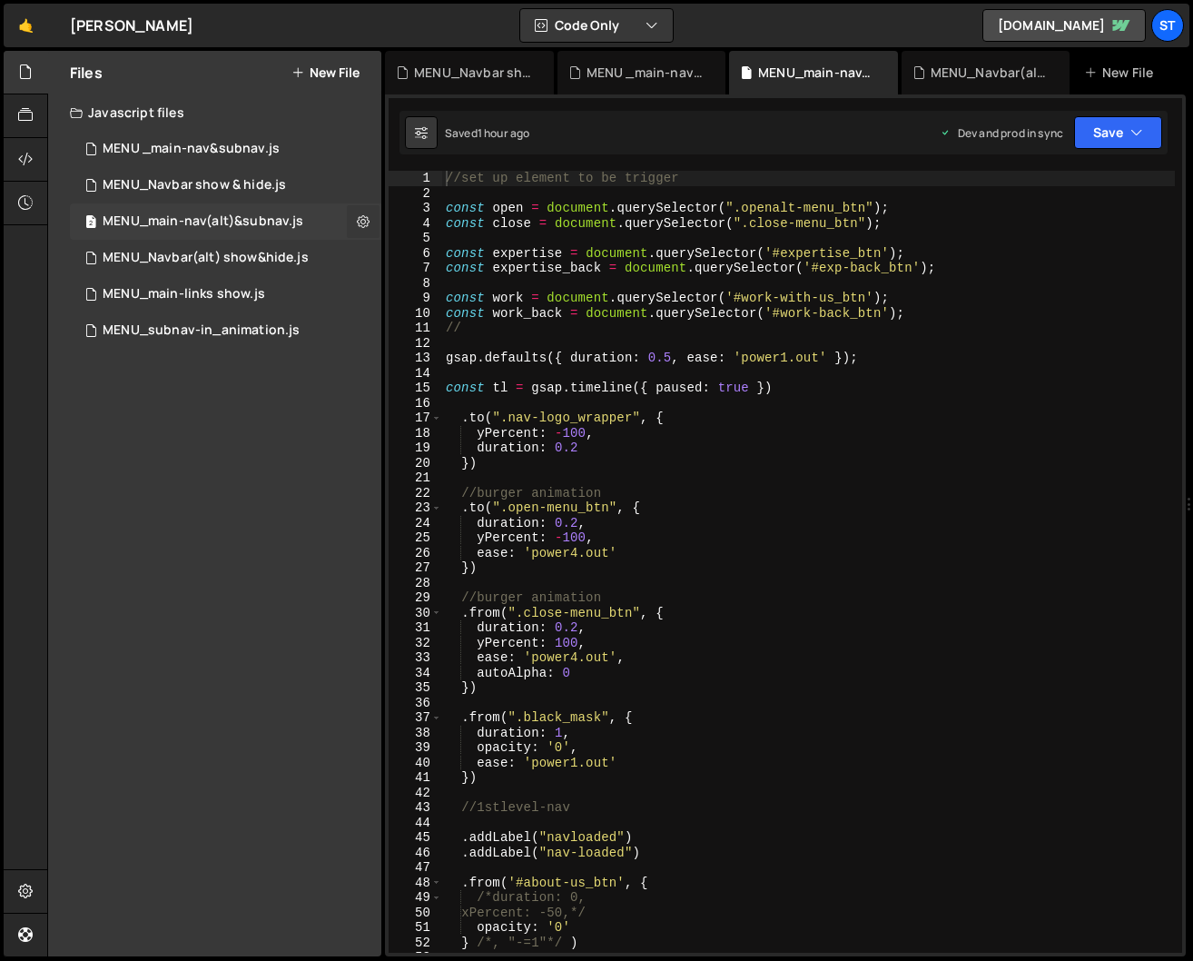
click at [363, 219] on icon at bounding box center [363, 220] width 13 height 17
type input "MENU_main-nav(alt)&subnav"
radio input "true"
checkbox input "true"
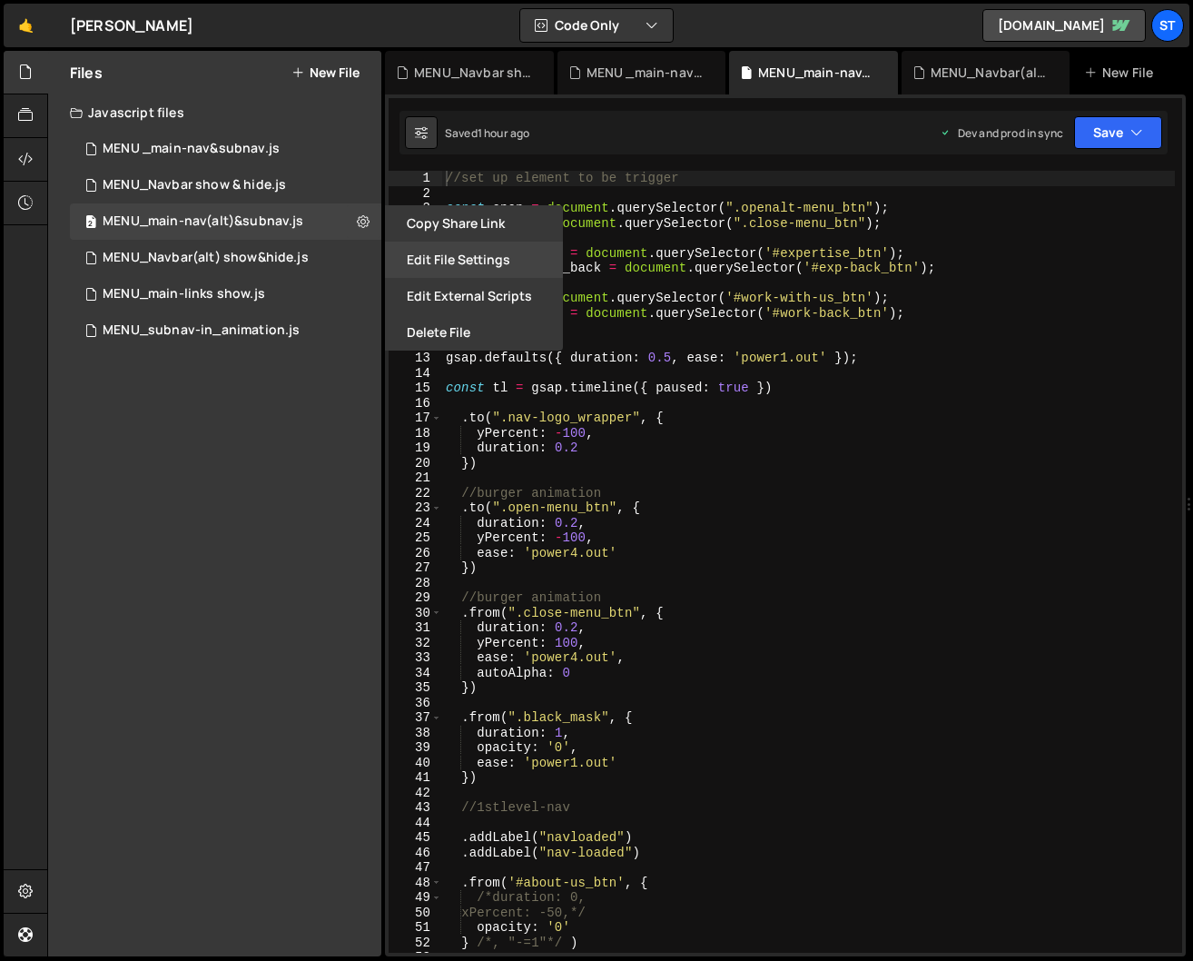
click at [473, 260] on button "Edit File Settings" at bounding box center [474, 259] width 178 height 36
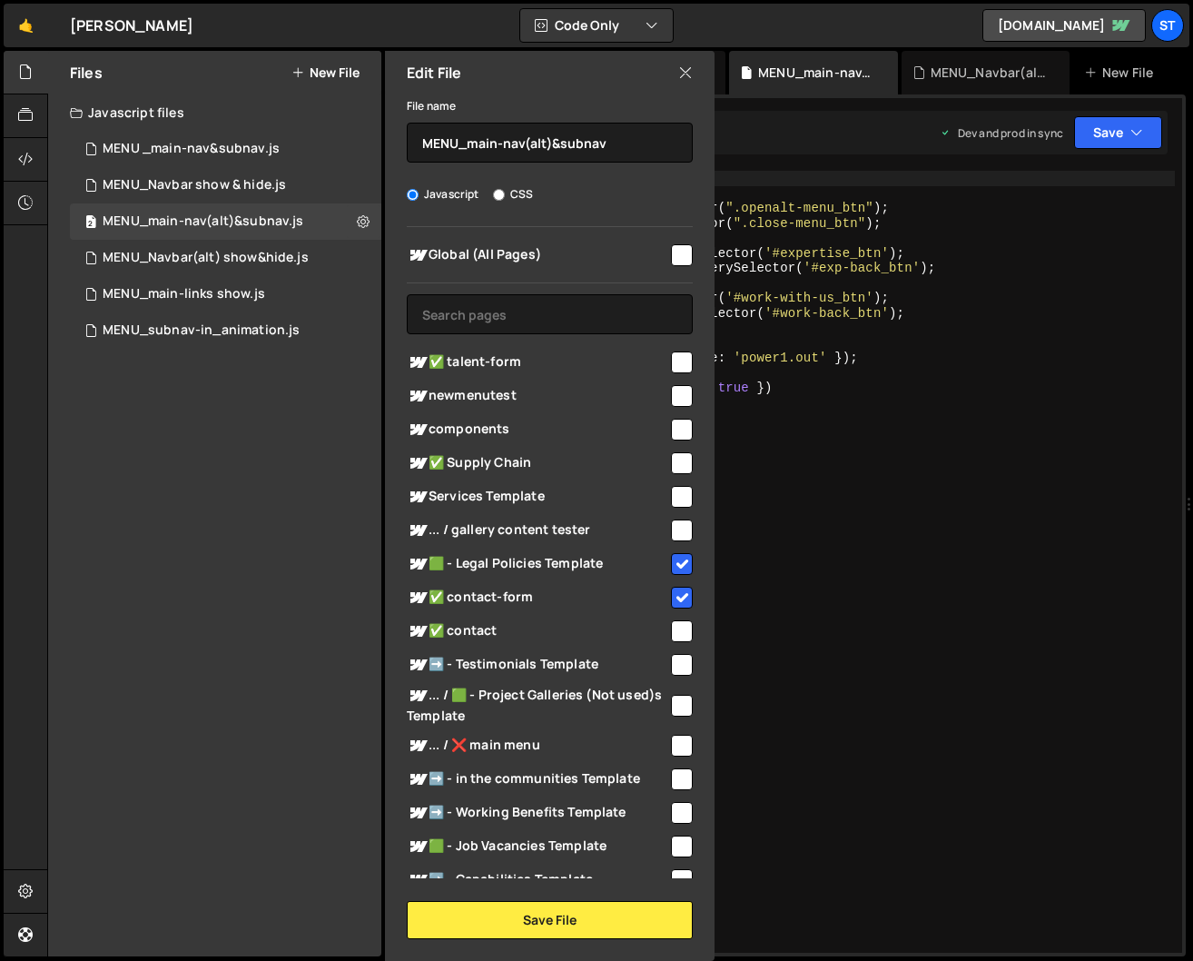
drag, startPoint x: 681, startPoint y: 595, endPoint x: 660, endPoint y: 609, distance: 25.4
click at [681, 595] on input "checkbox" at bounding box center [682, 597] width 22 height 22
click at [596, 912] on button "Save File" at bounding box center [550, 920] width 286 height 38
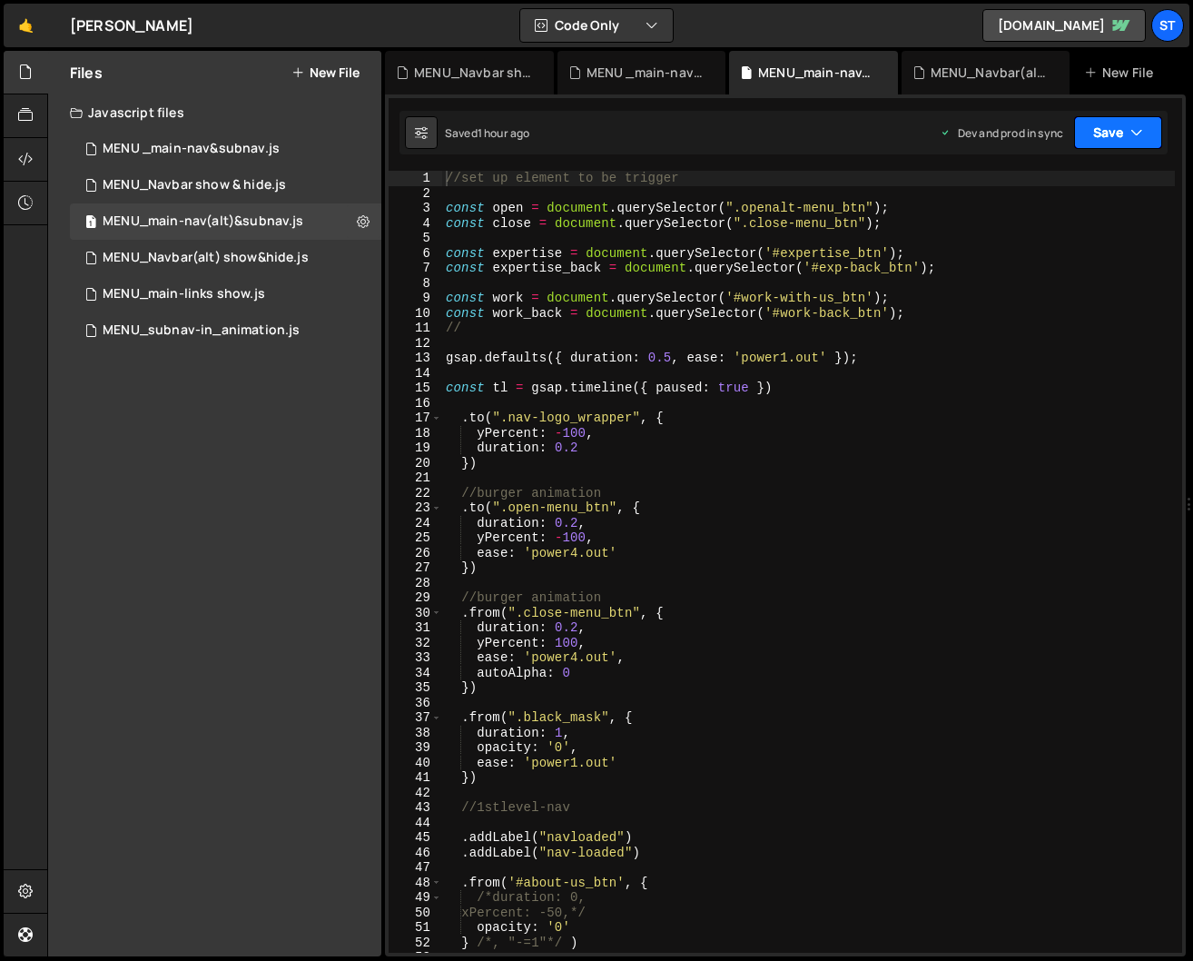
click at [1125, 136] on button "Save" at bounding box center [1118, 132] width 88 height 33
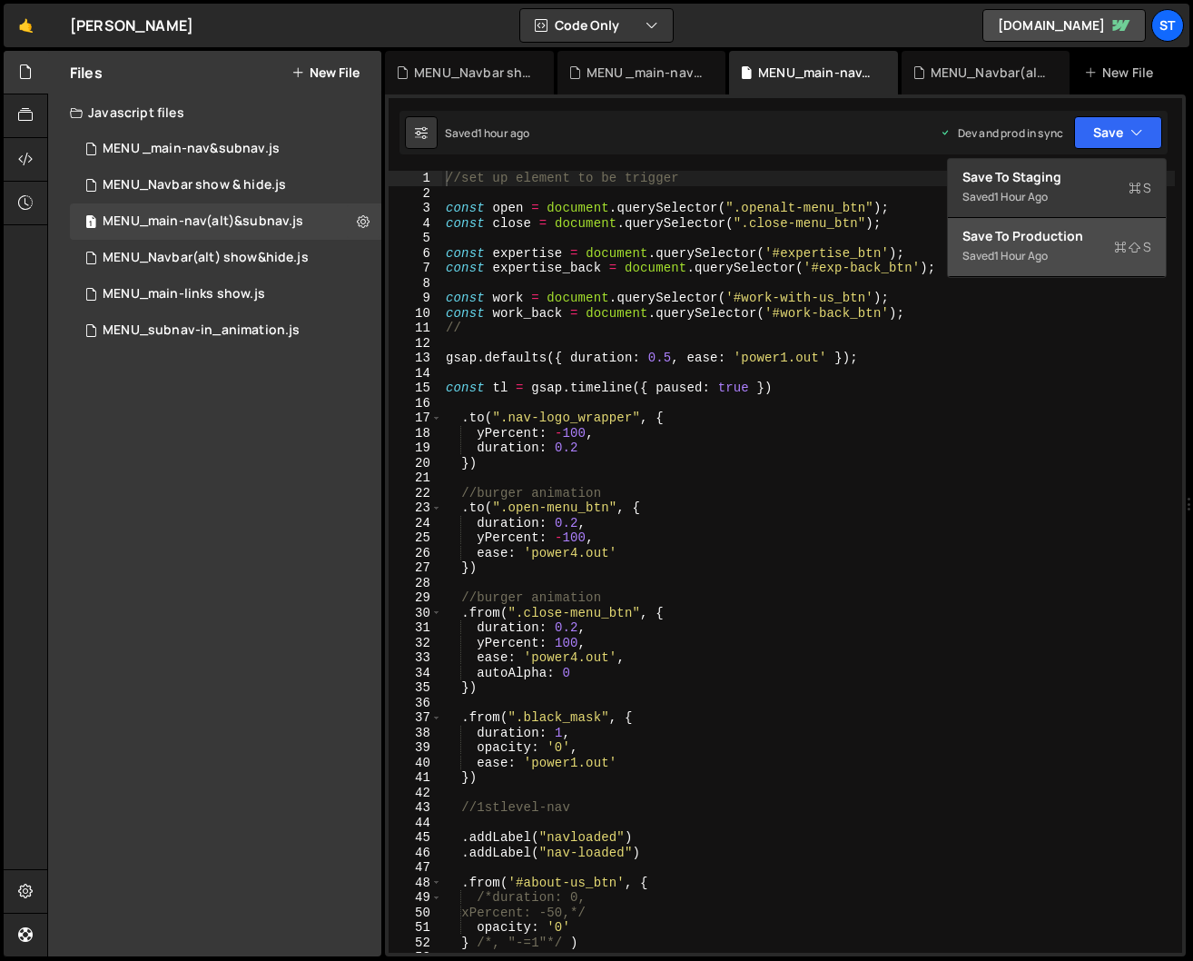
click at [1030, 241] on div "Save to Production S" at bounding box center [1056, 236] width 189 height 18
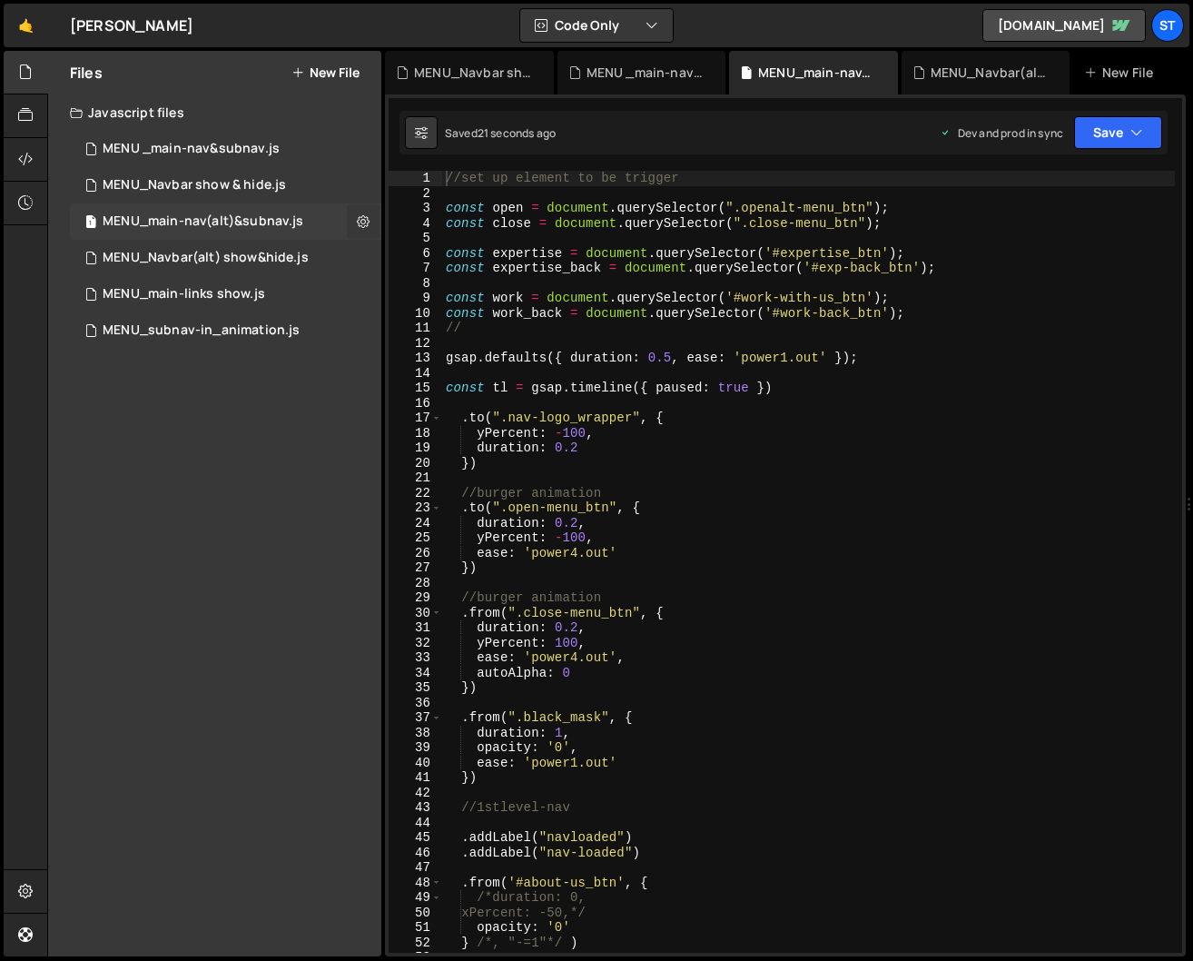
click at [362, 223] on icon at bounding box center [363, 220] width 13 height 17
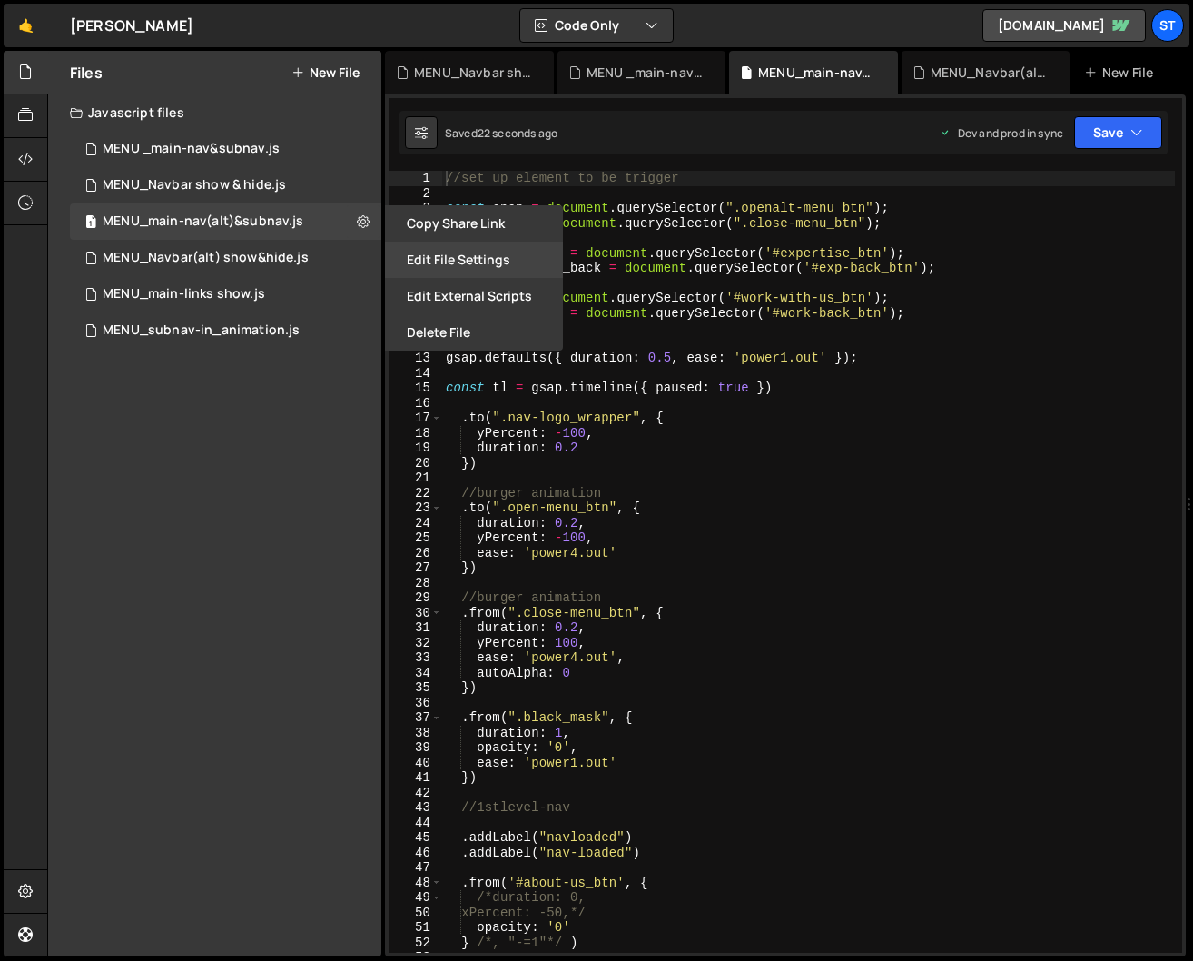
click at [467, 253] on button "Edit File Settings" at bounding box center [474, 259] width 178 height 36
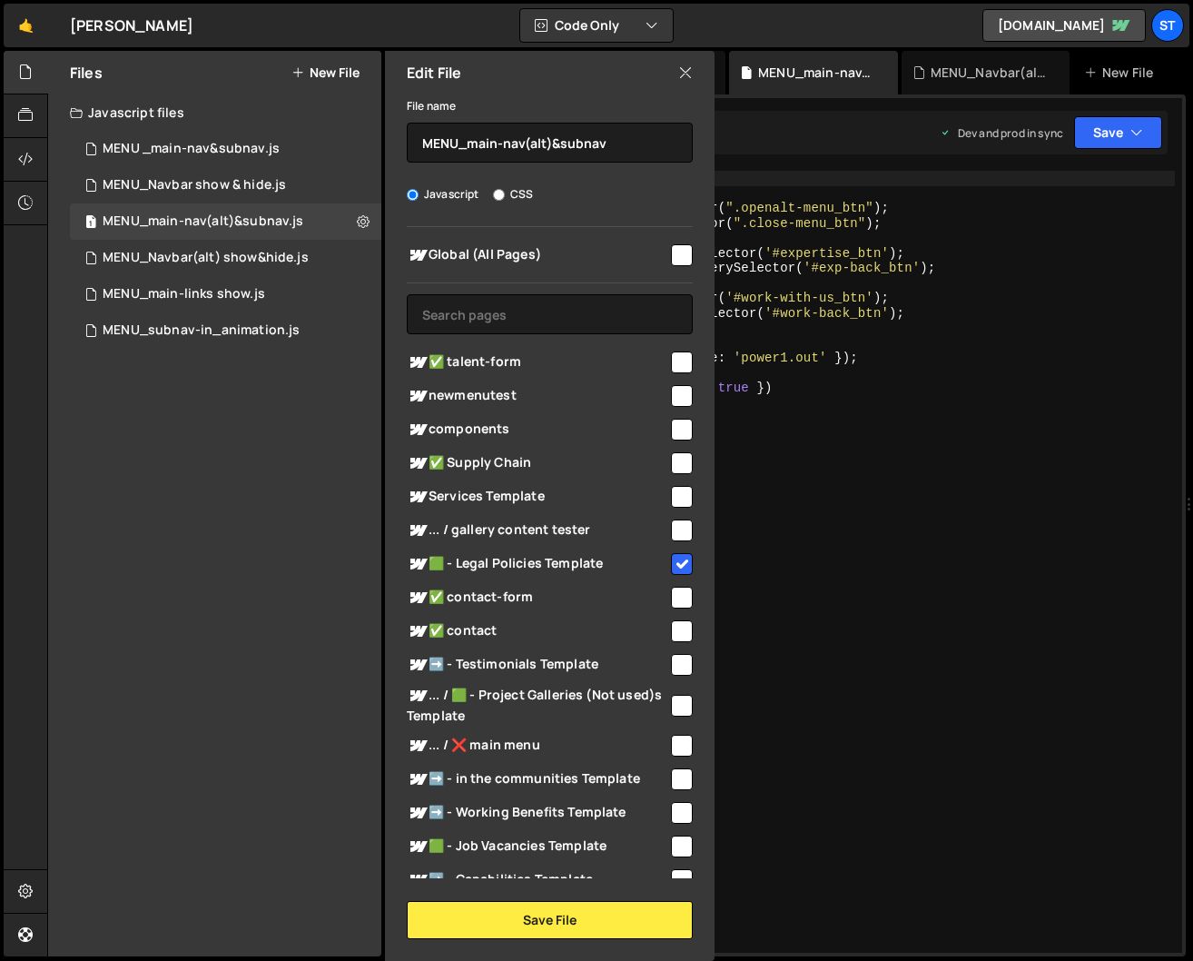
click at [675, 596] on input "checkbox" at bounding box center [682, 597] width 22 height 22
checkbox input "true"
click at [582, 919] on button "Save File" at bounding box center [550, 920] width 286 height 38
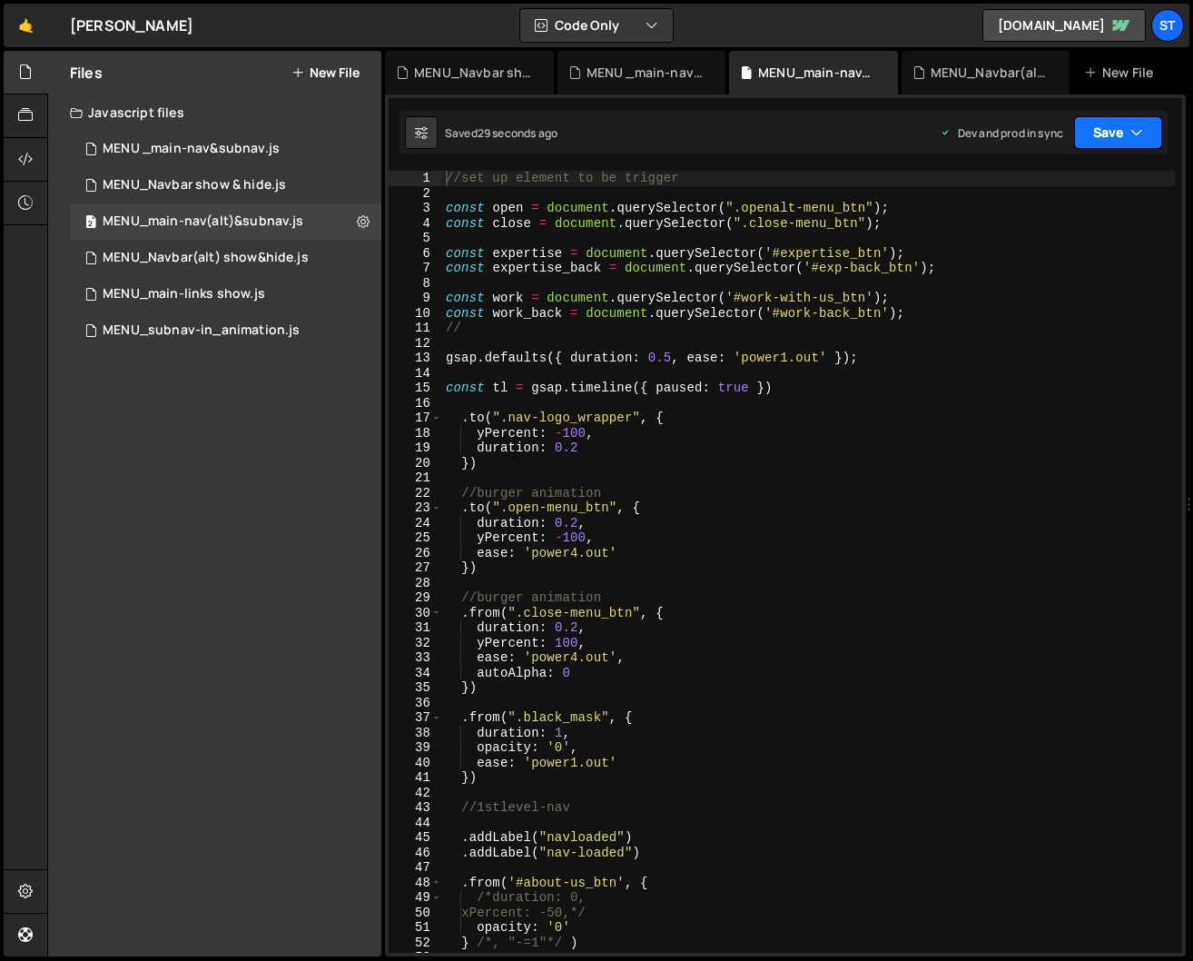
click at [1115, 138] on button "Save" at bounding box center [1118, 132] width 88 height 33
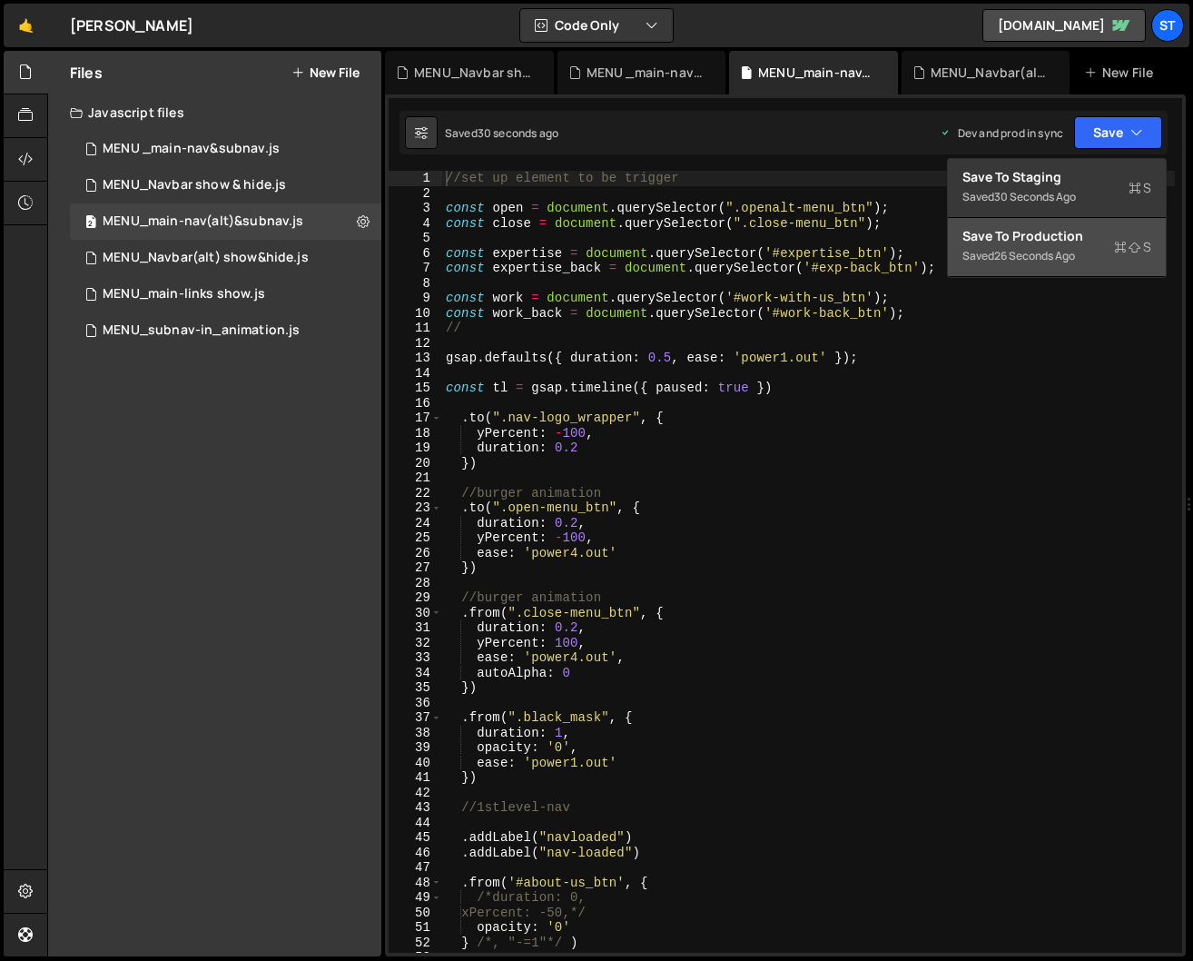
click at [1056, 251] on div "26 seconds ago" at bounding box center [1034, 255] width 81 height 15
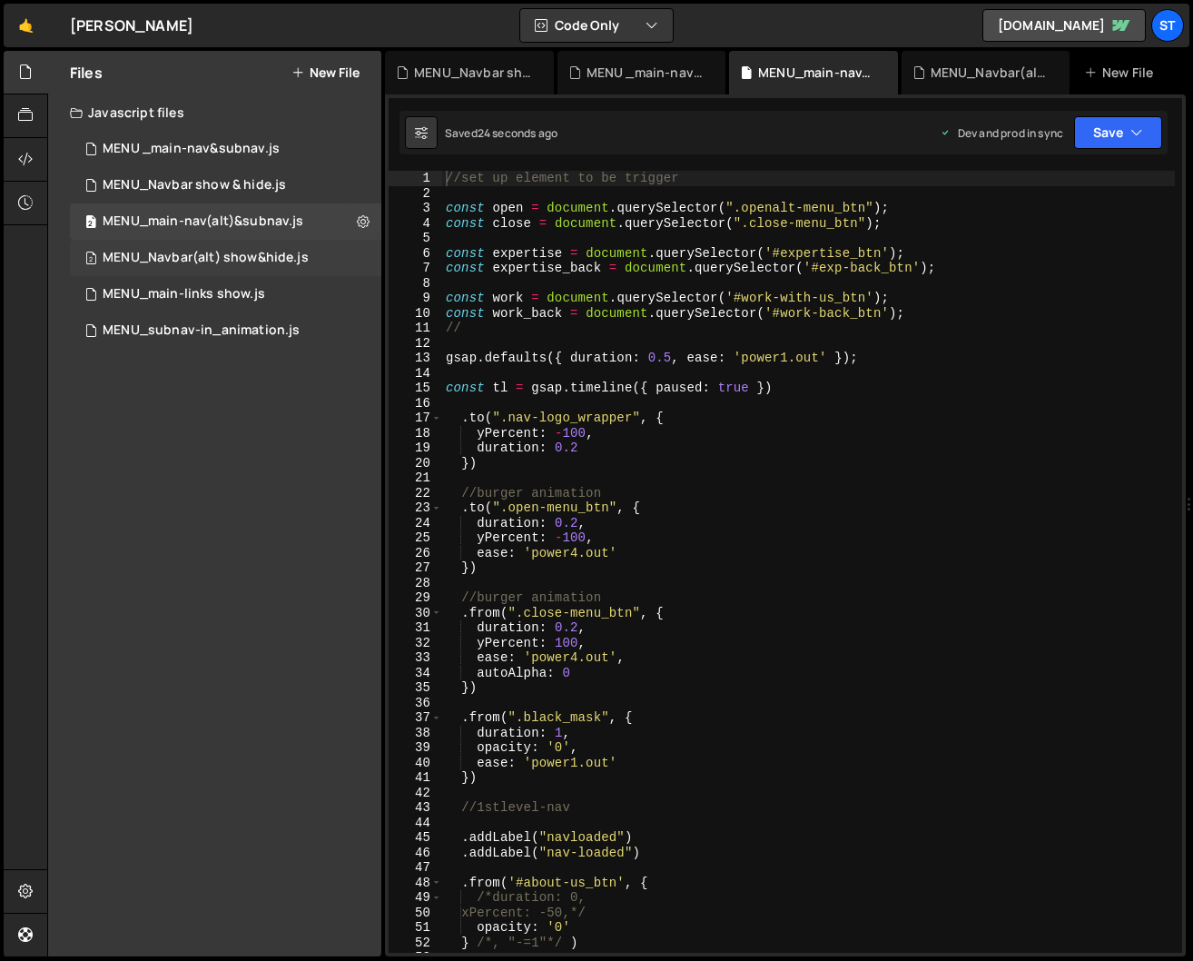
click at [268, 252] on div "MENU_Navbar(alt) show&hide.js" at bounding box center [206, 258] width 206 height 16
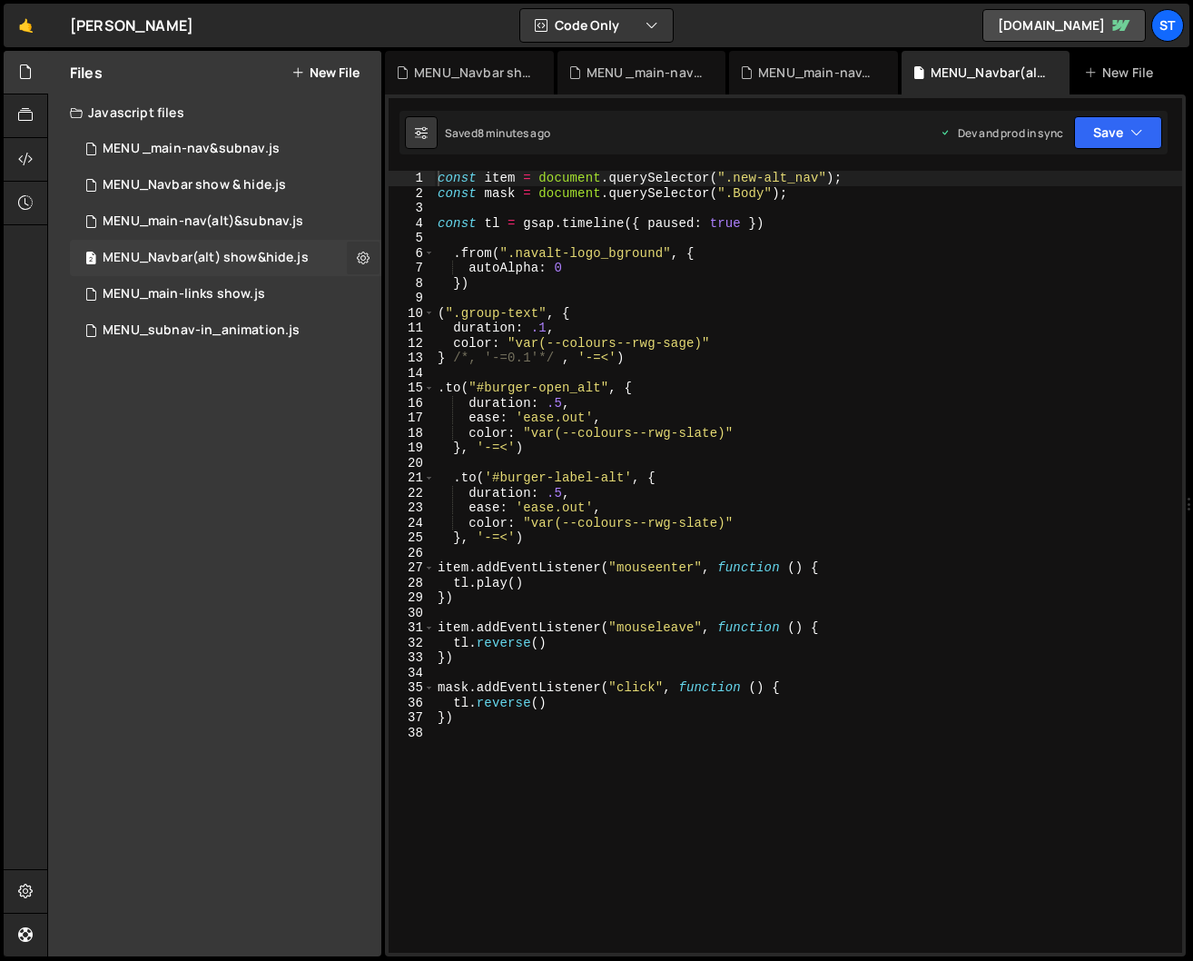
click at [362, 256] on icon at bounding box center [363, 257] width 13 height 17
type input "MENU_Navbar(alt) show&hide"
radio input "true"
checkbox input "true"
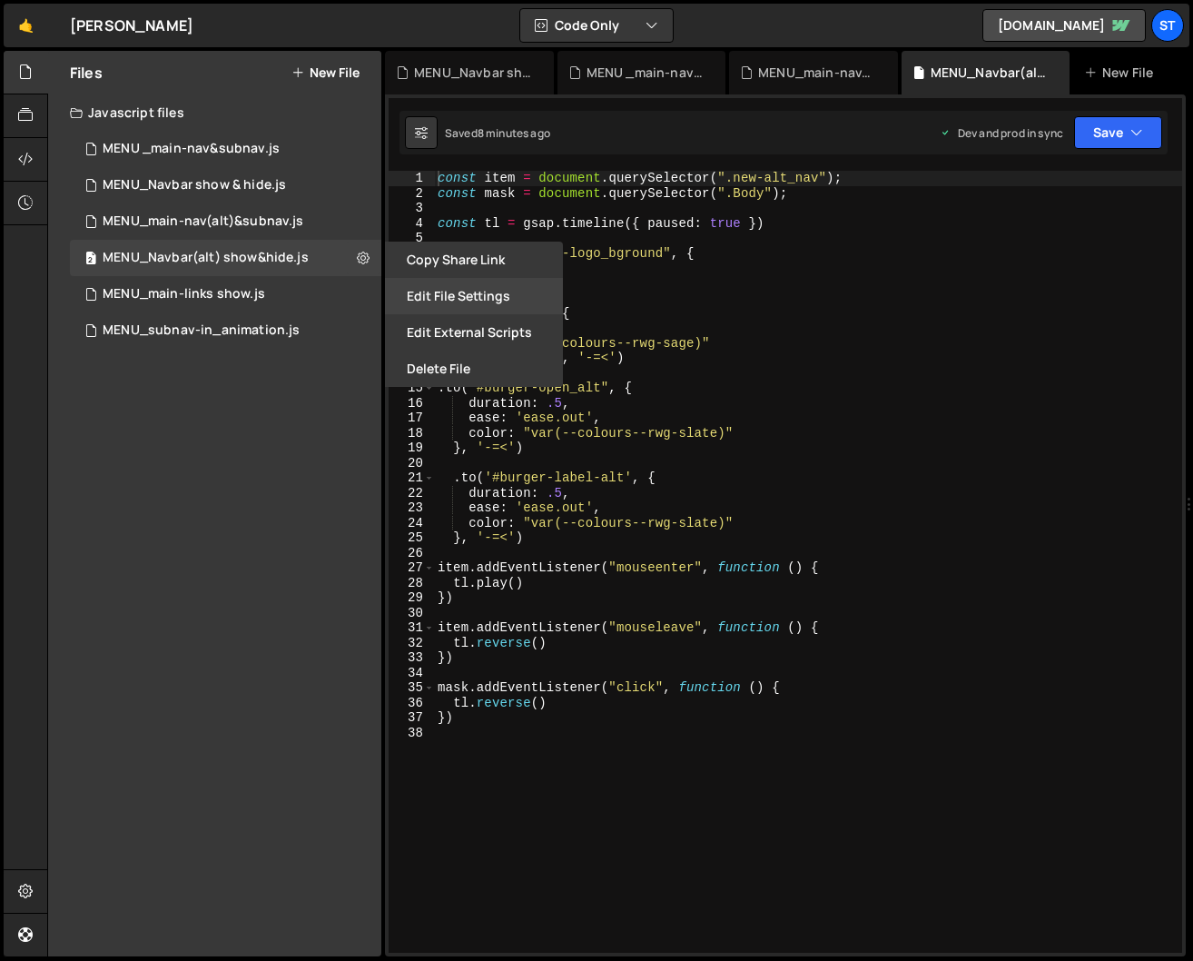
click at [435, 294] on button "Edit File Settings" at bounding box center [474, 296] width 178 height 36
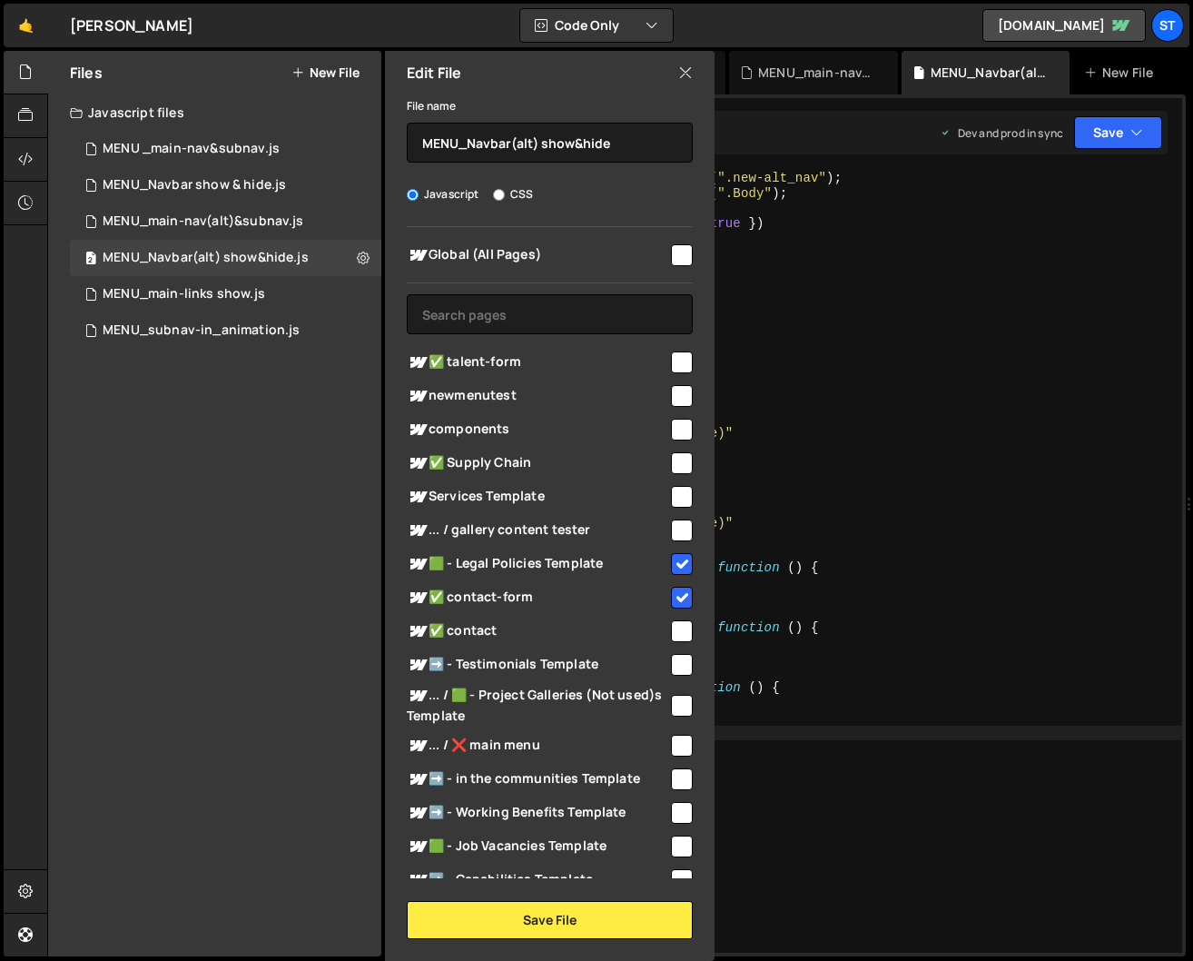
click at [807, 763] on div "const item = document . querySelector ( ".new-alt_nav" ) ; const mask = documen…" at bounding box center [808, 577] width 748 height 812
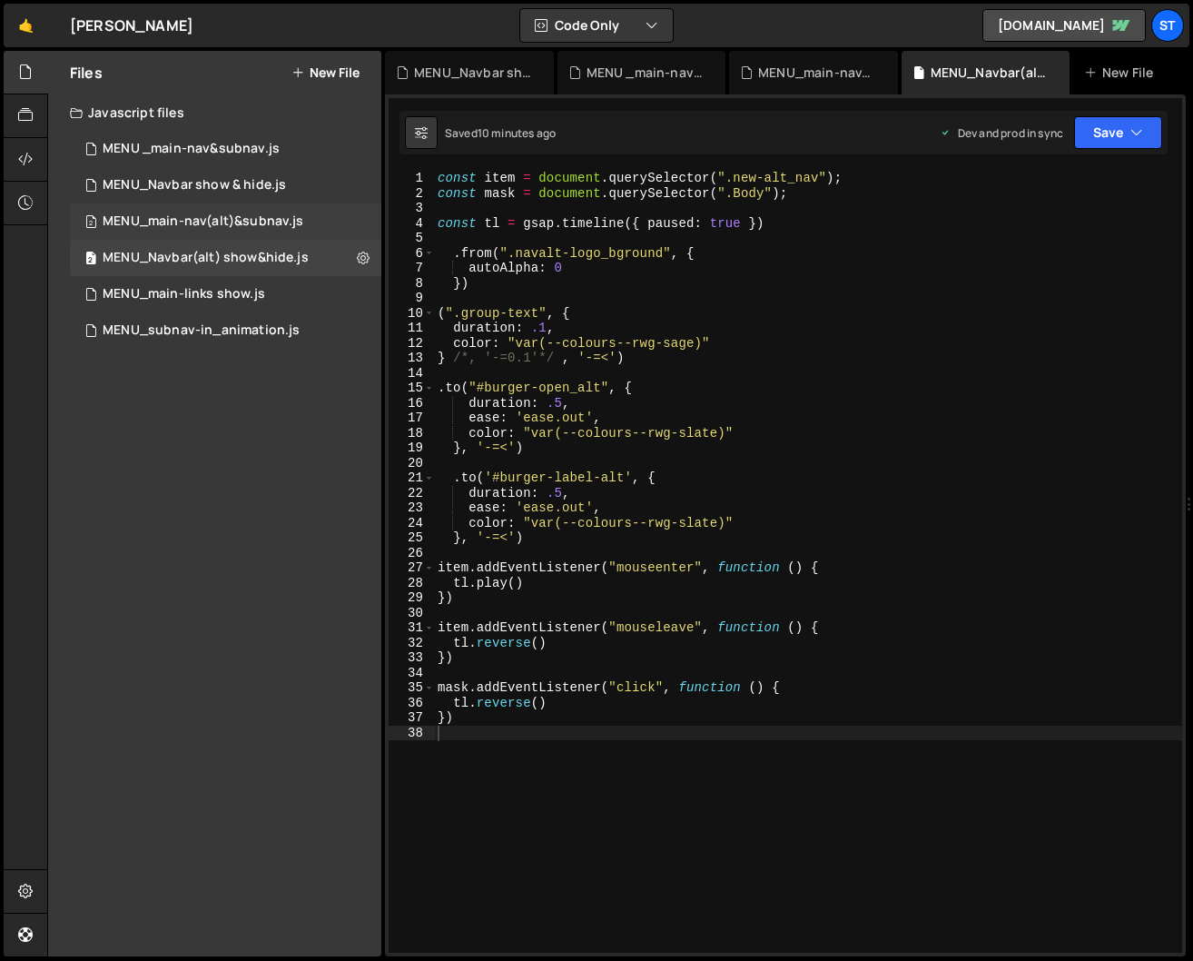
click at [262, 220] on div "MENU_main-nav(alt)&subnav.js" at bounding box center [203, 221] width 201 height 16
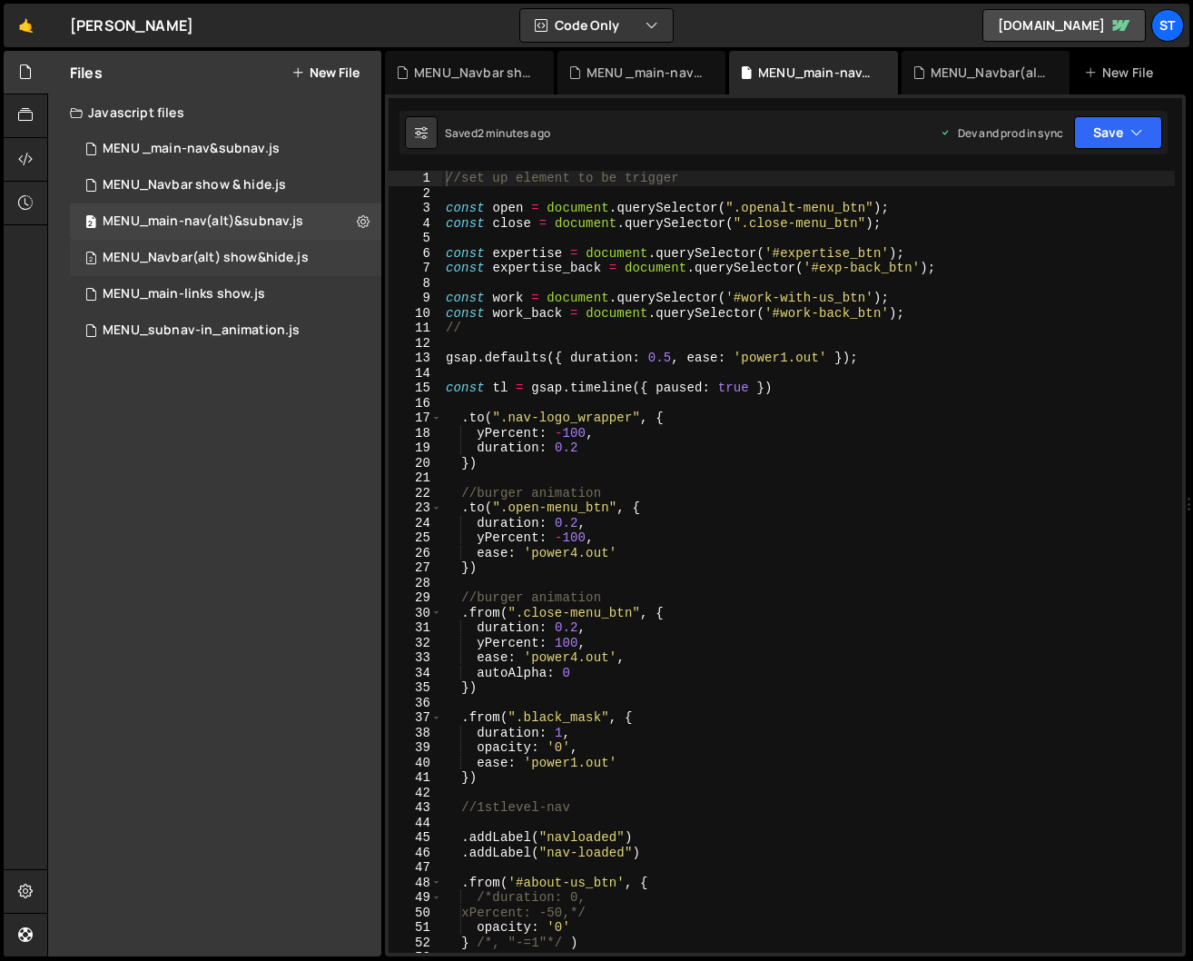
click at [277, 258] on div "MENU_Navbar(alt) show&hide.js" at bounding box center [206, 258] width 206 height 16
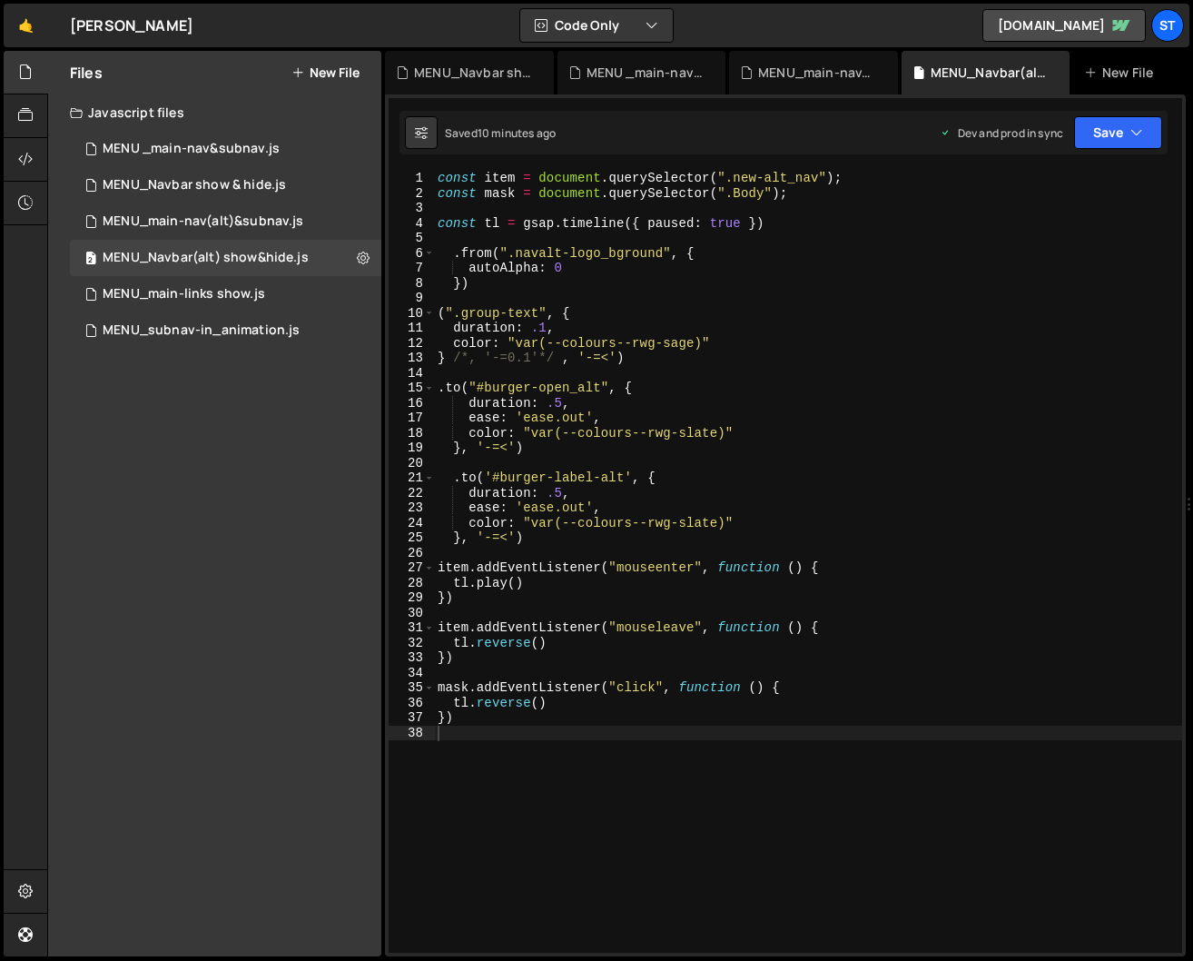
type textarea ".to("#burger-open_alt", {"
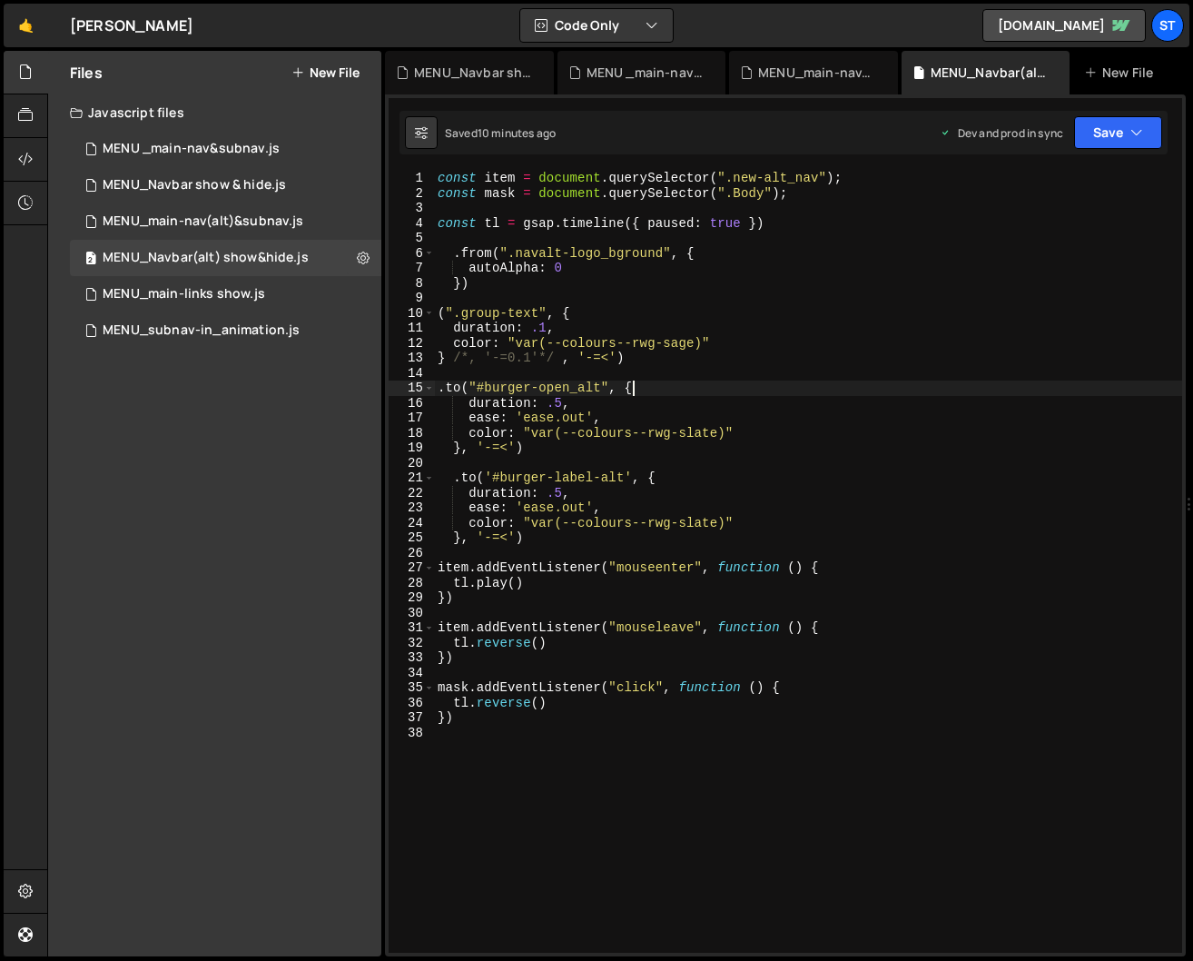
click at [640, 390] on div "const item = document . querySelector ( ".new-alt_nav" ) ; const mask = documen…" at bounding box center [808, 577] width 748 height 812
